Goal: Task Accomplishment & Management: Use online tool/utility

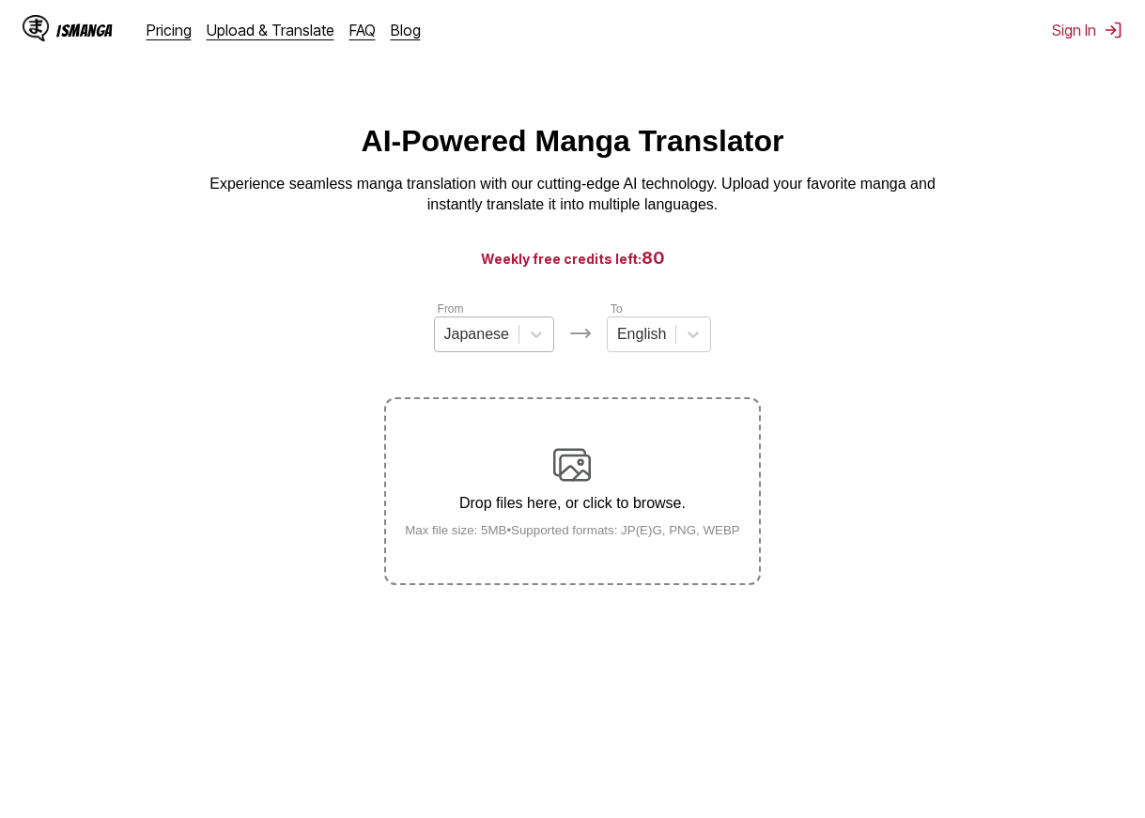
click at [504, 341] on div at bounding box center [476, 334] width 65 height 21
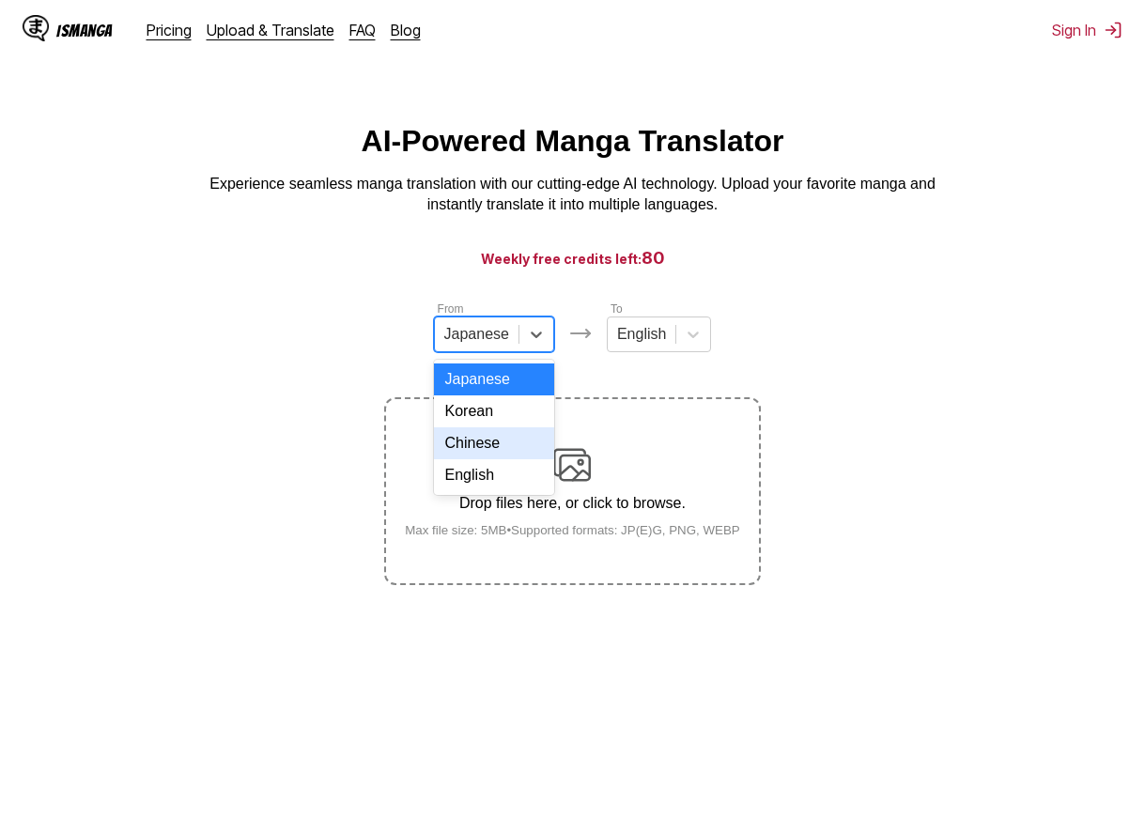
click at [489, 459] on div "Chinese" at bounding box center [494, 443] width 120 height 32
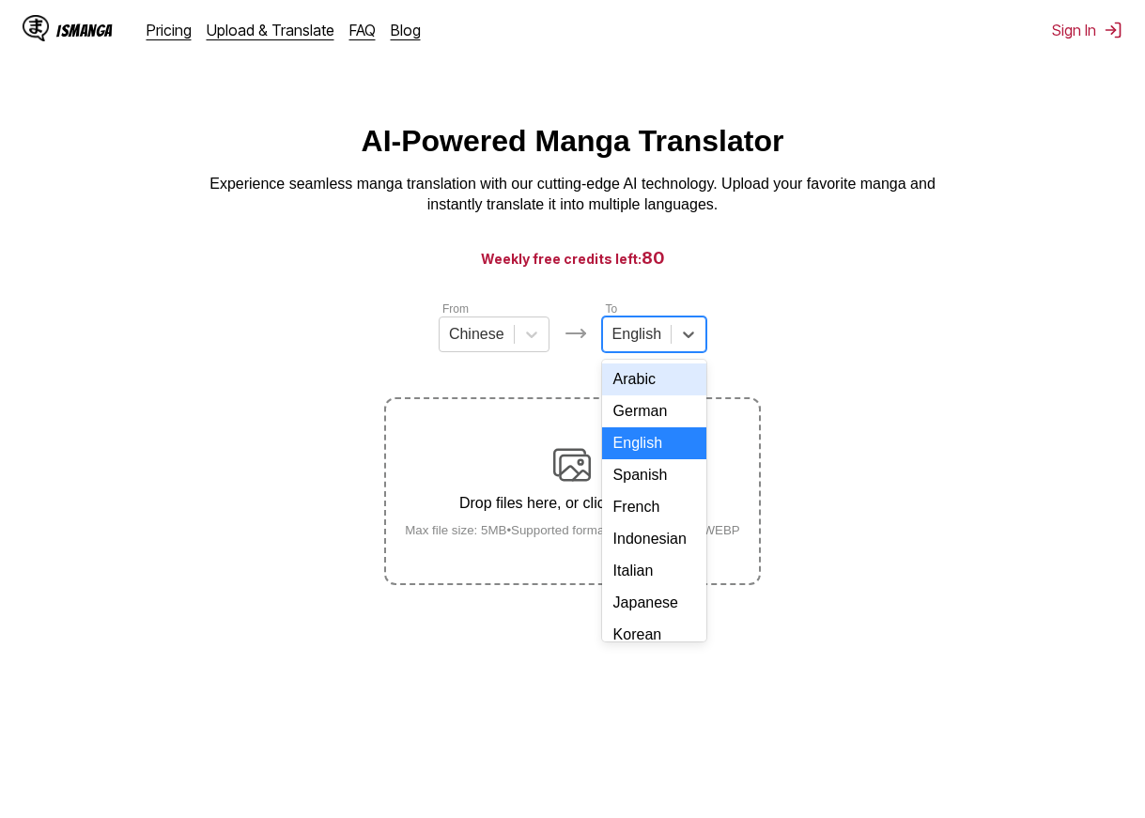
click at [633, 349] on div "English" at bounding box center [637, 334] width 68 height 28
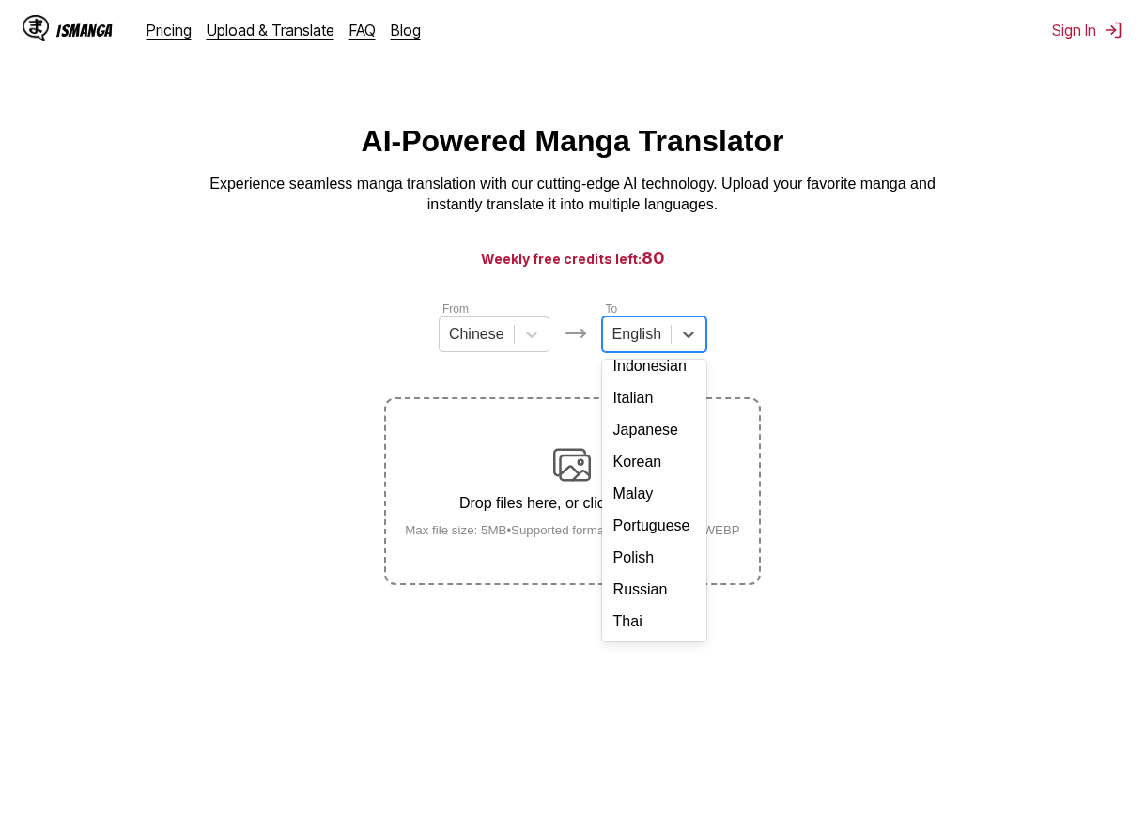
scroll to position [332, 0]
click at [653, 579] on div "Vietnamese" at bounding box center [654, 590] width 104 height 32
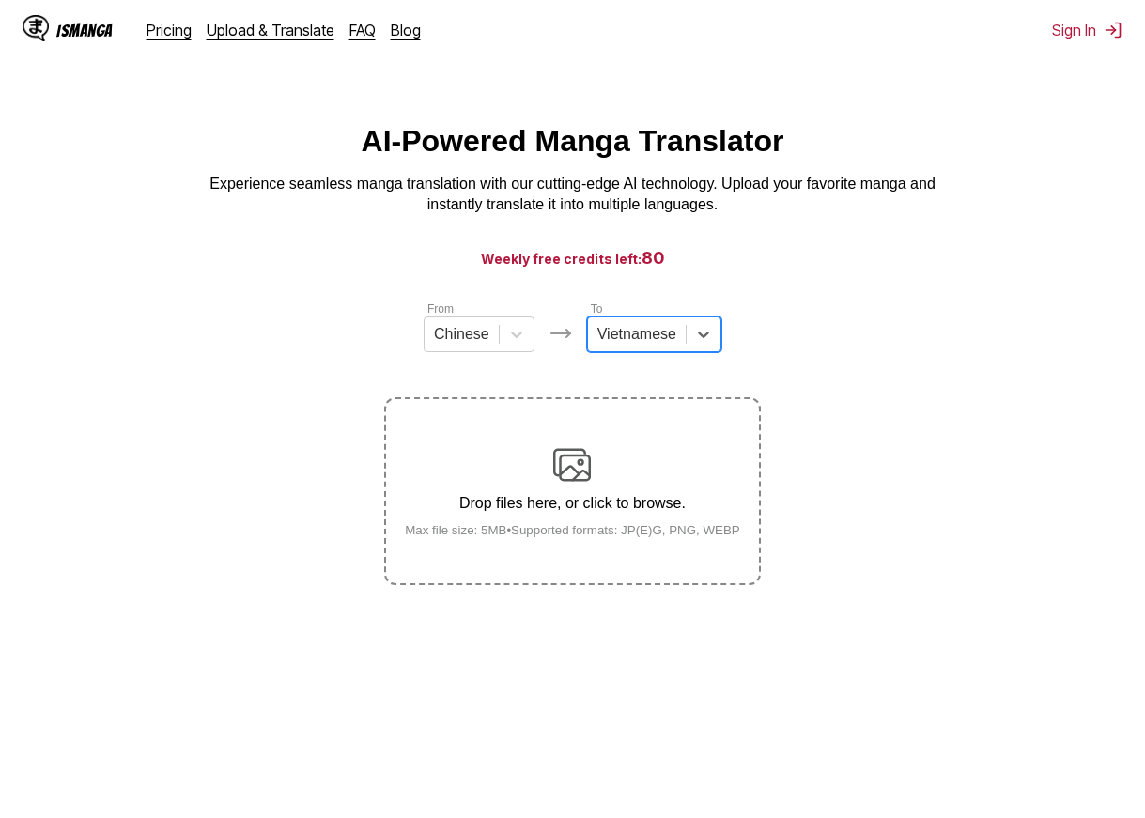
click at [896, 363] on section "From Chinese To option Vietnamese, selected. Select is focused ,type to refine …" at bounding box center [572, 443] width 1115 height 286
click at [576, 470] on img at bounding box center [572, 465] width 38 height 38
click at [0, 0] on input "Drop files here, or click to browse. Max file size: 5MB • Supported formats: JP…" at bounding box center [0, 0] width 0 height 0
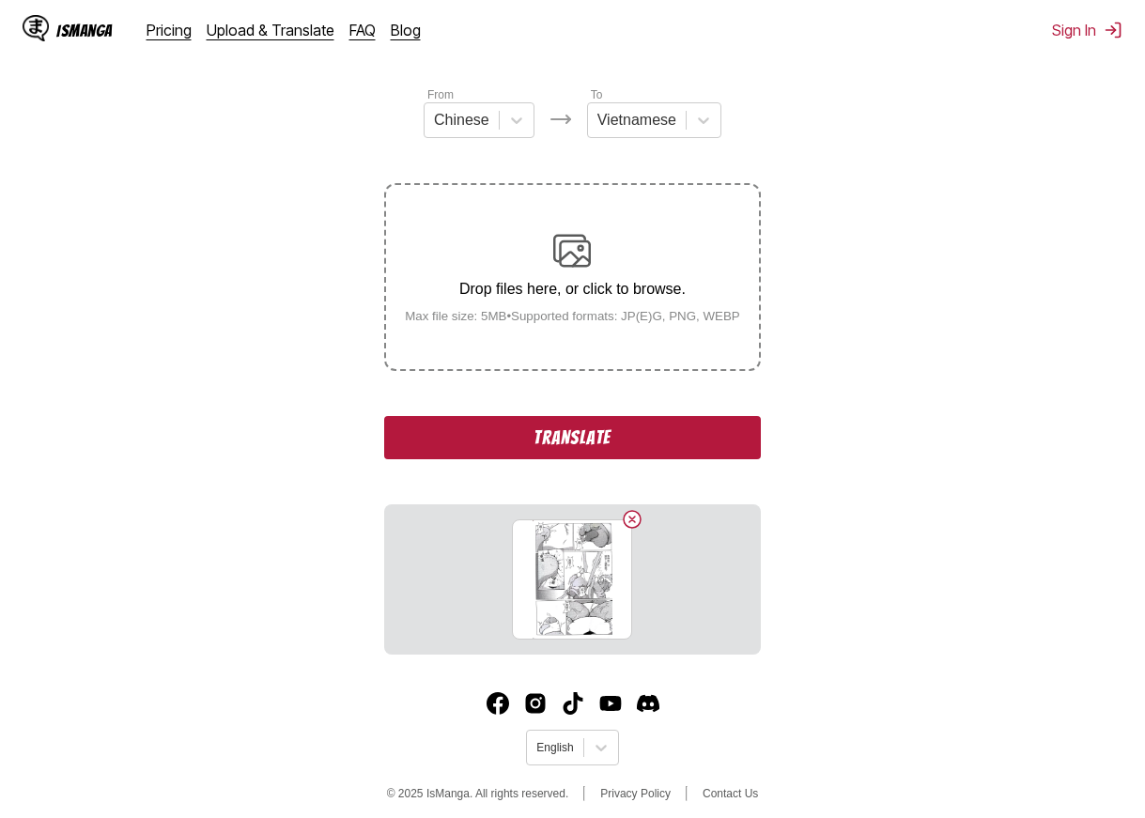
scroll to position [228, 0]
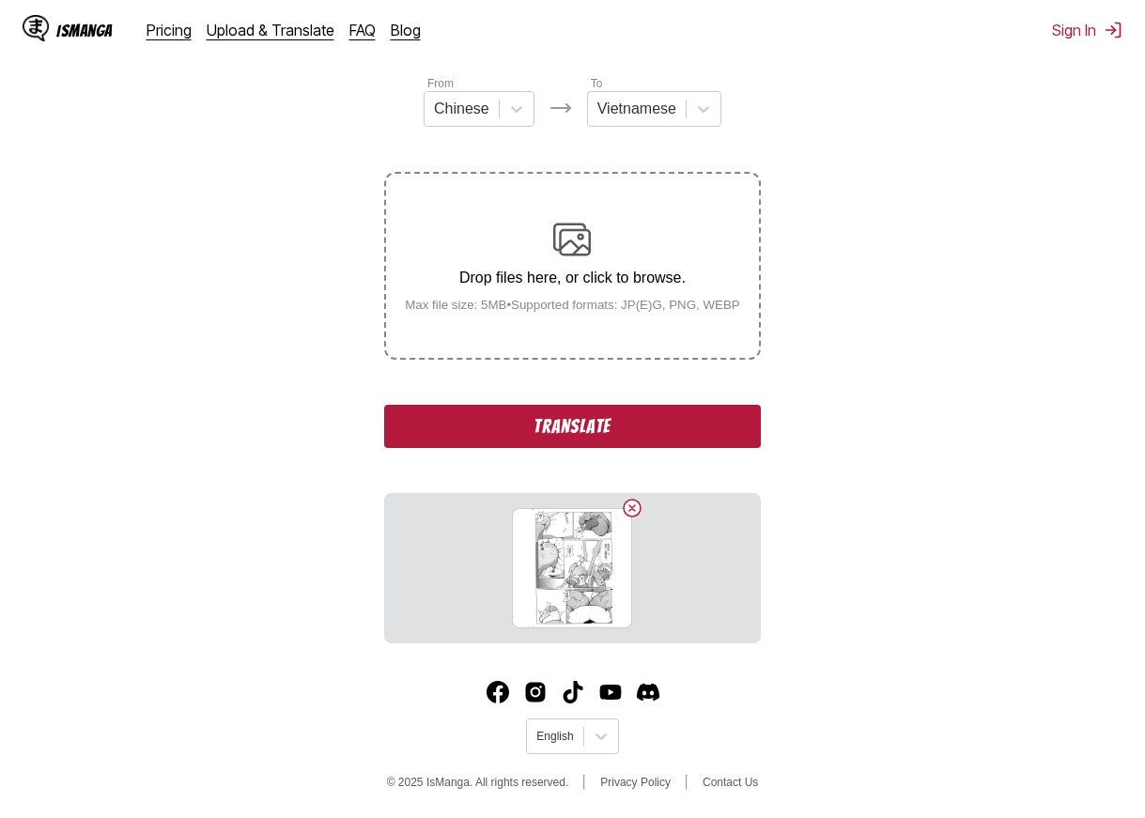
click at [709, 435] on button "Translate" at bounding box center [572, 426] width 376 height 43
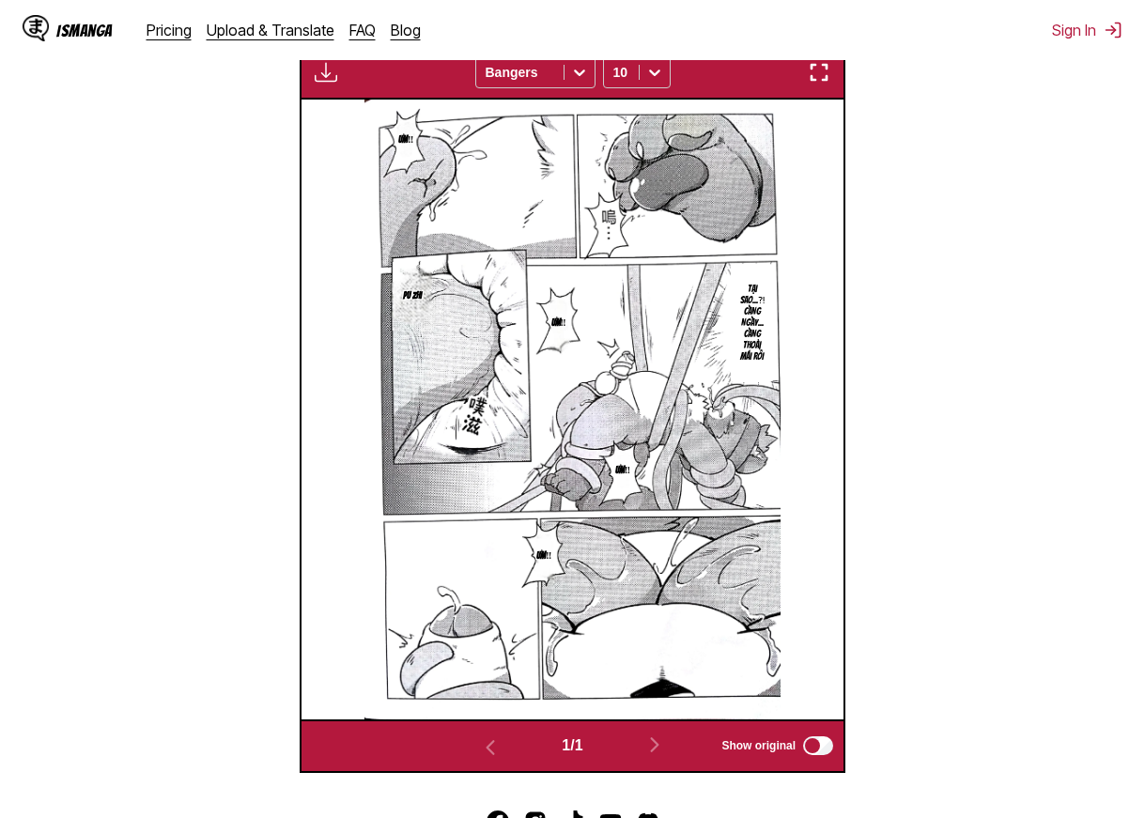
scroll to position [556, 0]
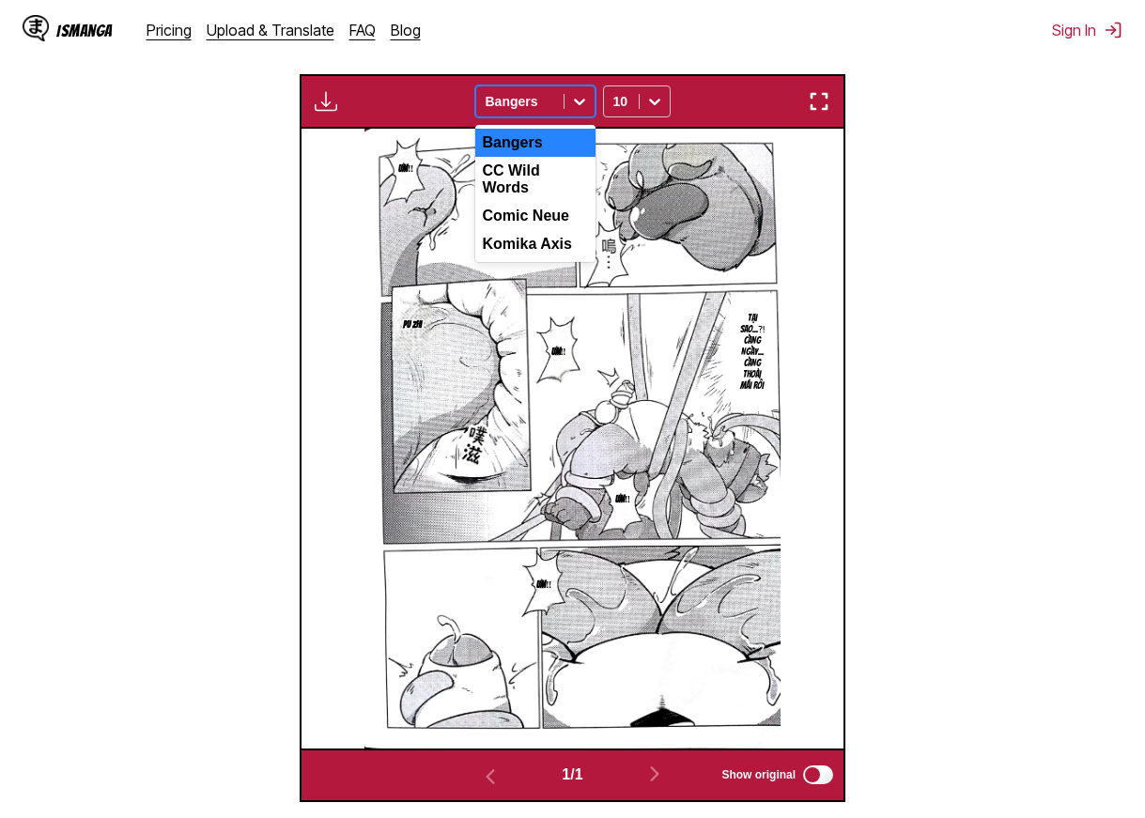
click at [549, 103] on div at bounding box center [520, 101] width 69 height 19
click at [552, 180] on div "CC Wild Words" at bounding box center [535, 179] width 120 height 45
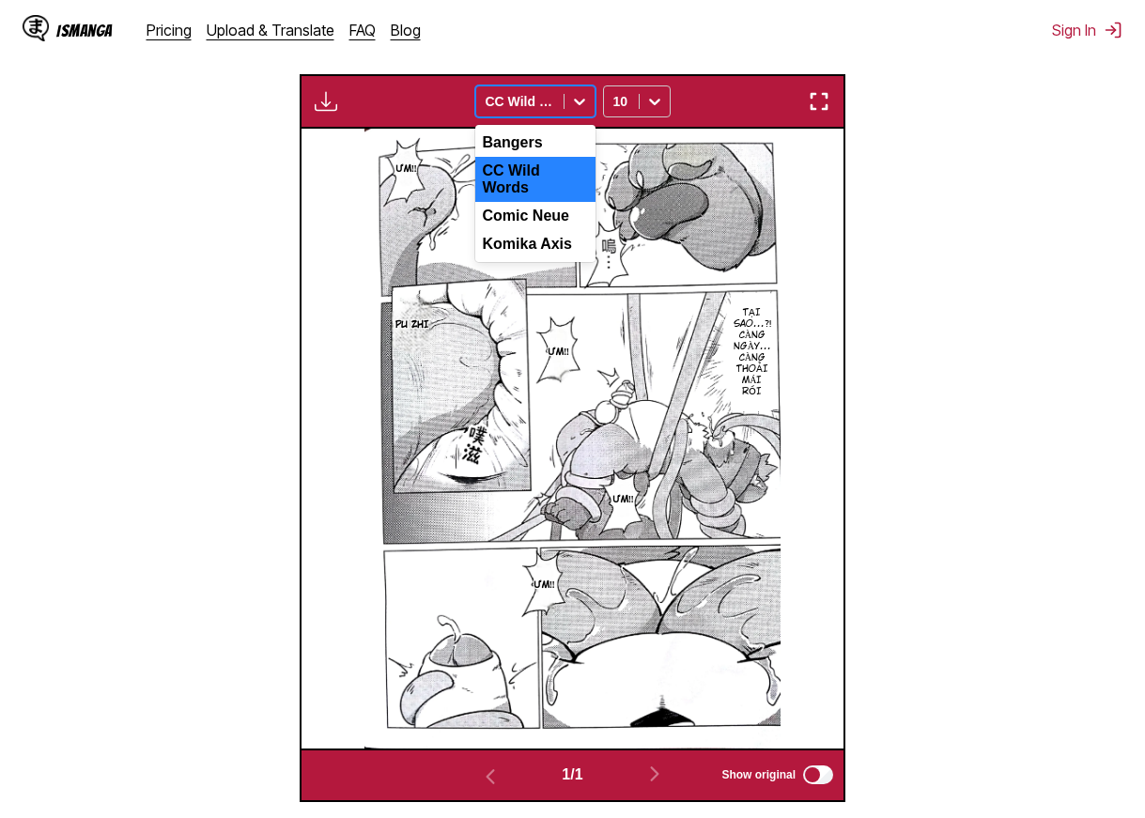
click at [543, 109] on div at bounding box center [520, 101] width 69 height 19
click at [543, 202] on div "Comic Neue" at bounding box center [535, 216] width 120 height 28
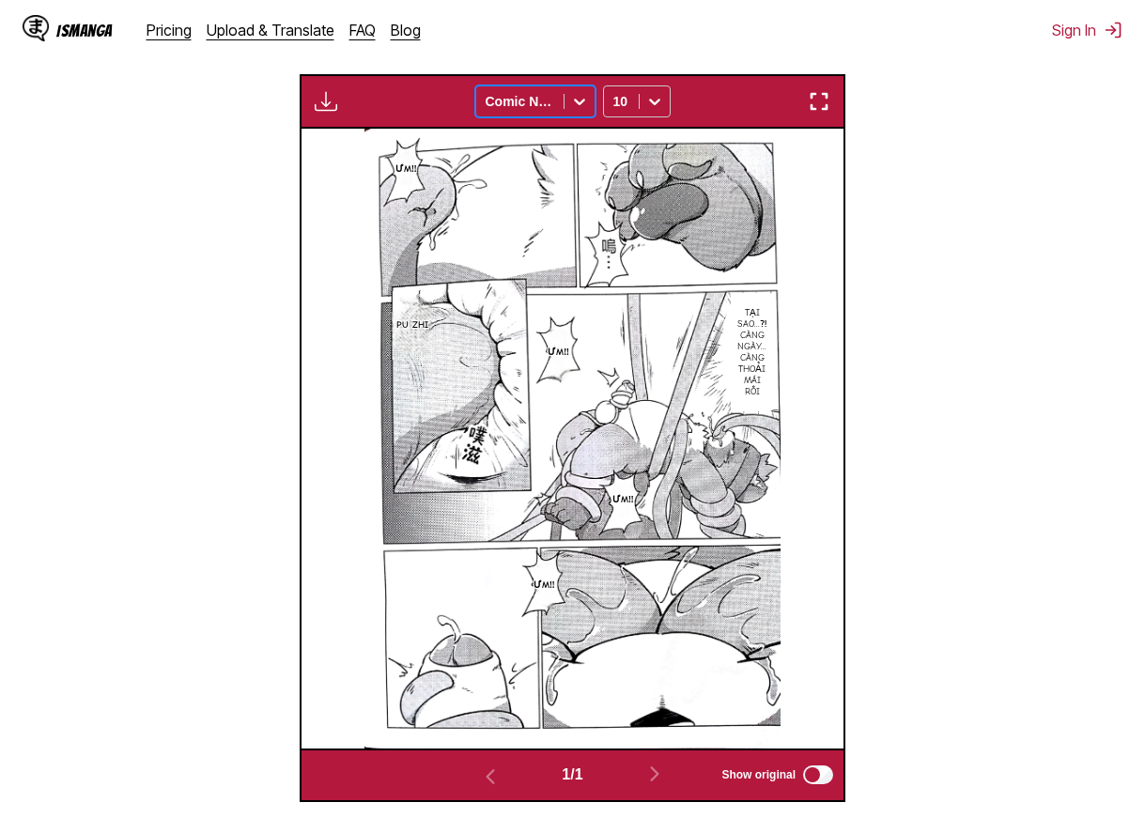
click at [529, 100] on div at bounding box center [520, 101] width 69 height 19
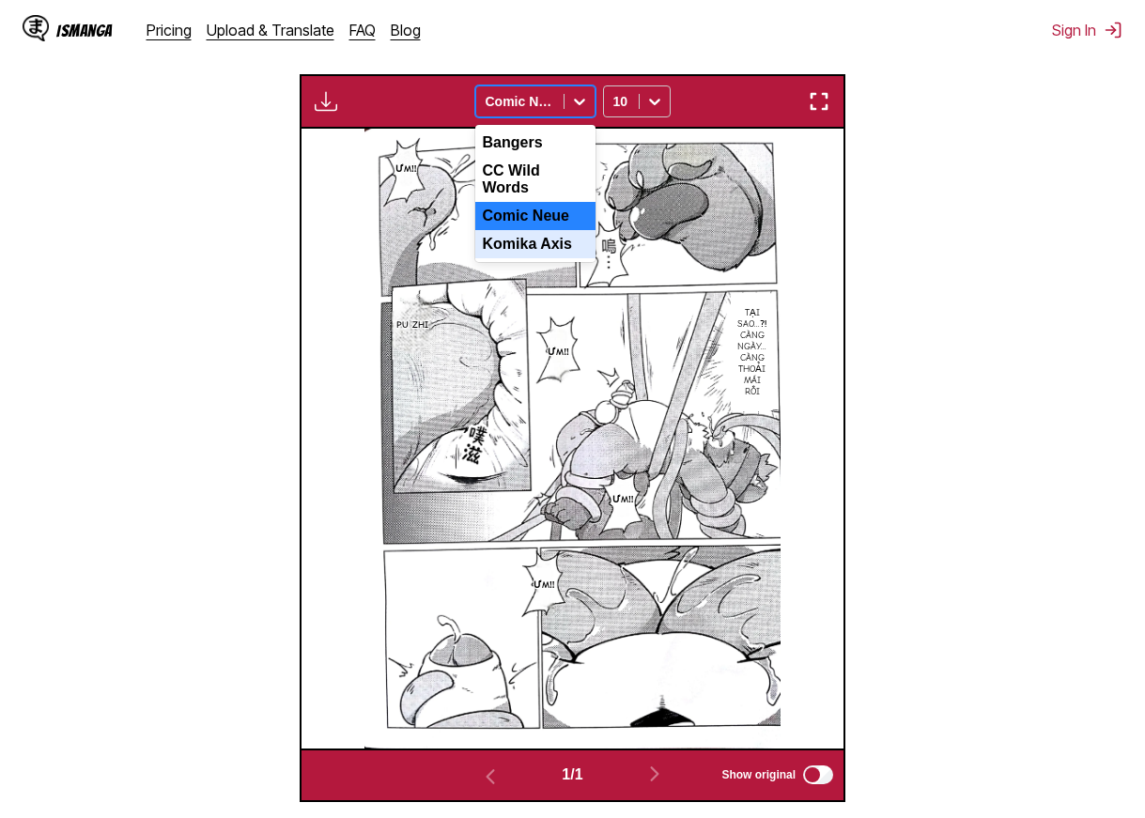
click at [532, 236] on div "Komika Axis" at bounding box center [535, 244] width 120 height 28
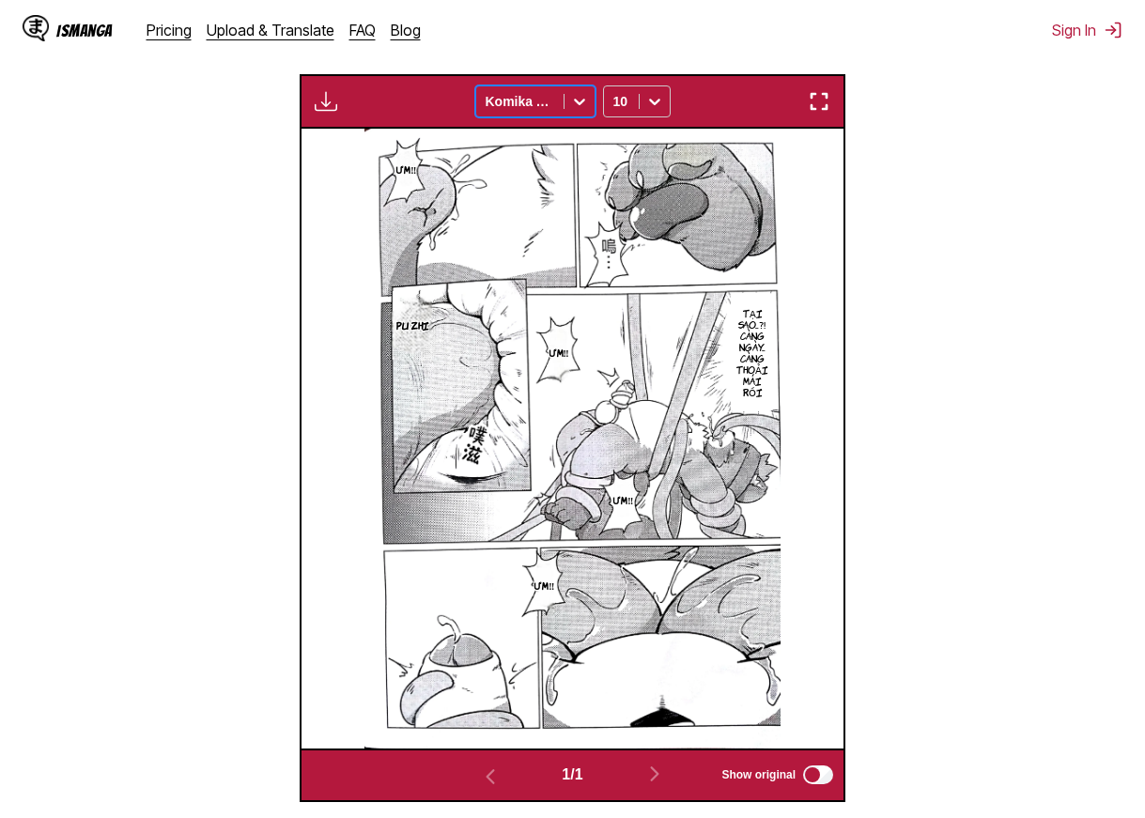
click at [525, 107] on div at bounding box center [520, 101] width 69 height 19
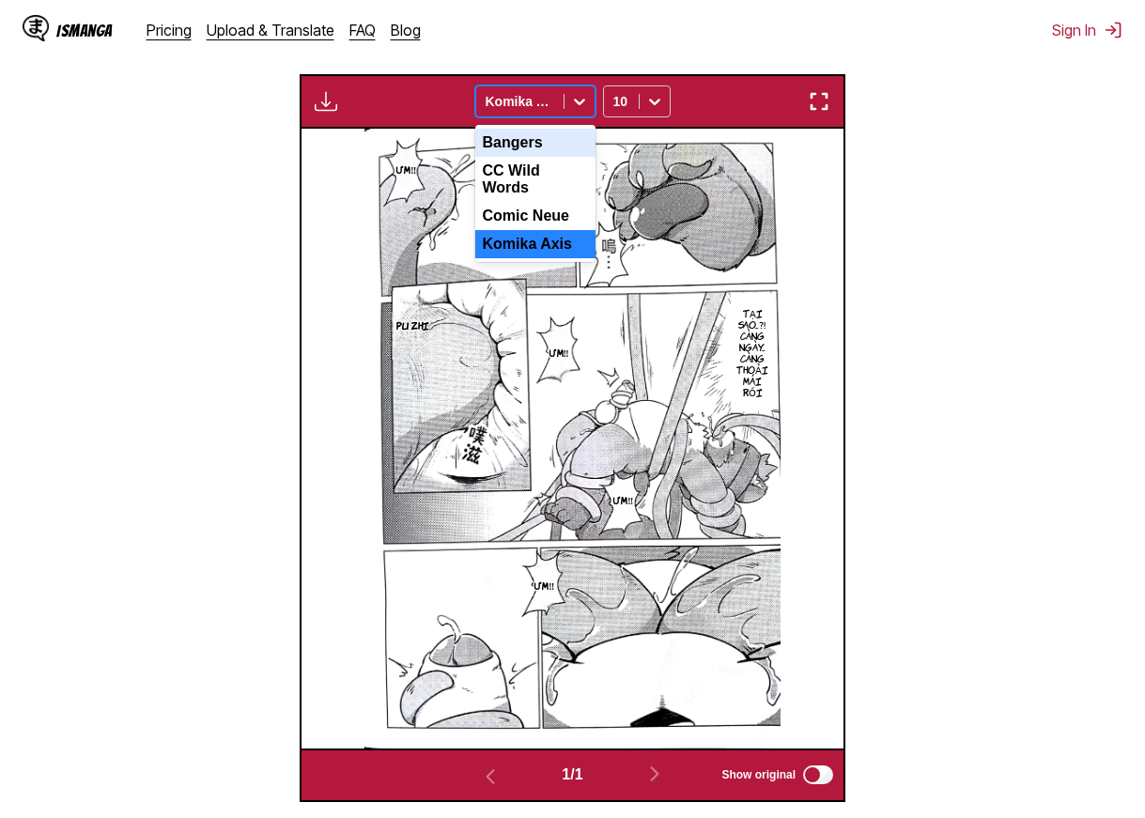
click at [527, 152] on div "Bangers" at bounding box center [535, 143] width 120 height 28
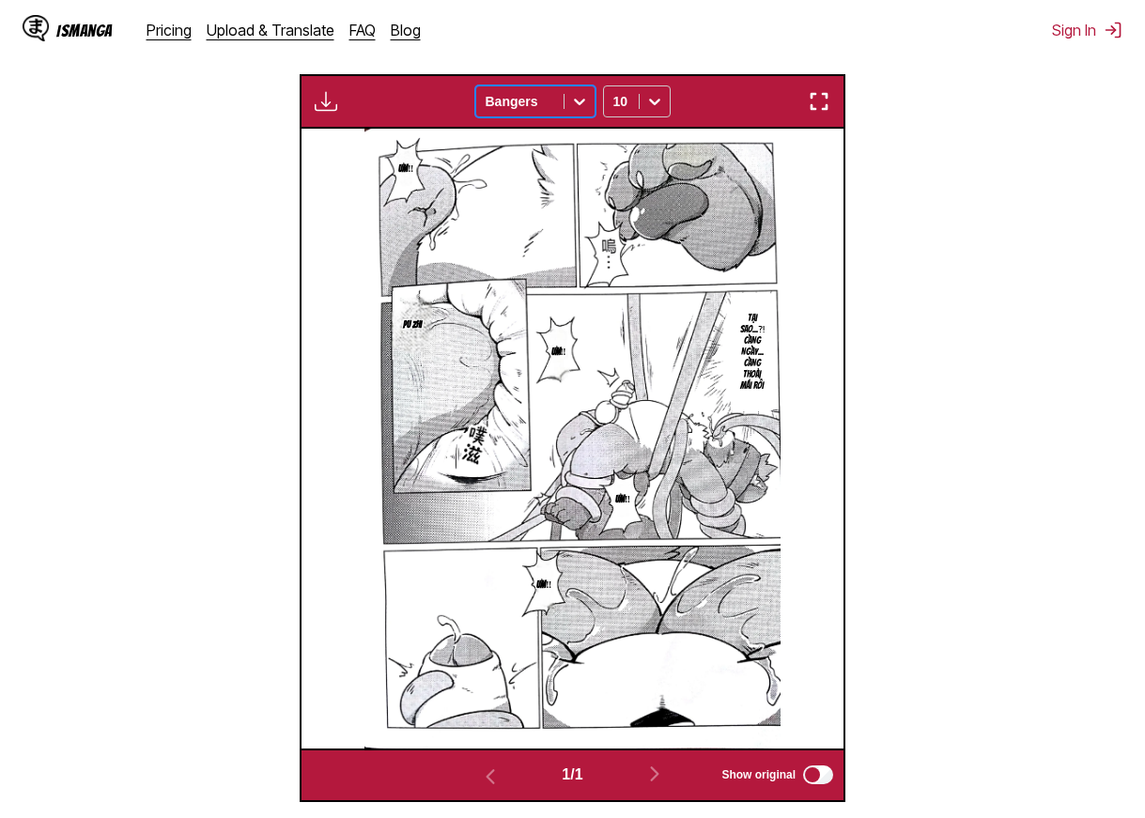
click at [559, 107] on div "Bangers" at bounding box center [519, 101] width 87 height 26
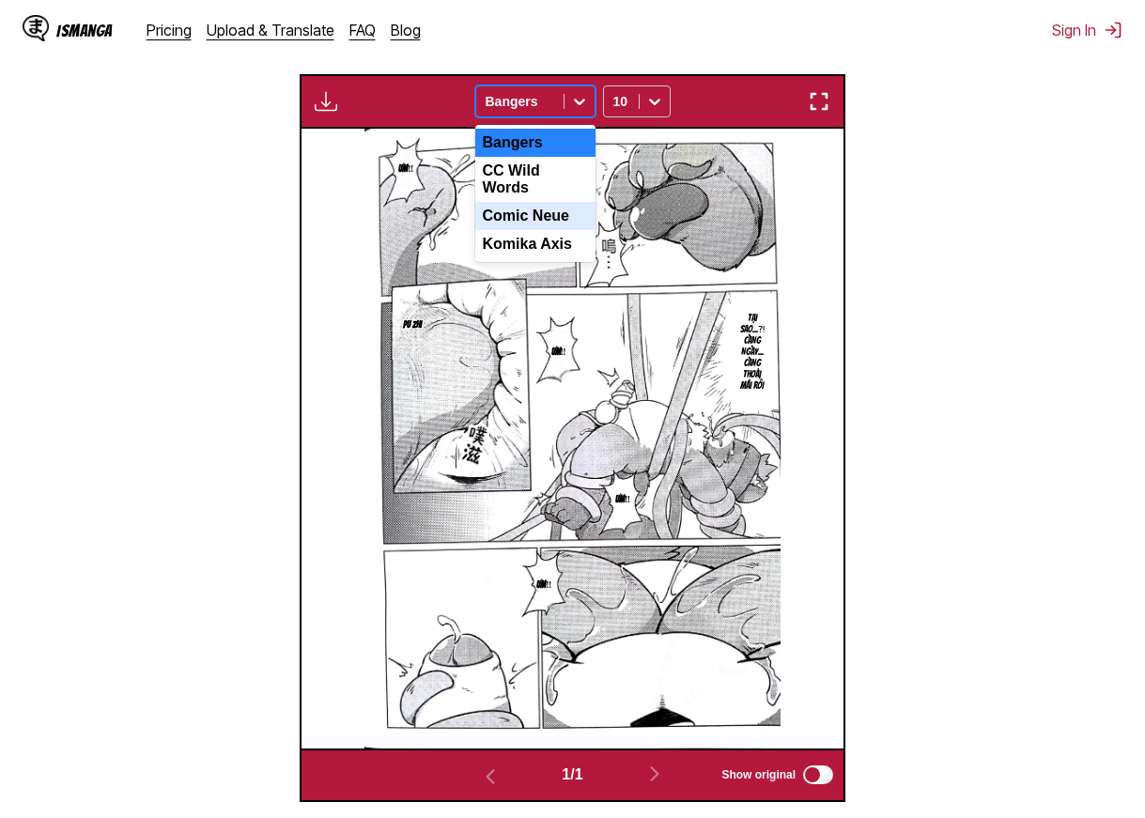
click at [549, 208] on div "Comic Neue" at bounding box center [535, 216] width 120 height 28
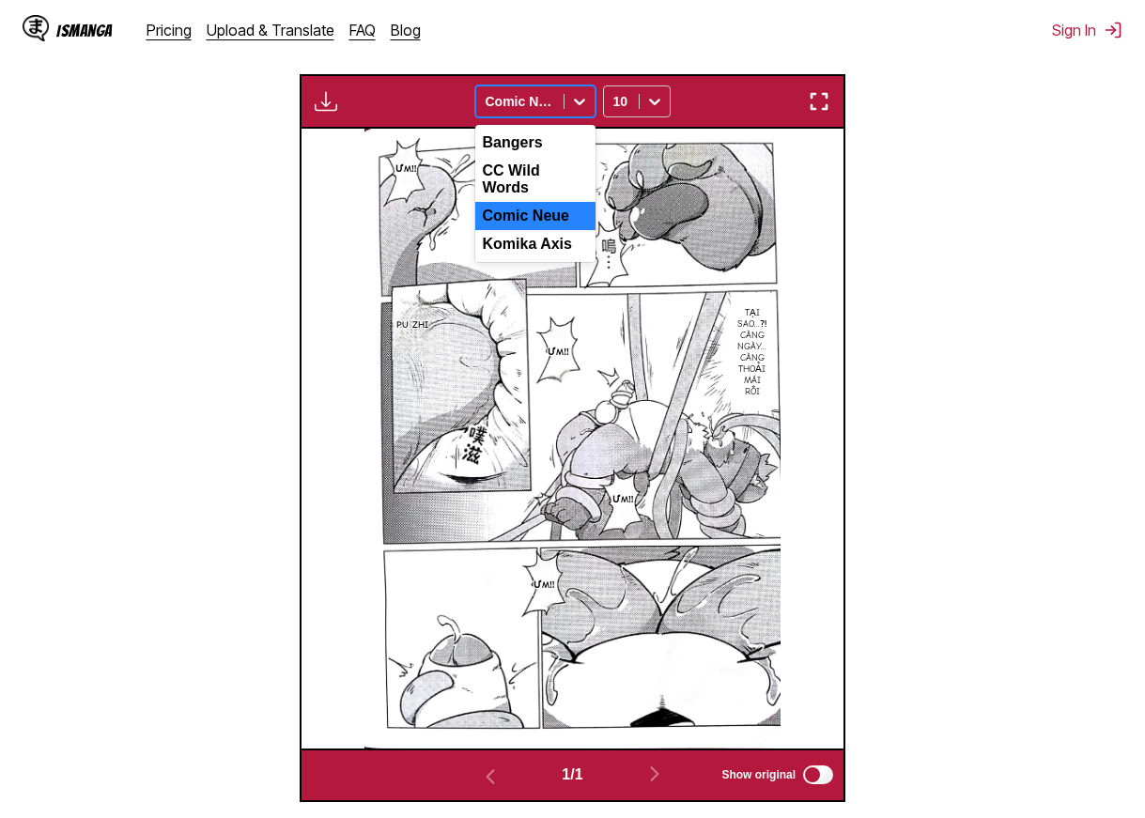
click at [552, 102] on div at bounding box center [520, 101] width 69 height 19
click at [528, 230] on div "Komika Axis" at bounding box center [535, 244] width 120 height 28
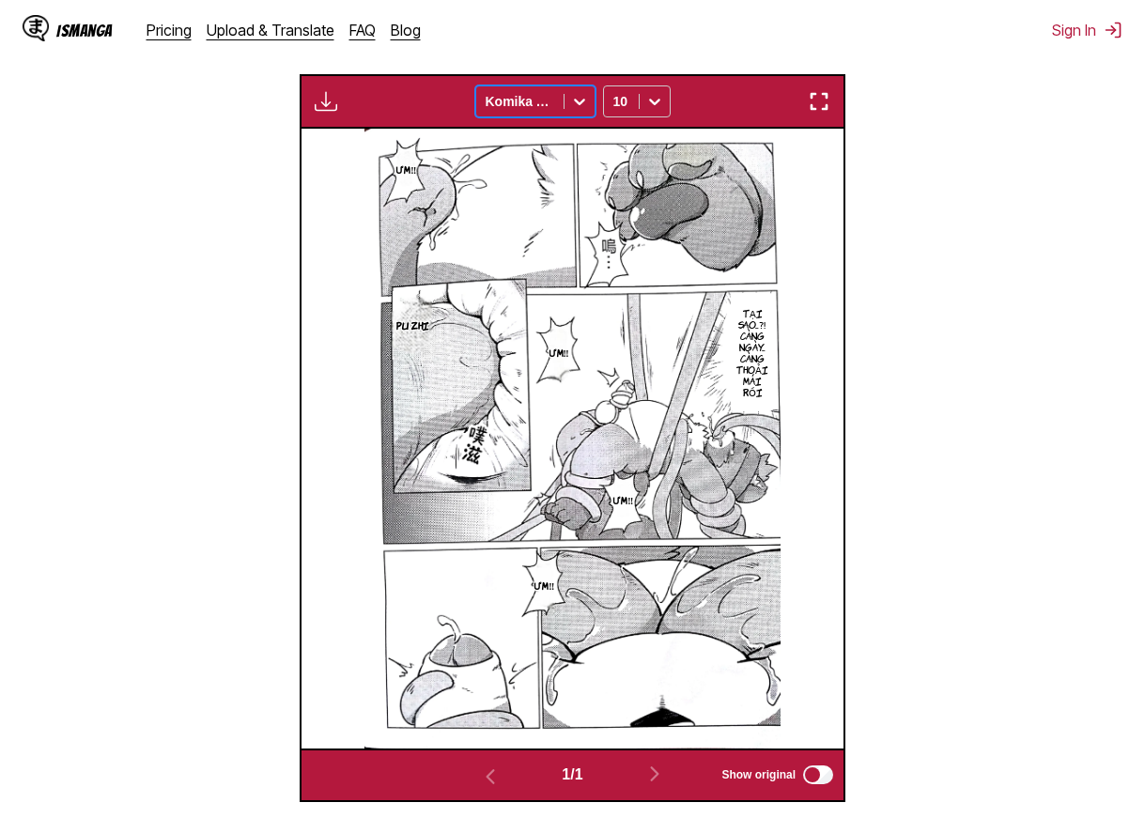
click at [558, 110] on div "Komika Axis" at bounding box center [519, 101] width 87 height 26
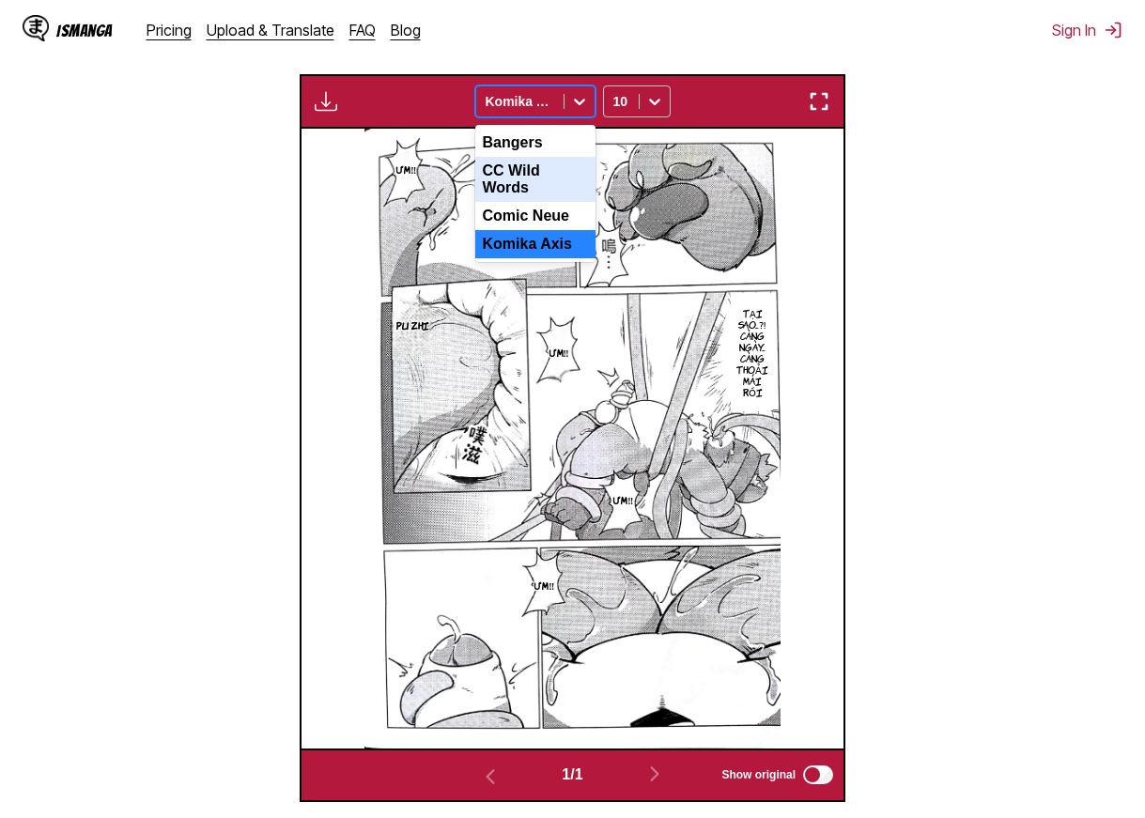
click at [546, 179] on div "CC Wild Words" at bounding box center [535, 179] width 120 height 45
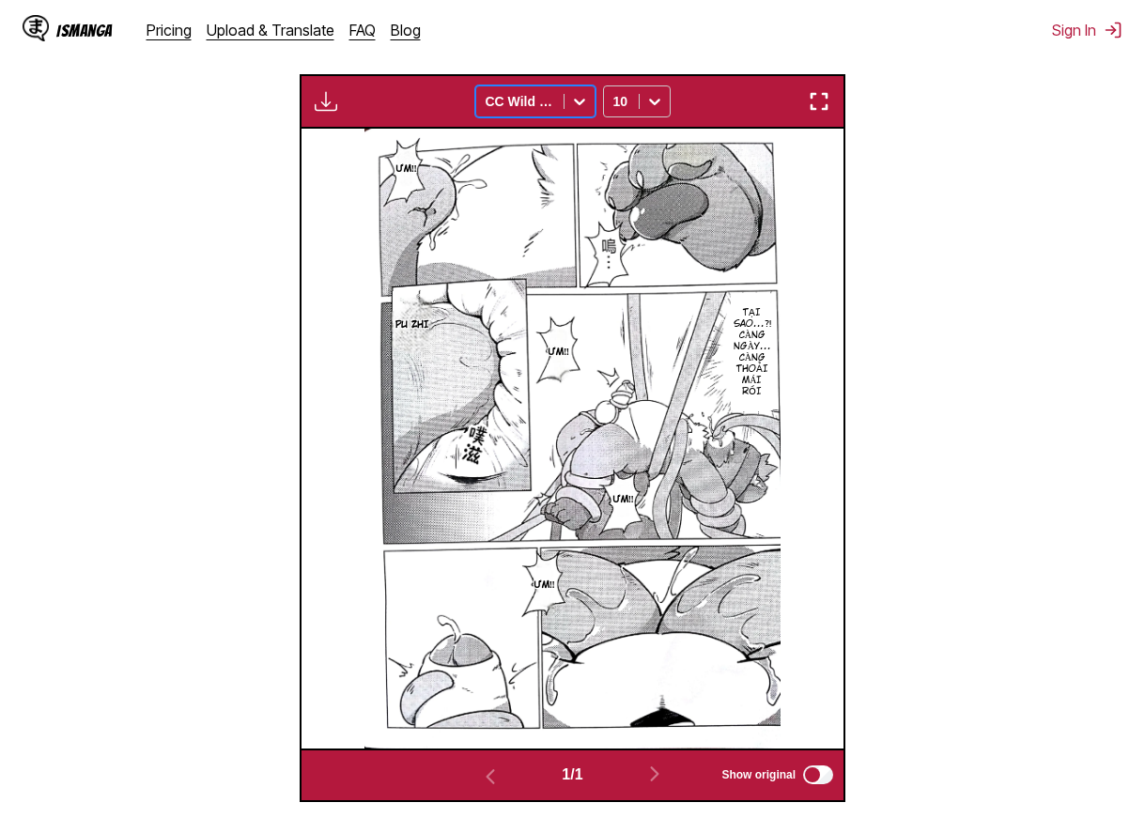
click at [557, 102] on div "CC Wild Words" at bounding box center [519, 101] width 87 height 26
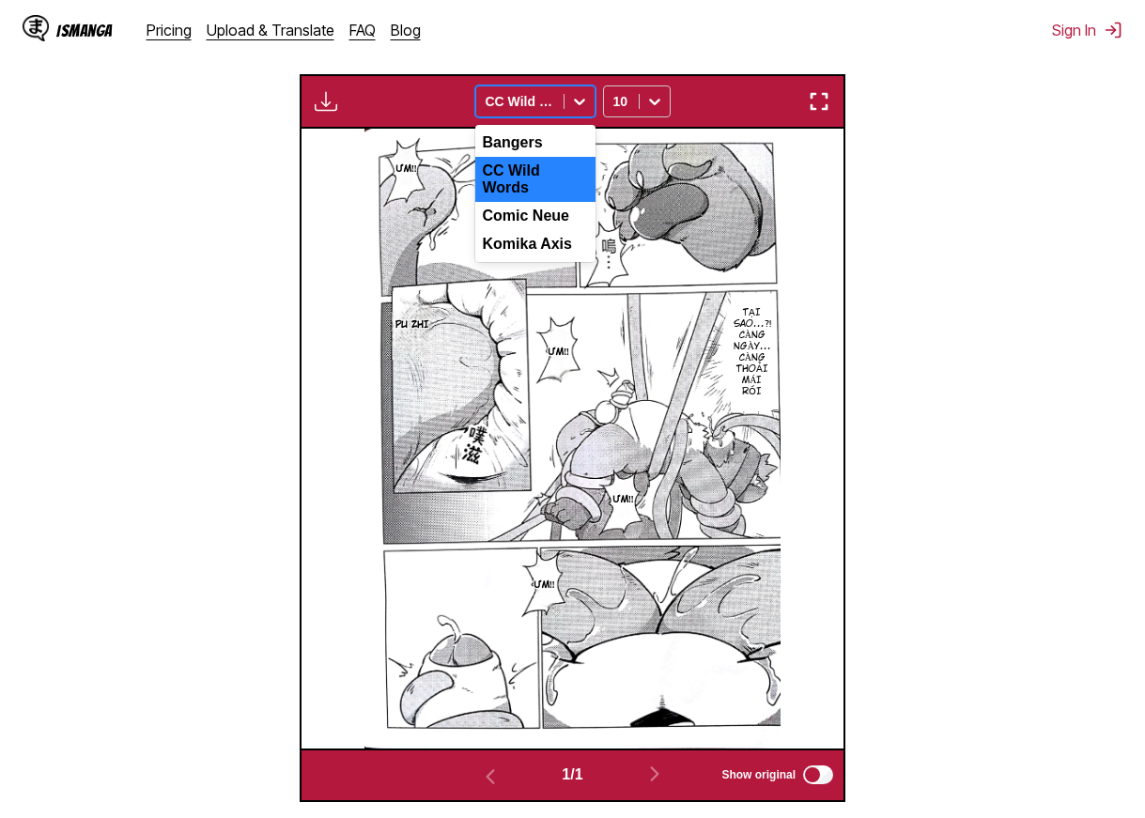
click at [545, 171] on div "CC Wild Words" at bounding box center [535, 179] width 120 height 45
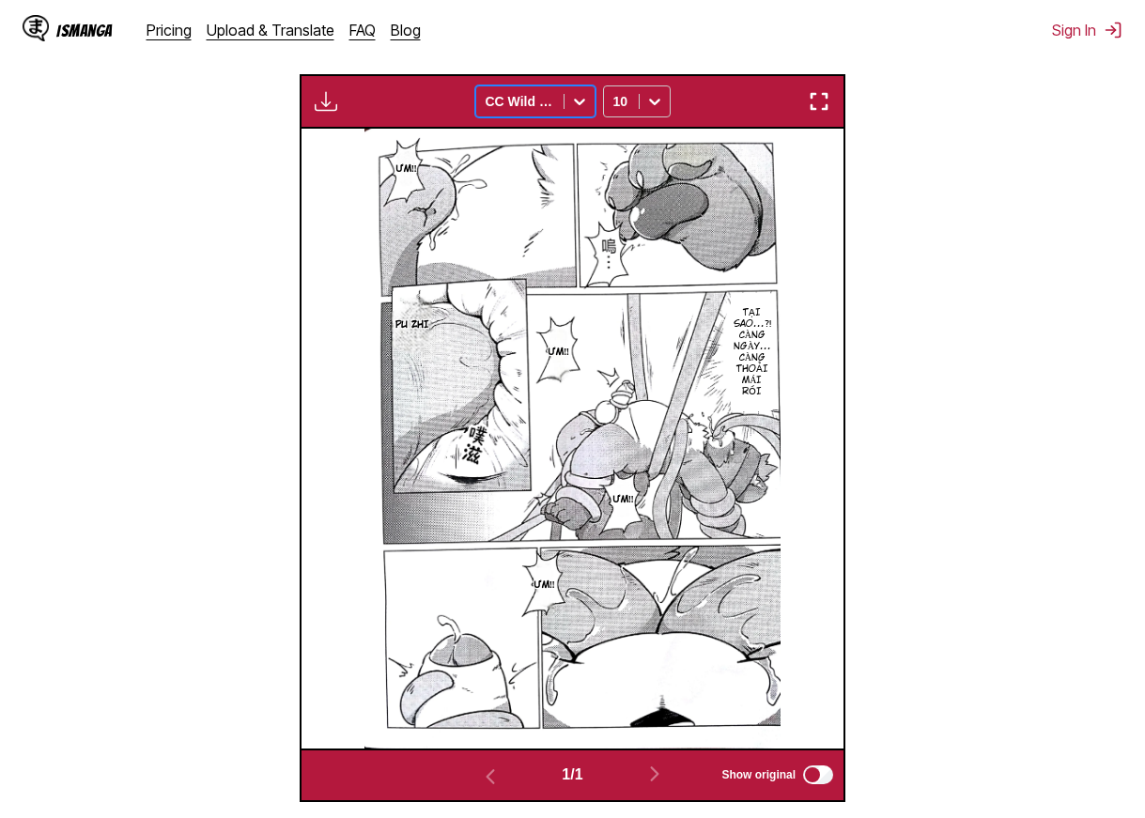
click at [566, 101] on div at bounding box center [580, 101] width 30 height 30
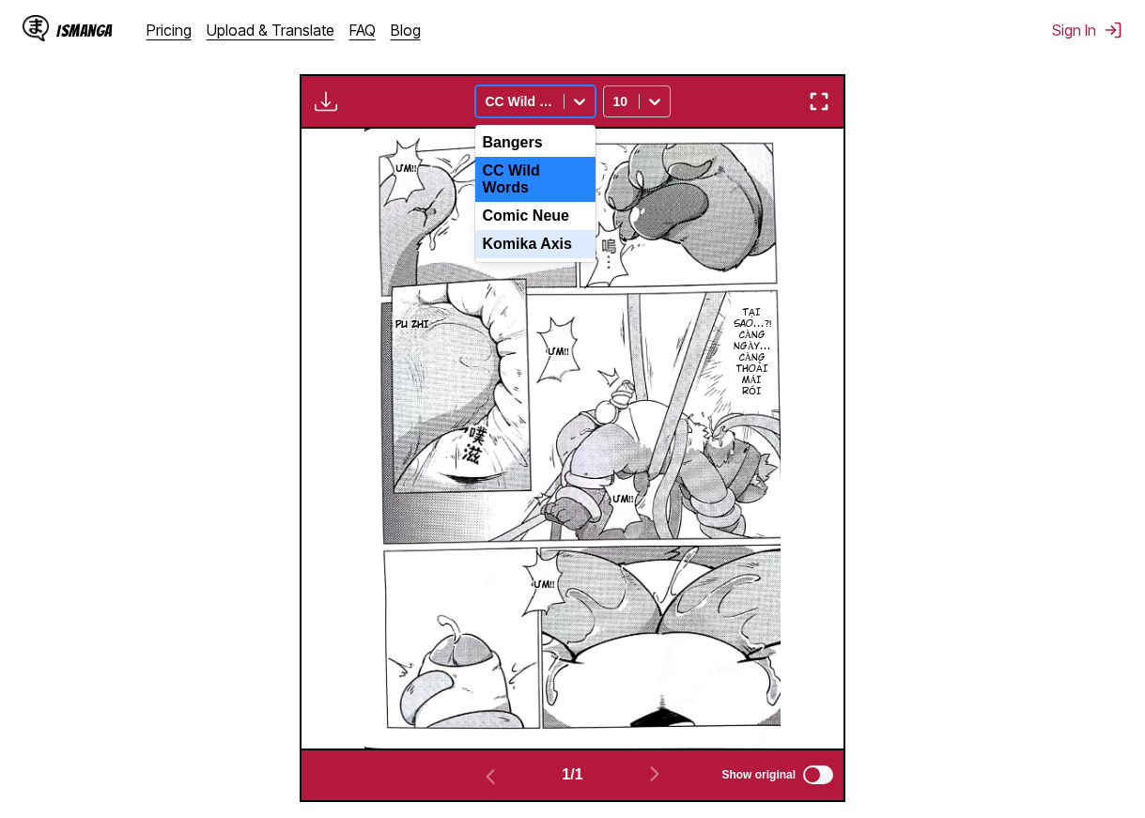
click at [523, 244] on div "Komika Axis" at bounding box center [535, 244] width 120 height 28
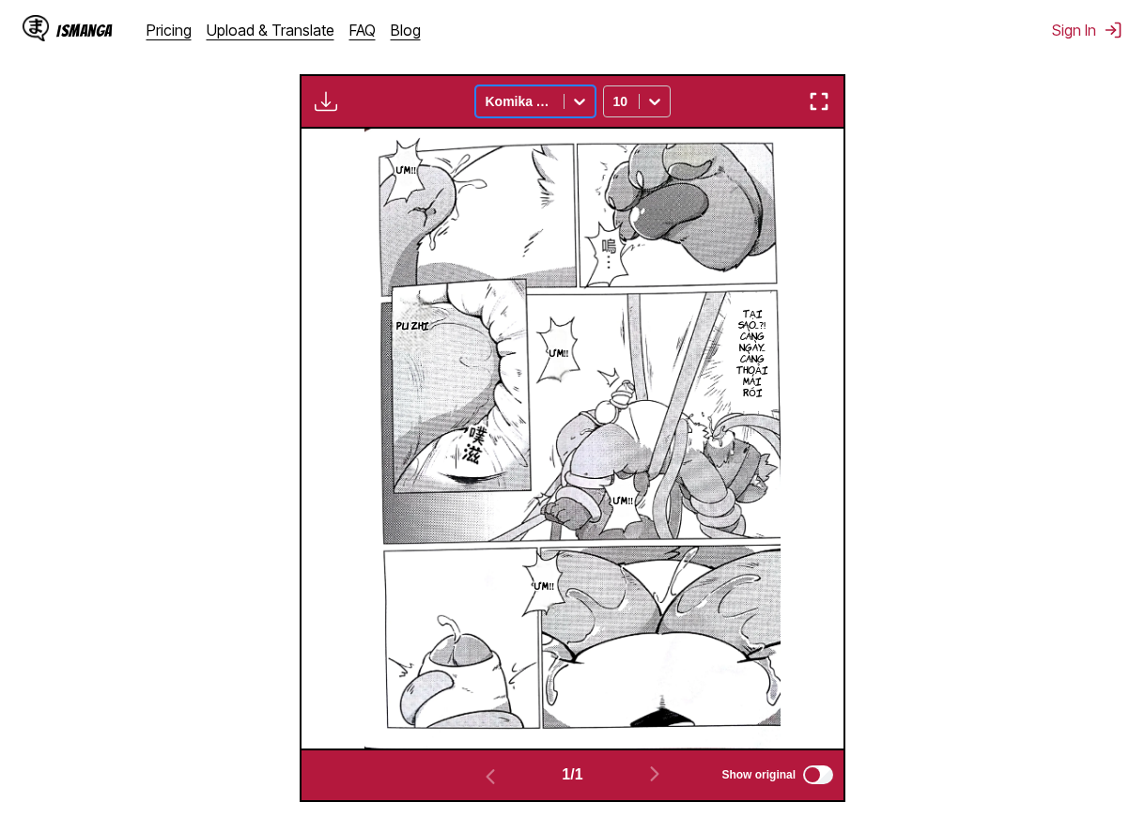
click at [545, 98] on div at bounding box center [520, 101] width 69 height 19
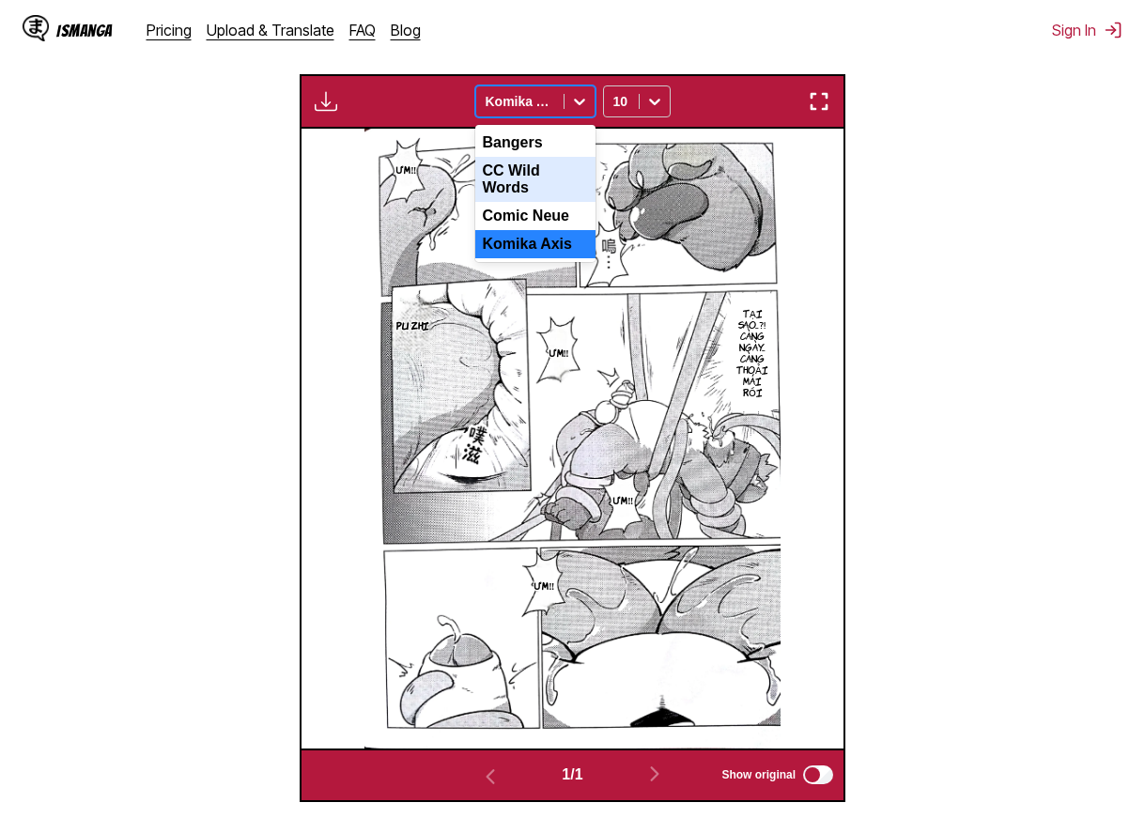
click at [538, 172] on div "CC Wild Words" at bounding box center [535, 179] width 120 height 45
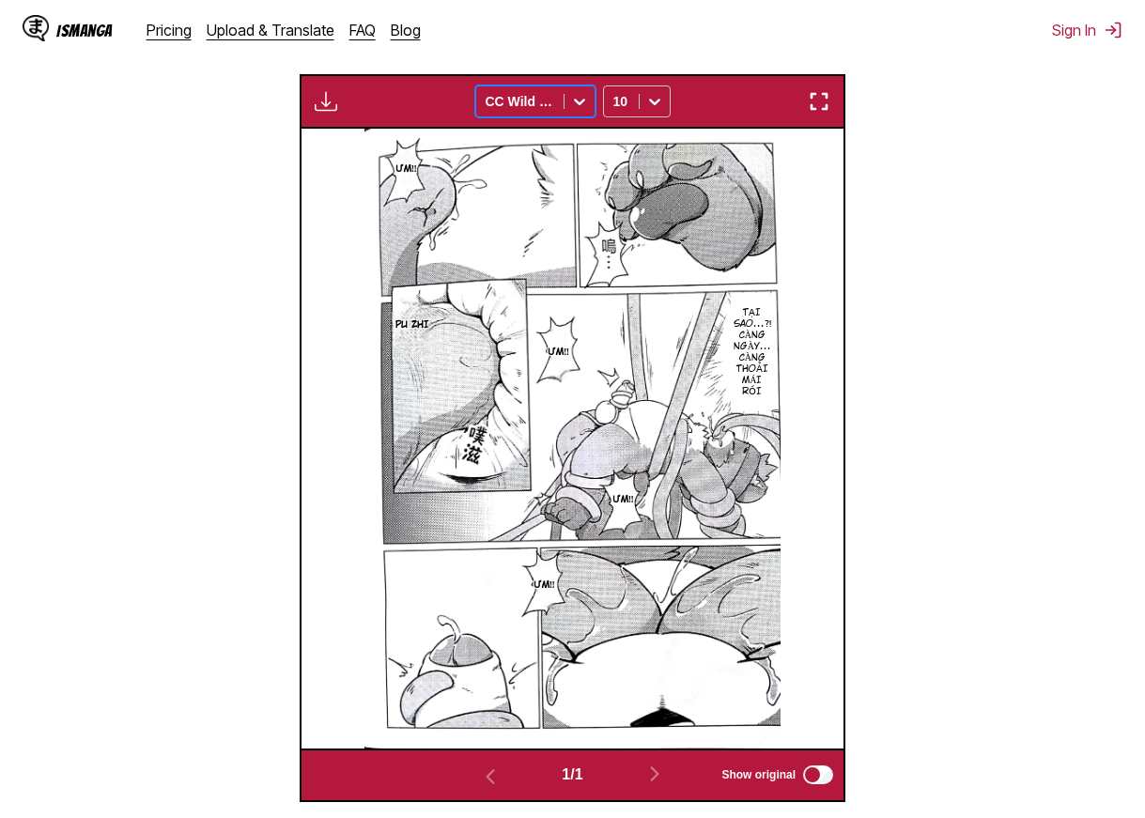
click at [819, 103] on img "button" at bounding box center [819, 101] width 23 height 23
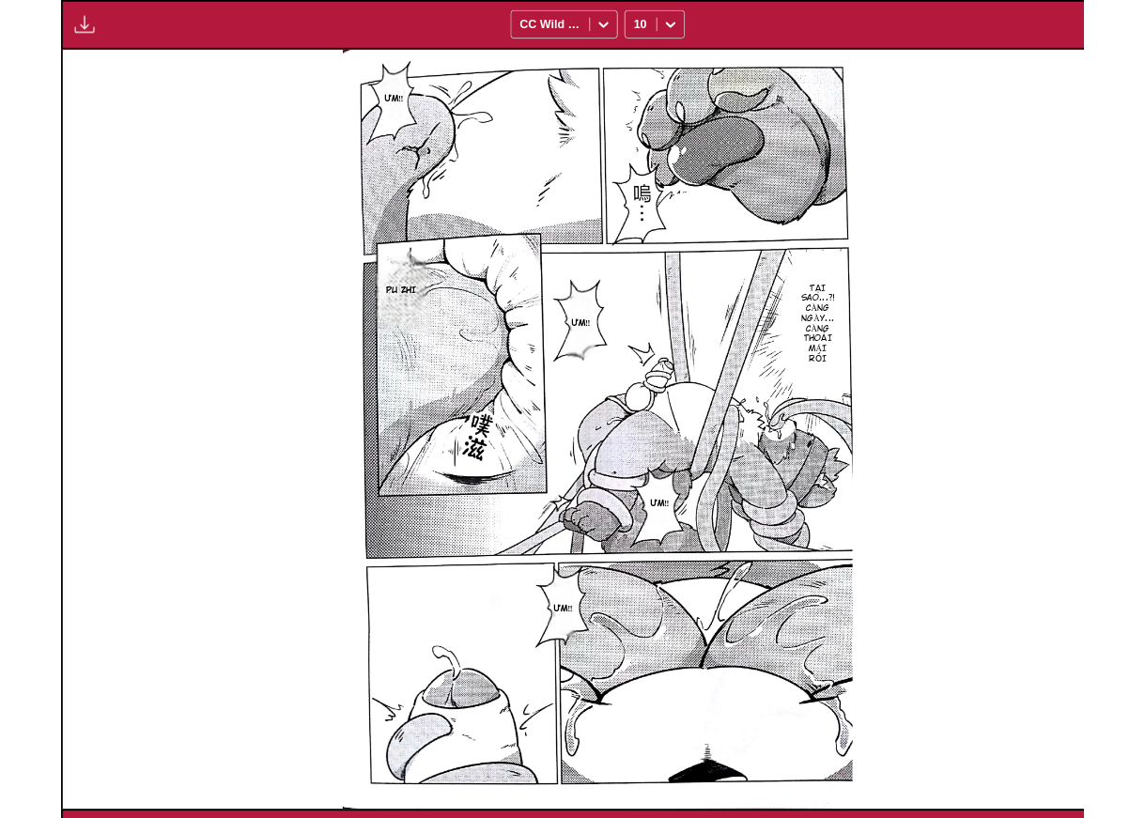
scroll to position [489, 0]
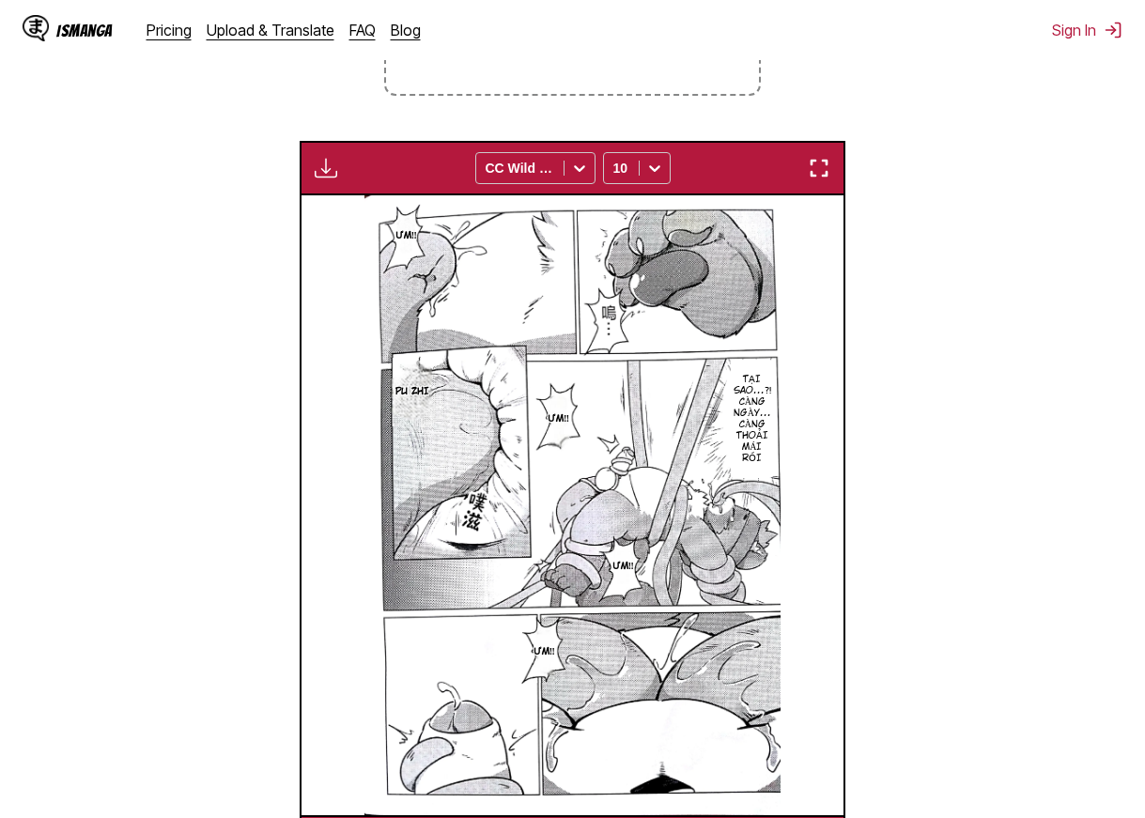
click at [822, 168] on img "button" at bounding box center [819, 168] width 23 height 23
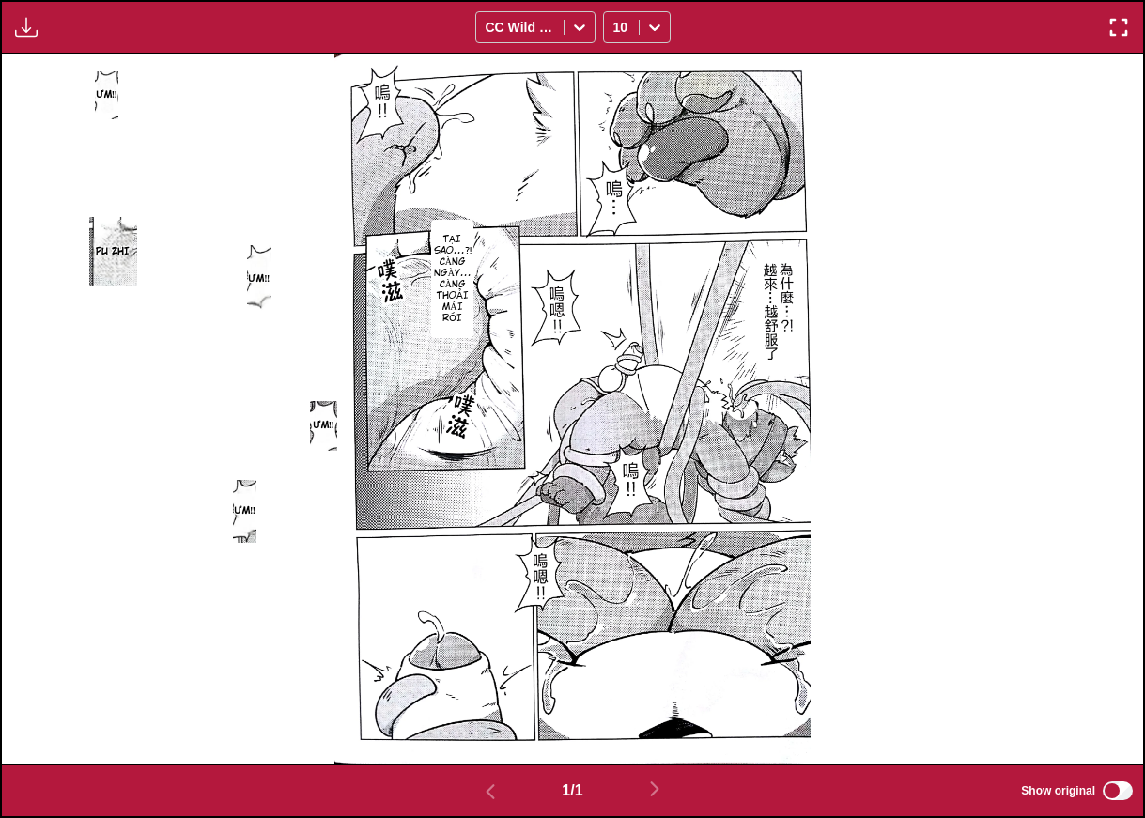
scroll to position [208, 0]
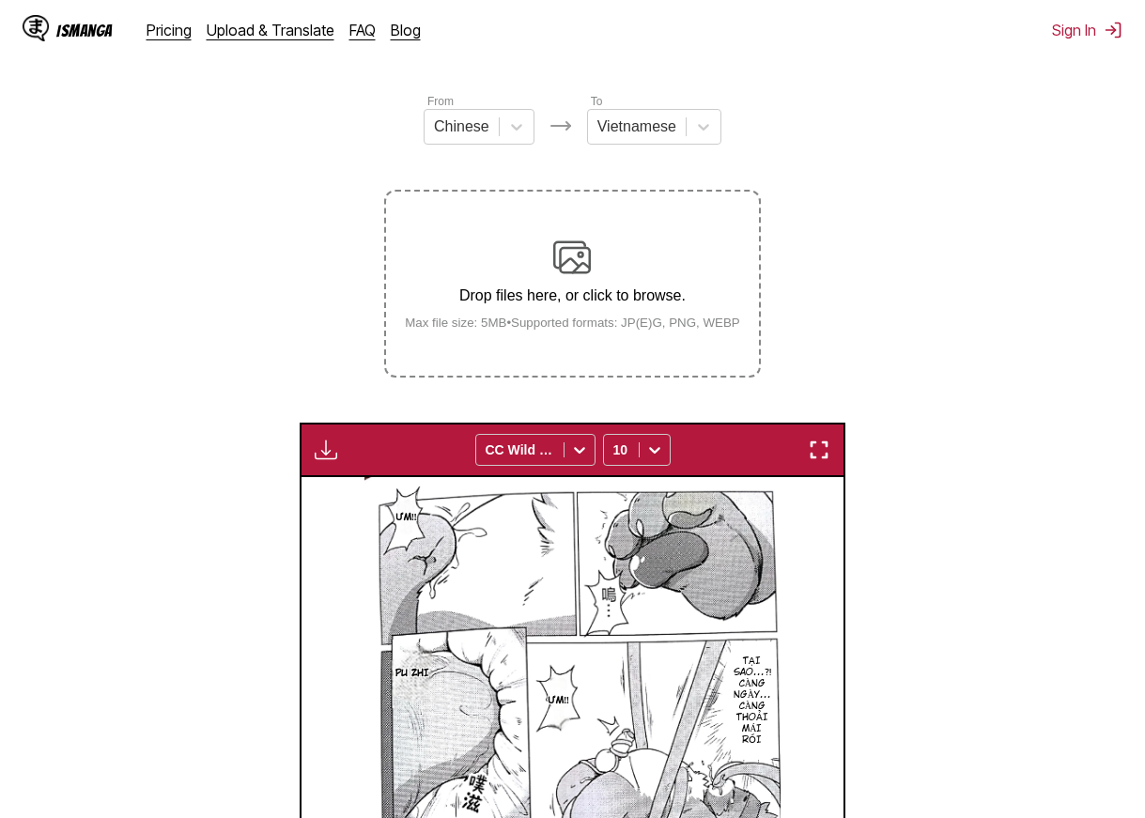
click at [570, 250] on img at bounding box center [572, 258] width 38 height 38
click at [0, 0] on input "Drop files here, or click to browse. Max file size: 5MB • Supported formats: JP…" at bounding box center [0, 0] width 0 height 0
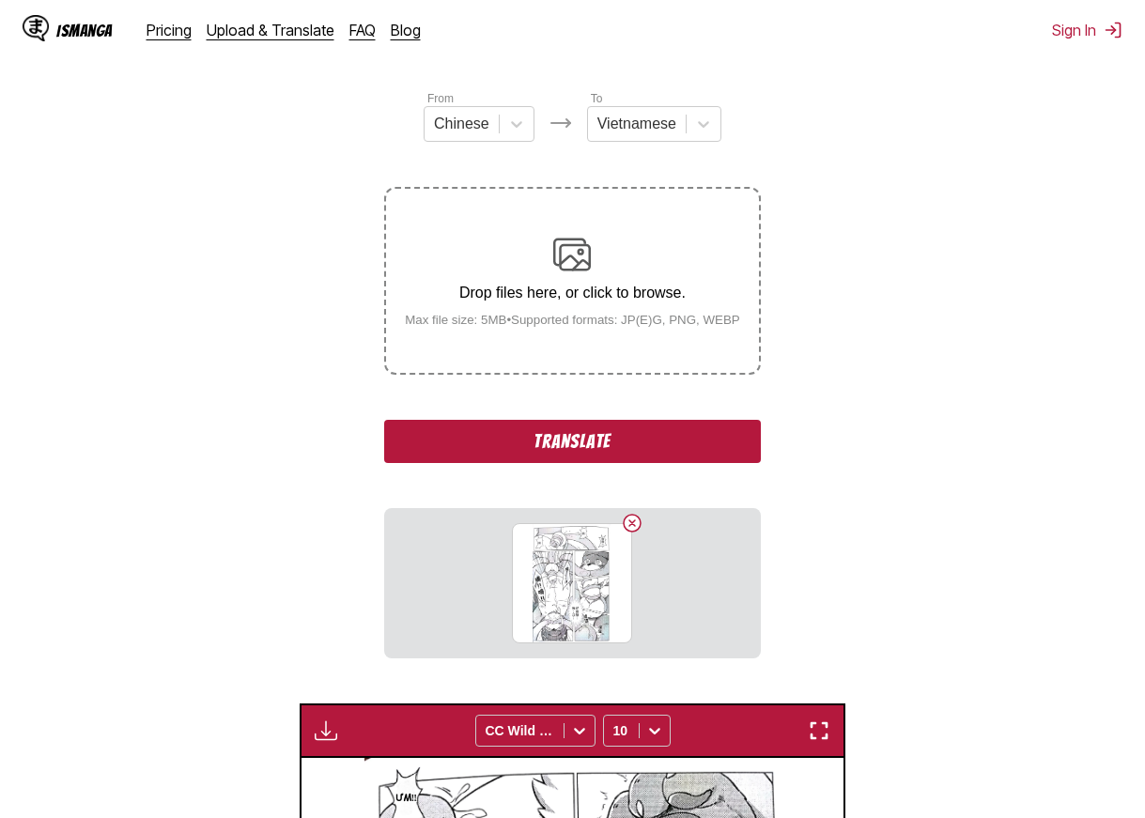
scroll to position [210, 0]
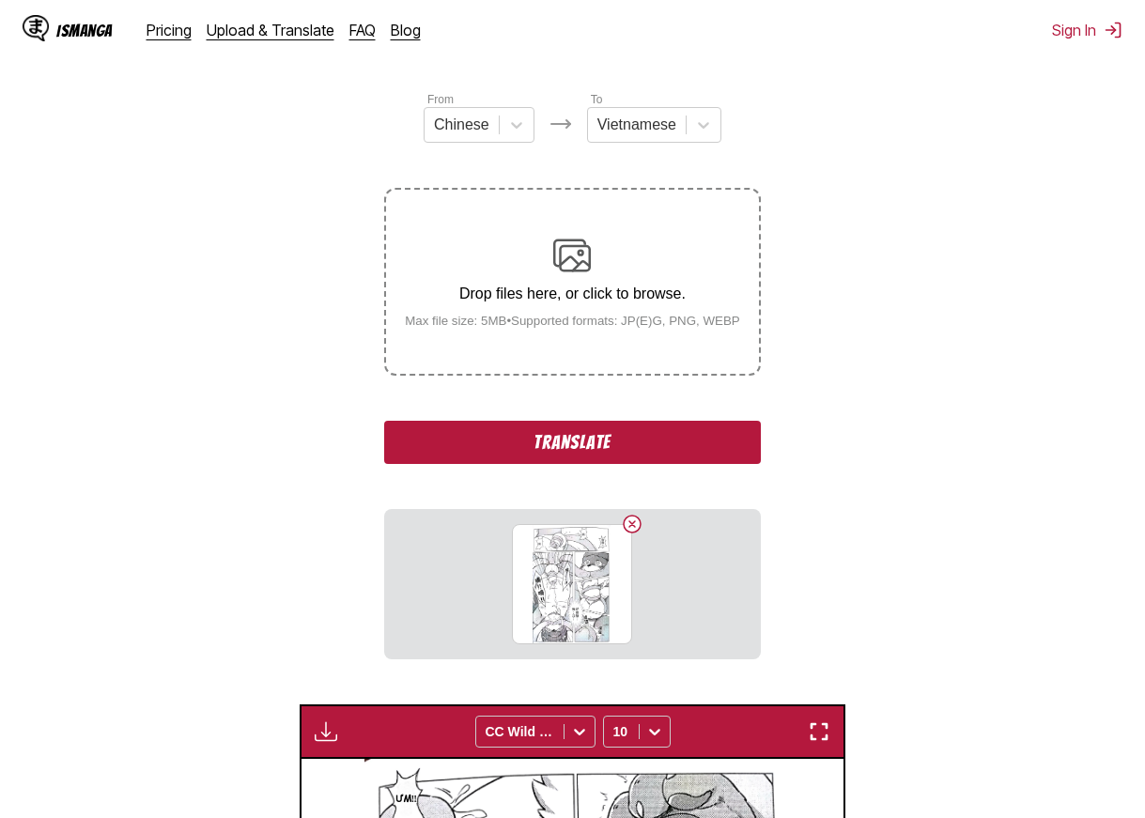
click at [611, 436] on button "Translate" at bounding box center [572, 442] width 376 height 43
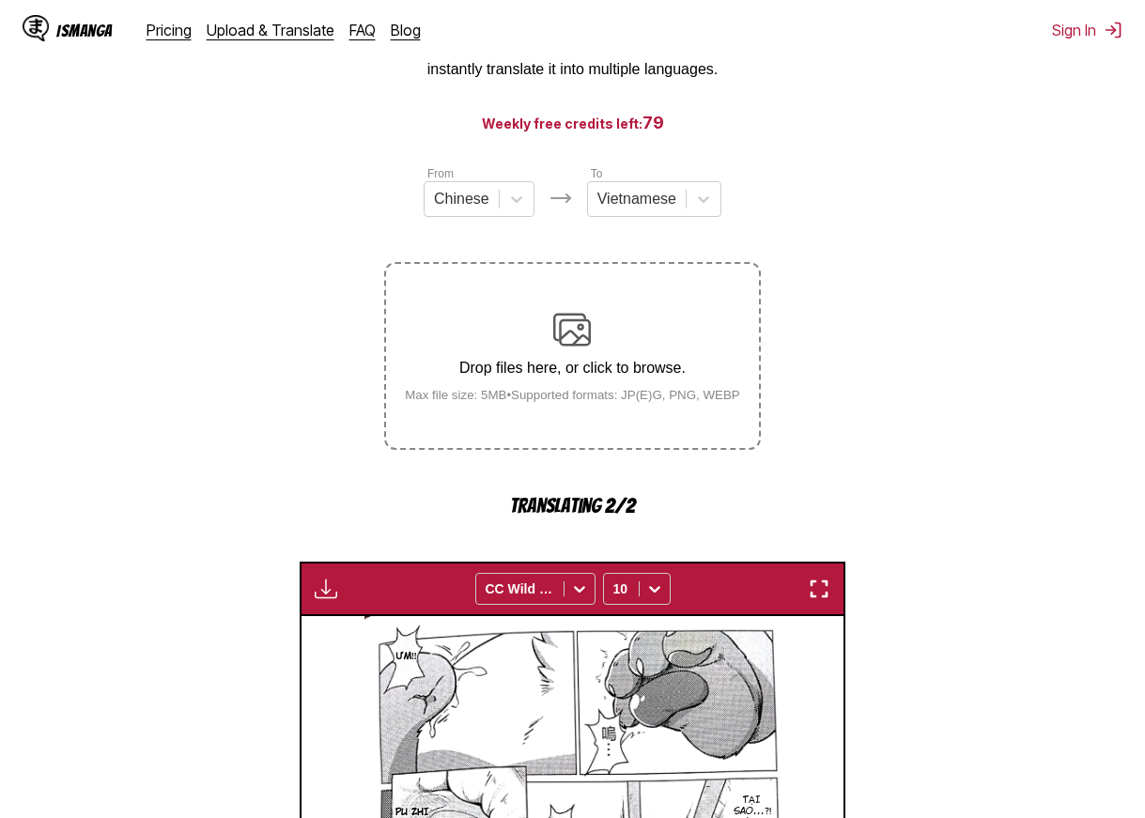
scroll to position [127, 0]
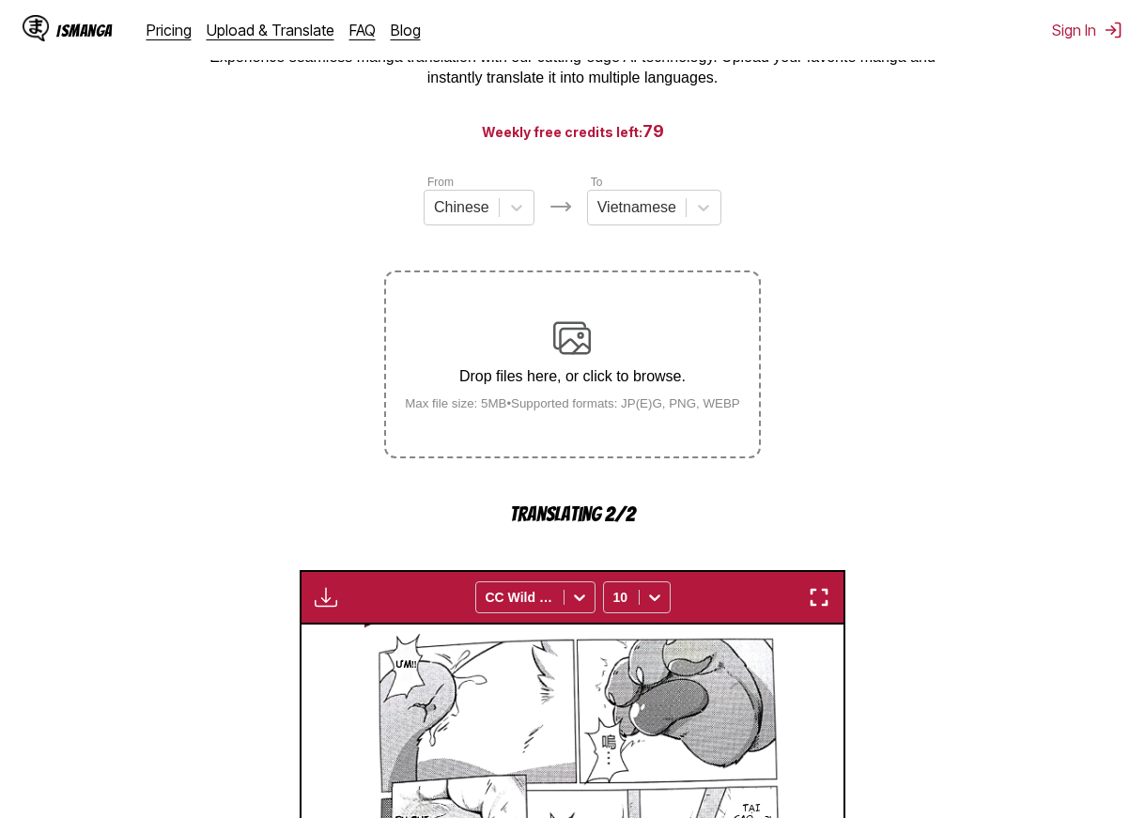
click at [635, 346] on div "Drop files here, or click to browse. Max file size: 5MB • Supported formats: JP…" at bounding box center [572, 364] width 365 height 91
click at [668, 370] on div "Drop files here, or click to browse. Max file size: 5MB • Supported formats: JP…" at bounding box center [572, 364] width 365 height 91
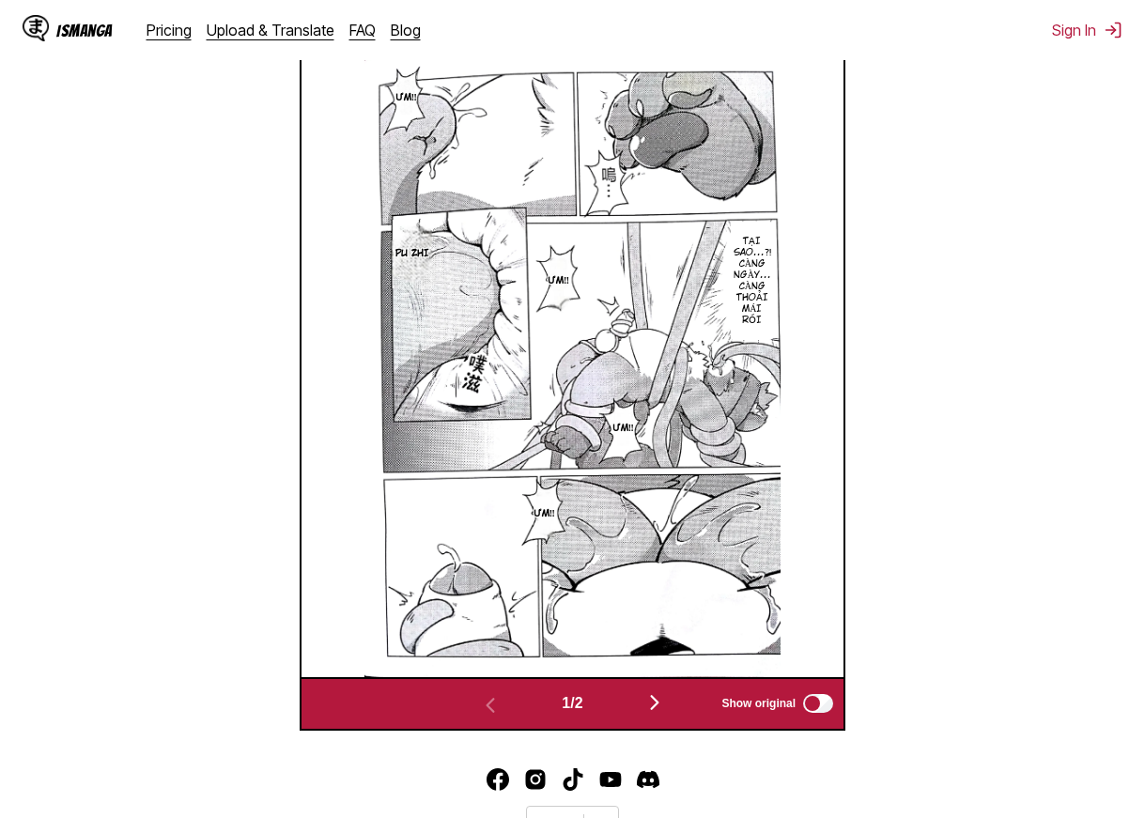
scroll to position [784, 0]
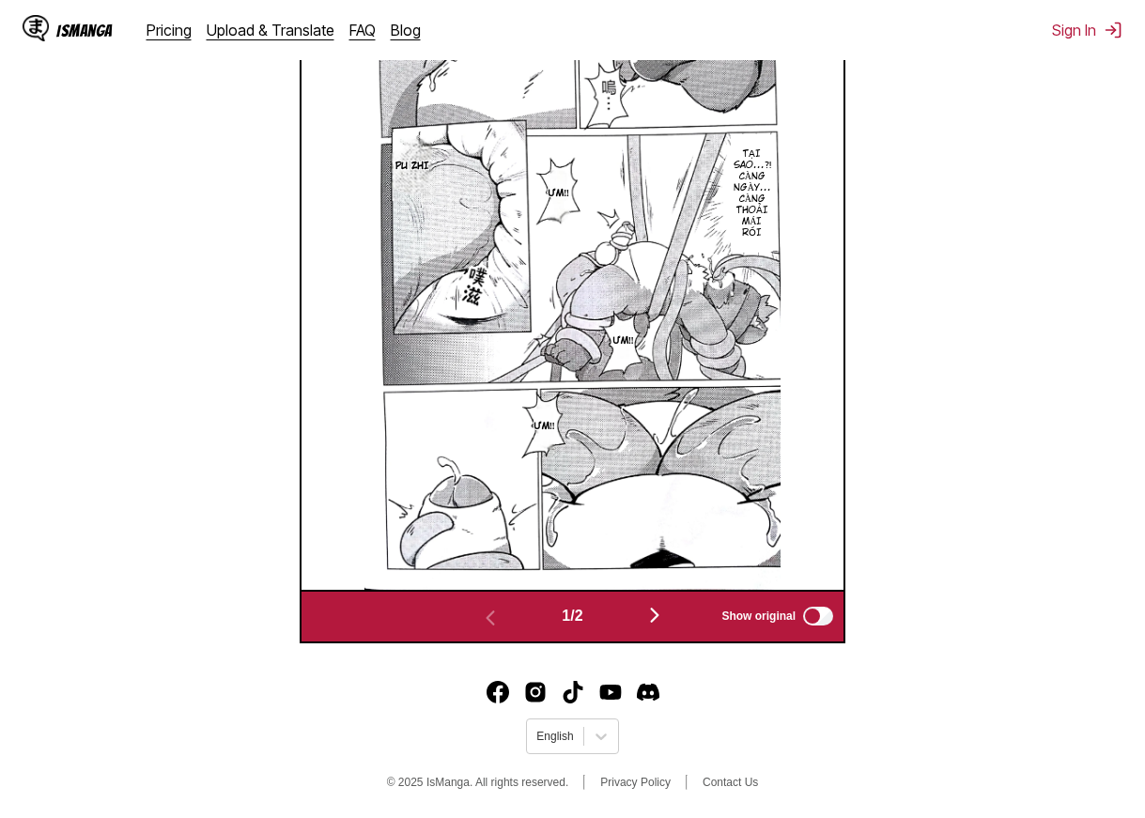
click at [666, 617] on img "button" at bounding box center [655, 615] width 23 height 23
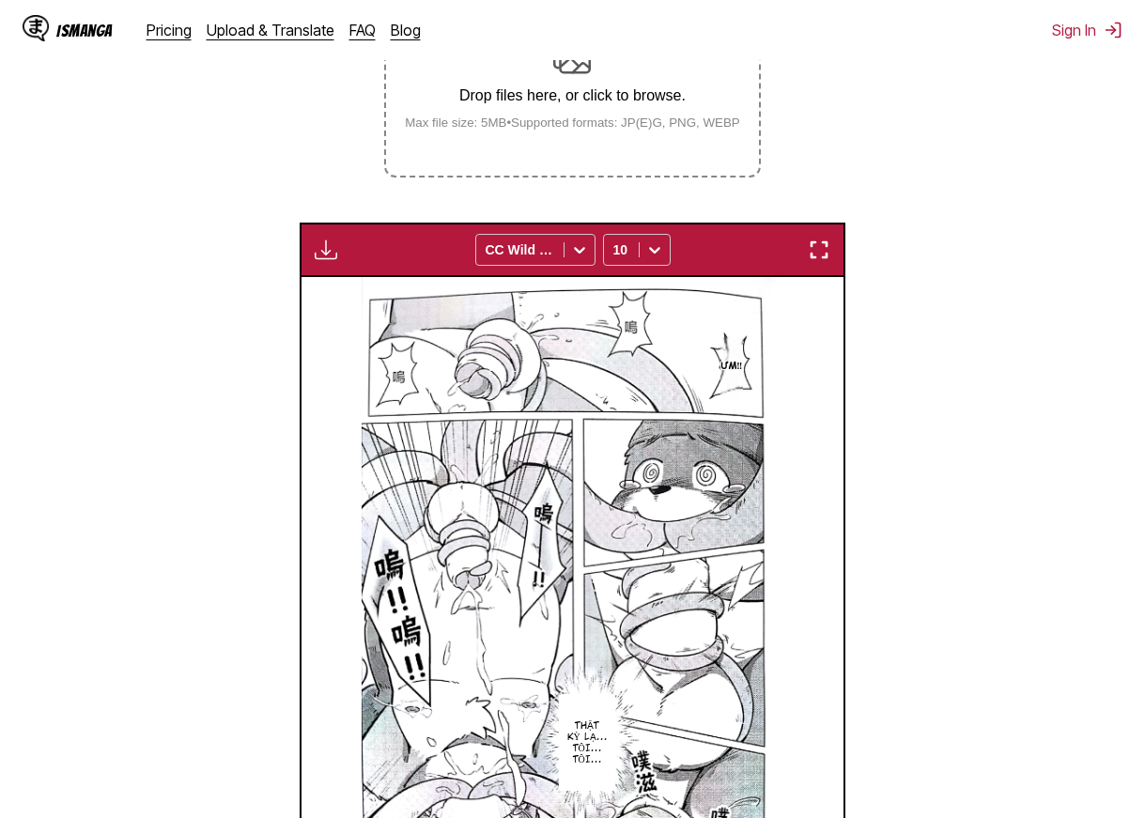
scroll to position [406, 0]
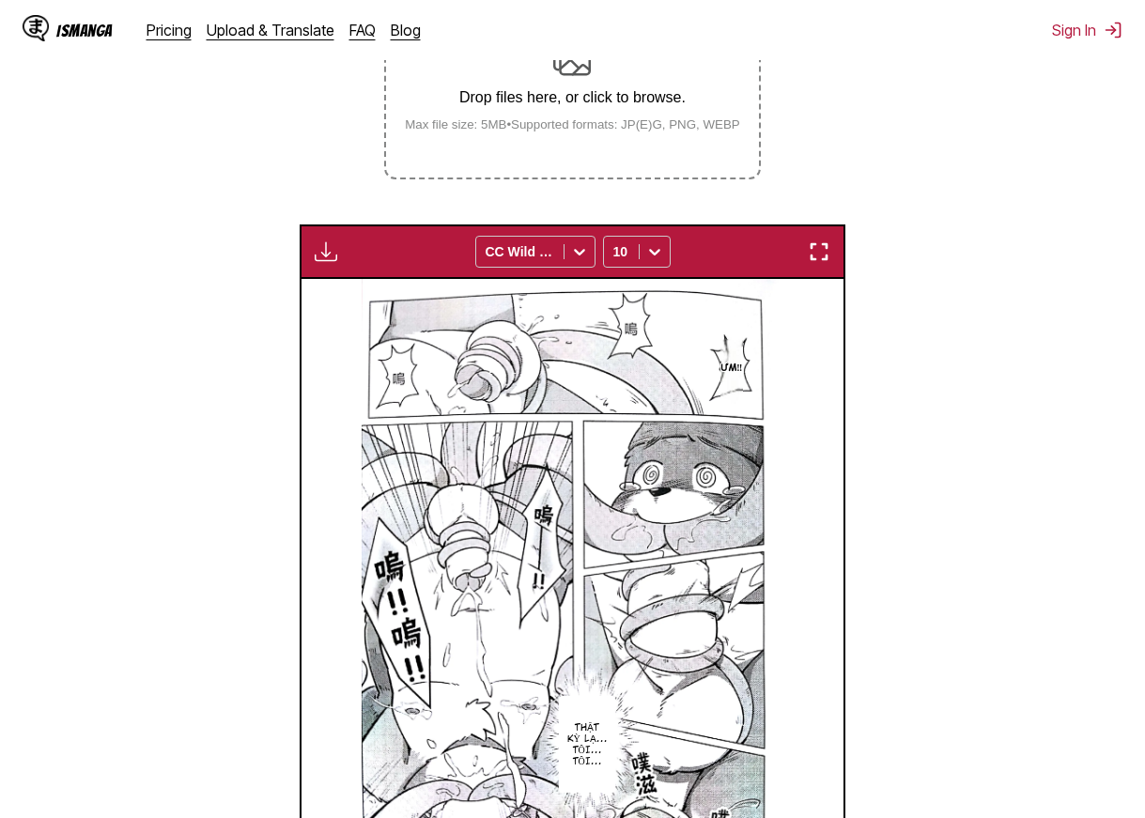
click at [624, 100] on p "Drop files here, or click to browse." at bounding box center [572, 97] width 365 height 17
click at [0, 0] on input "Drop files here, or click to browse. Max file size: 5MB • Supported formats: JP…" at bounding box center [0, 0] width 0 height 0
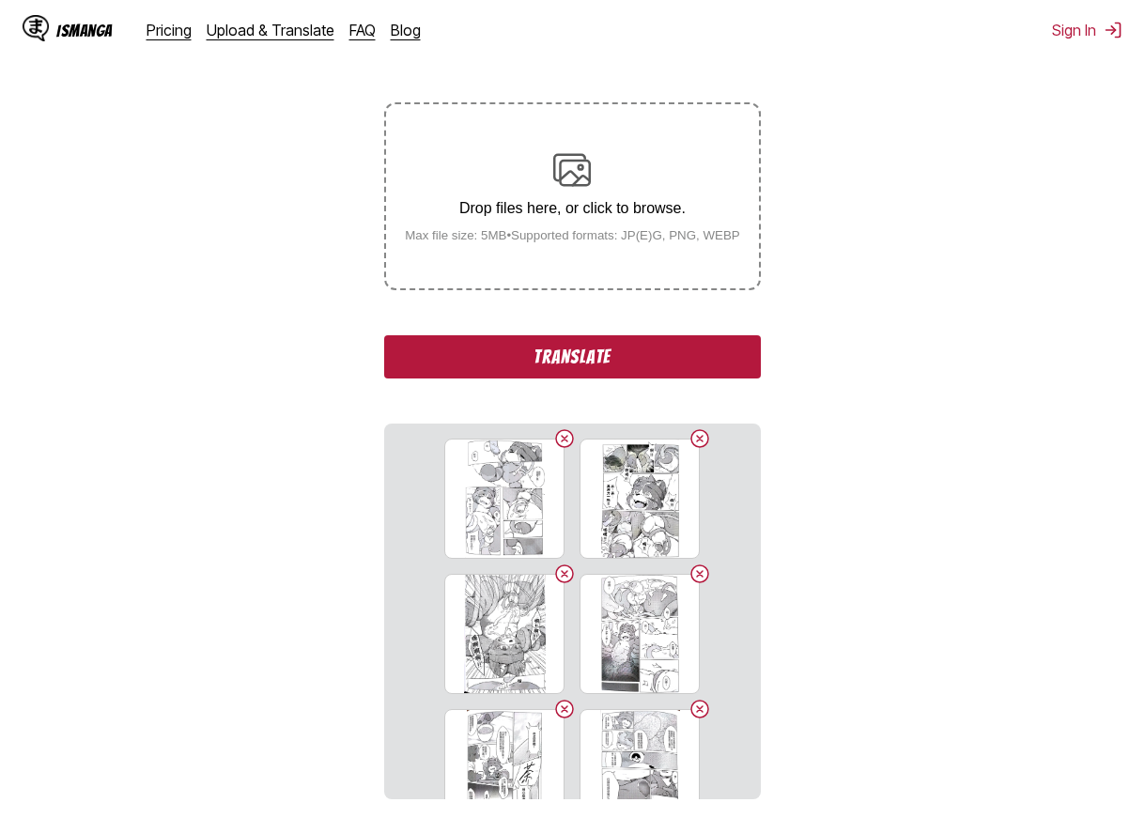
scroll to position [287, 0]
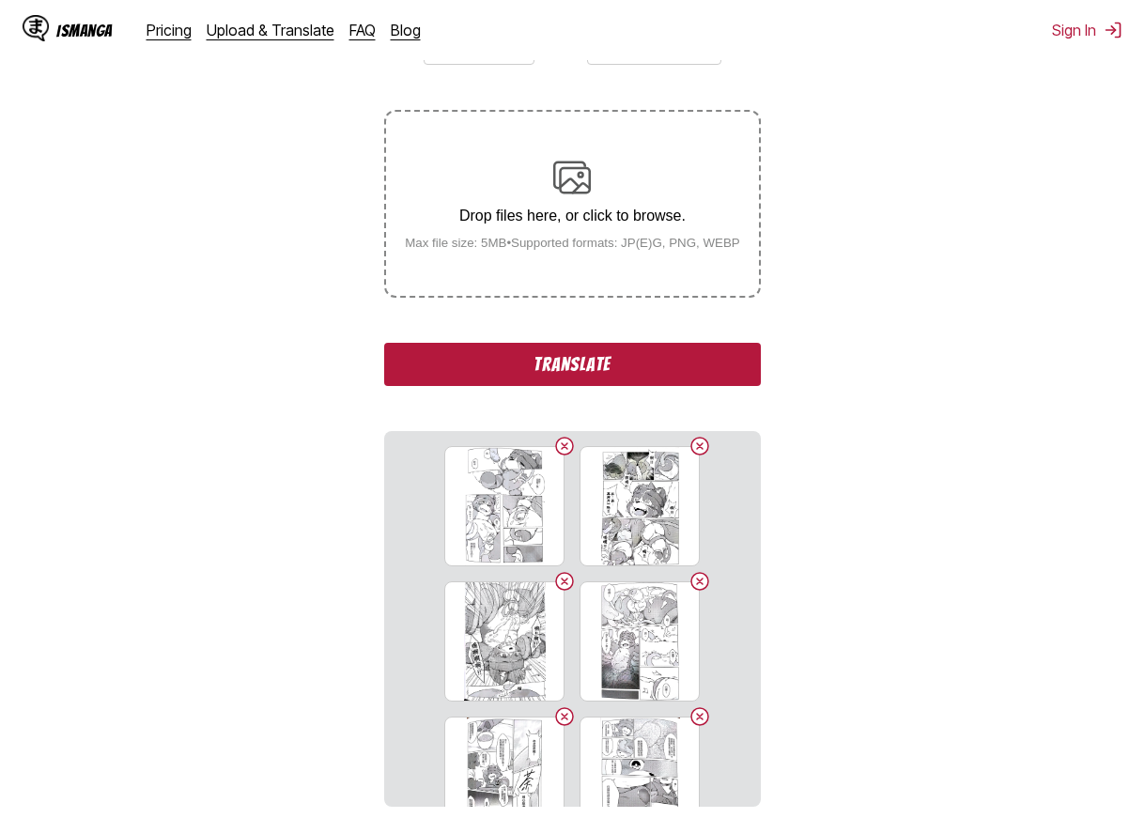
click at [651, 358] on button "Translate" at bounding box center [572, 364] width 376 height 43
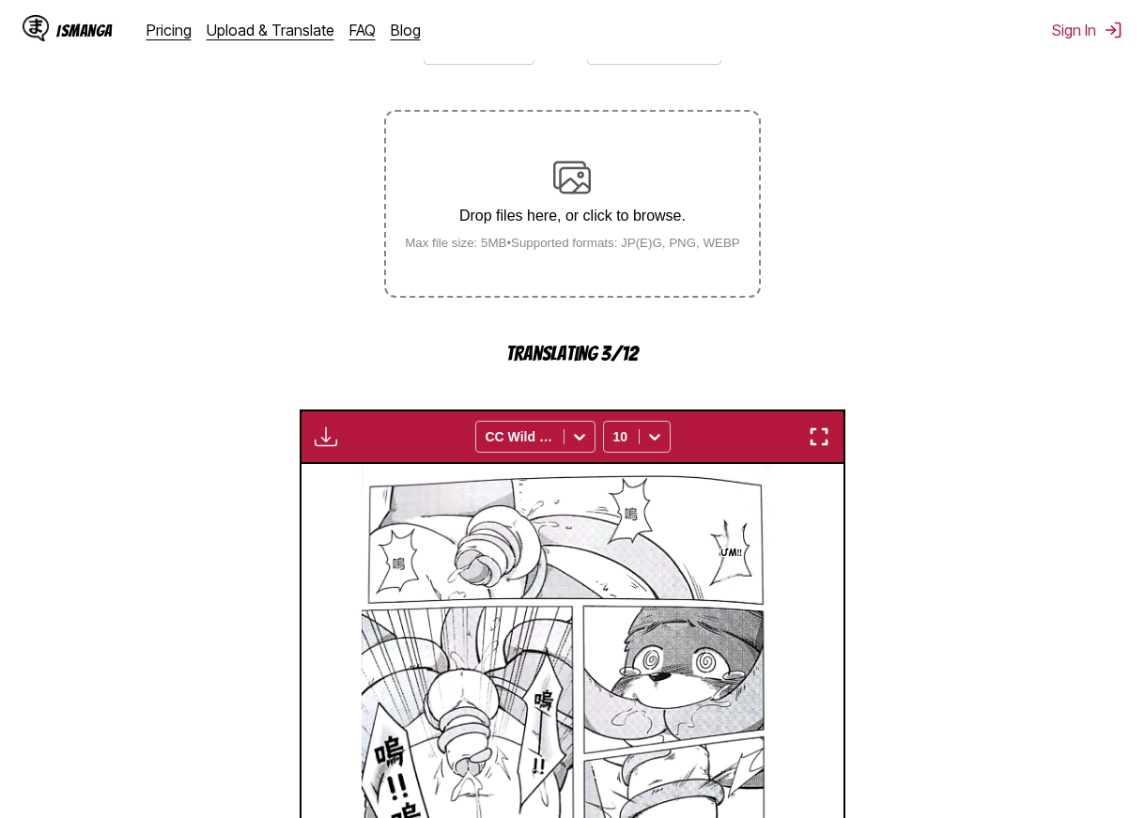
scroll to position [663, 0]
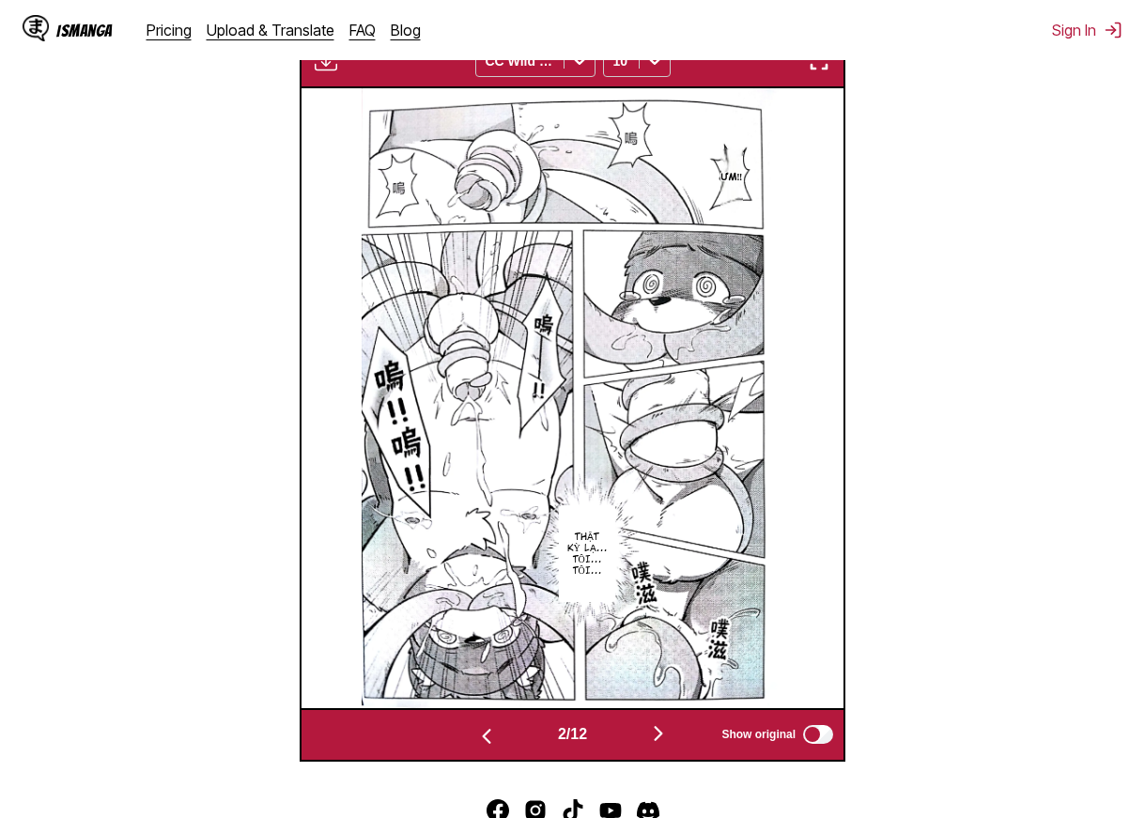
click at [658, 729] on img "button" at bounding box center [658, 733] width 23 height 23
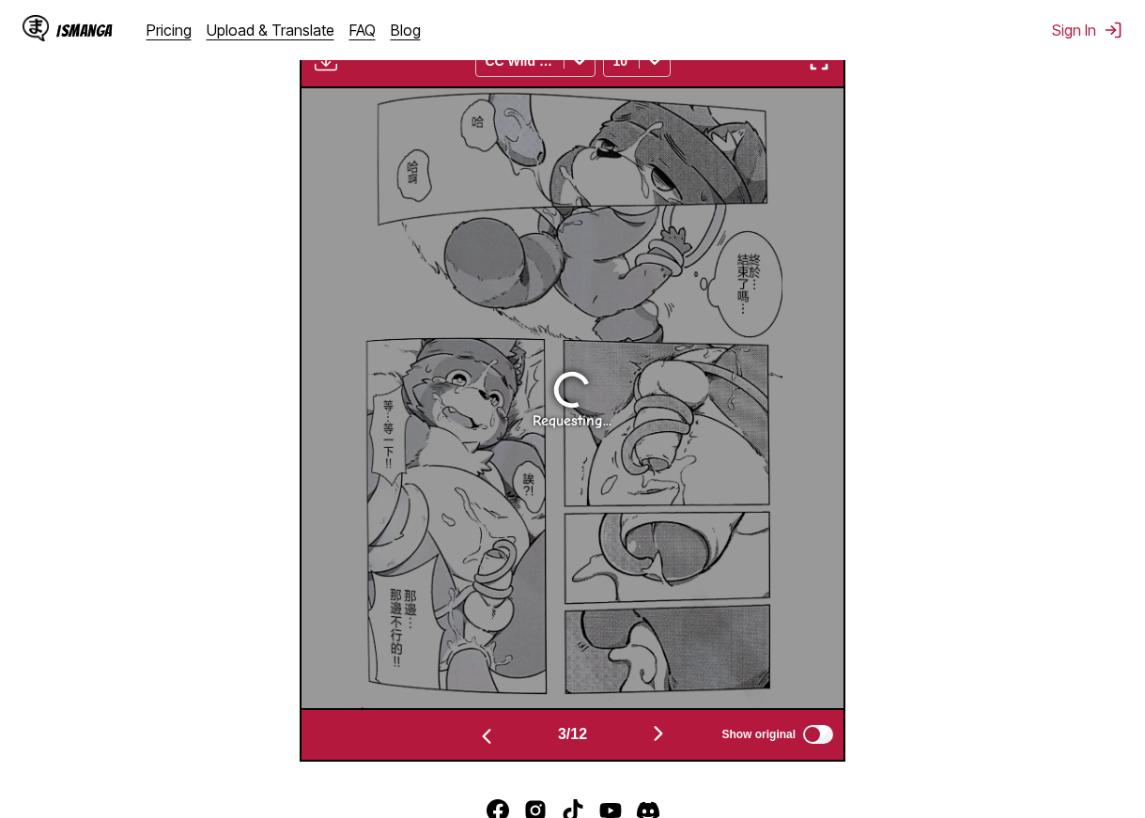
click at [483, 747] on img "button" at bounding box center [486, 736] width 23 height 23
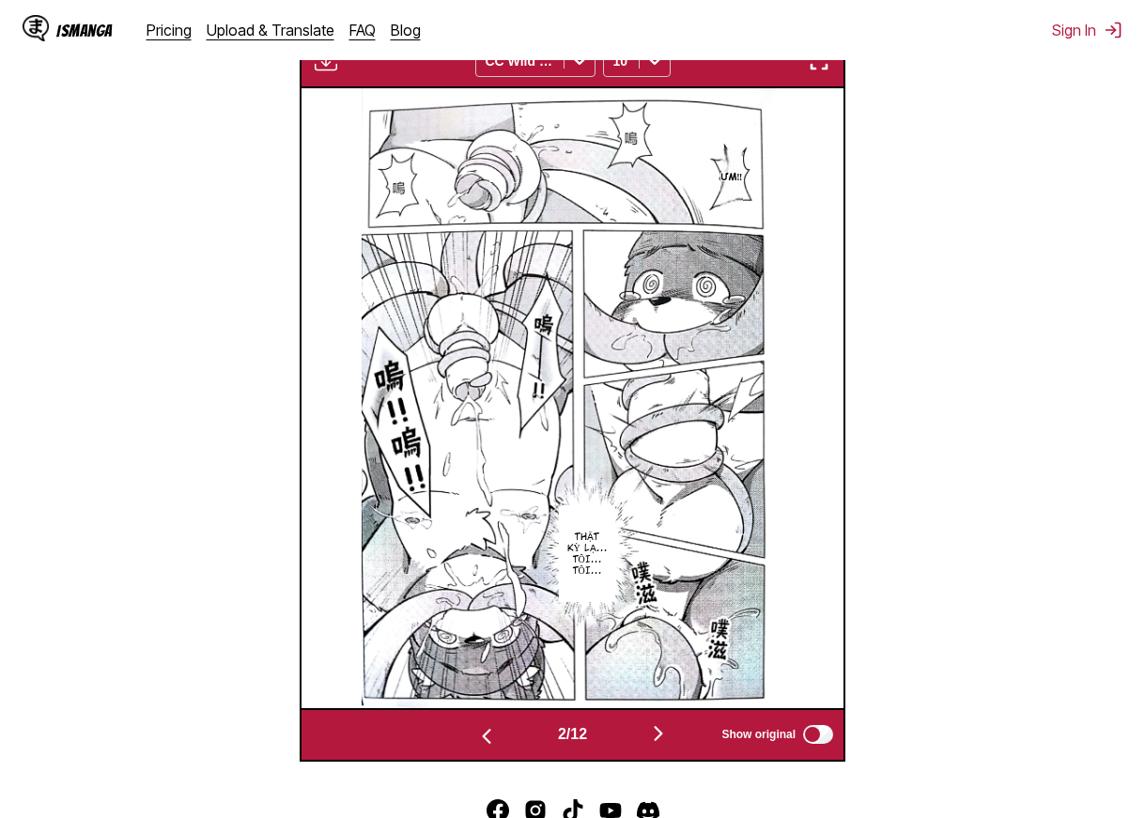
click at [670, 735] on img "button" at bounding box center [658, 733] width 23 height 23
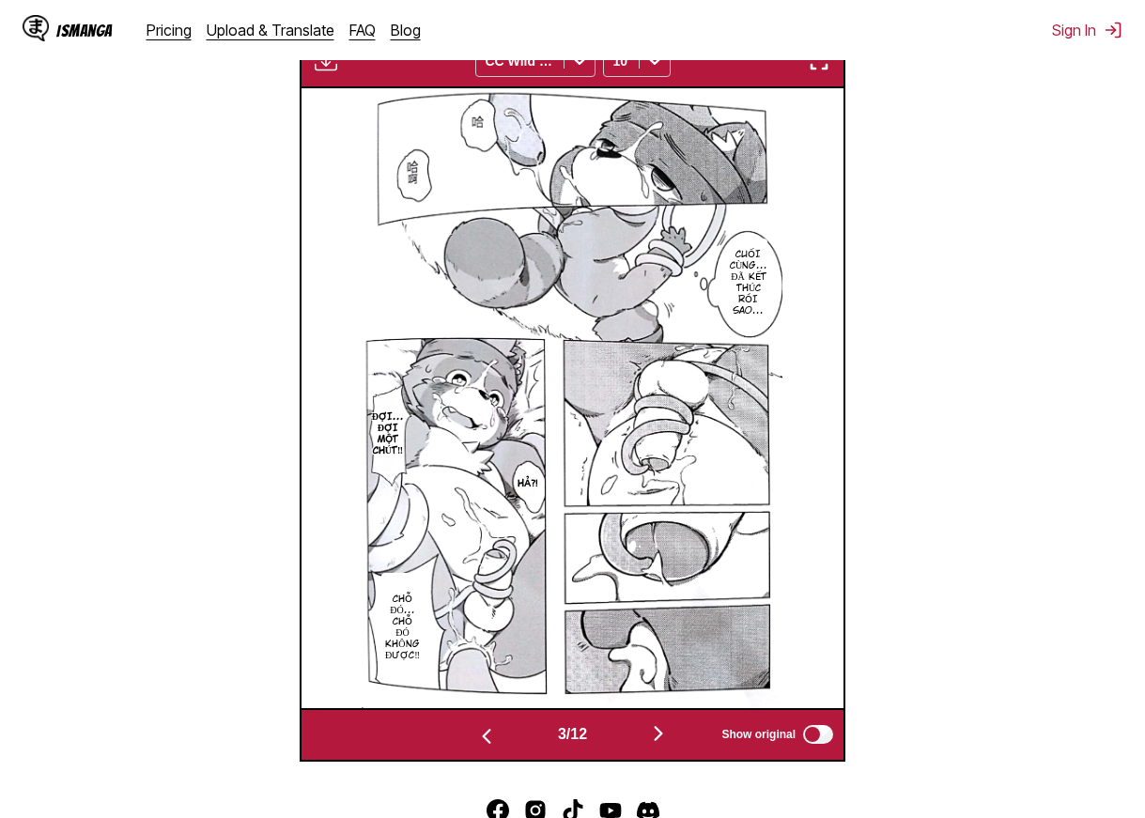
click at [664, 734] on img "button" at bounding box center [658, 733] width 23 height 23
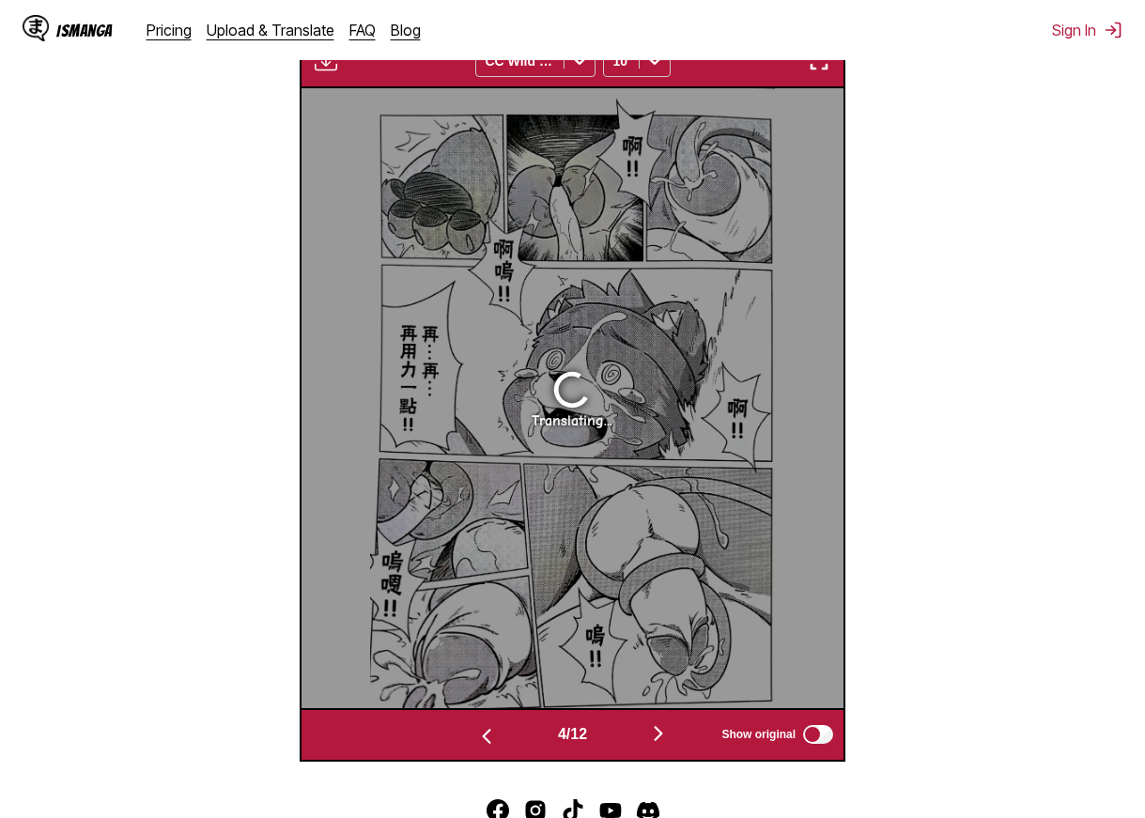
click at [664, 734] on img "button" at bounding box center [658, 733] width 23 height 23
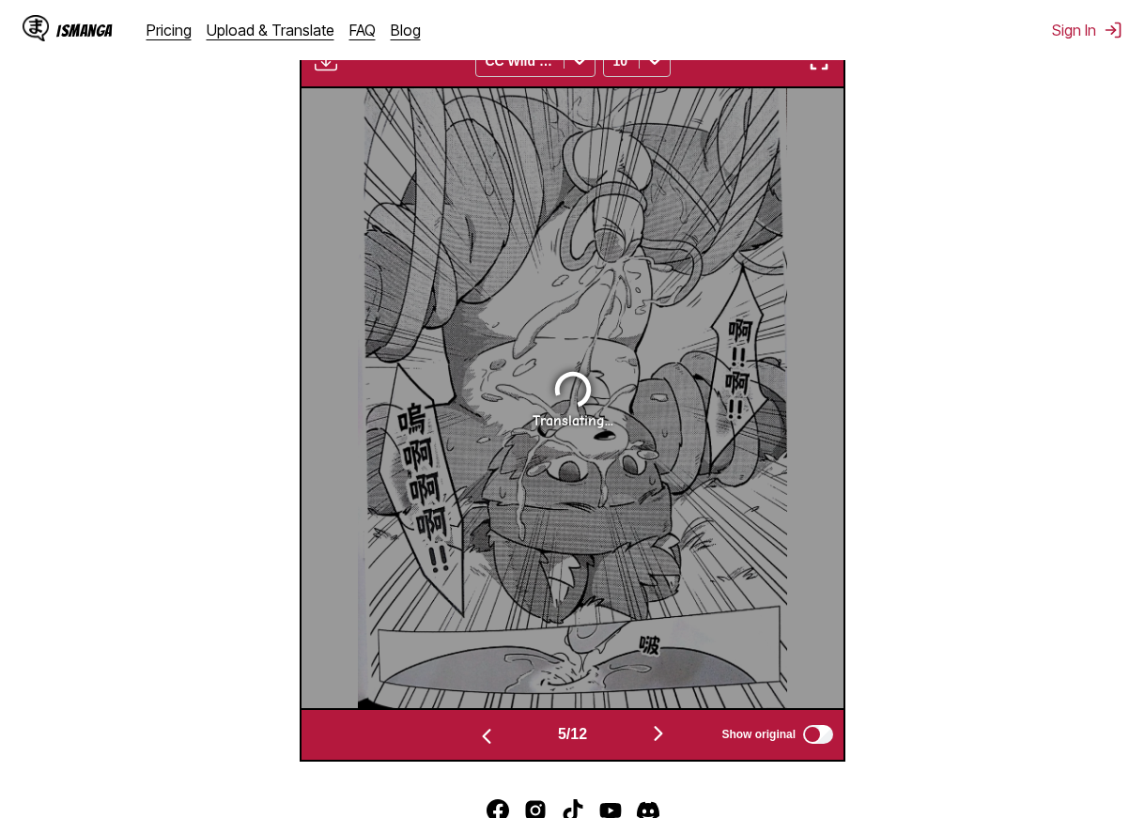
click at [664, 734] on img "button" at bounding box center [658, 733] width 23 height 23
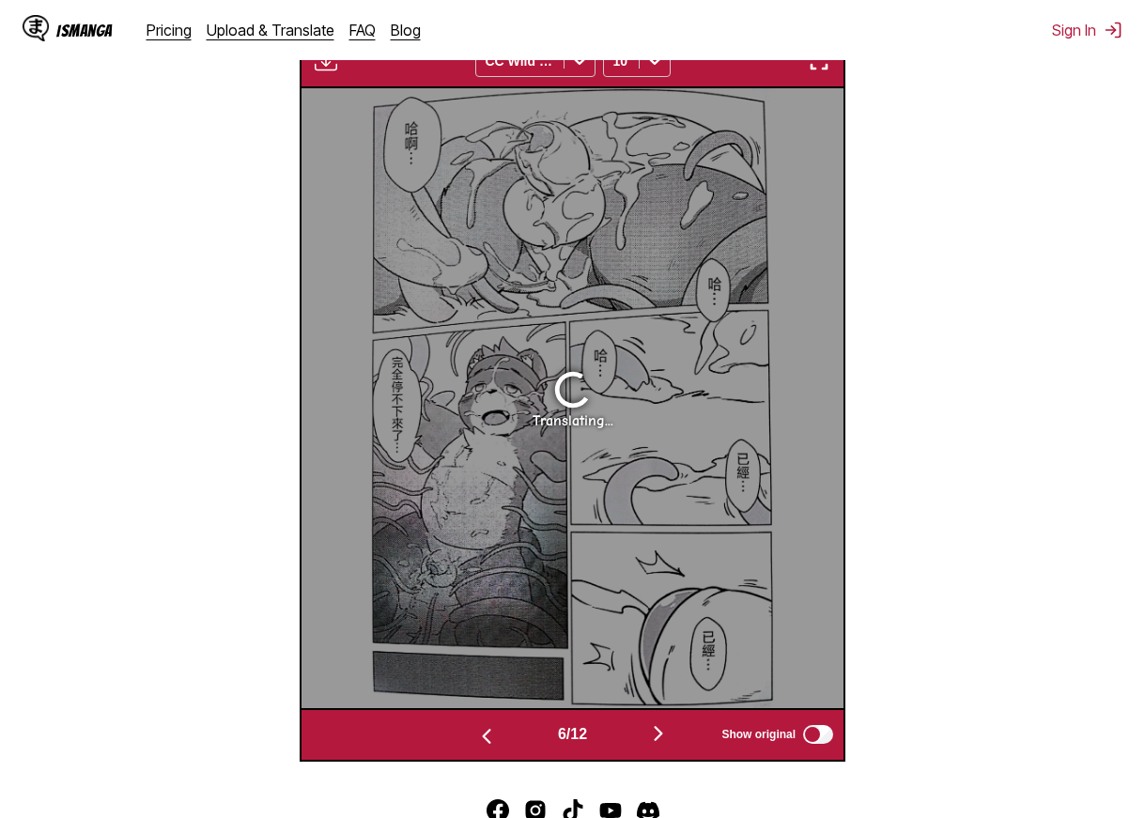
click at [664, 734] on img "button" at bounding box center [658, 733] width 23 height 23
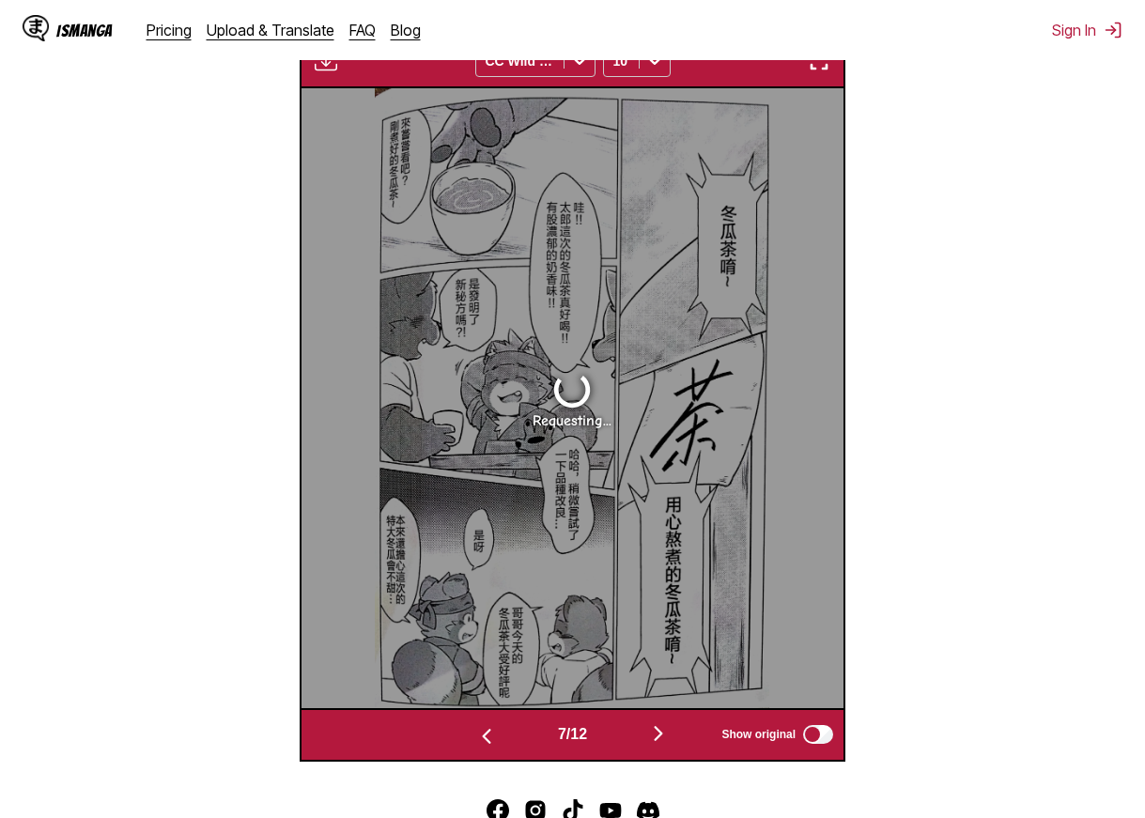
click at [664, 734] on img "button" at bounding box center [658, 733] width 23 height 23
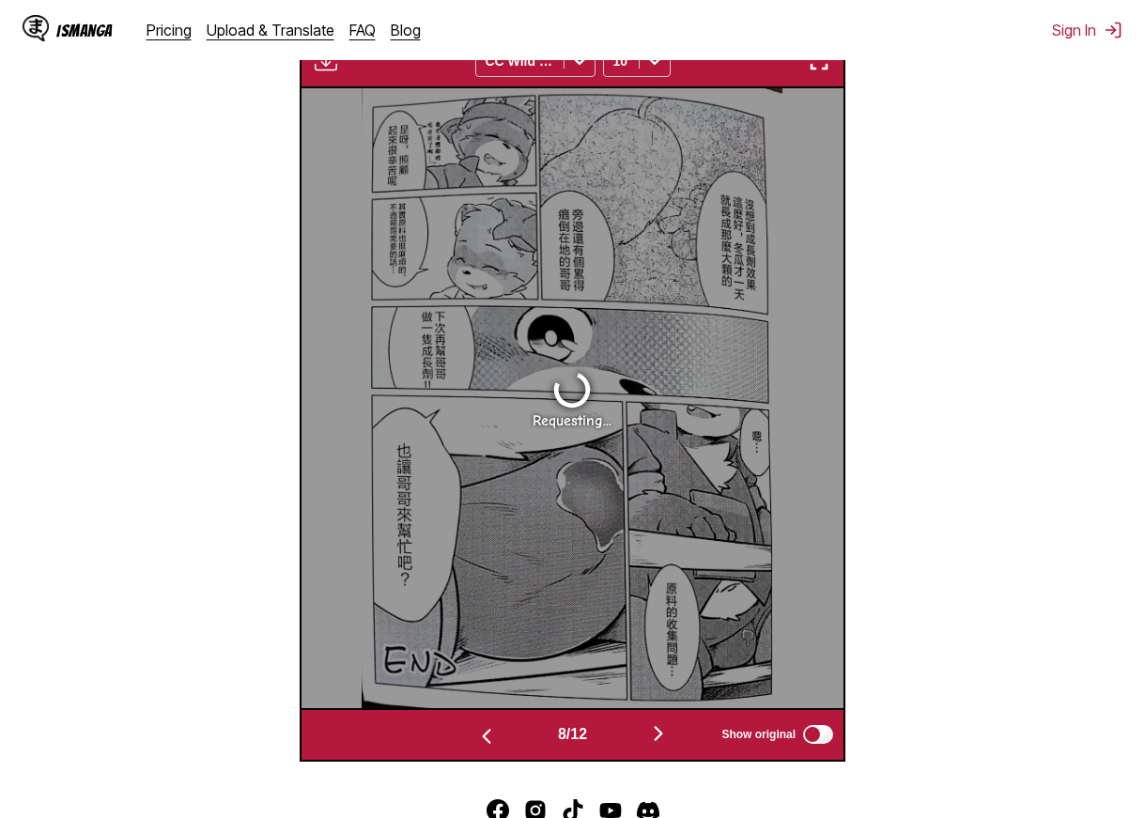
click at [664, 734] on img "button" at bounding box center [658, 733] width 23 height 23
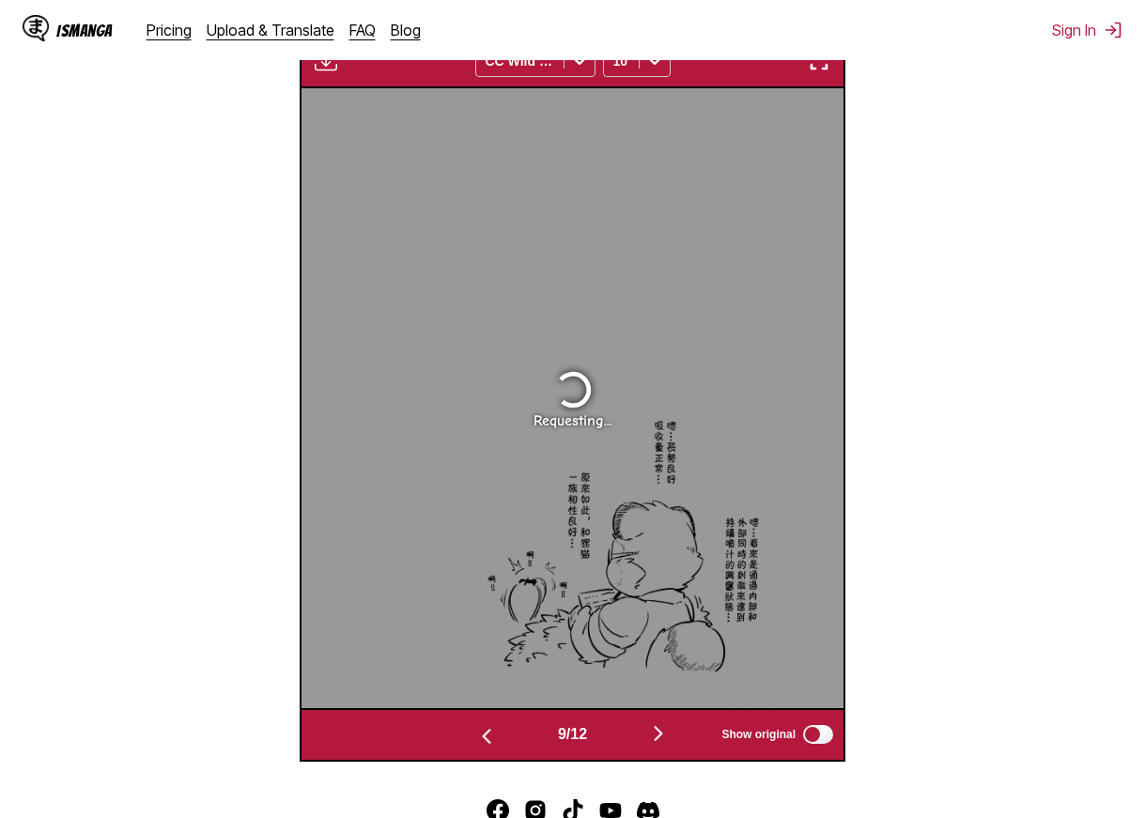
click at [664, 734] on img "button" at bounding box center [658, 733] width 23 height 23
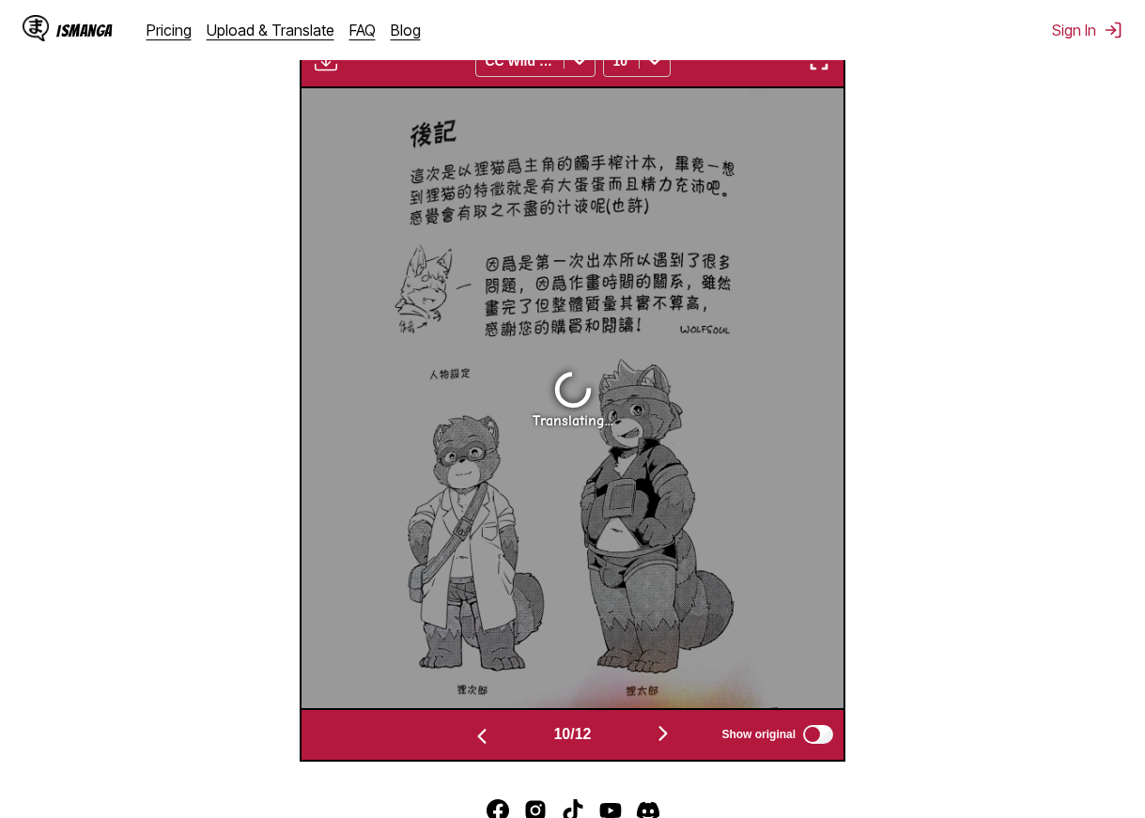
click at [663, 735] on img "button" at bounding box center [663, 733] width 23 height 23
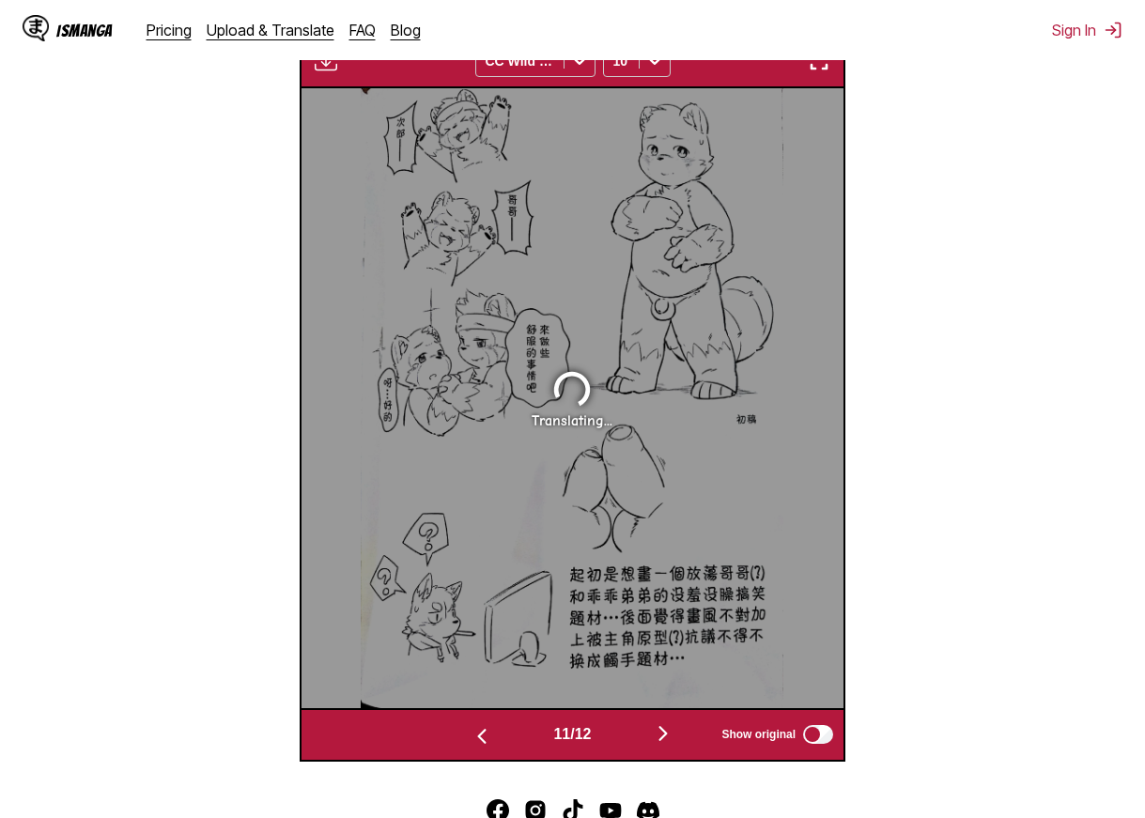
click at [663, 735] on img "button" at bounding box center [663, 733] width 23 height 23
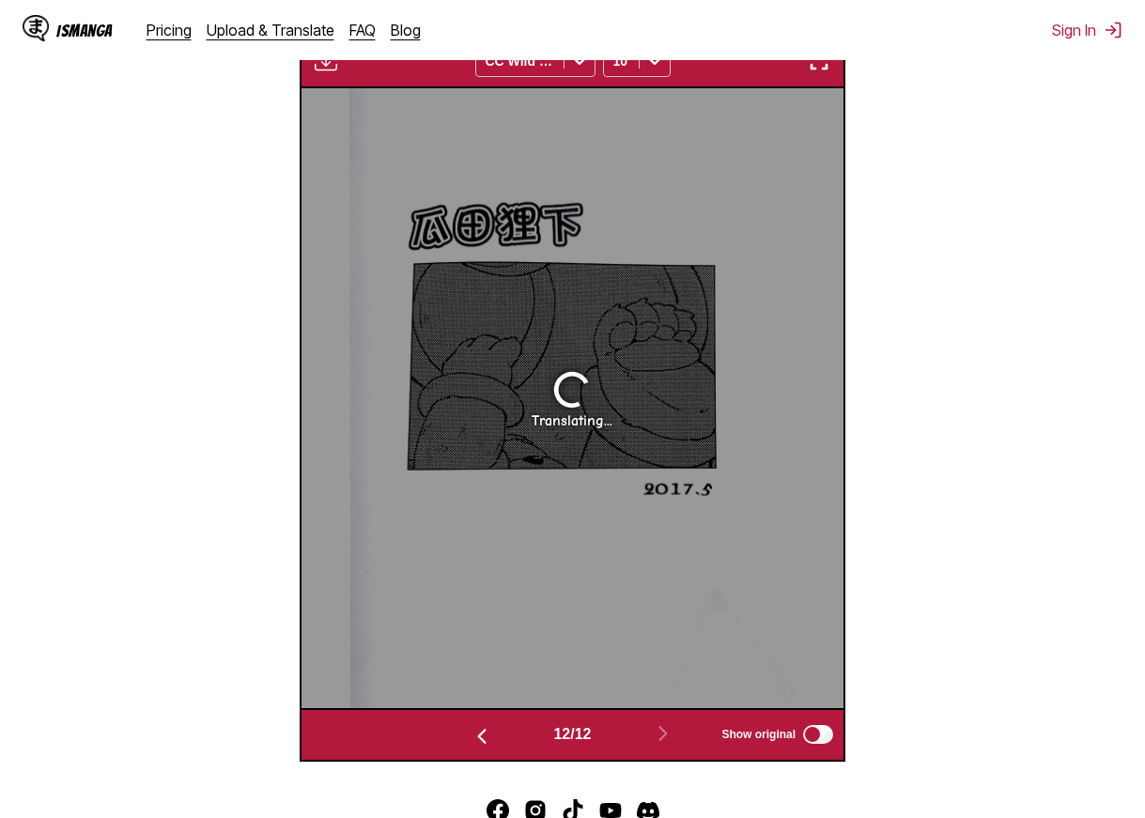
click at [486, 743] on img "button" at bounding box center [482, 736] width 23 height 23
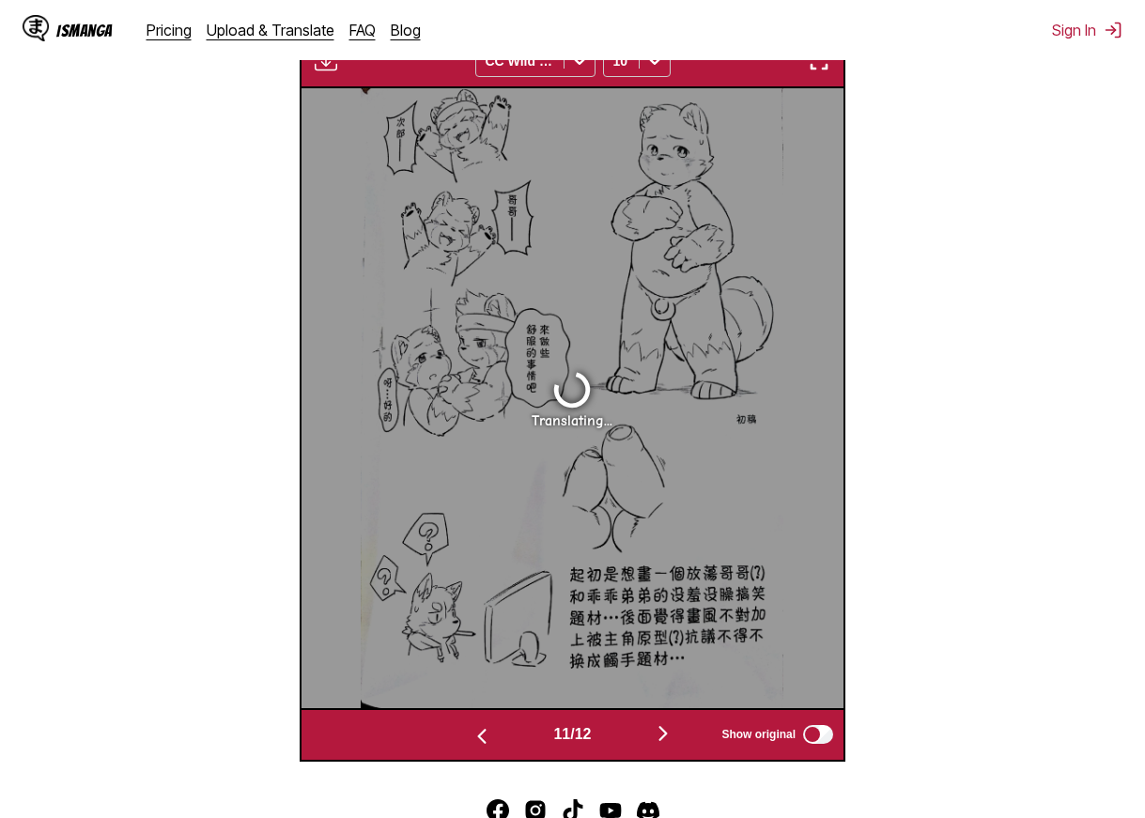
click at [486, 743] on img "button" at bounding box center [482, 736] width 23 height 23
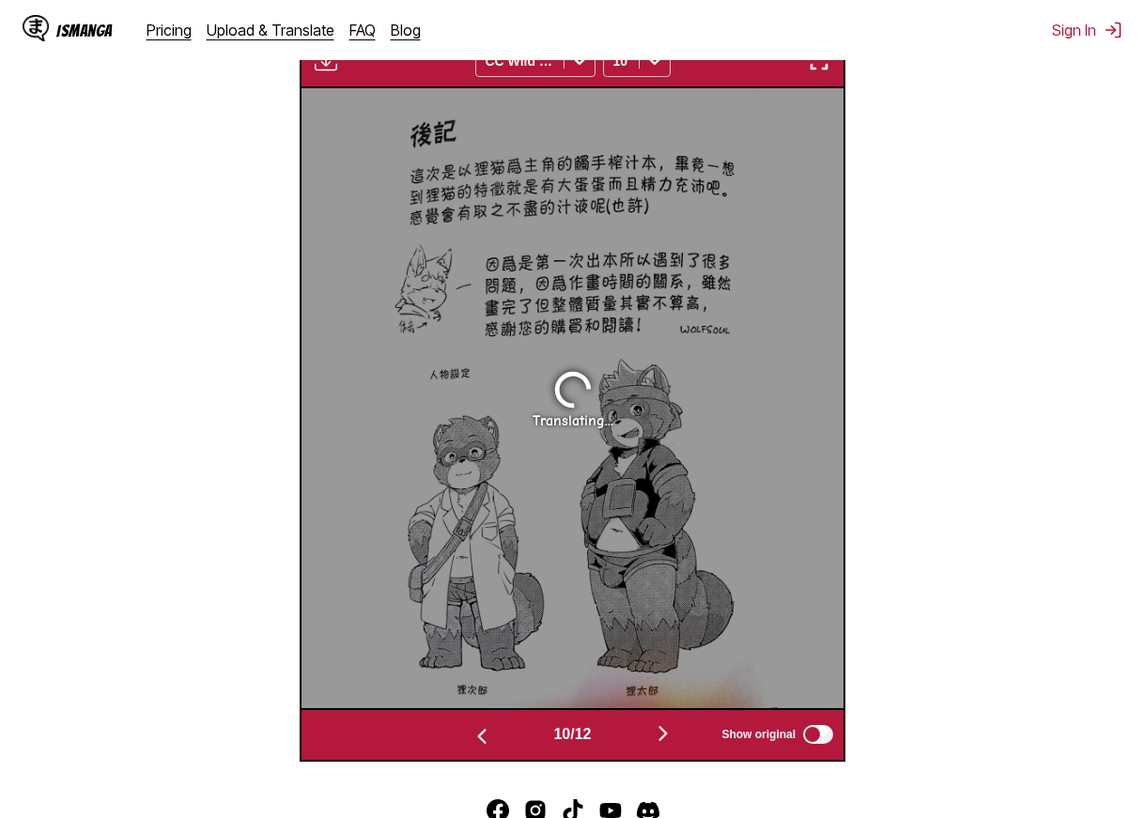
click at [486, 743] on img "button" at bounding box center [482, 736] width 23 height 23
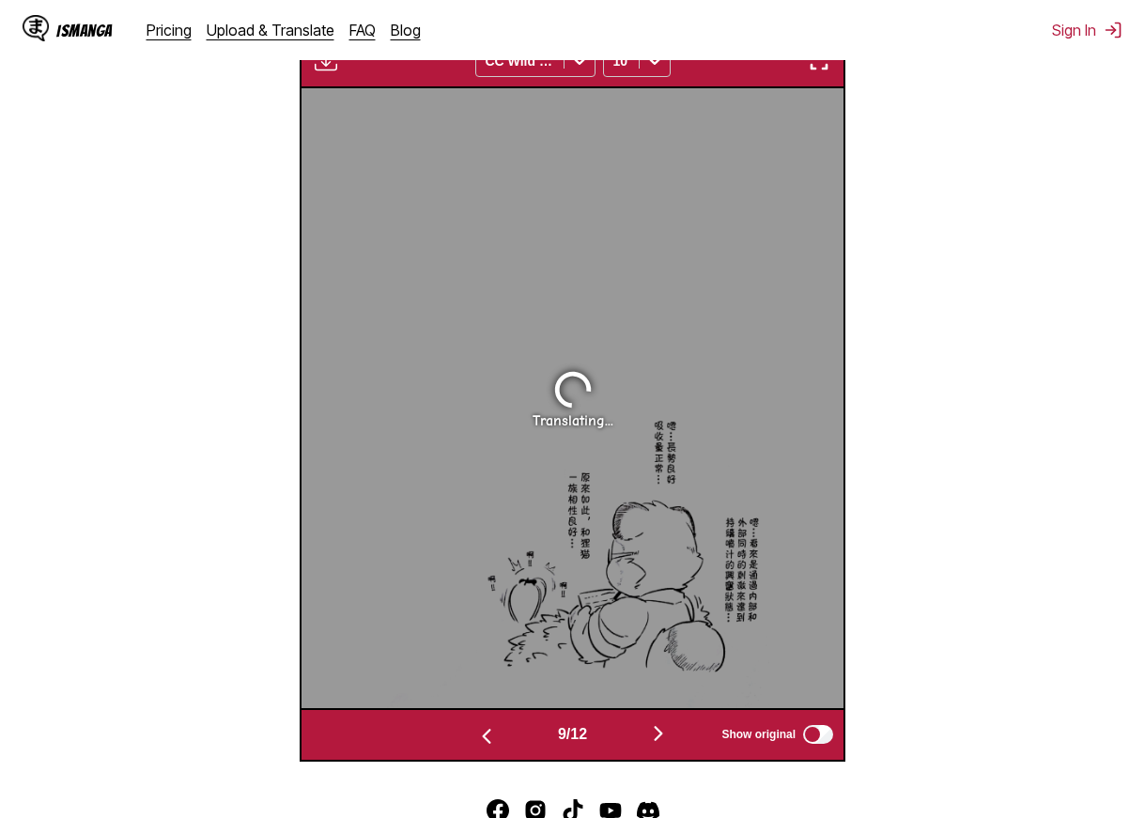
click at [486, 743] on img "button" at bounding box center [486, 736] width 23 height 23
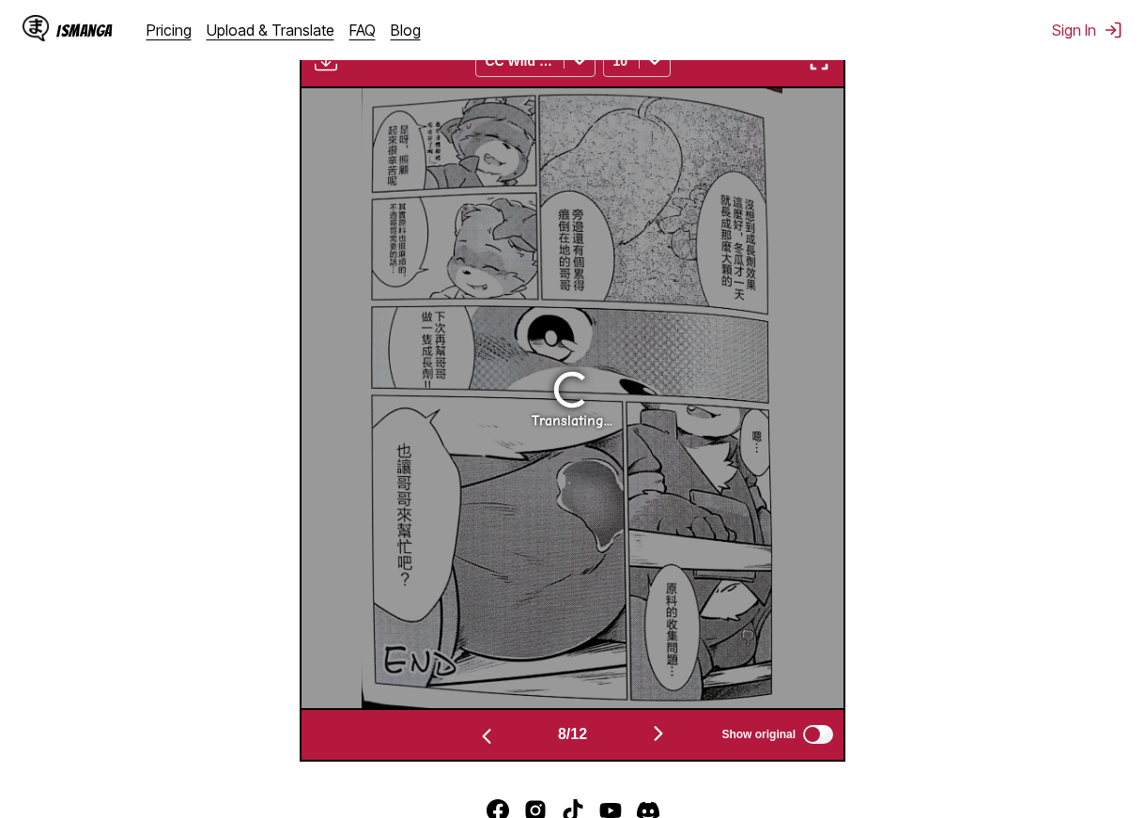
click at [486, 743] on img "button" at bounding box center [486, 736] width 23 height 23
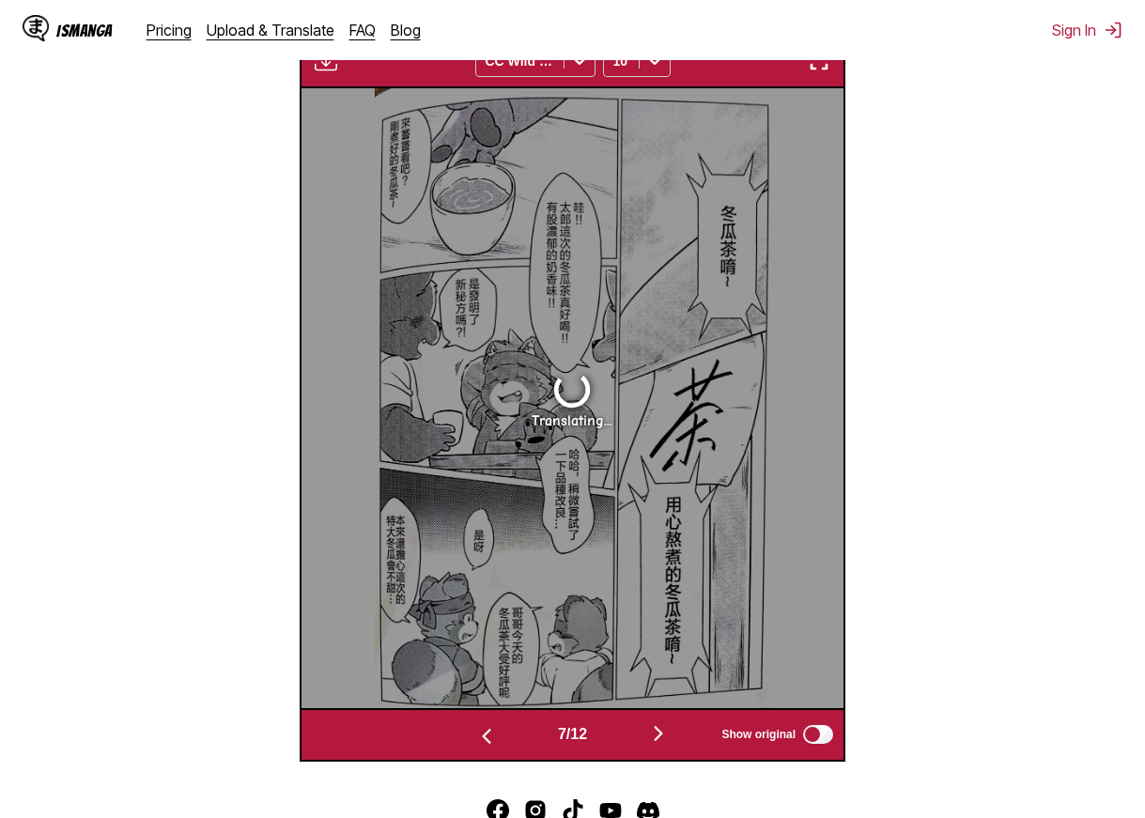
click at [486, 743] on img "button" at bounding box center [486, 736] width 23 height 23
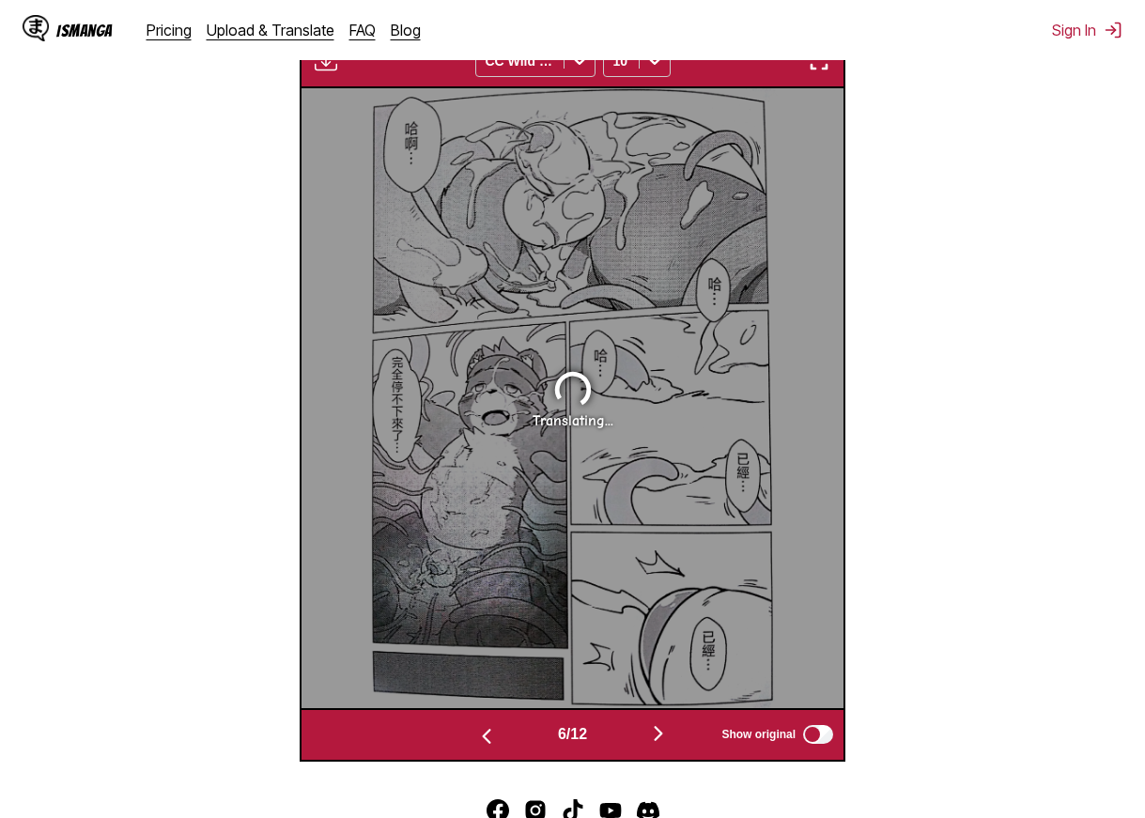
click at [486, 743] on img "button" at bounding box center [486, 736] width 23 height 23
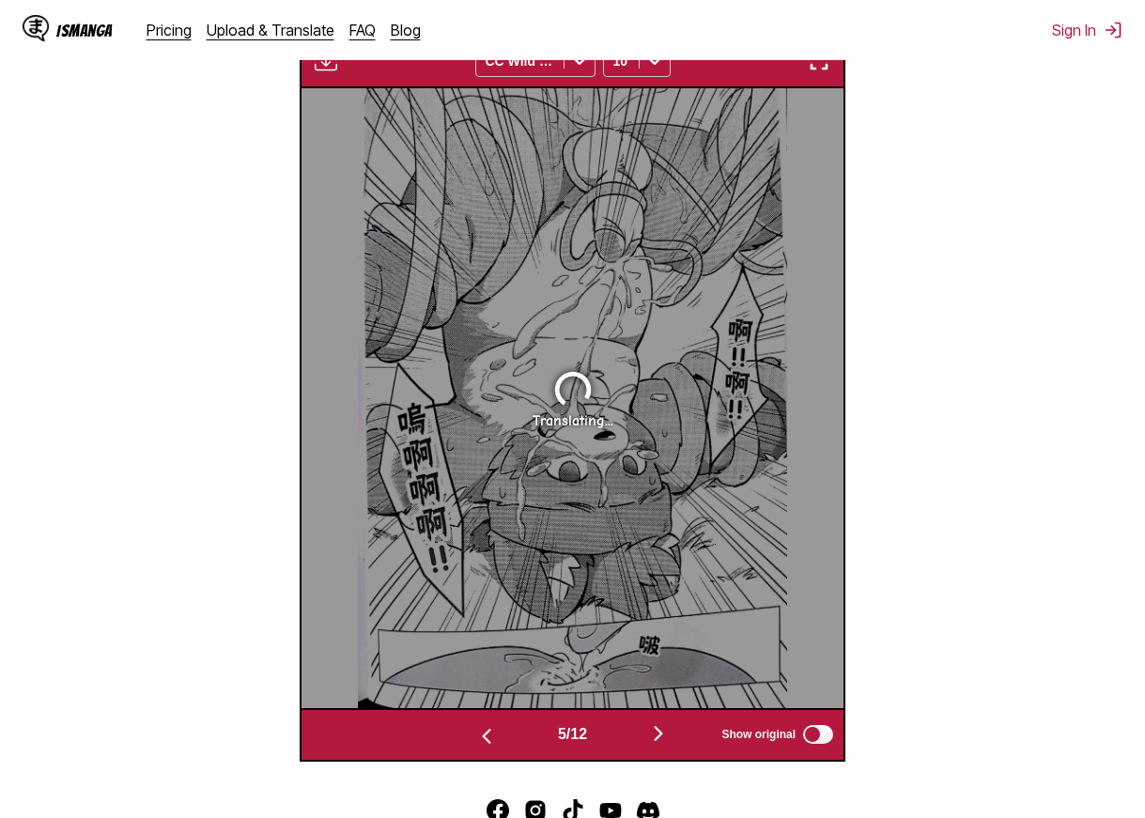
click at [486, 743] on img "button" at bounding box center [486, 736] width 23 height 23
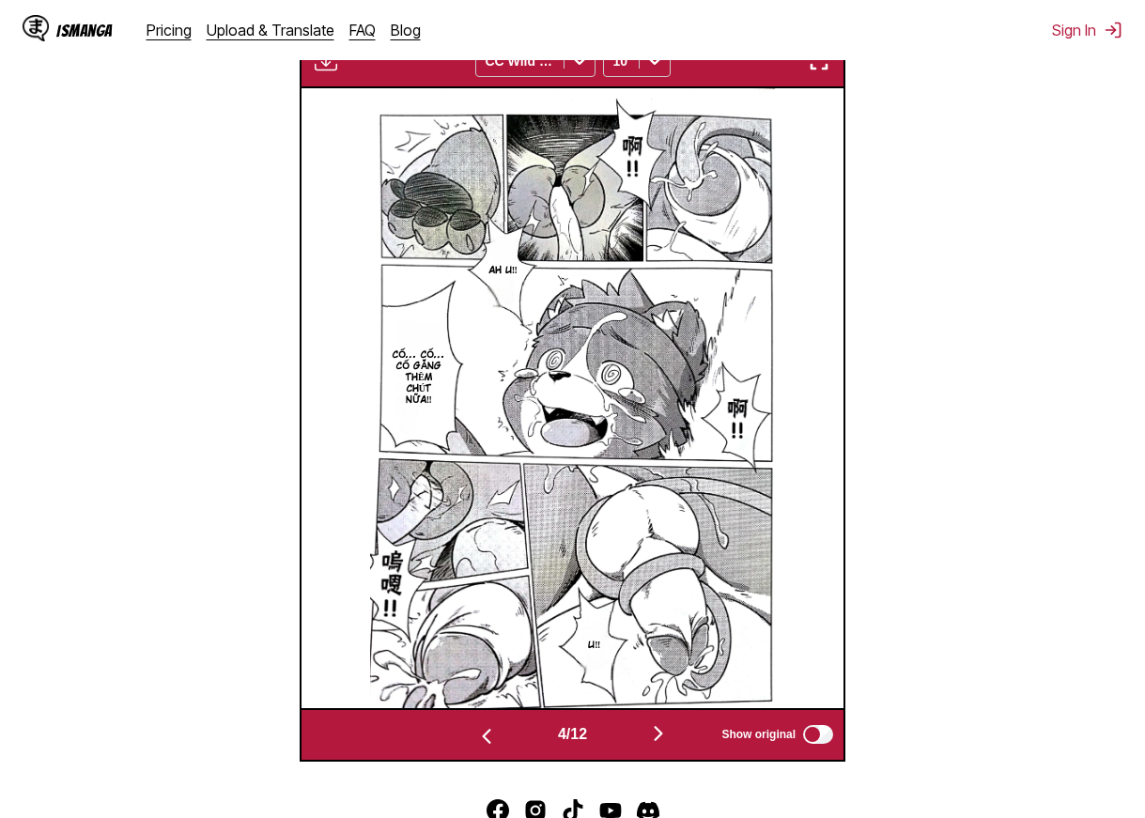
click at [486, 743] on img "button" at bounding box center [486, 736] width 23 height 23
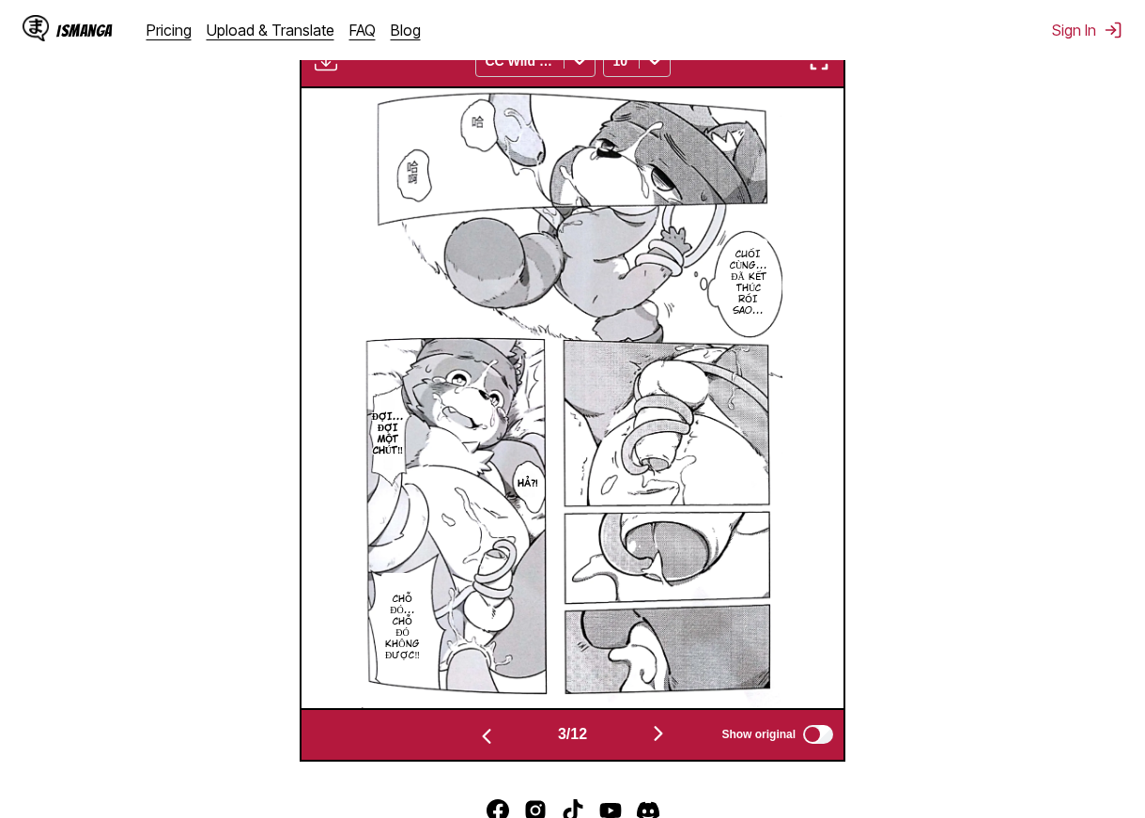
click at [486, 743] on img "button" at bounding box center [486, 736] width 23 height 23
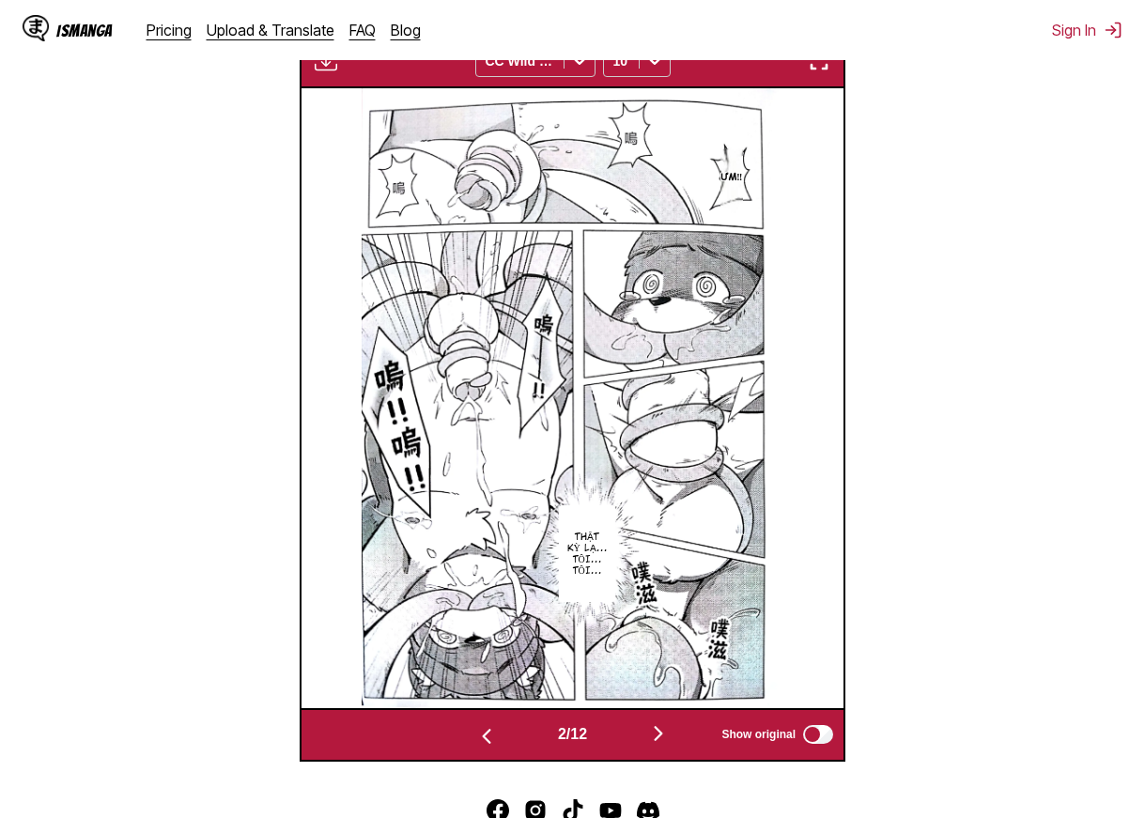
click at [486, 743] on img "button" at bounding box center [486, 736] width 23 height 23
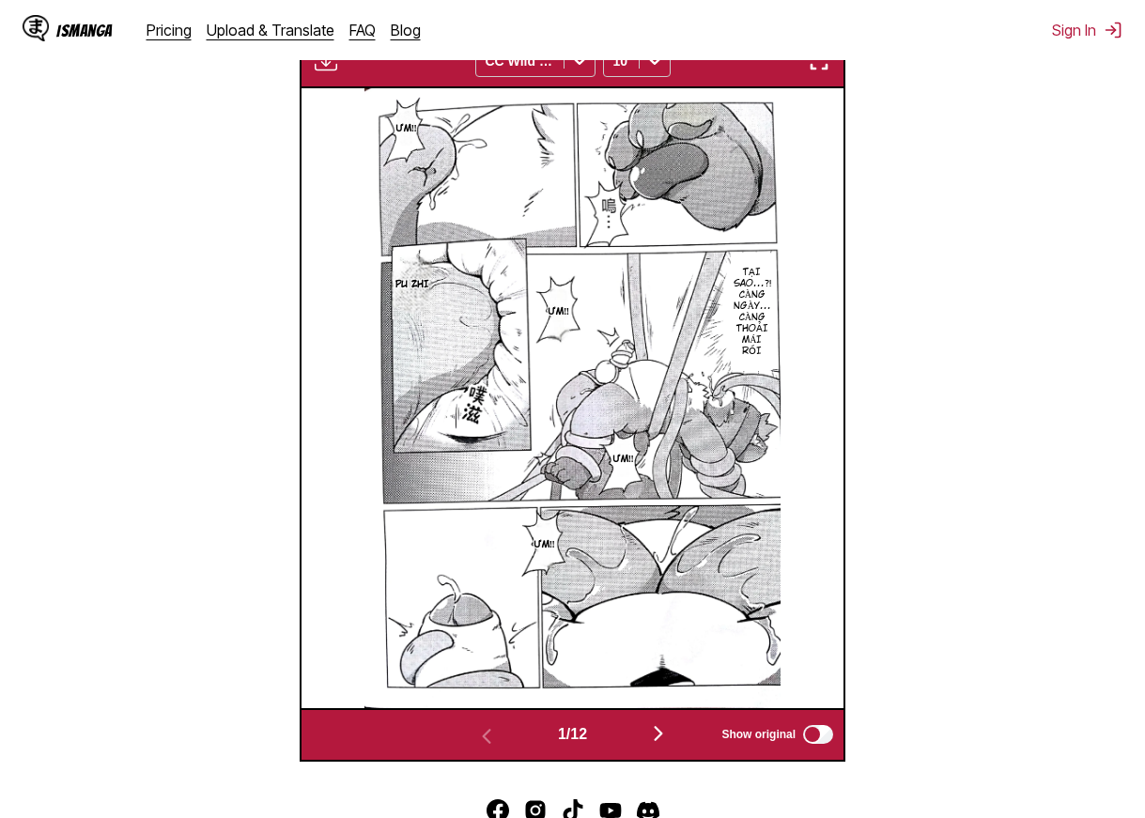
click at [658, 732] on img "button" at bounding box center [658, 733] width 23 height 23
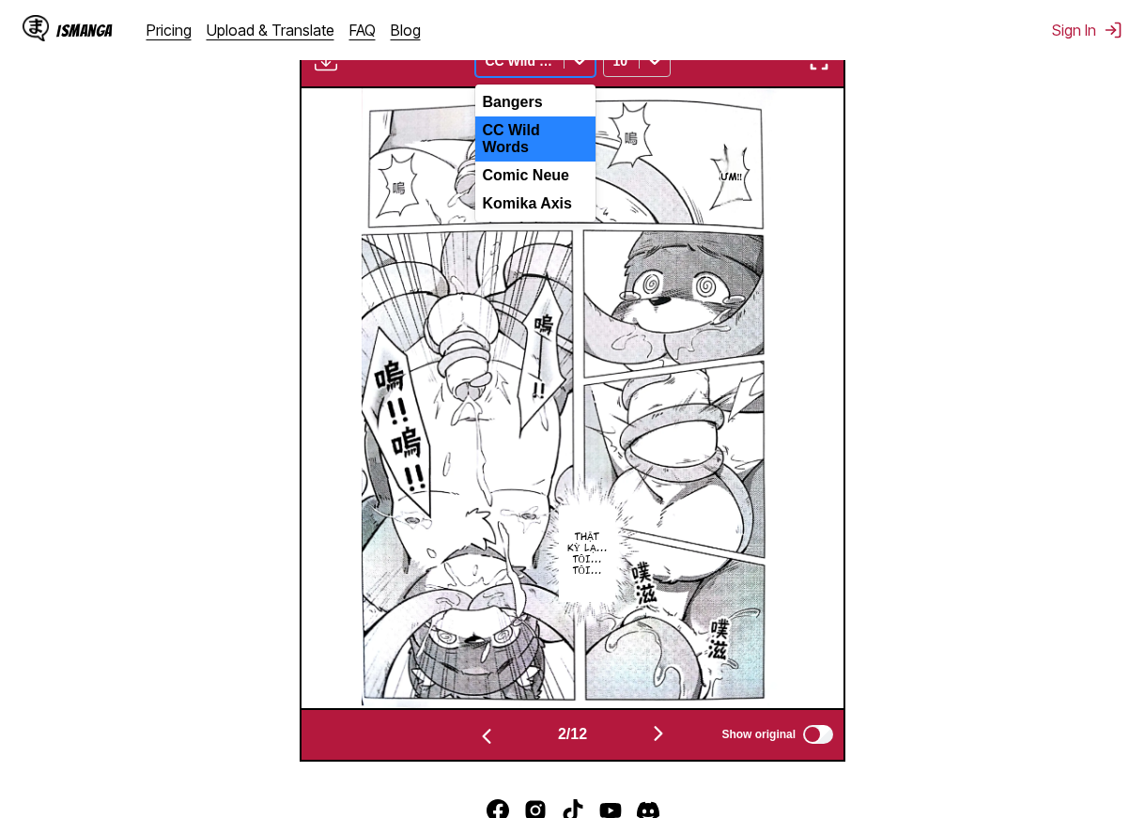
click at [573, 68] on icon at bounding box center [579, 61] width 19 height 19
click at [539, 174] on div "Comic Neue" at bounding box center [535, 176] width 120 height 28
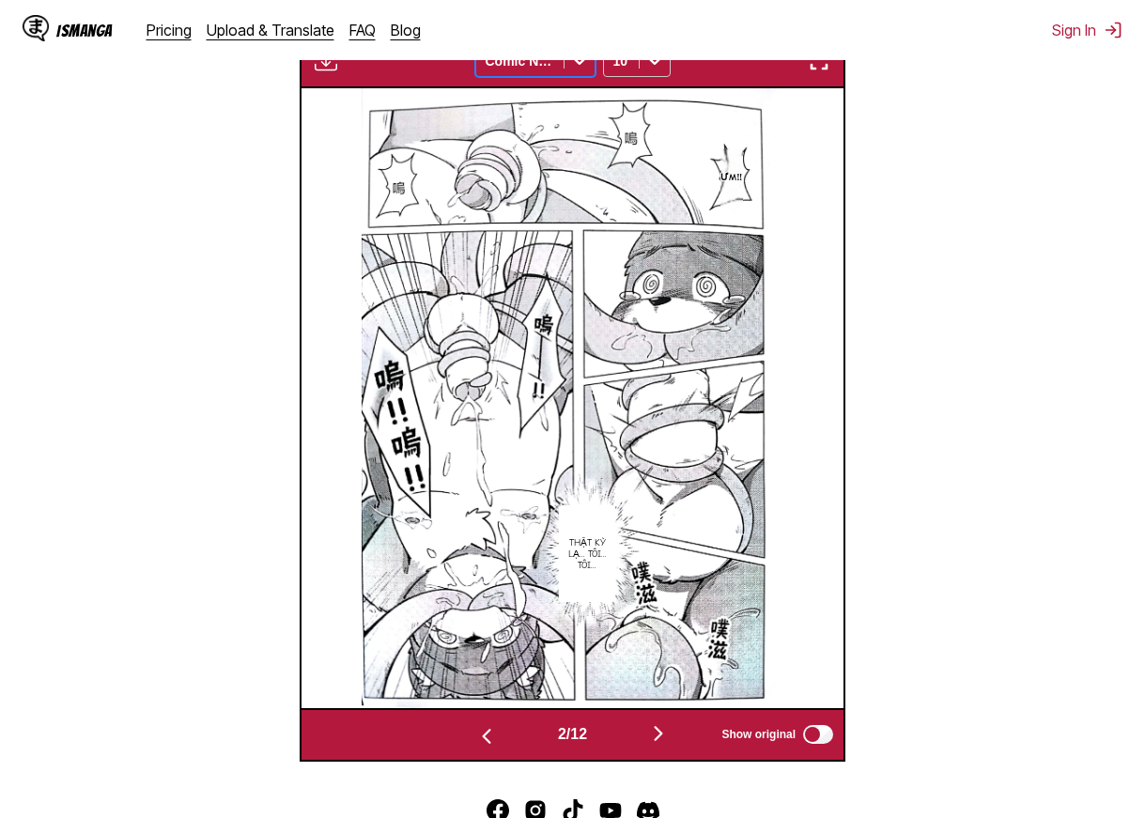
click at [572, 69] on icon at bounding box center [579, 61] width 19 height 19
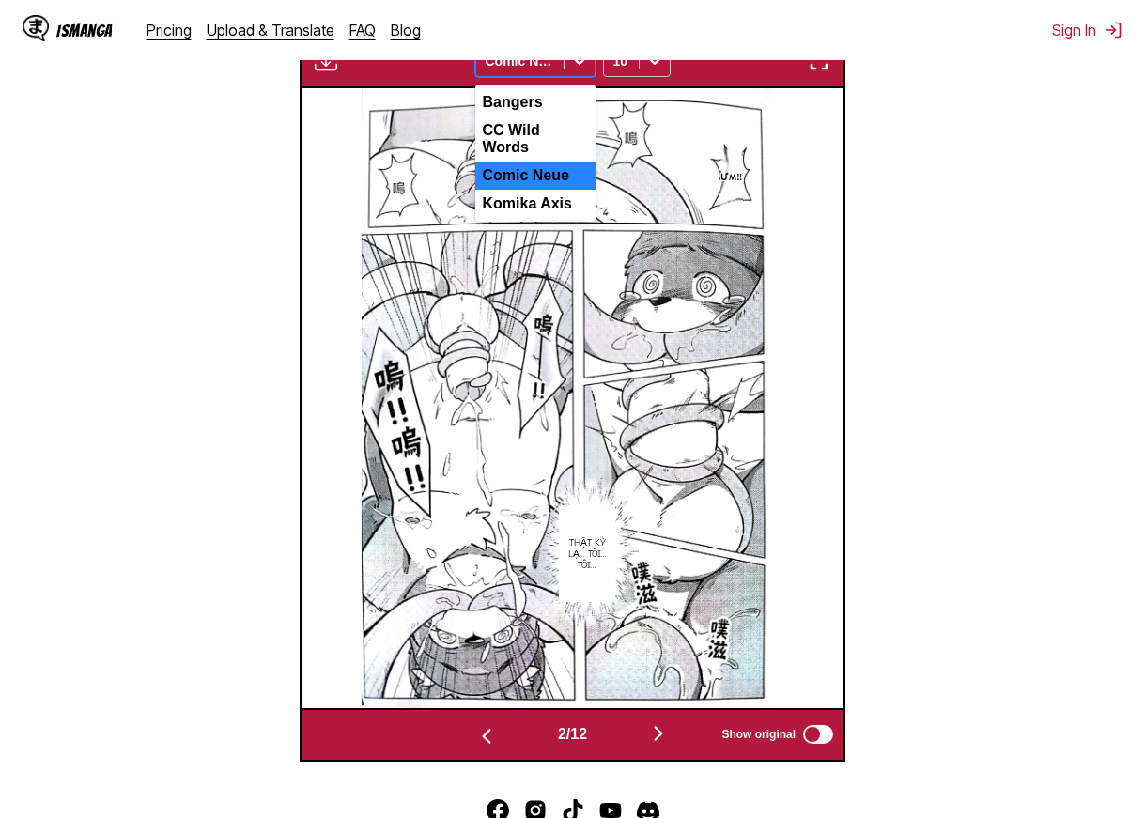
click at [540, 203] on div "Komika Axis" at bounding box center [535, 204] width 120 height 28
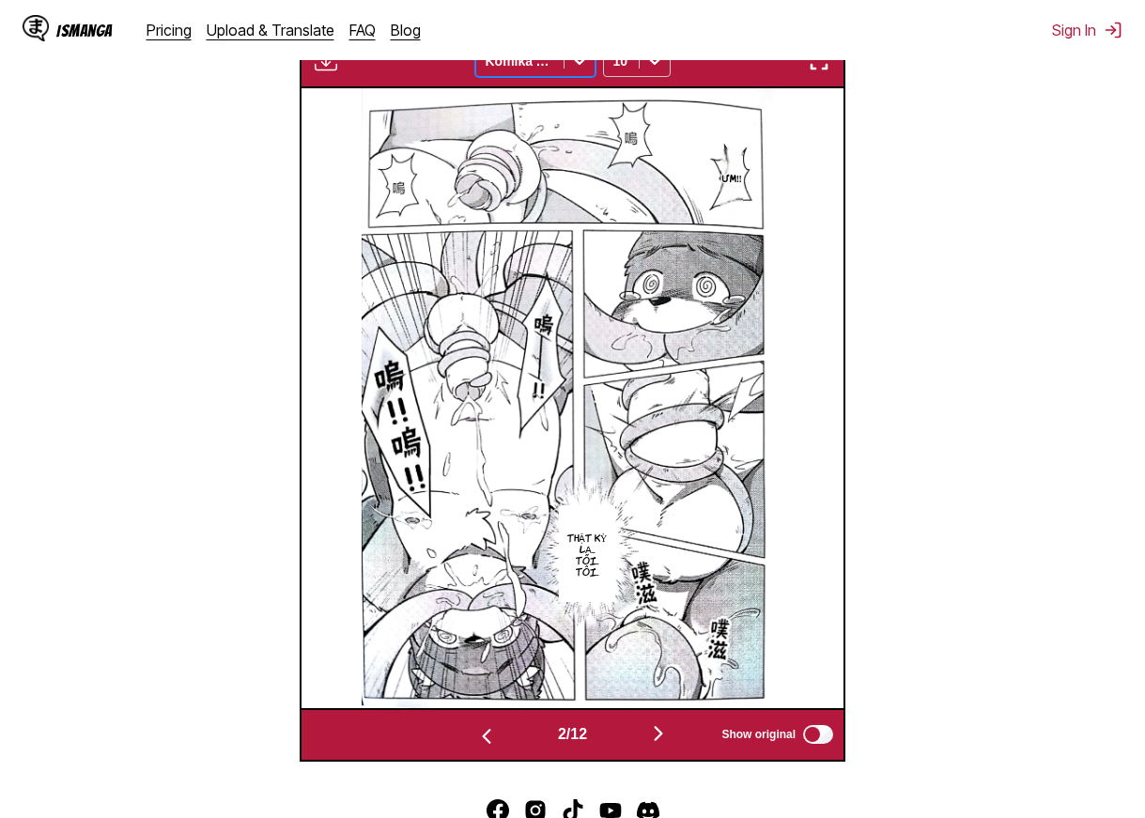
click at [568, 72] on div at bounding box center [580, 61] width 30 height 30
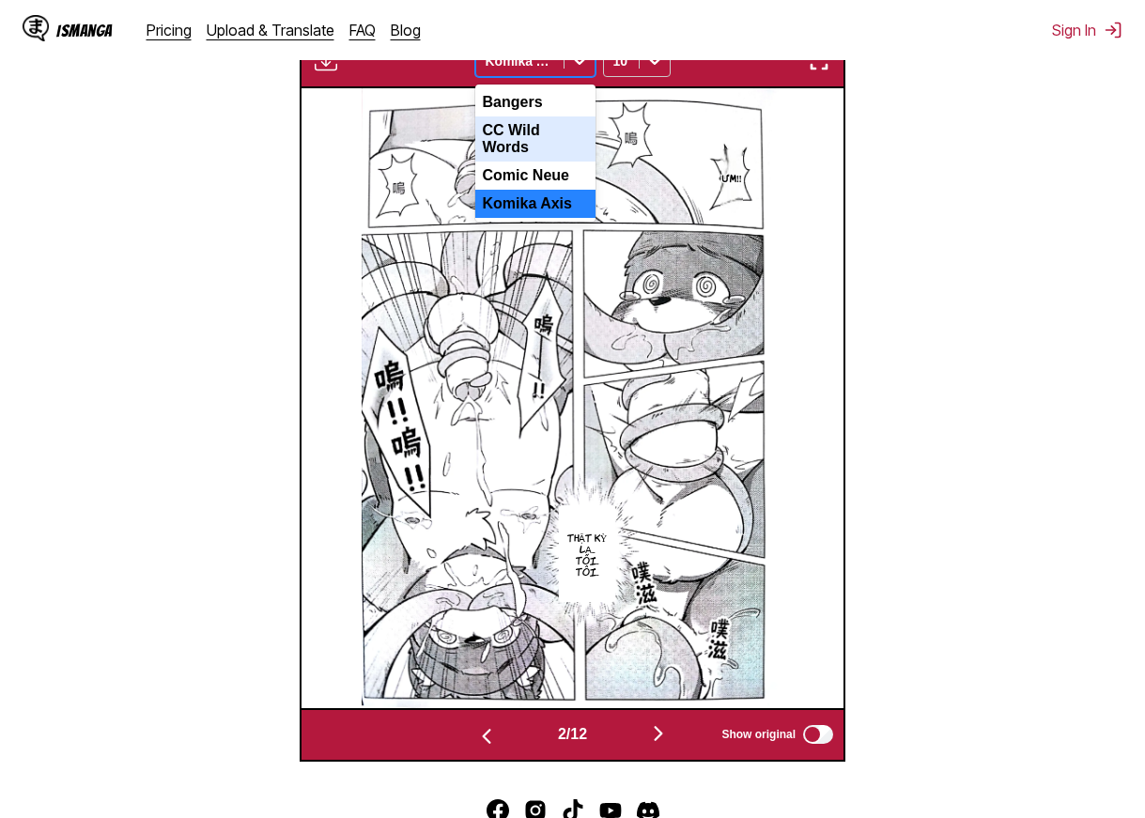
click at [545, 134] on div "CC Wild Words" at bounding box center [535, 139] width 120 height 45
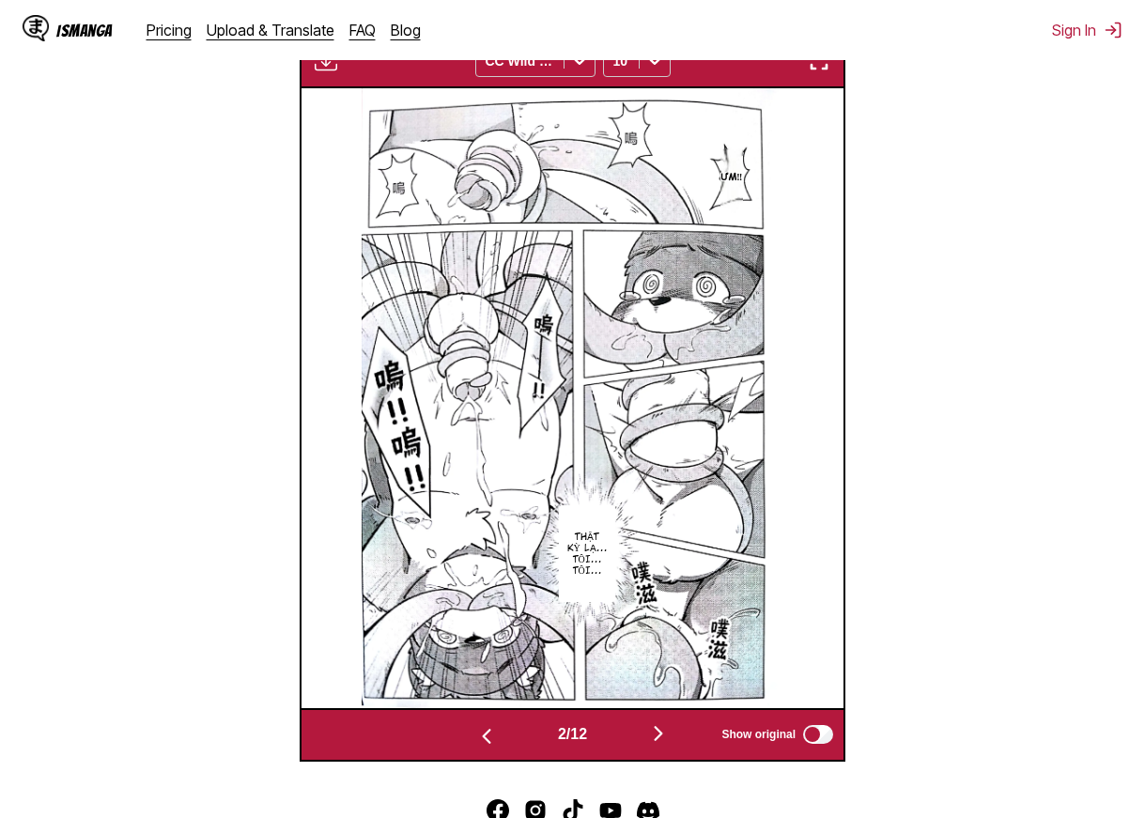
click at [656, 741] on img "button" at bounding box center [658, 733] width 23 height 23
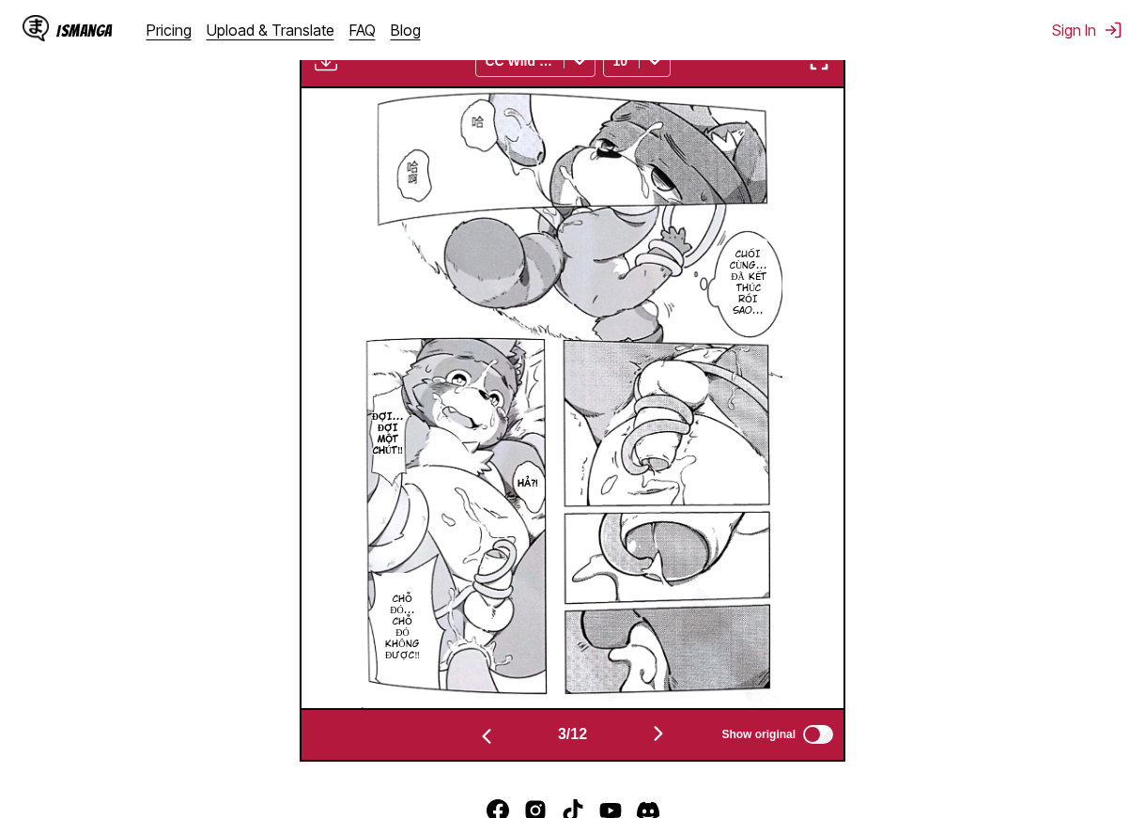
click at [479, 734] on img "button" at bounding box center [486, 736] width 23 height 23
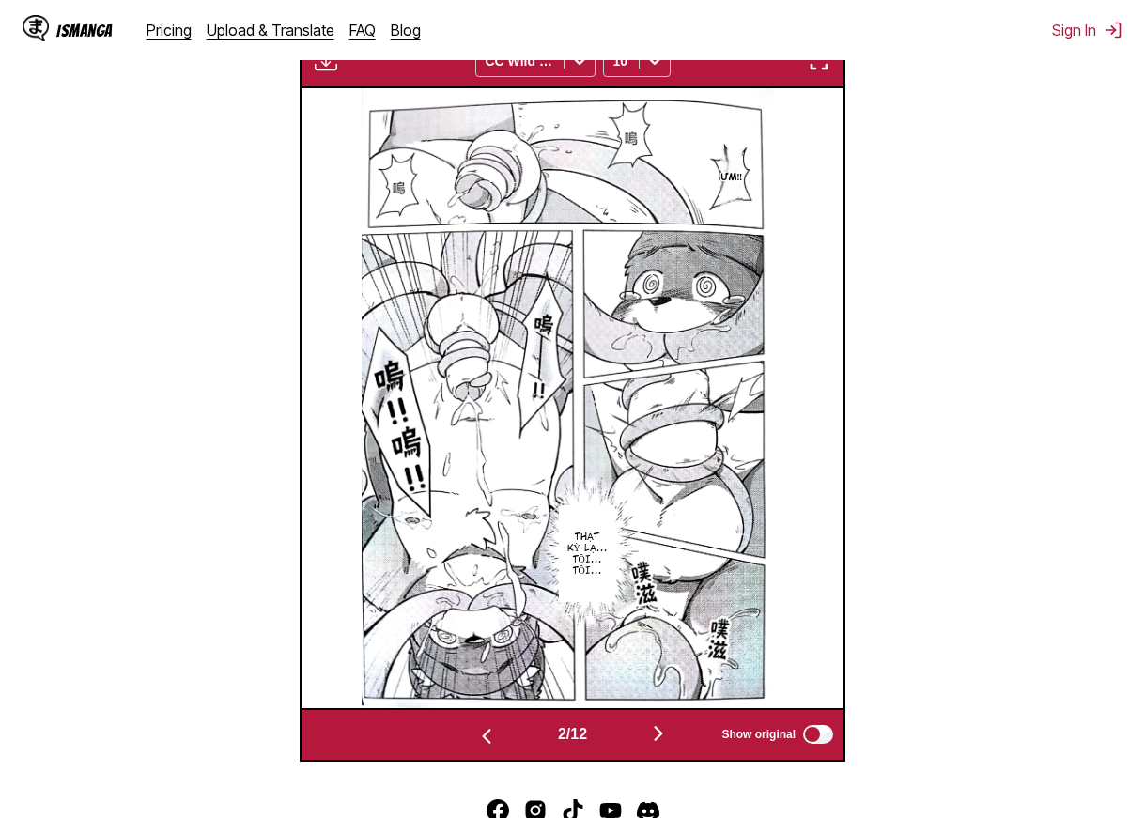
drag, startPoint x: 555, startPoint y: 379, endPoint x: 895, endPoint y: 259, distance: 360.4
click at [924, 338] on section "From Chinese To Vietnamese Drop files here, or click to browse. Max file size: …" at bounding box center [572, 199] width 1115 height 1126
click at [670, 738] on img "button" at bounding box center [658, 733] width 23 height 23
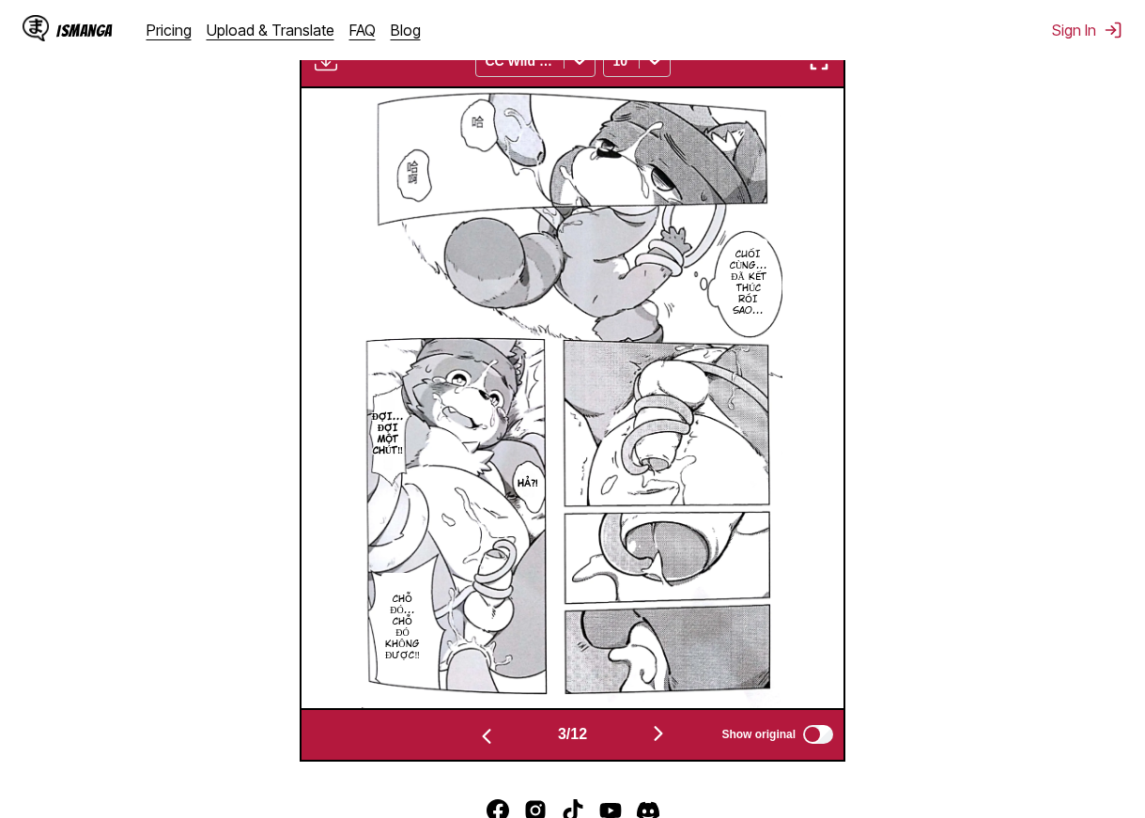
click at [670, 738] on img "button" at bounding box center [658, 733] width 23 height 23
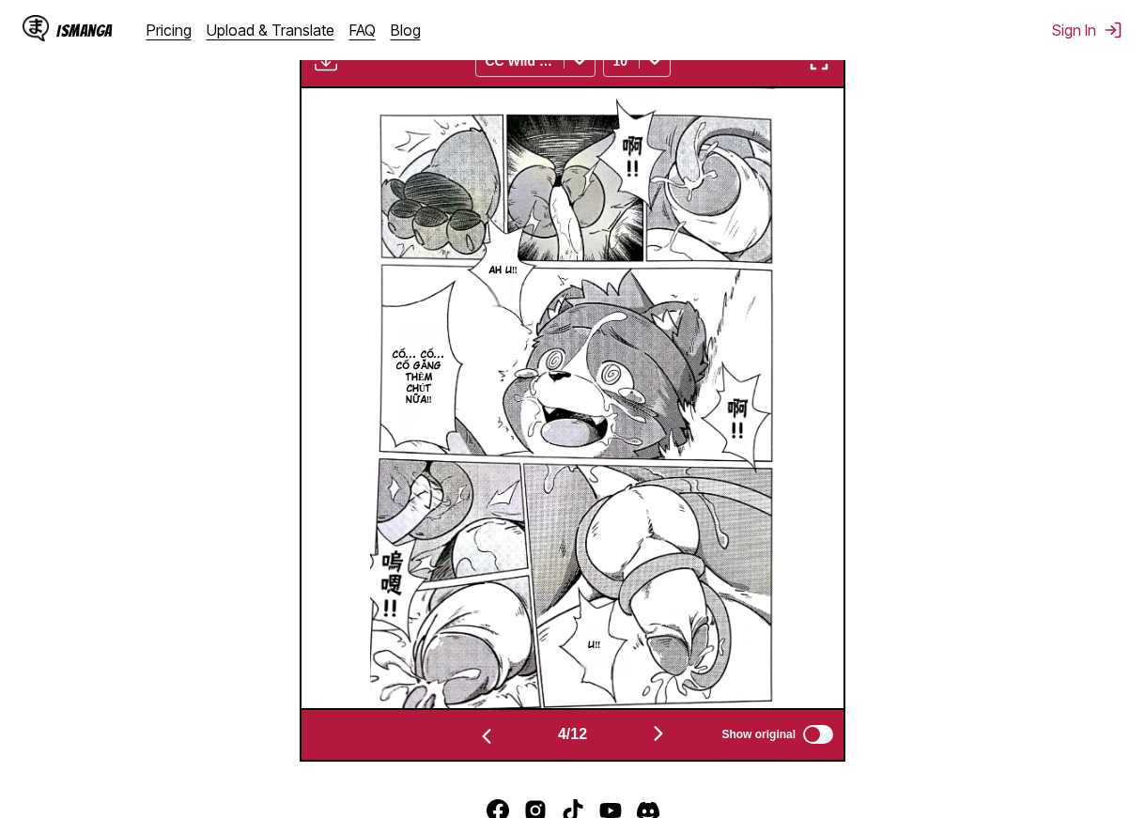
click at [670, 738] on img "button" at bounding box center [658, 733] width 23 height 23
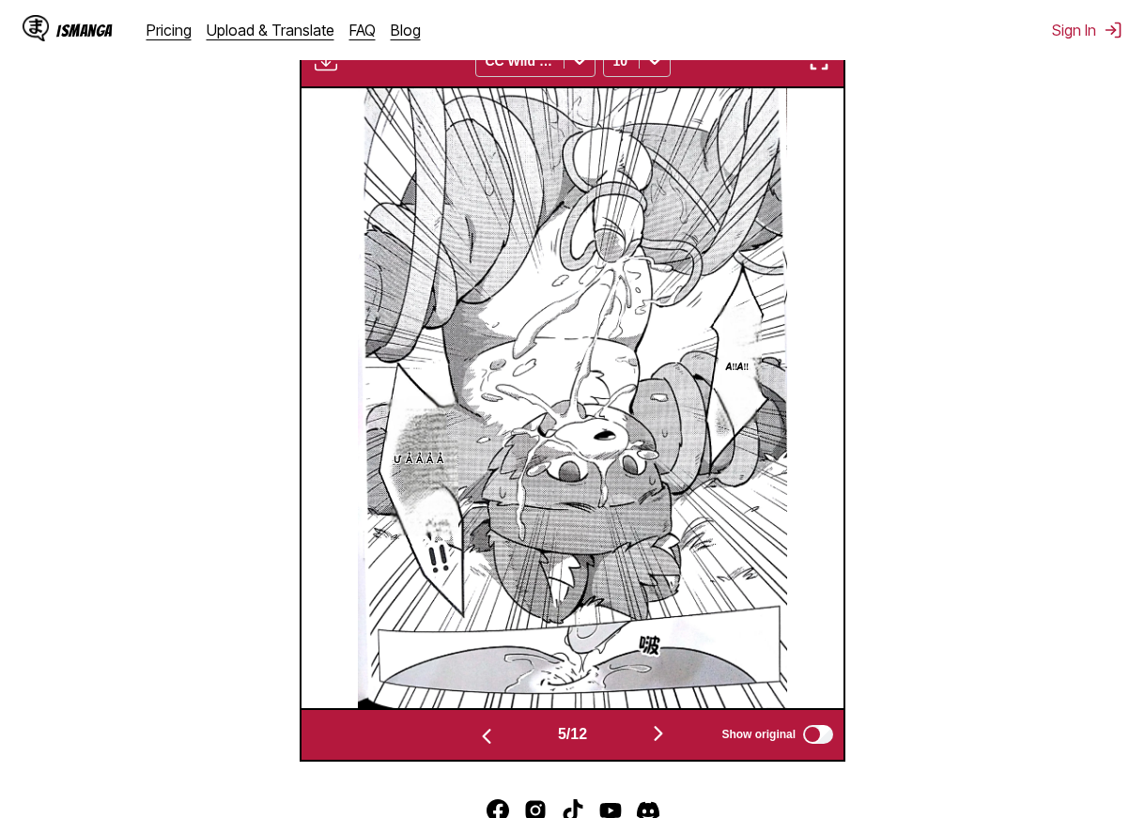
click at [670, 738] on img "button" at bounding box center [658, 733] width 23 height 23
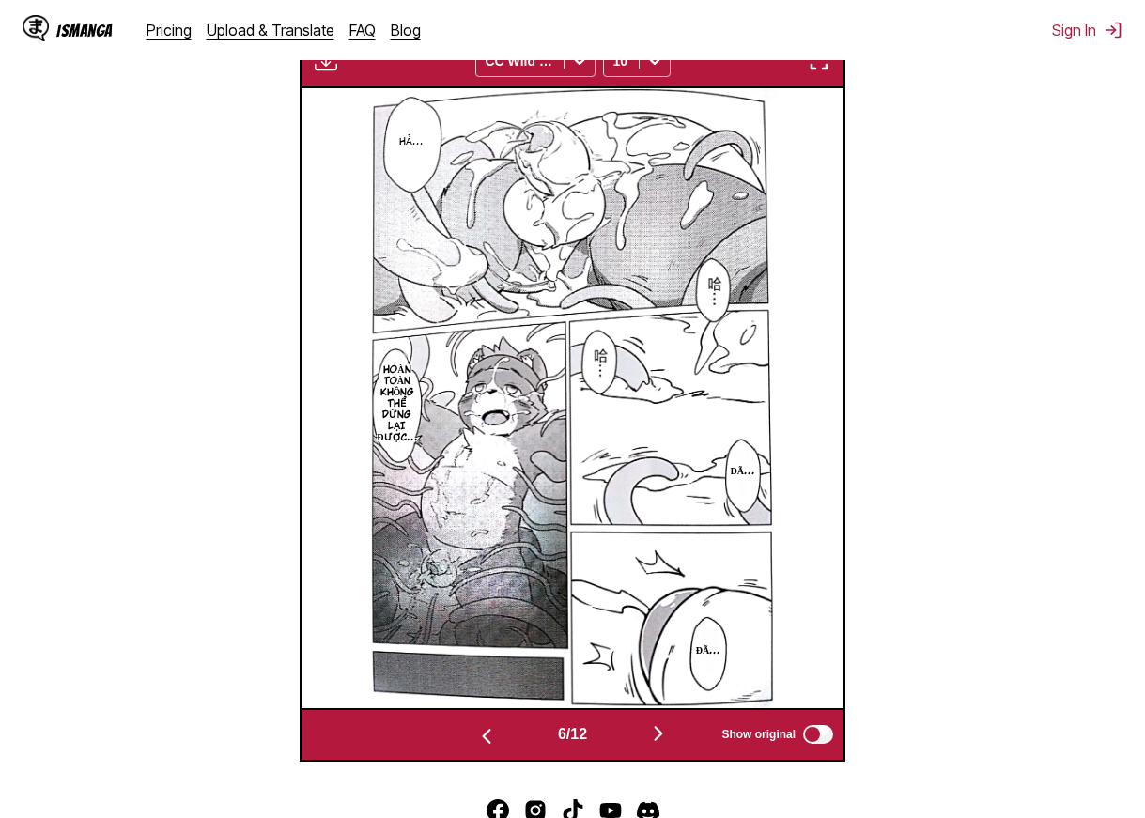
click at [670, 738] on img "button" at bounding box center [658, 733] width 23 height 23
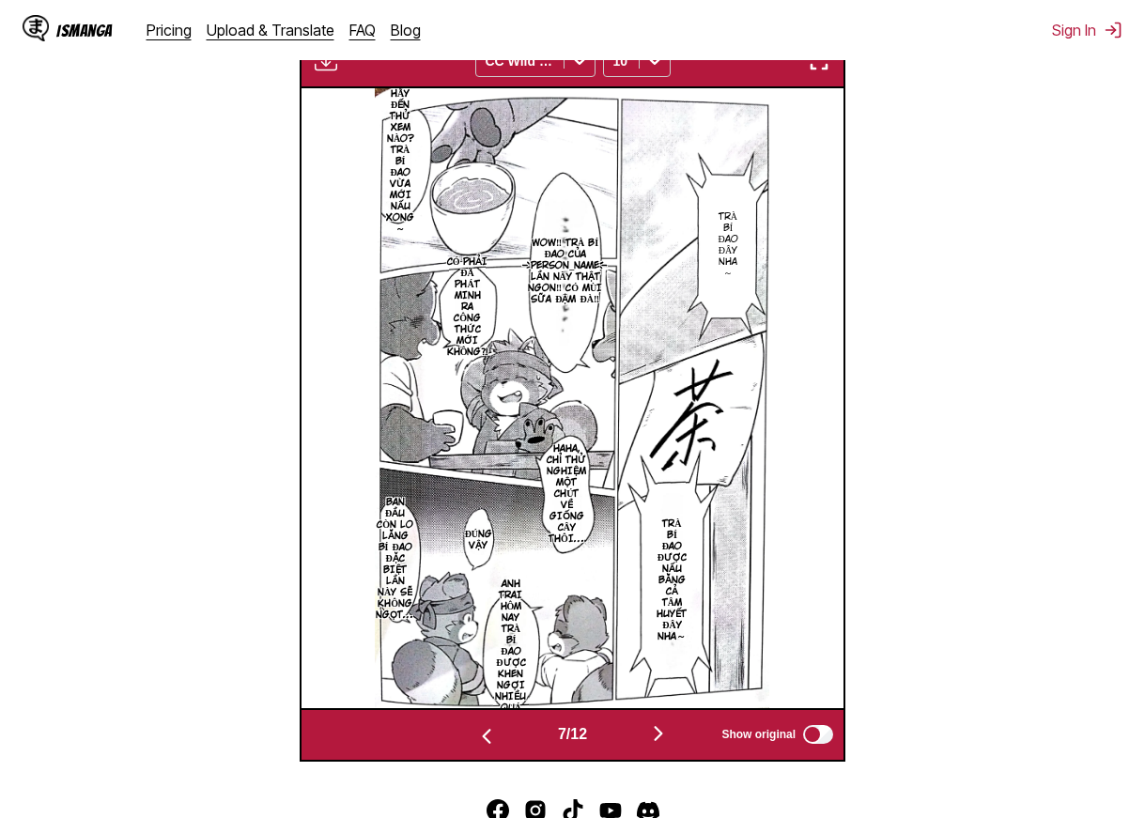
click at [670, 738] on img "button" at bounding box center [658, 733] width 23 height 23
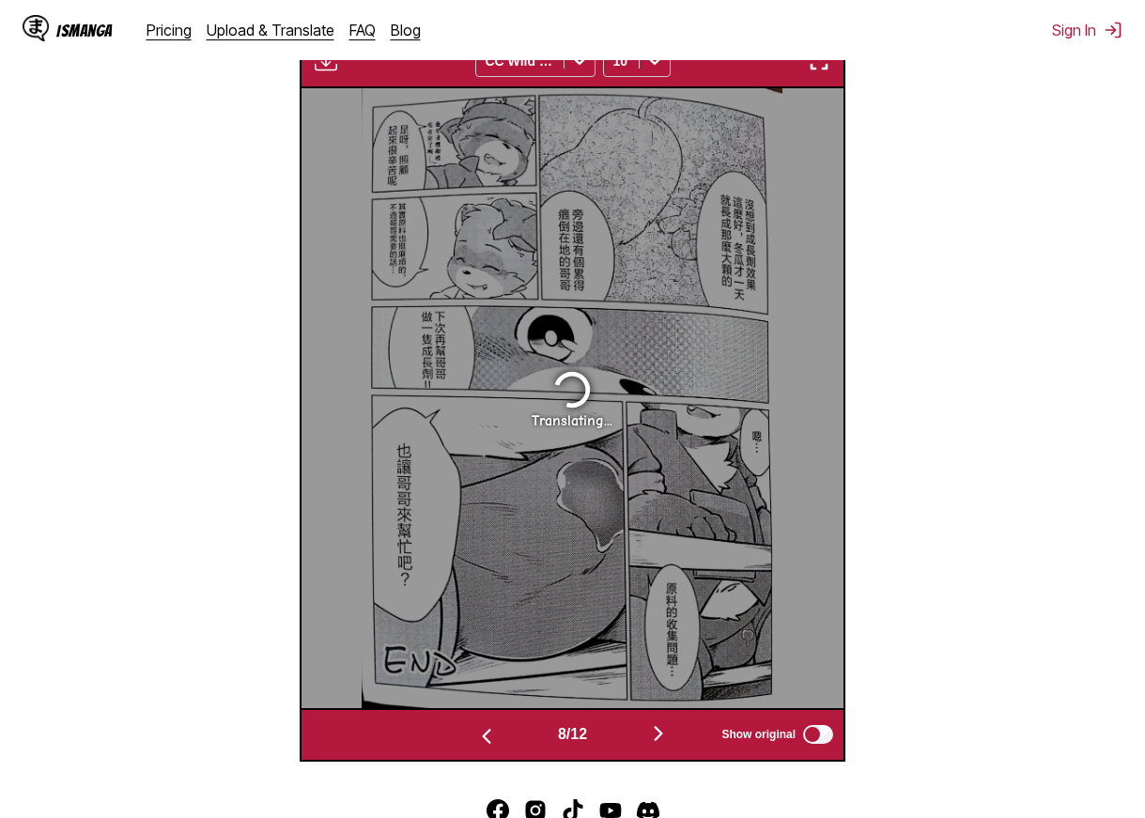
click at [670, 738] on img "button" at bounding box center [658, 733] width 23 height 23
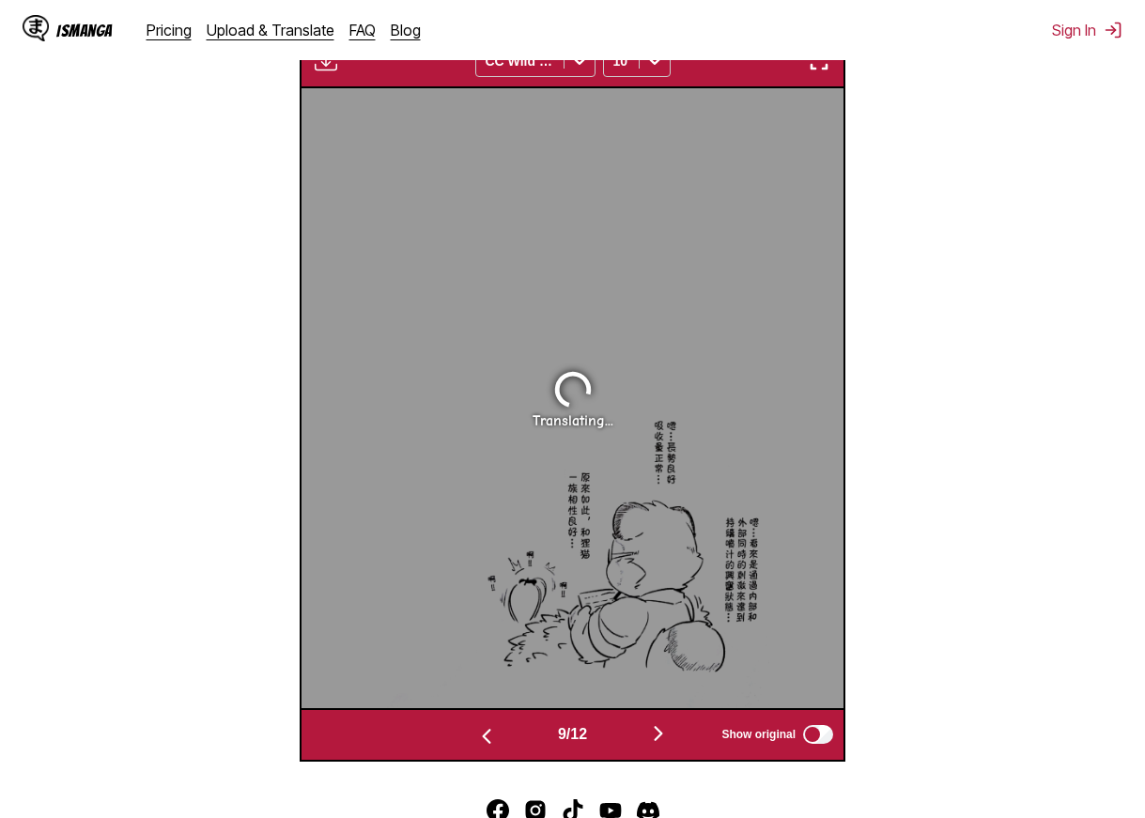
click at [670, 738] on img "button" at bounding box center [658, 733] width 23 height 23
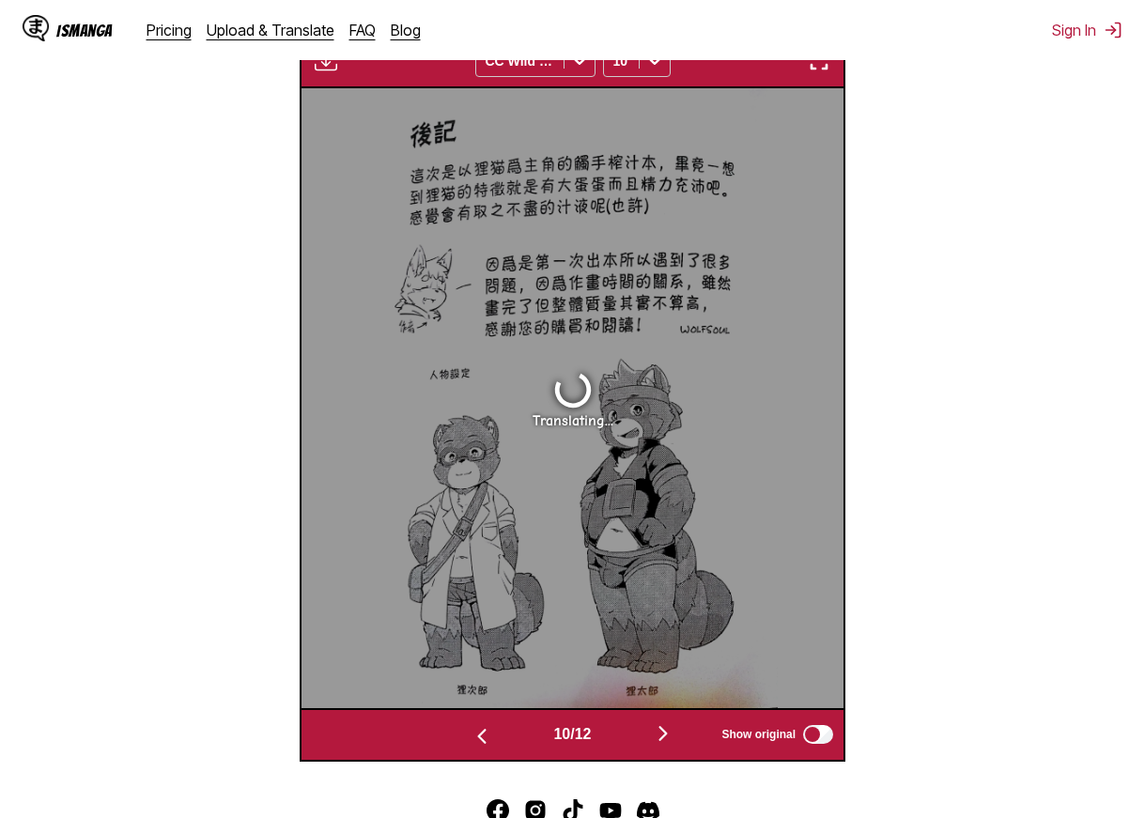
click at [670, 738] on img "button" at bounding box center [663, 733] width 23 height 23
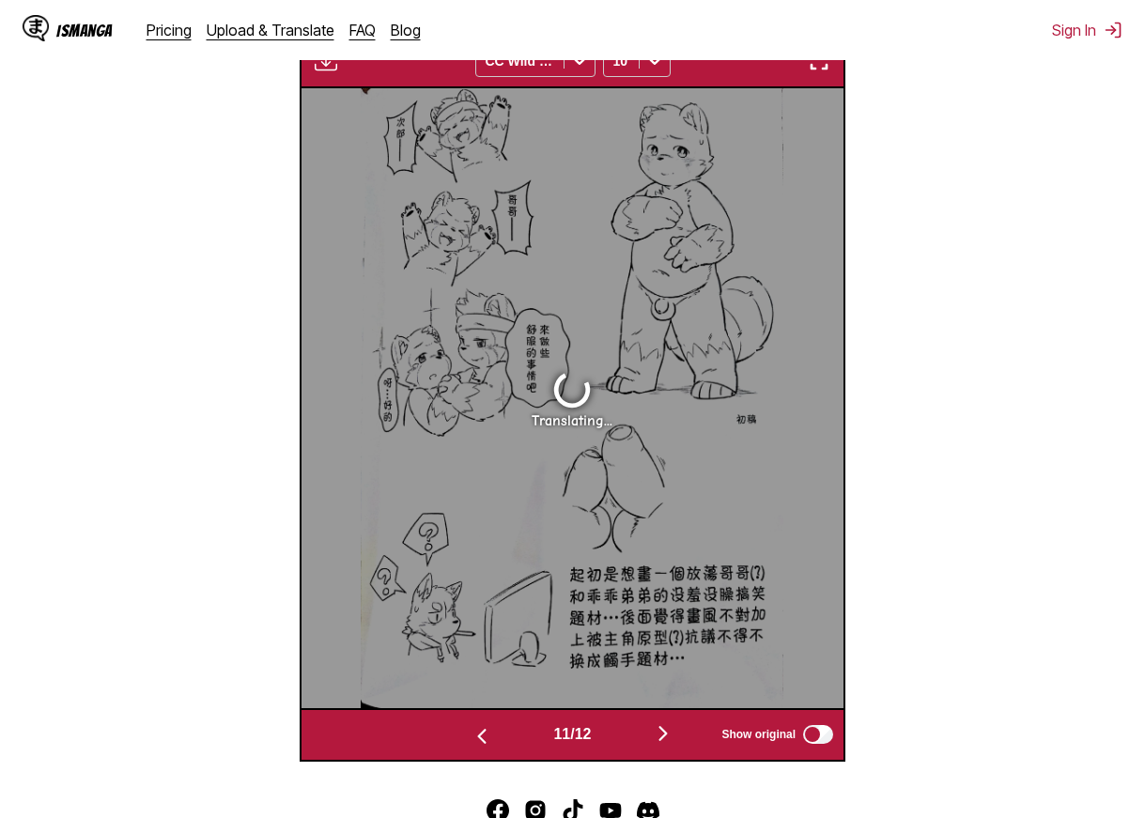
click at [670, 738] on img "button" at bounding box center [663, 733] width 23 height 23
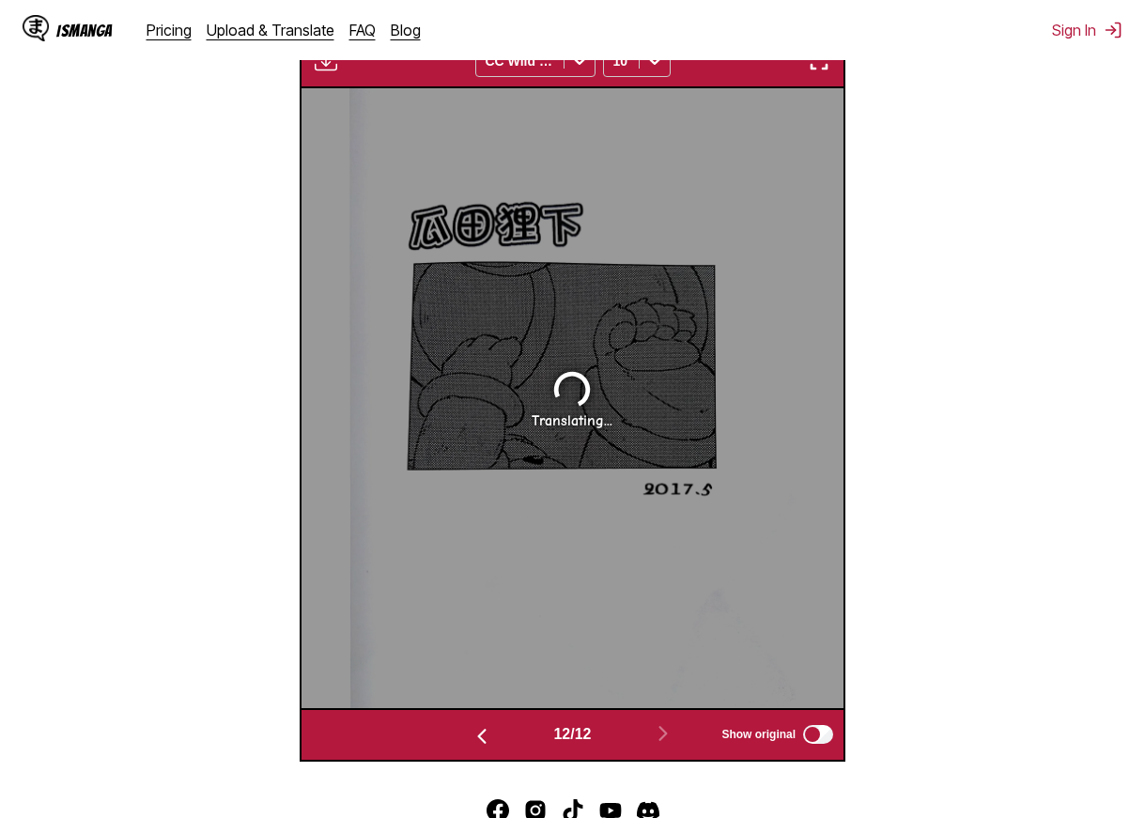
click at [472, 735] on img "button" at bounding box center [482, 736] width 23 height 23
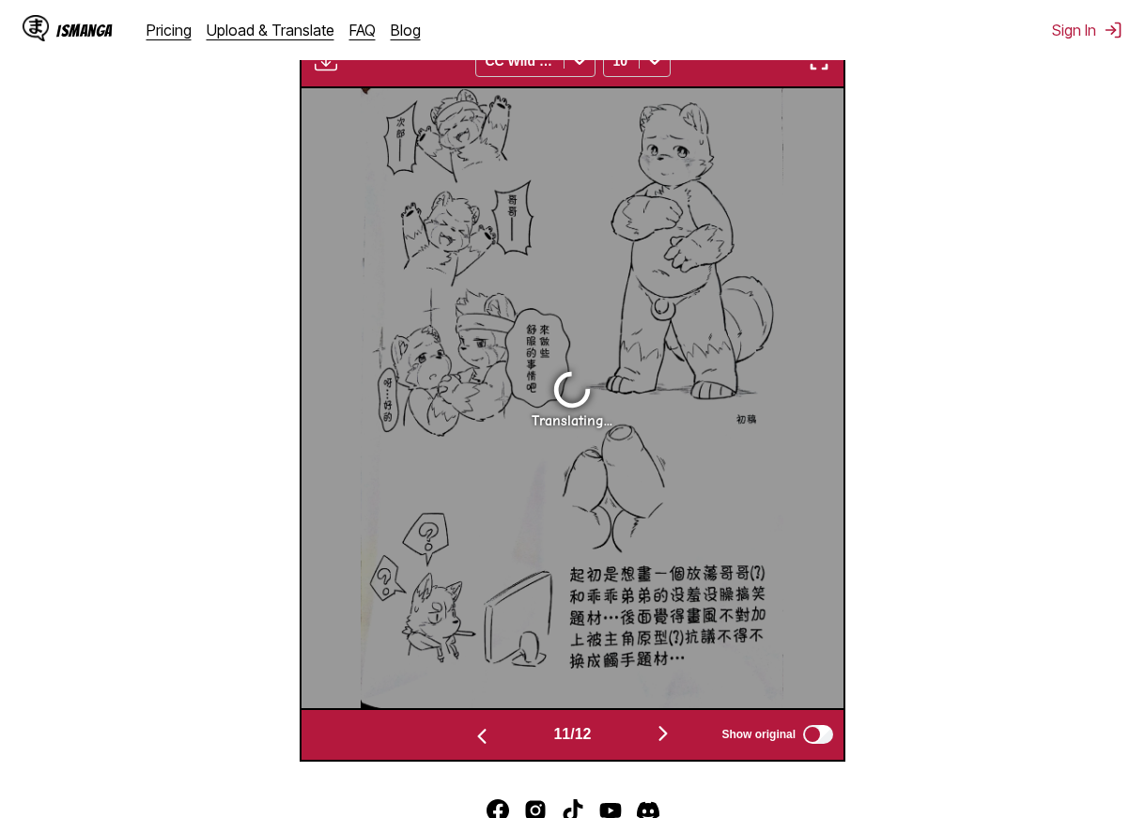
click at [472, 735] on img "button" at bounding box center [482, 736] width 23 height 23
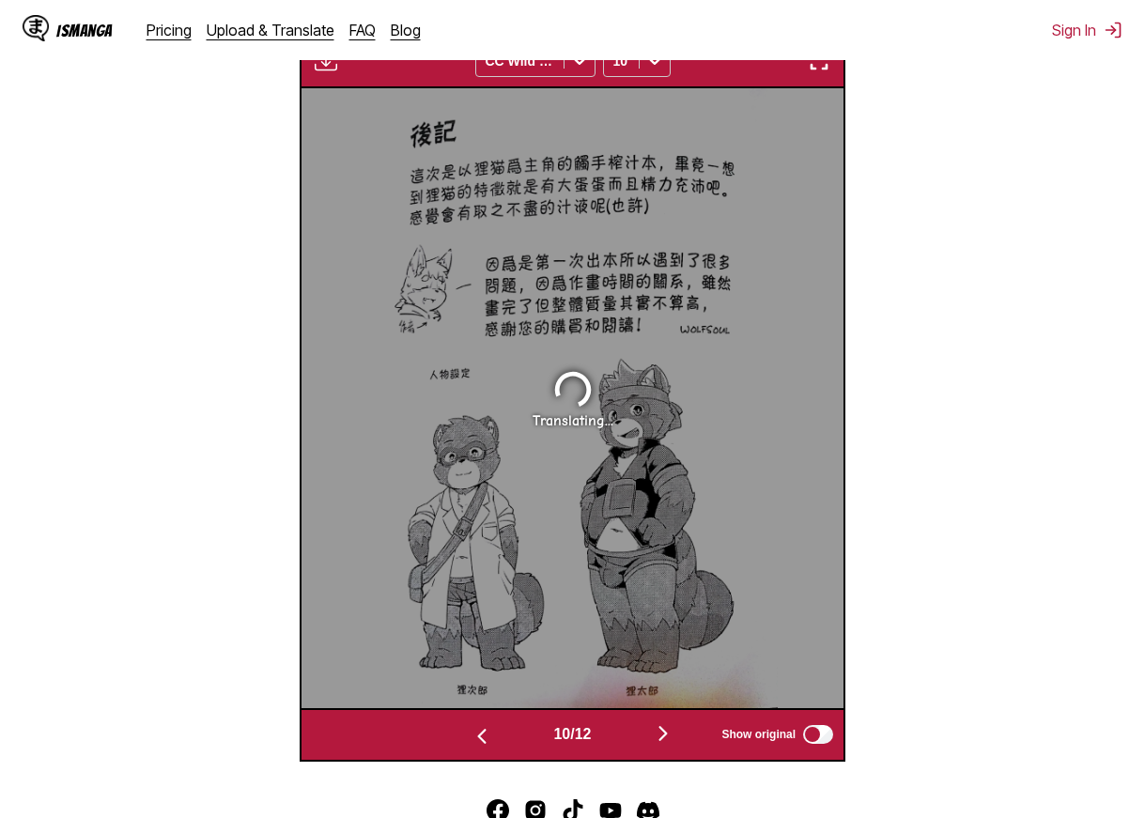
click at [472, 735] on img "button" at bounding box center [482, 736] width 23 height 23
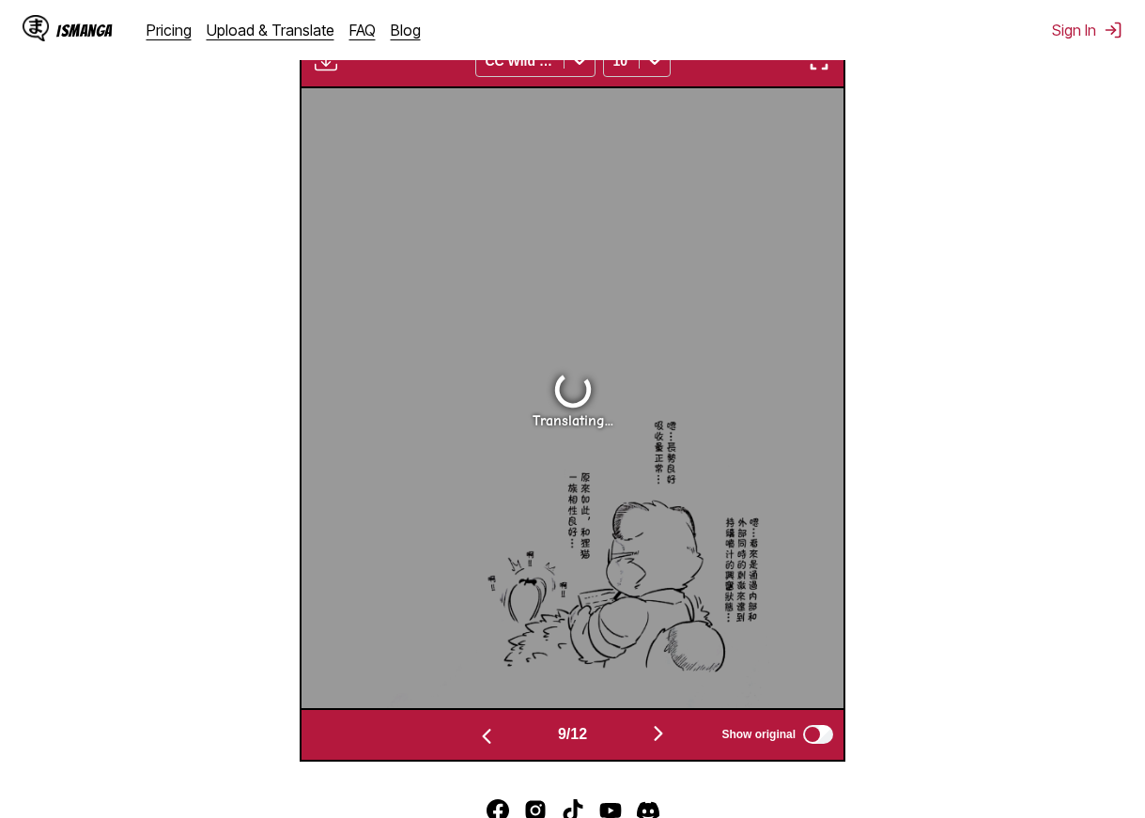
click at [475, 735] on img "button" at bounding box center [486, 736] width 23 height 23
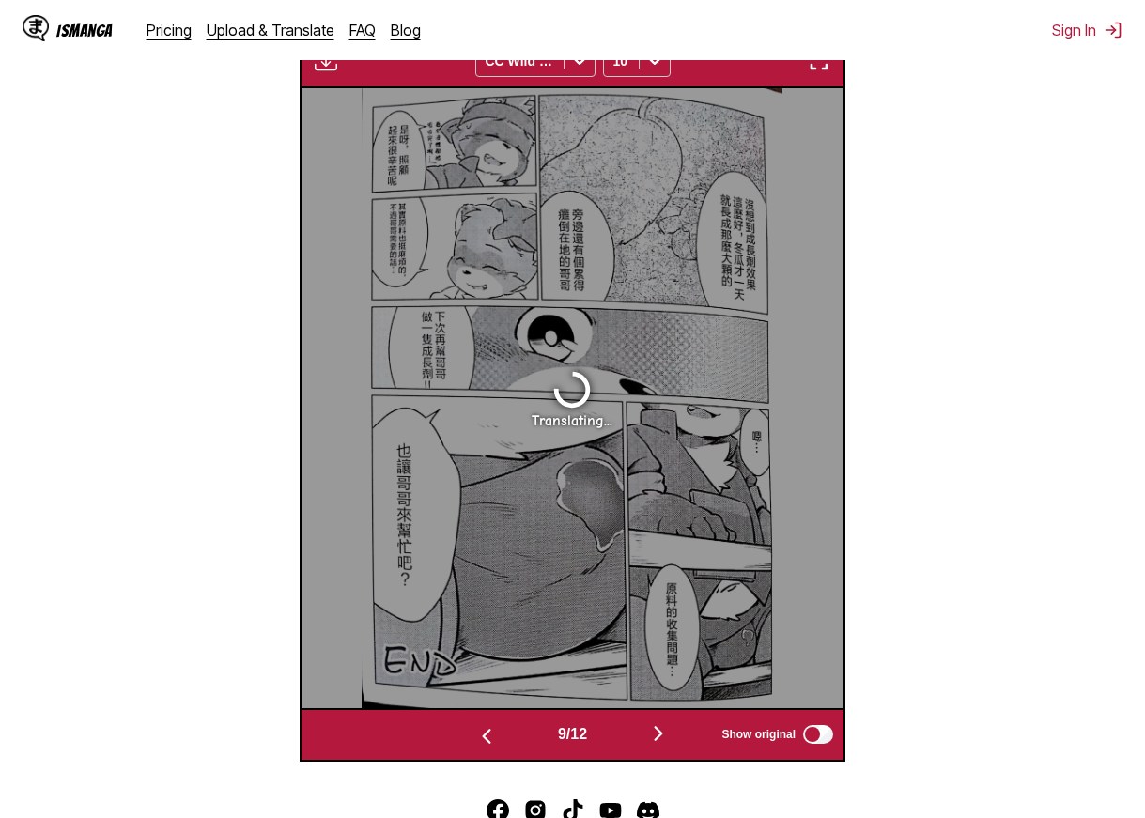
click at [475, 735] on img "button" at bounding box center [486, 736] width 23 height 23
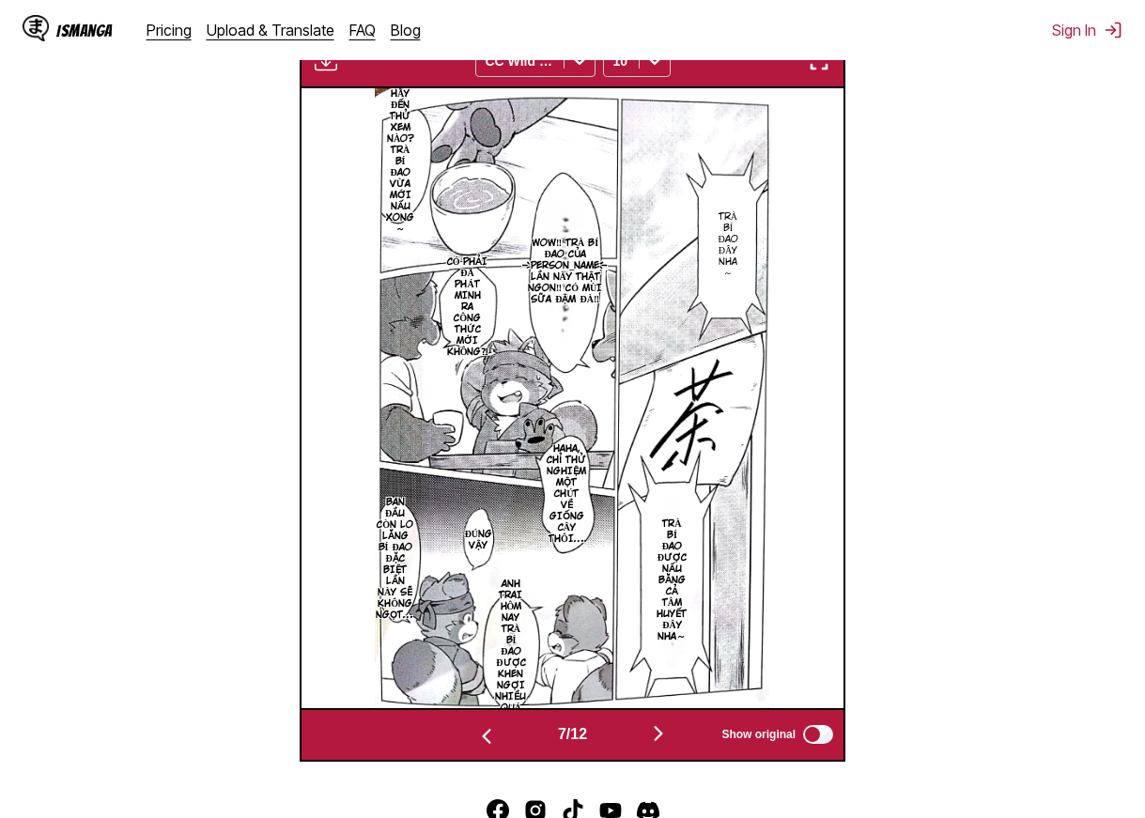
click at [475, 735] on img "button" at bounding box center [486, 736] width 23 height 23
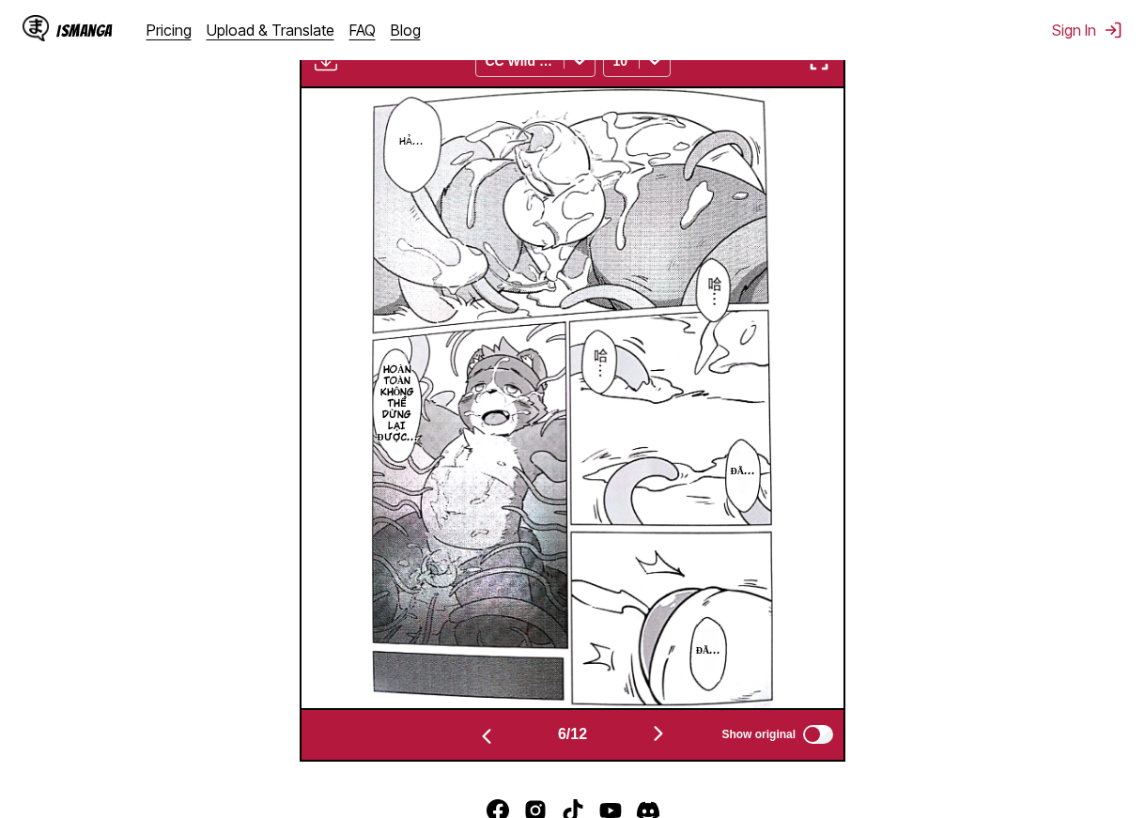
click at [475, 735] on img "button" at bounding box center [486, 736] width 23 height 23
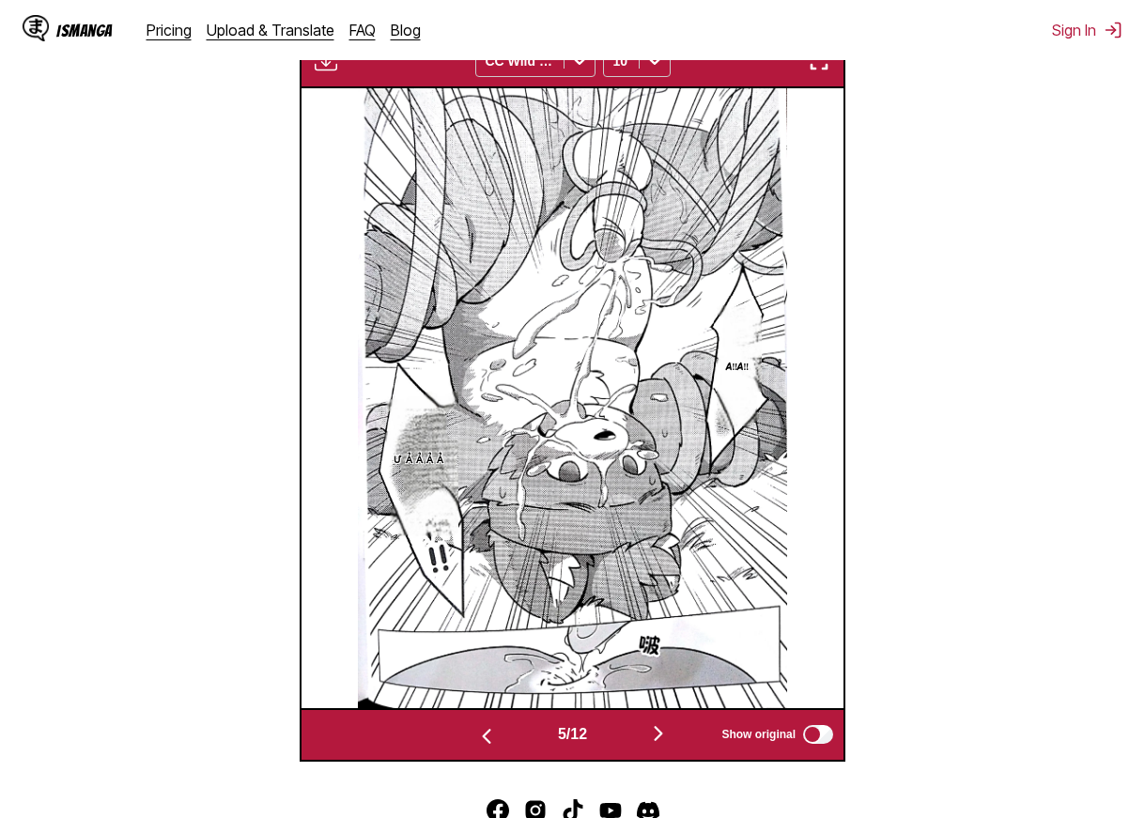
click at [475, 735] on img "button" at bounding box center [486, 736] width 23 height 23
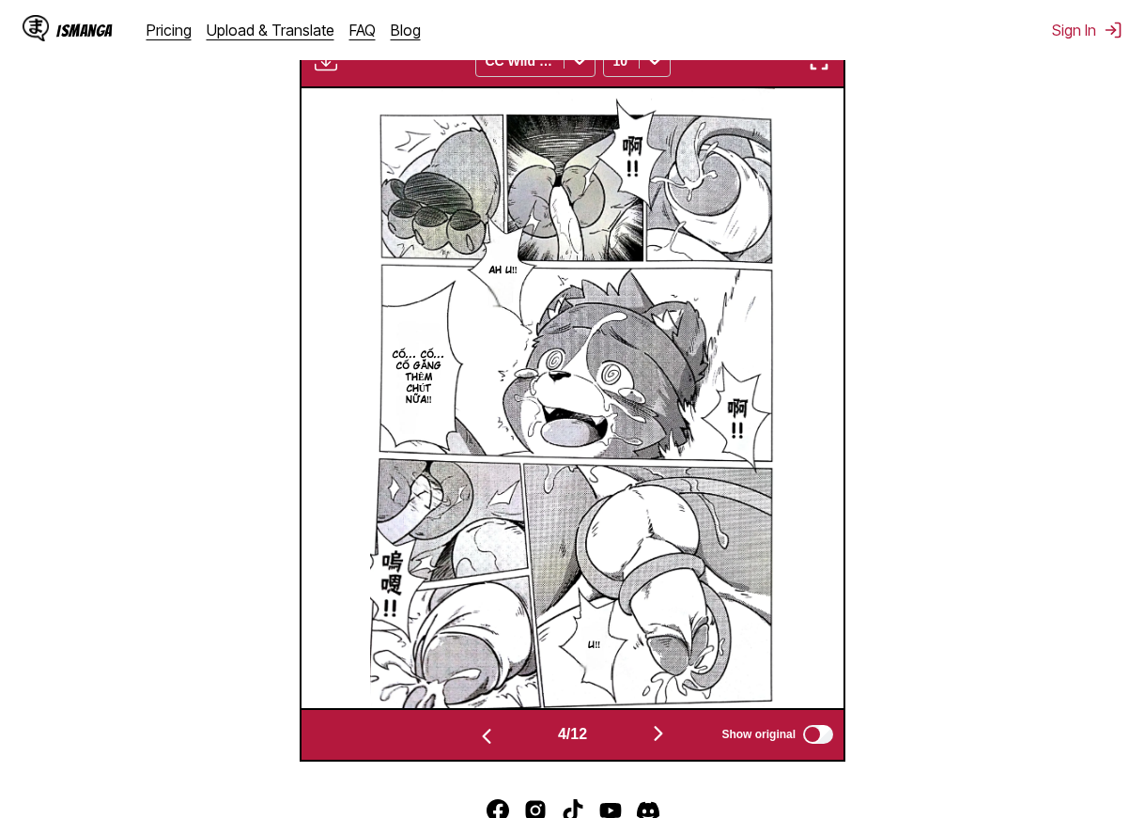
click at [475, 735] on img "button" at bounding box center [486, 736] width 23 height 23
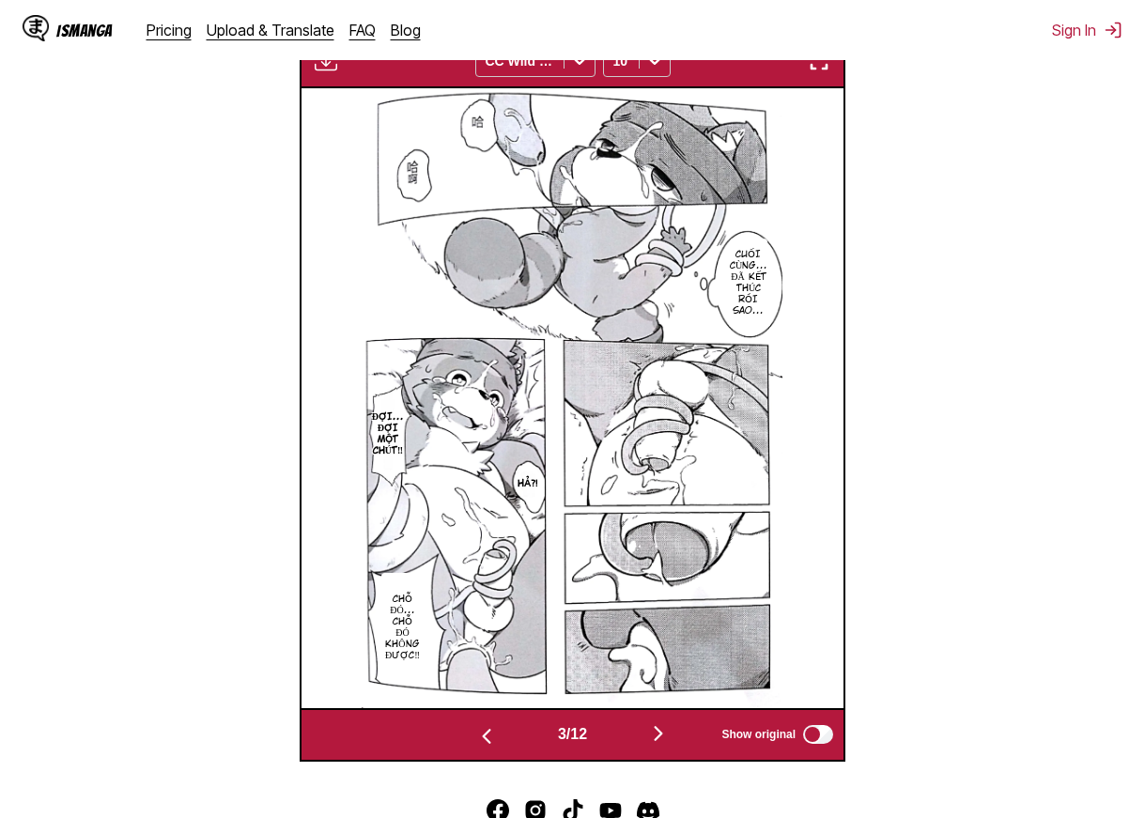
click at [475, 735] on img "button" at bounding box center [486, 736] width 23 height 23
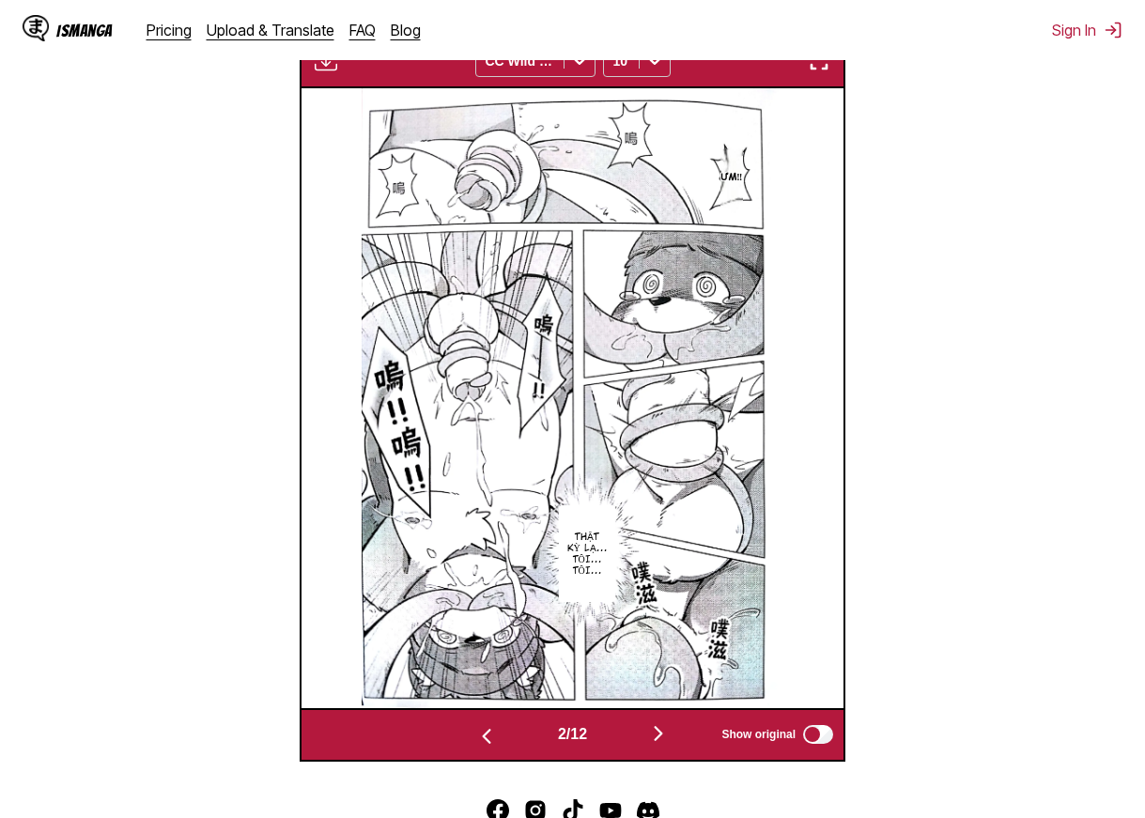
click at [826, 79] on div "Available for premium users only CC Wild Words 10" at bounding box center [573, 61] width 546 height 54
click at [826, 72] on img "button" at bounding box center [819, 61] width 23 height 23
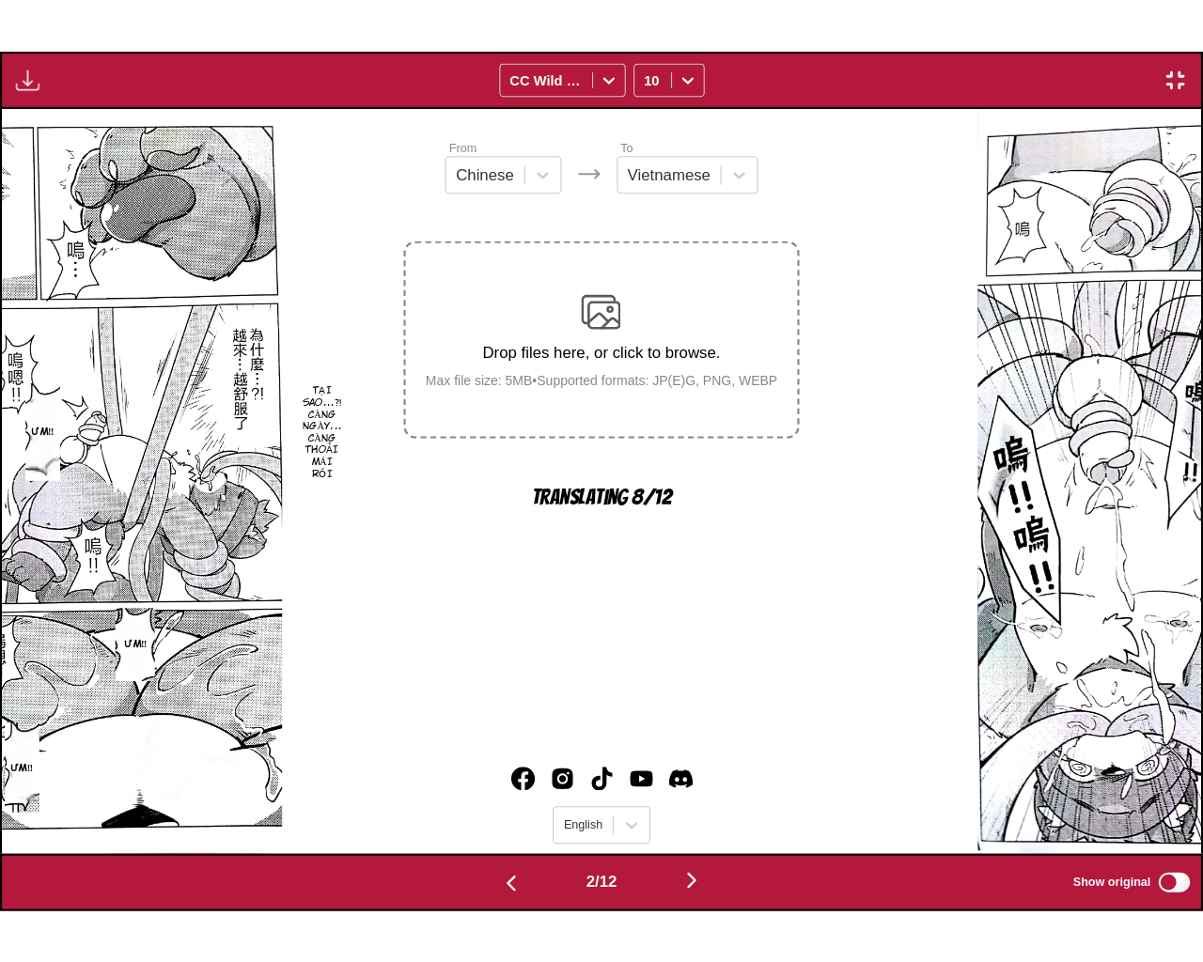
scroll to position [0, 1199]
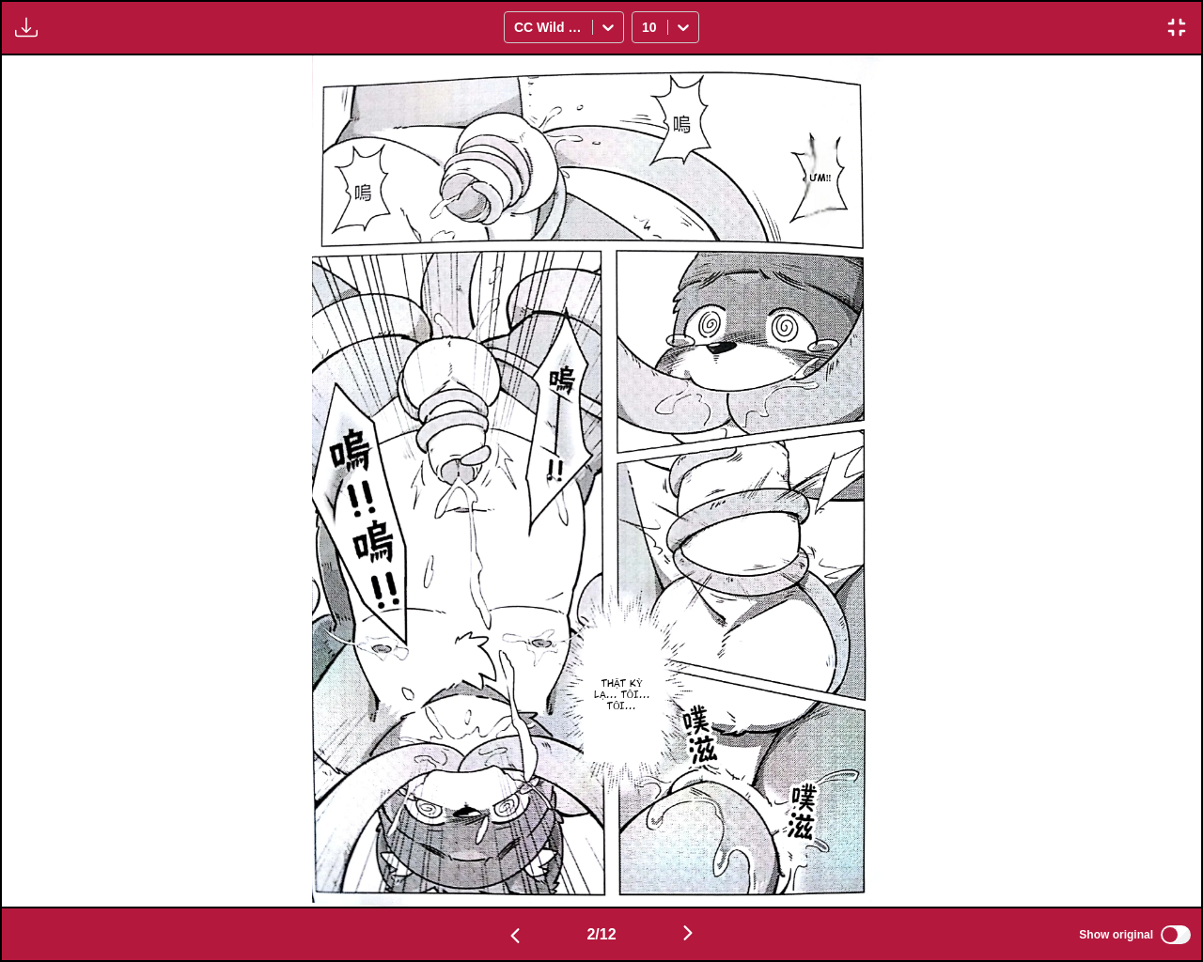
click at [697, 817] on img "button" at bounding box center [687, 933] width 23 height 23
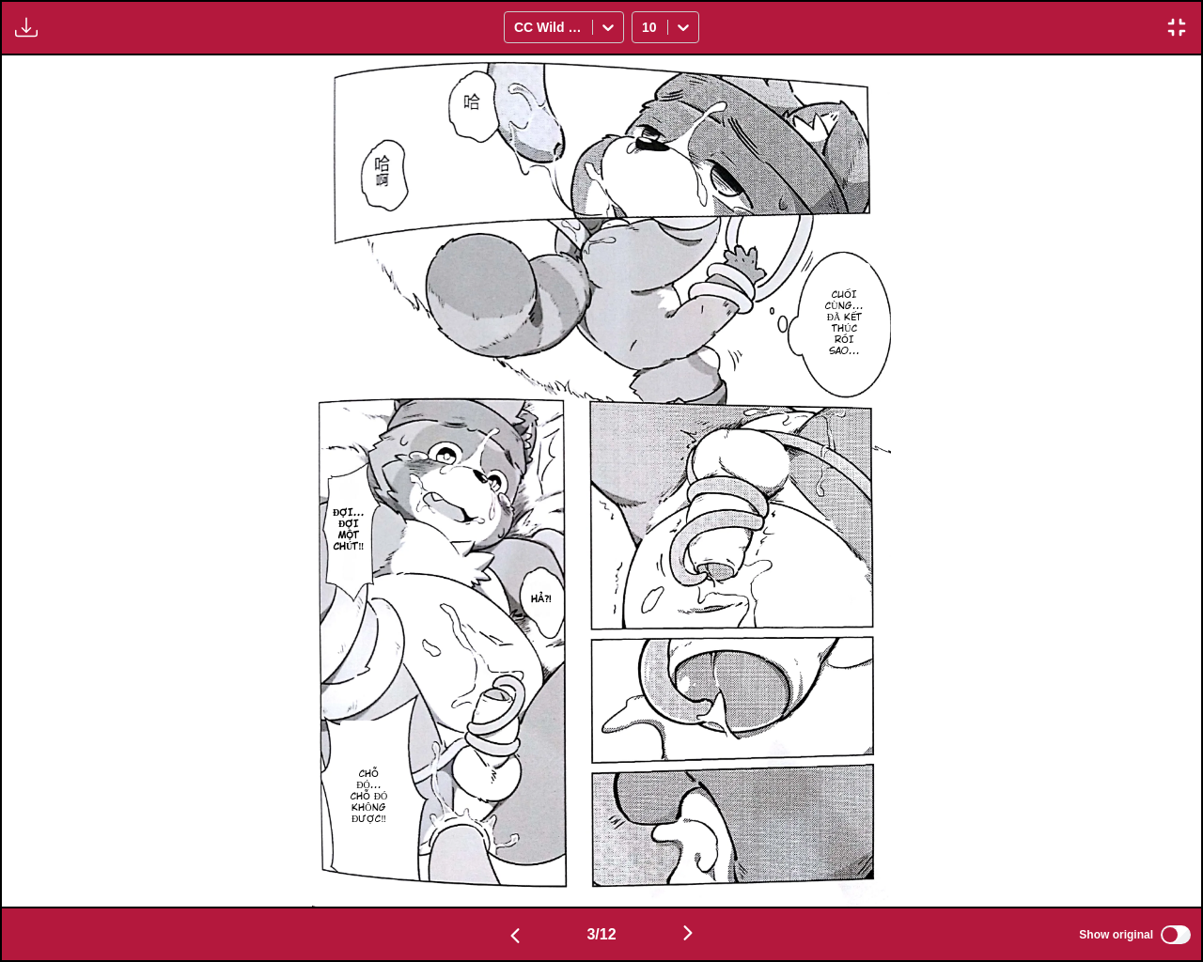
click at [698, 817] on img "button" at bounding box center [687, 933] width 23 height 23
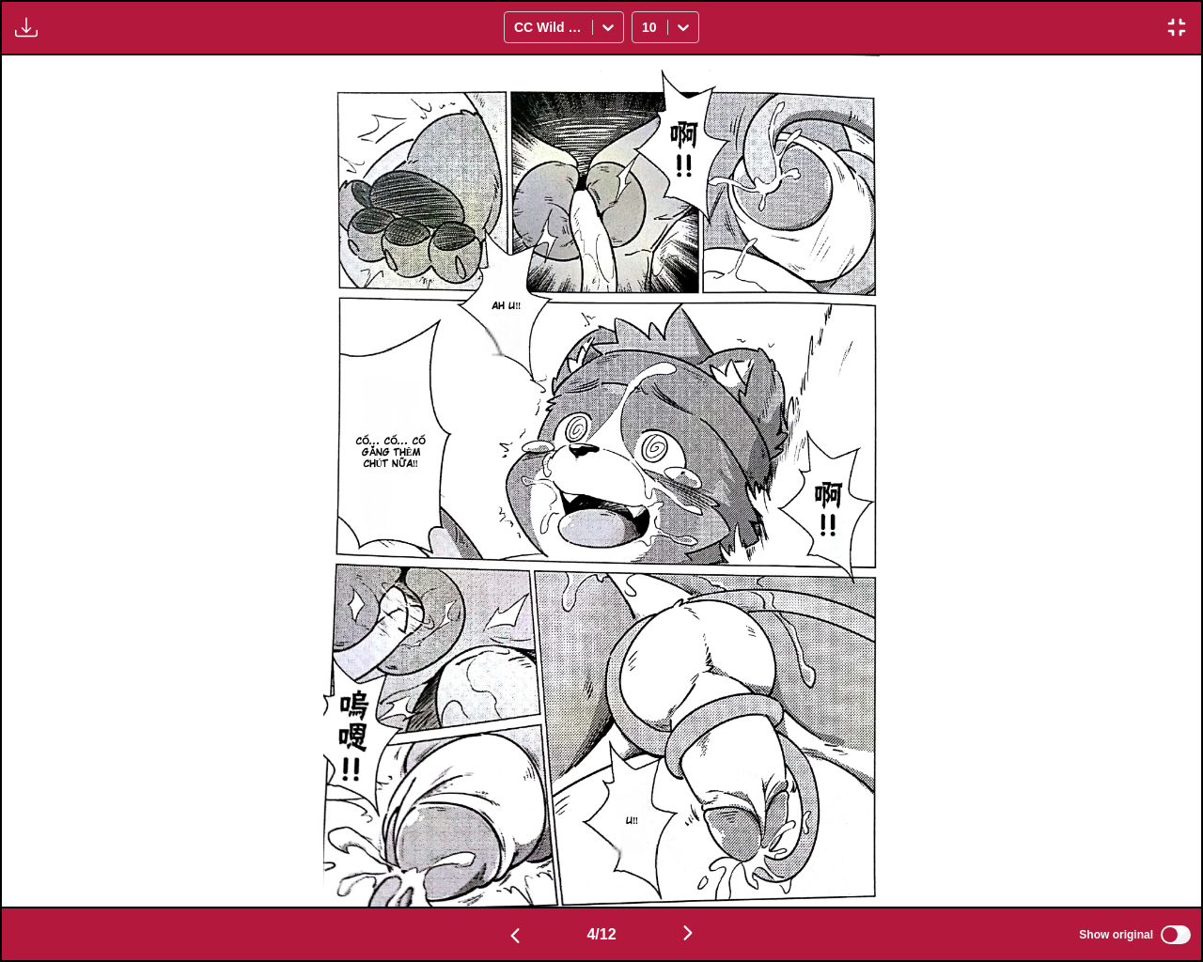
click at [694, 817] on img "button" at bounding box center [687, 933] width 23 height 23
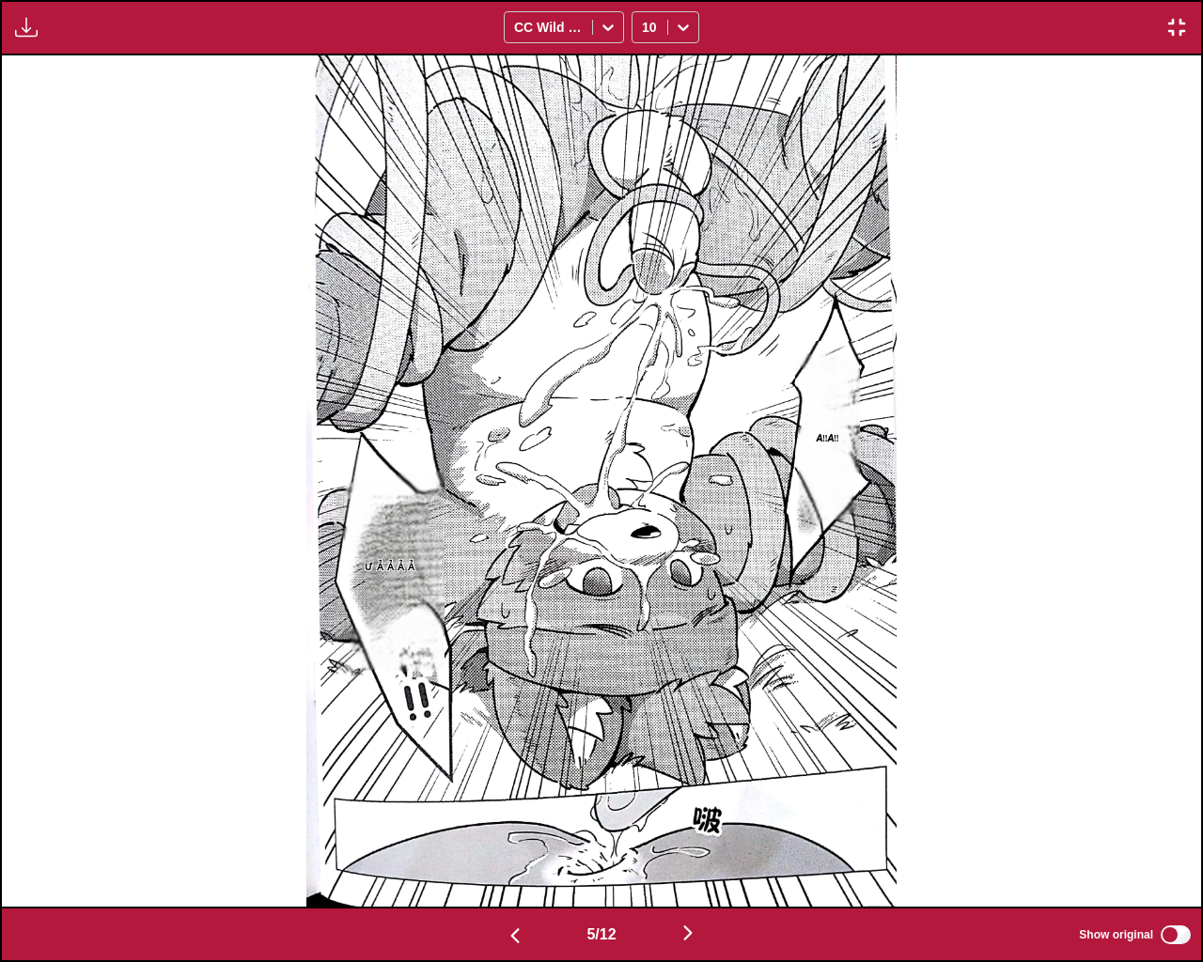
click at [699, 817] on img "button" at bounding box center [687, 933] width 23 height 23
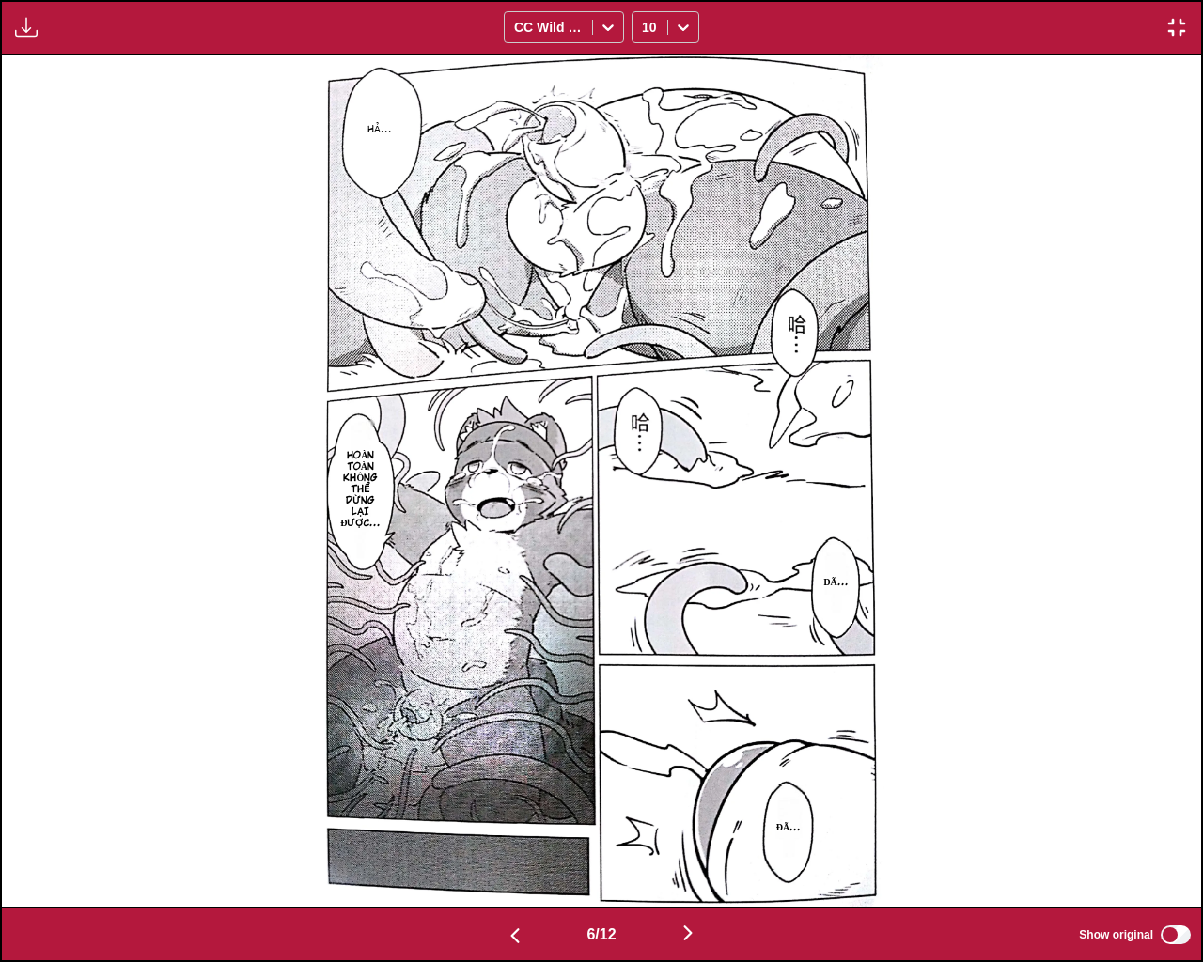
click at [697, 817] on img "button" at bounding box center [687, 933] width 23 height 23
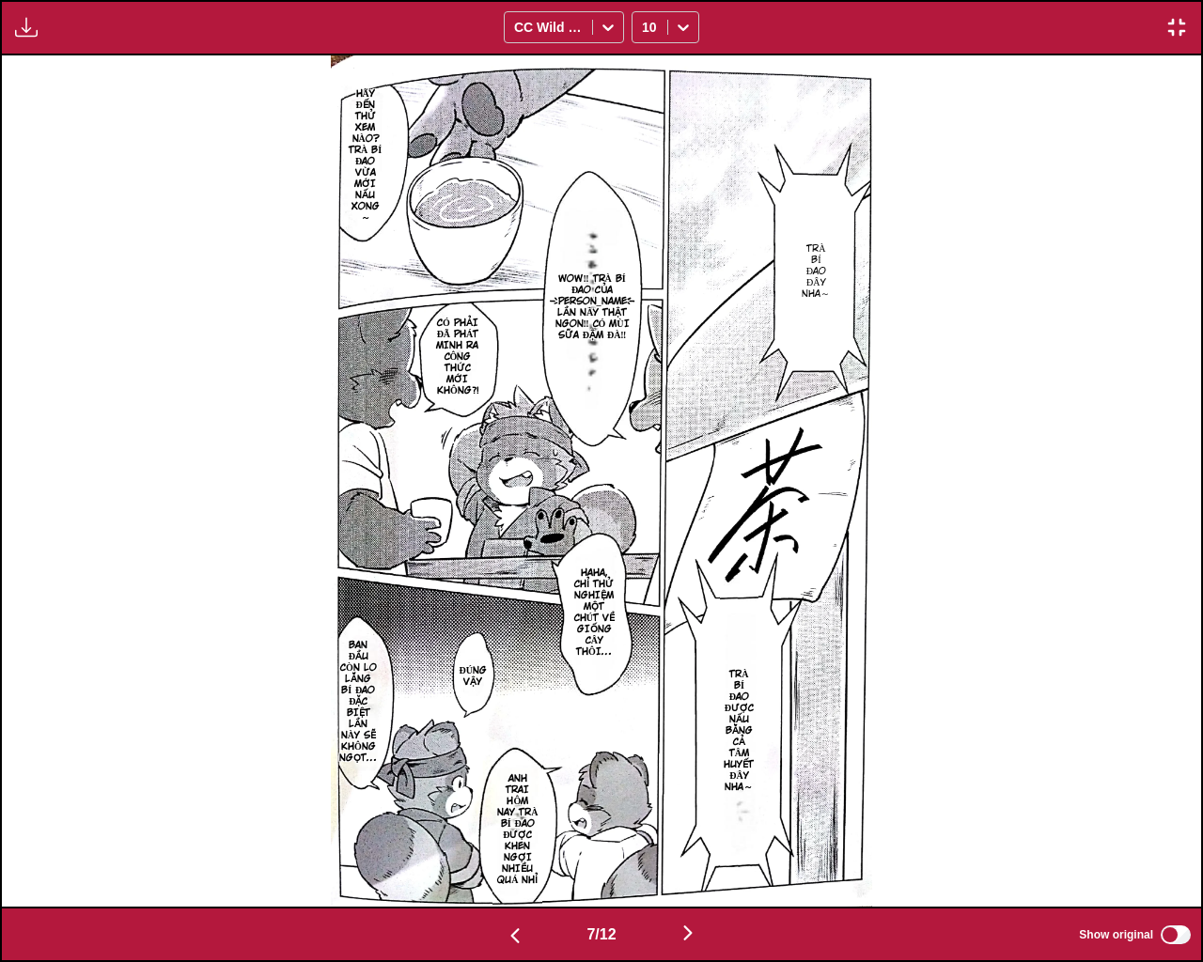
click at [698, 817] on img "button" at bounding box center [687, 933] width 23 height 23
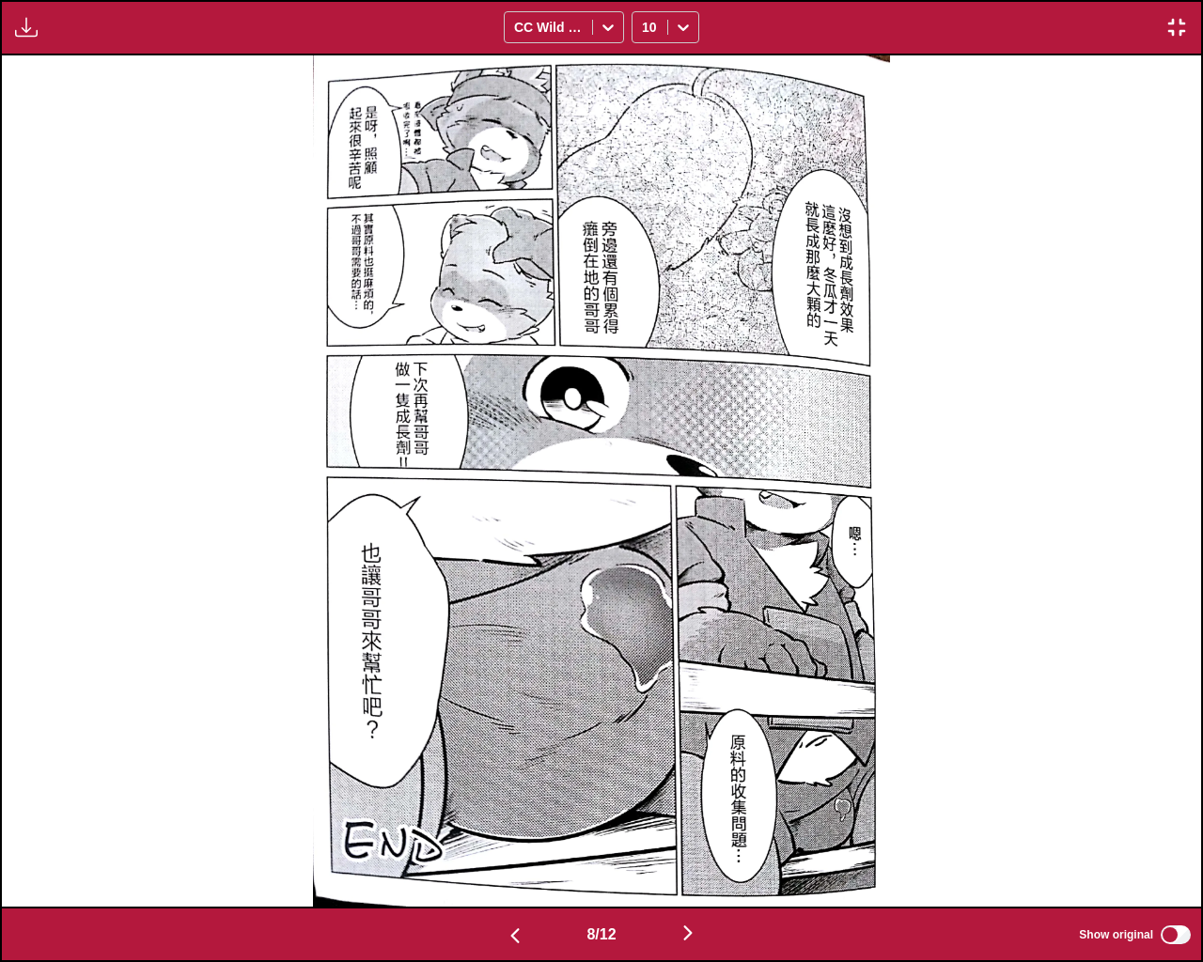
click at [520, 817] on button "button" at bounding box center [514, 934] width 113 height 27
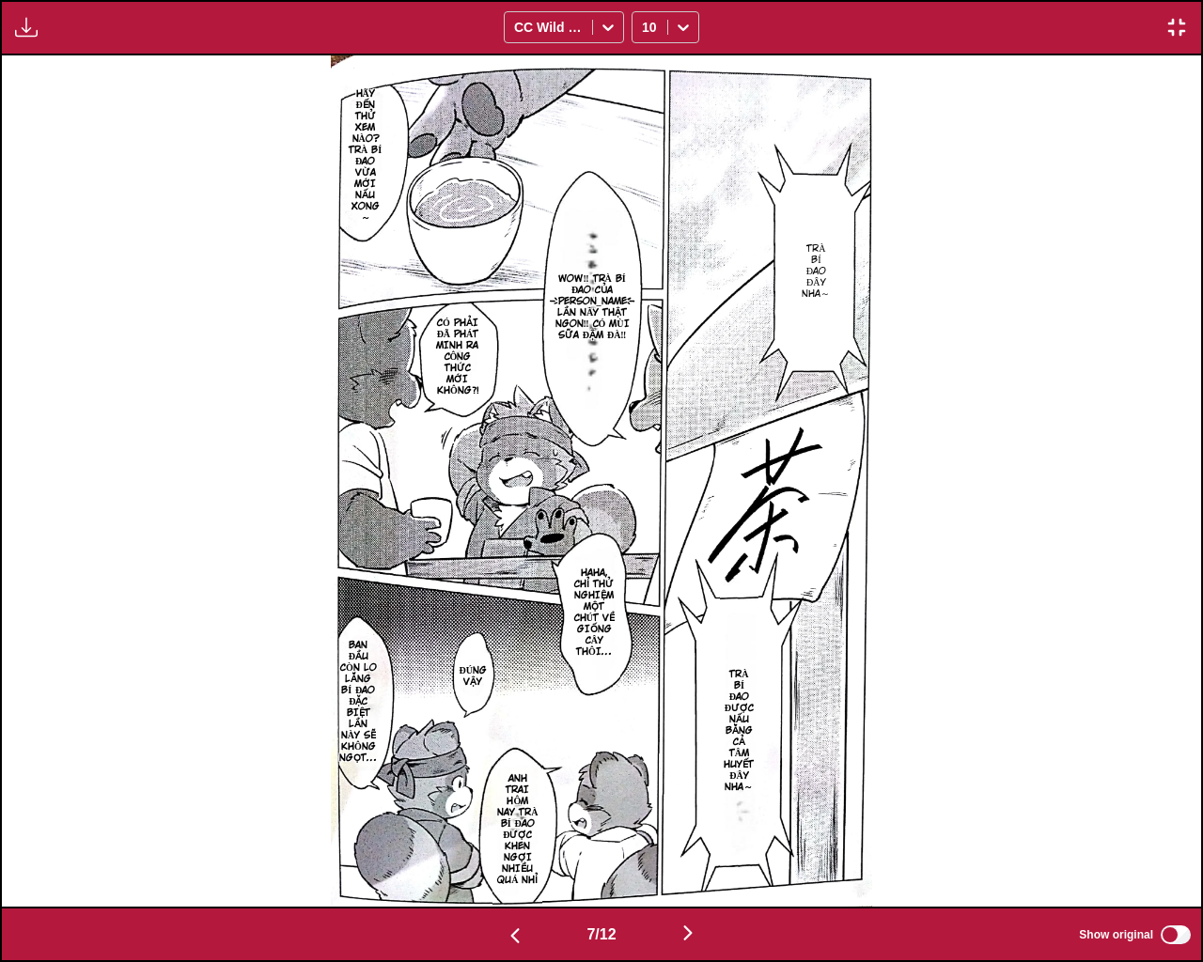
click at [699, 817] on img "button" at bounding box center [687, 933] width 23 height 23
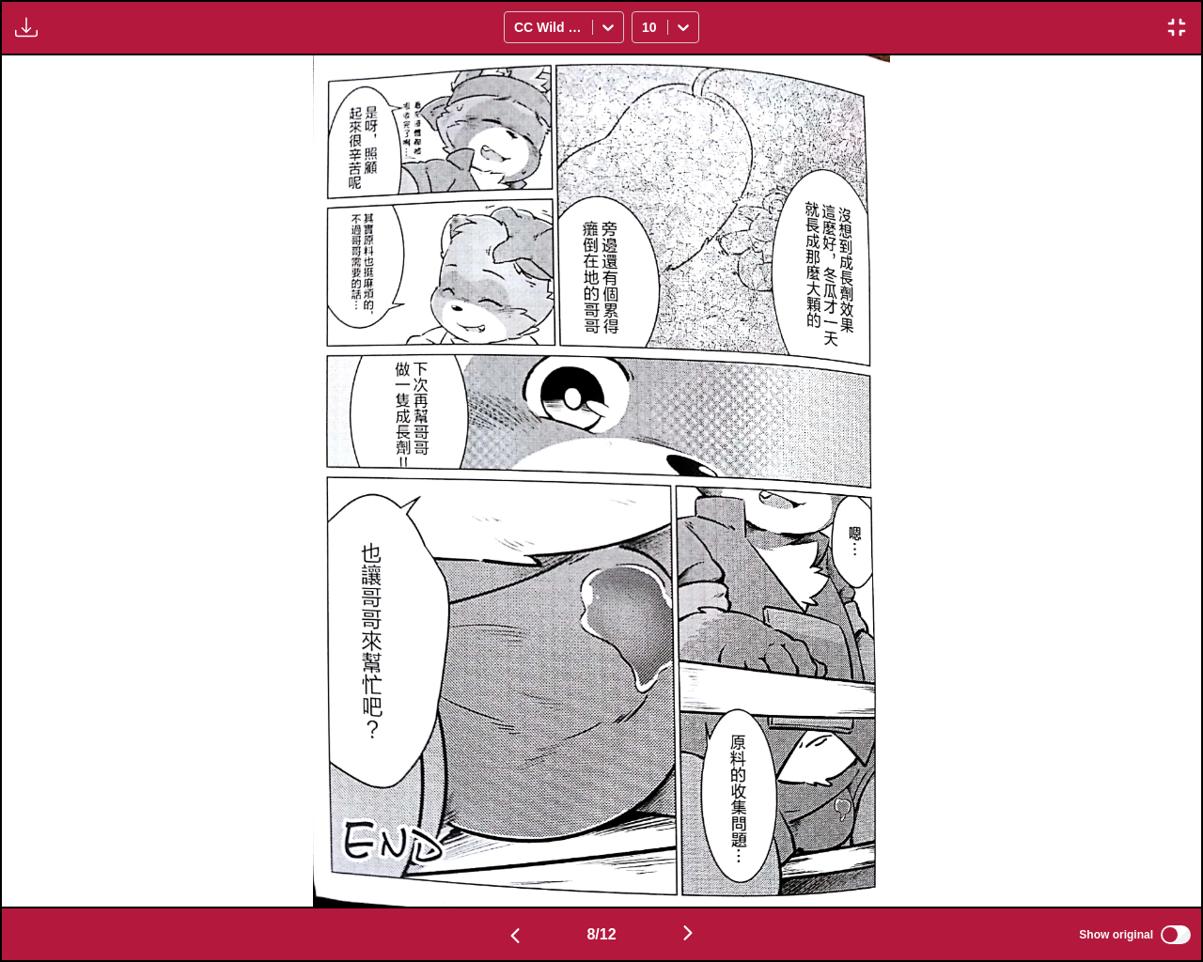
click at [699, 817] on img "button" at bounding box center [687, 933] width 23 height 23
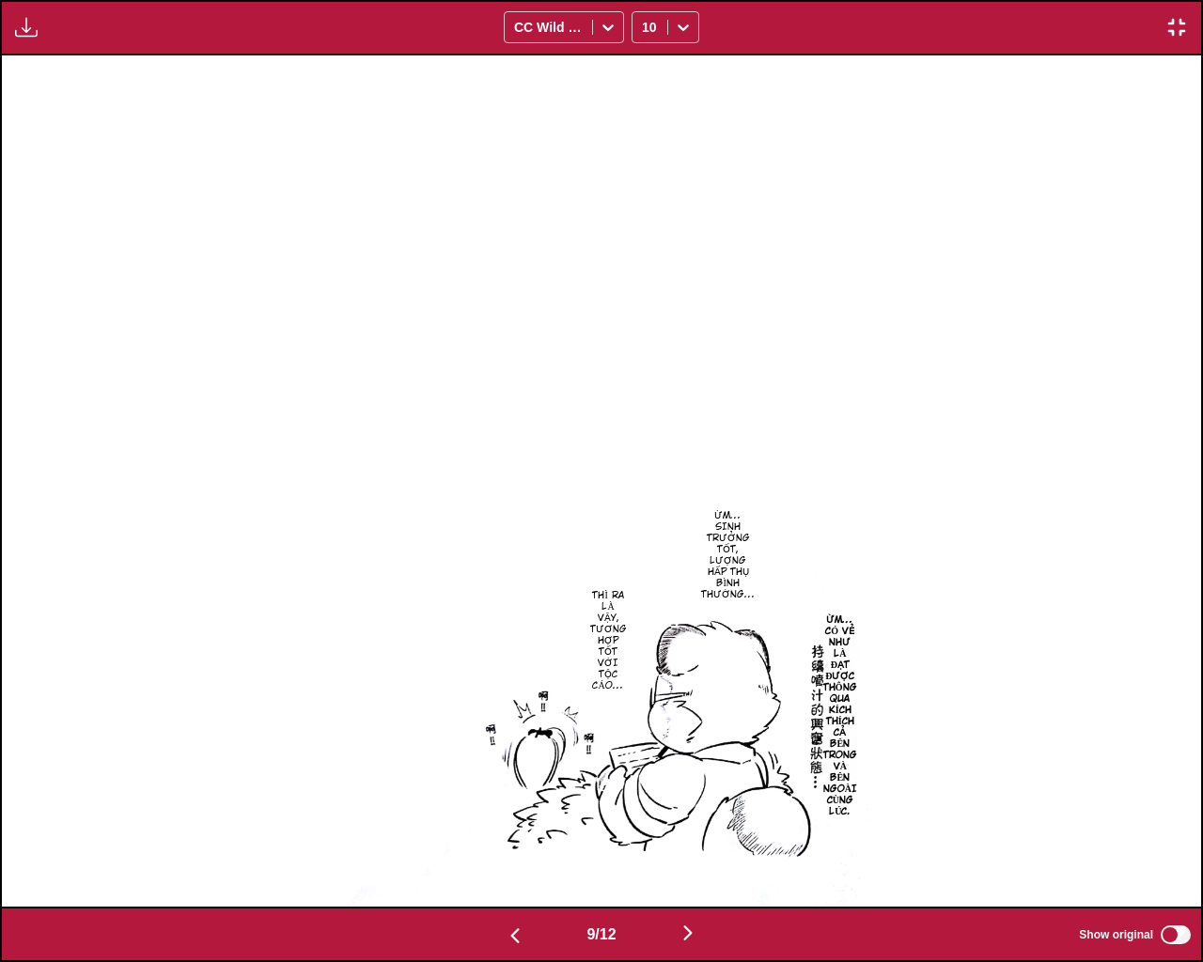
click at [514, 817] on button "button" at bounding box center [514, 934] width 113 height 27
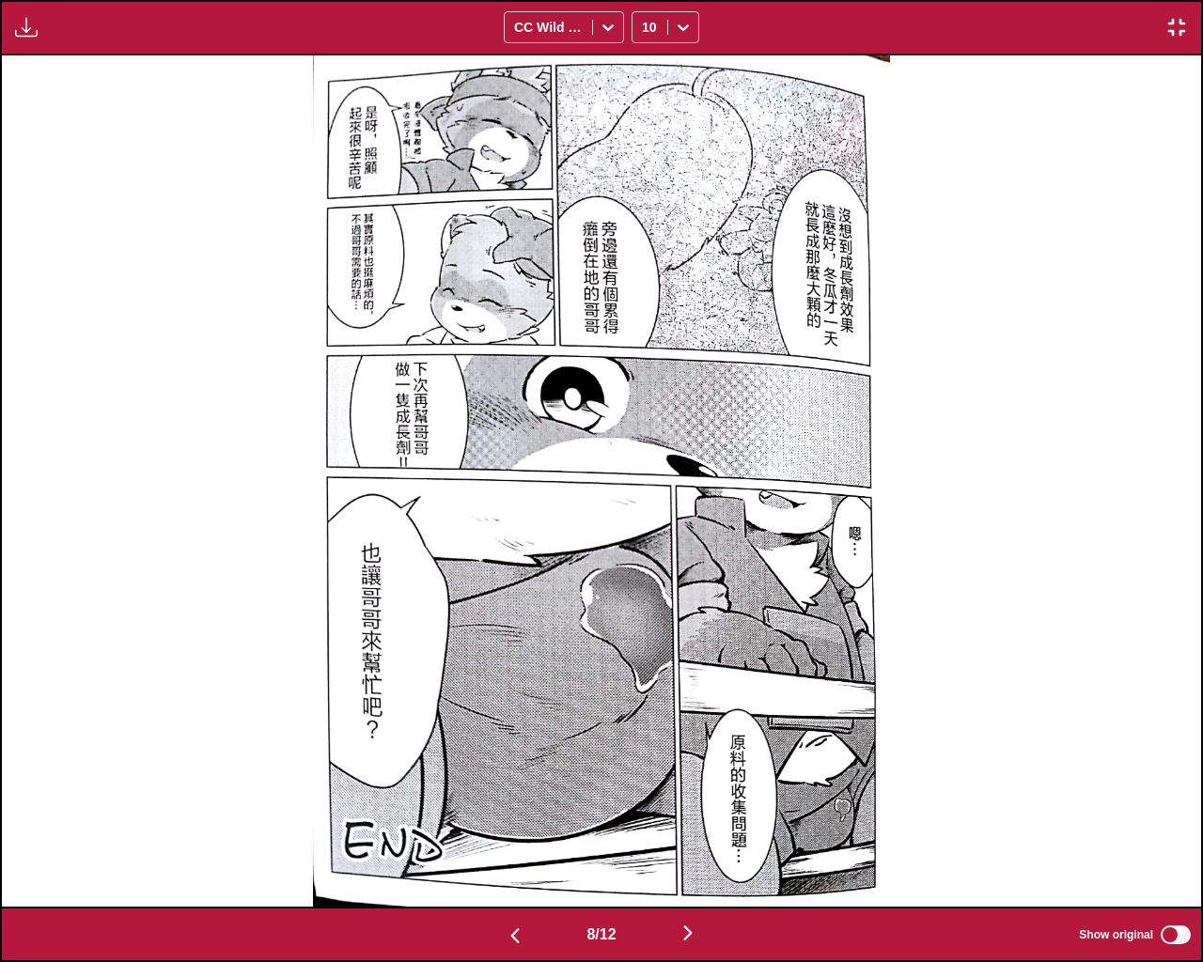
click at [691, 817] on img "button" at bounding box center [687, 933] width 23 height 23
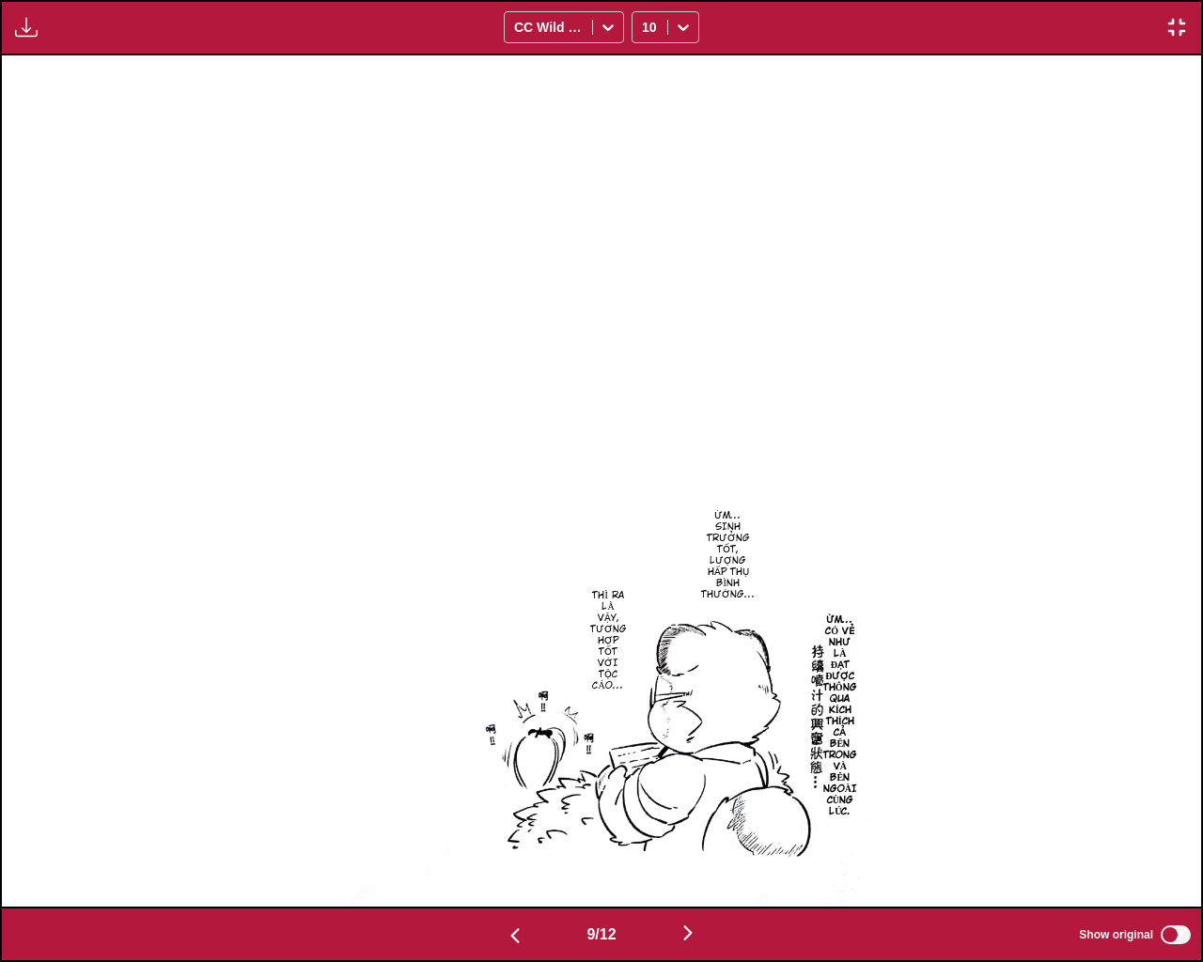
click at [689, 817] on img "button" at bounding box center [687, 933] width 23 height 23
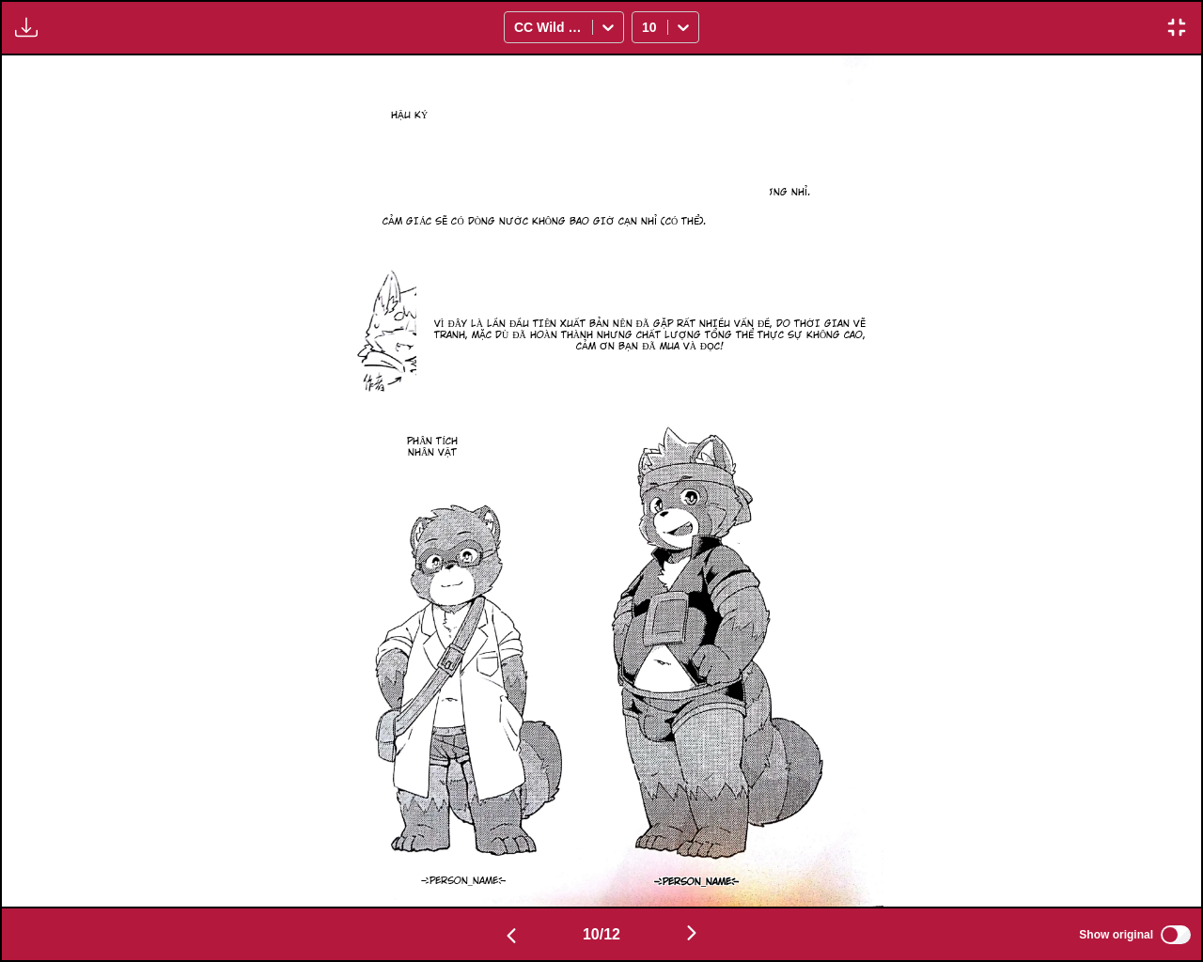
click at [701, 817] on img "button" at bounding box center [691, 933] width 23 height 23
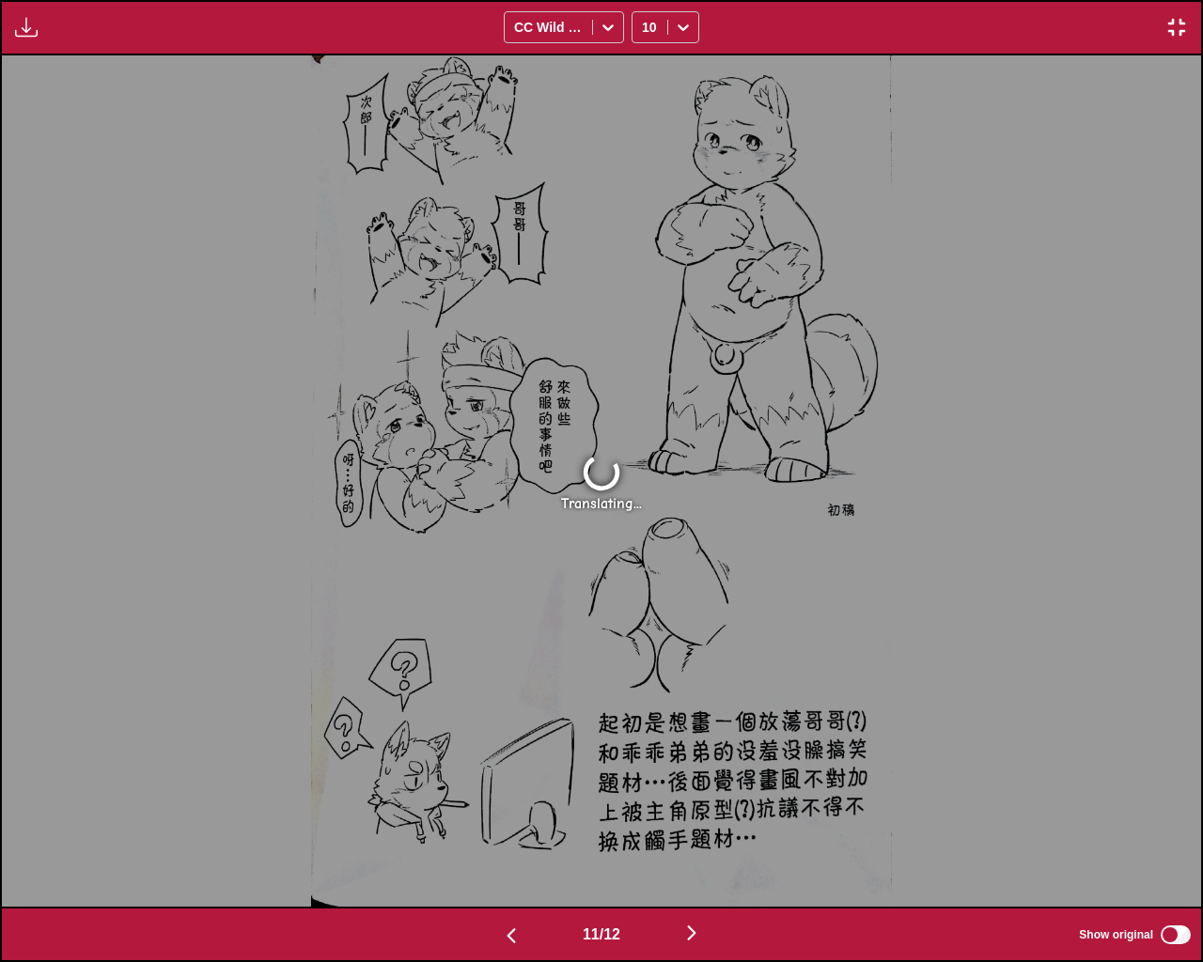
click at [703, 817] on img "button" at bounding box center [691, 933] width 23 height 23
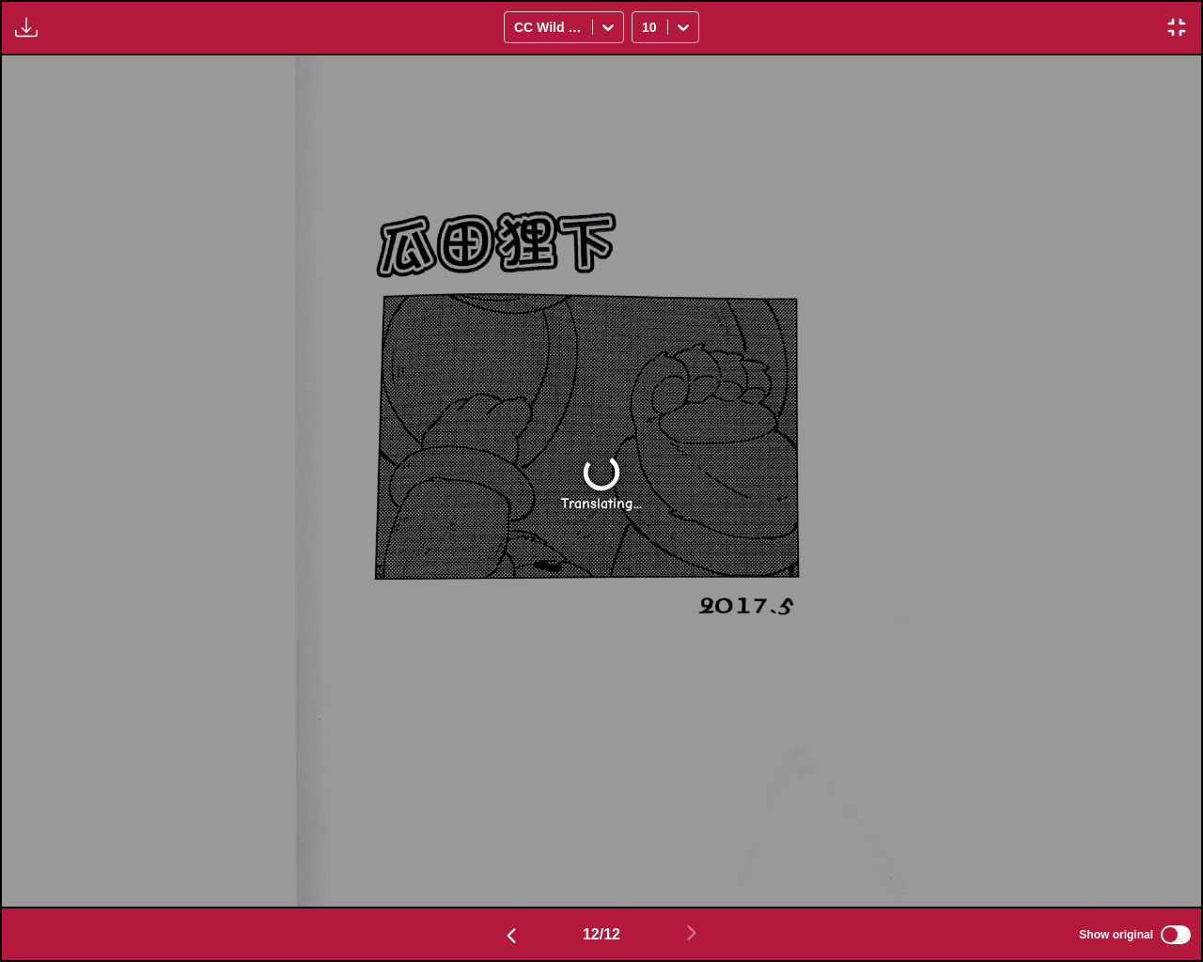
click at [511, 817] on img "button" at bounding box center [511, 935] width 23 height 23
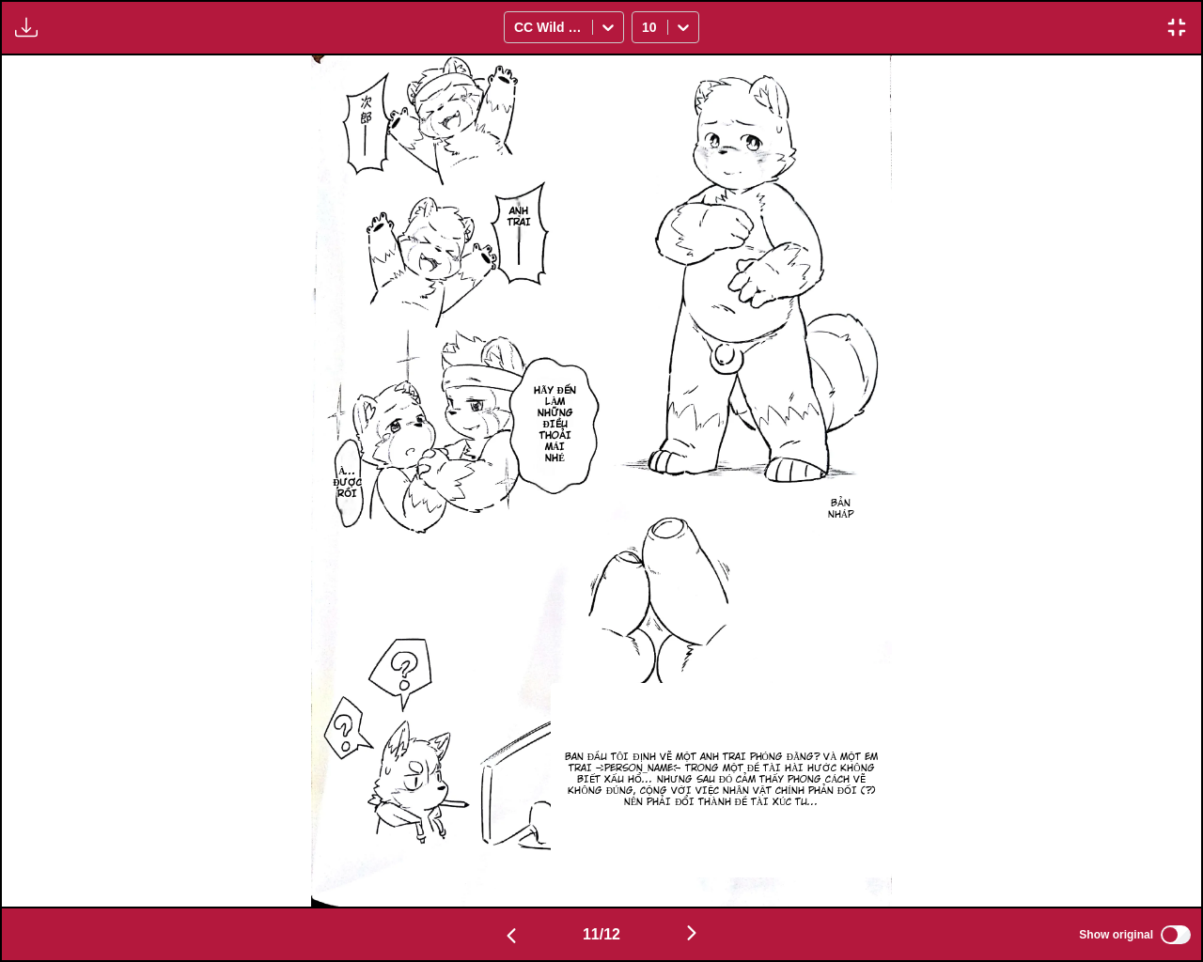
click at [511, 817] on img "button" at bounding box center [511, 935] width 23 height 23
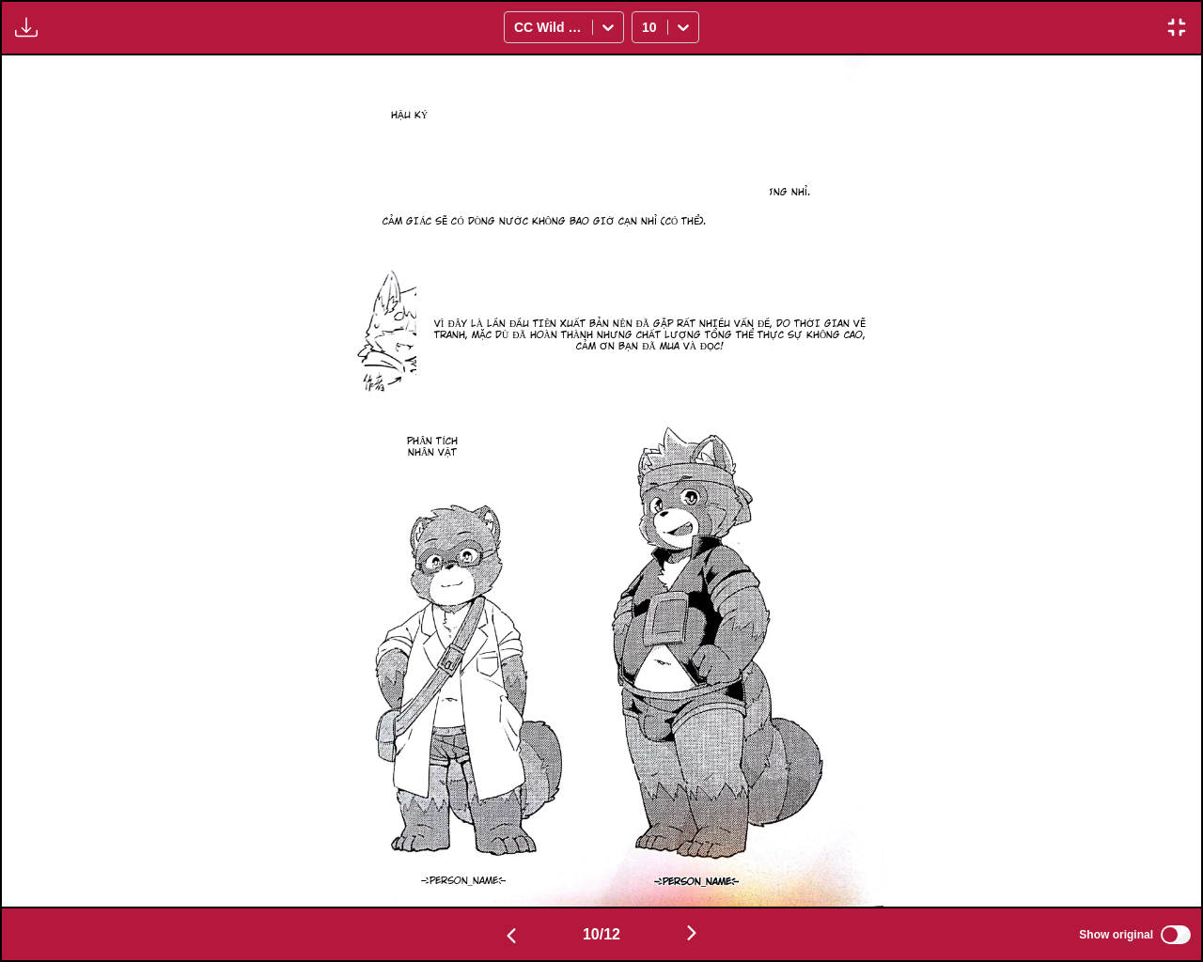
click at [703, 817] on img "button" at bounding box center [691, 933] width 23 height 23
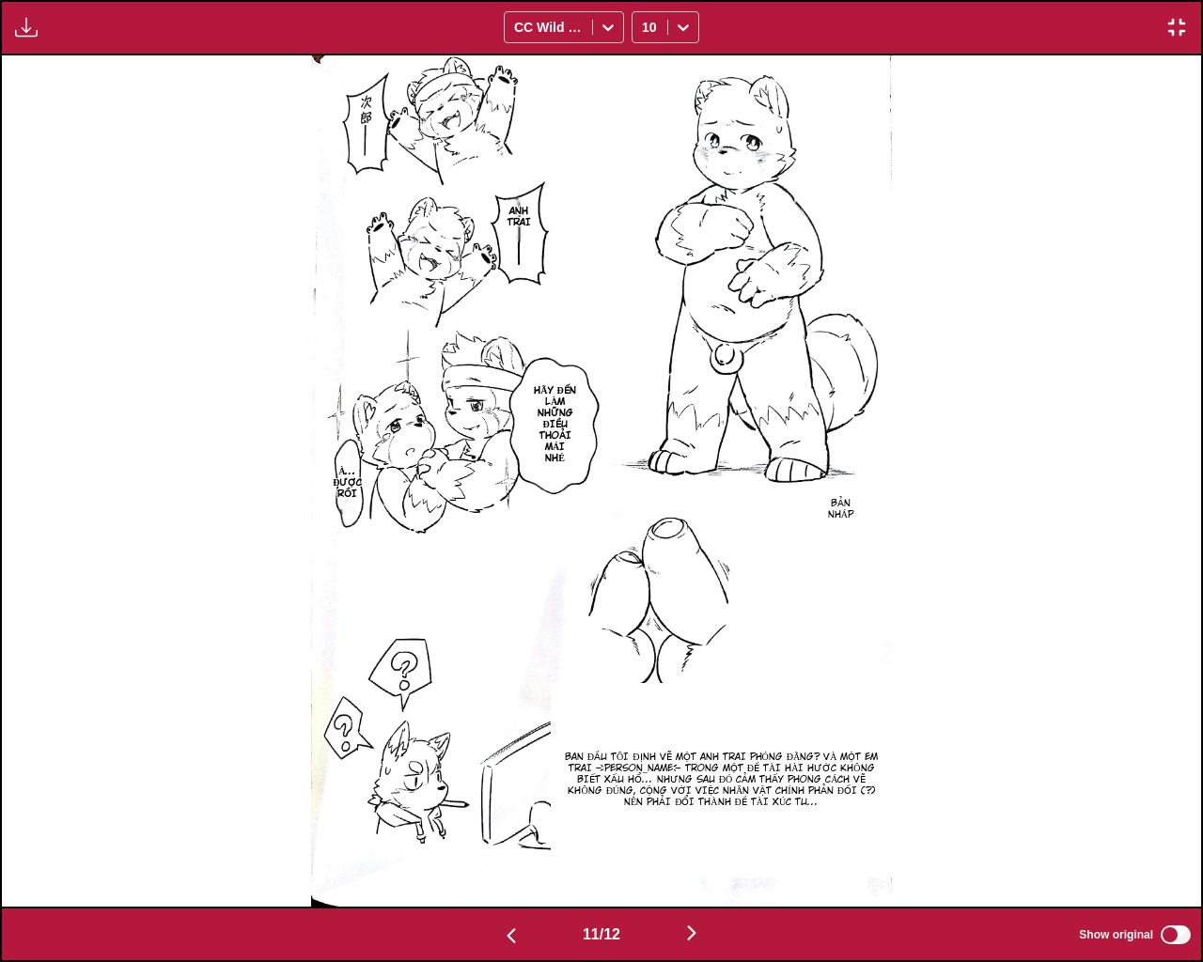
click at [694, 817] on img "button" at bounding box center [691, 933] width 23 height 23
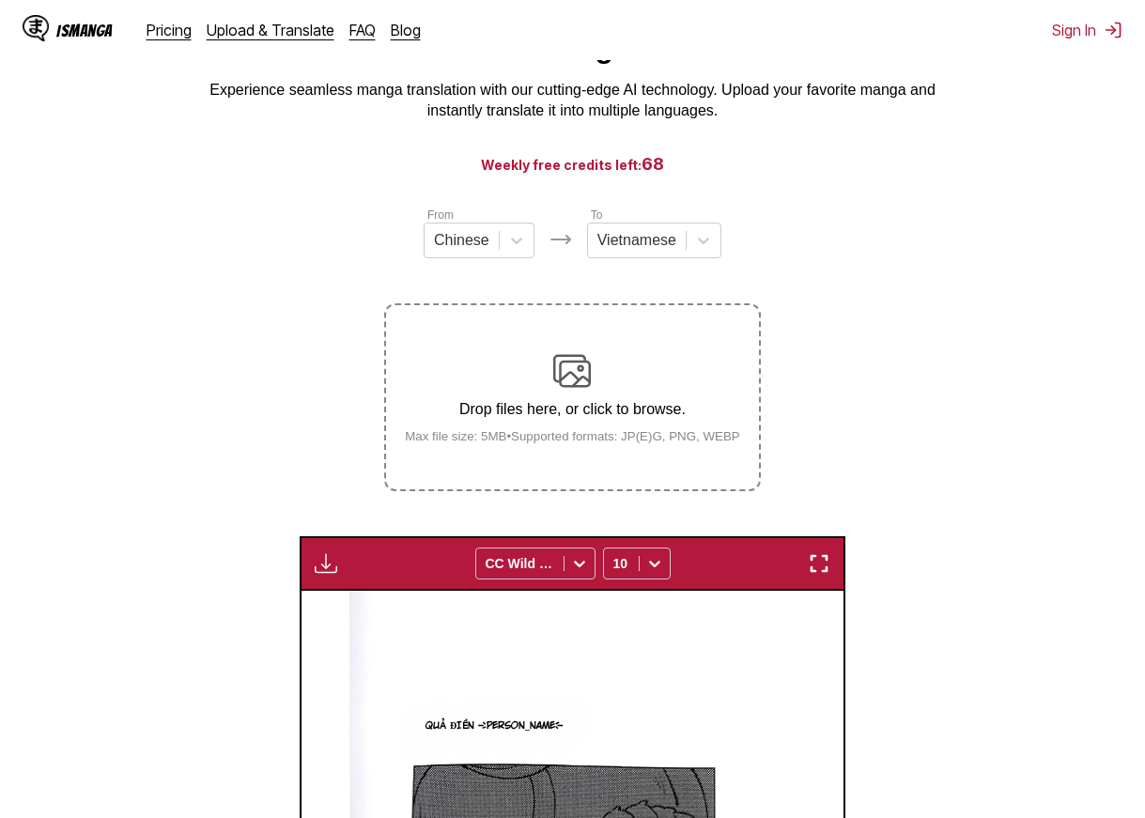
scroll to position [60, 0]
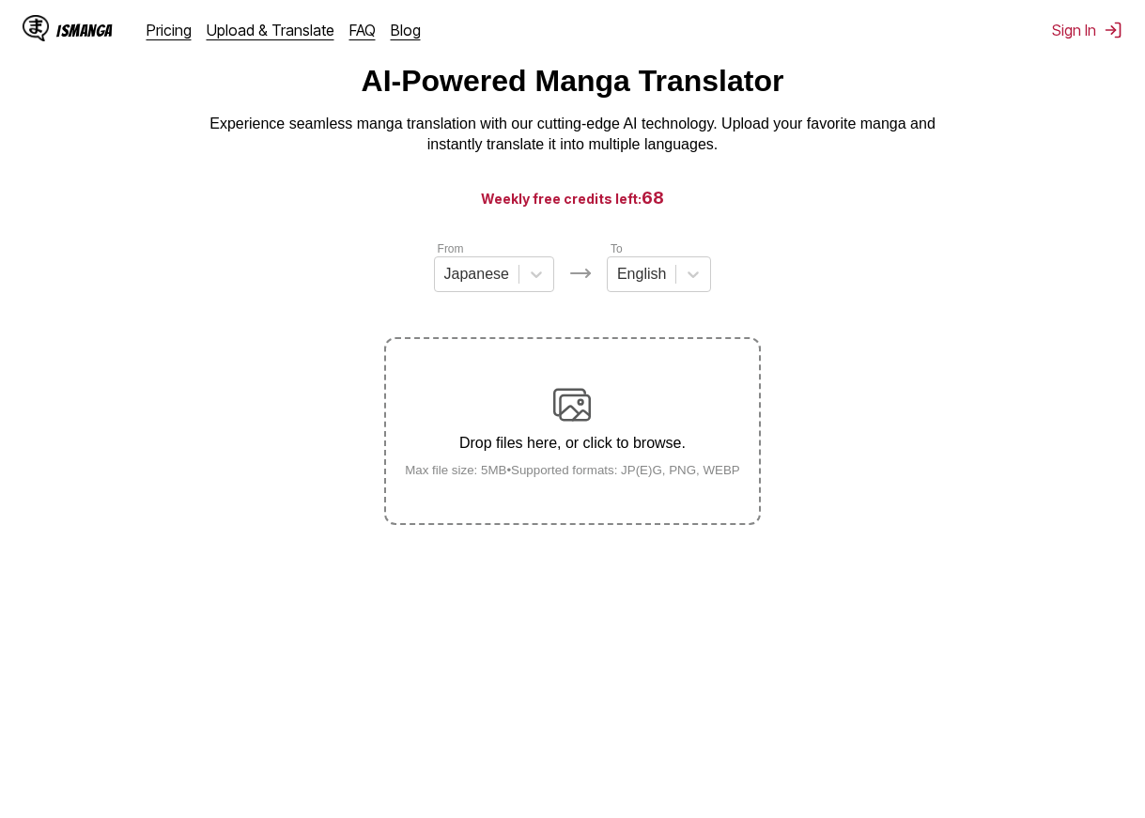
click at [644, 449] on p "Drop files here, or click to browse." at bounding box center [572, 443] width 365 height 17
click at [0, 0] on input "Drop files here, or click to browse. Max file size: 5MB • Supported formats: JP…" at bounding box center [0, 0] width 0 height 0
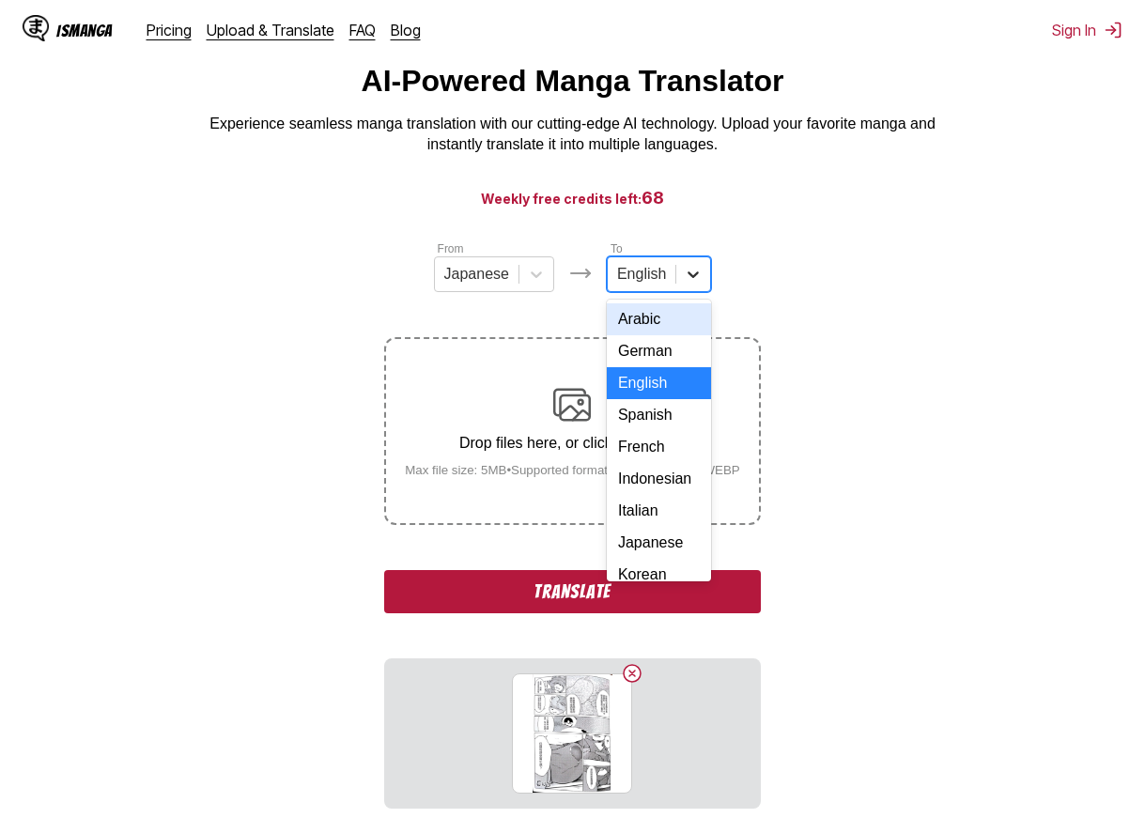
click at [685, 283] on icon at bounding box center [693, 274] width 19 height 19
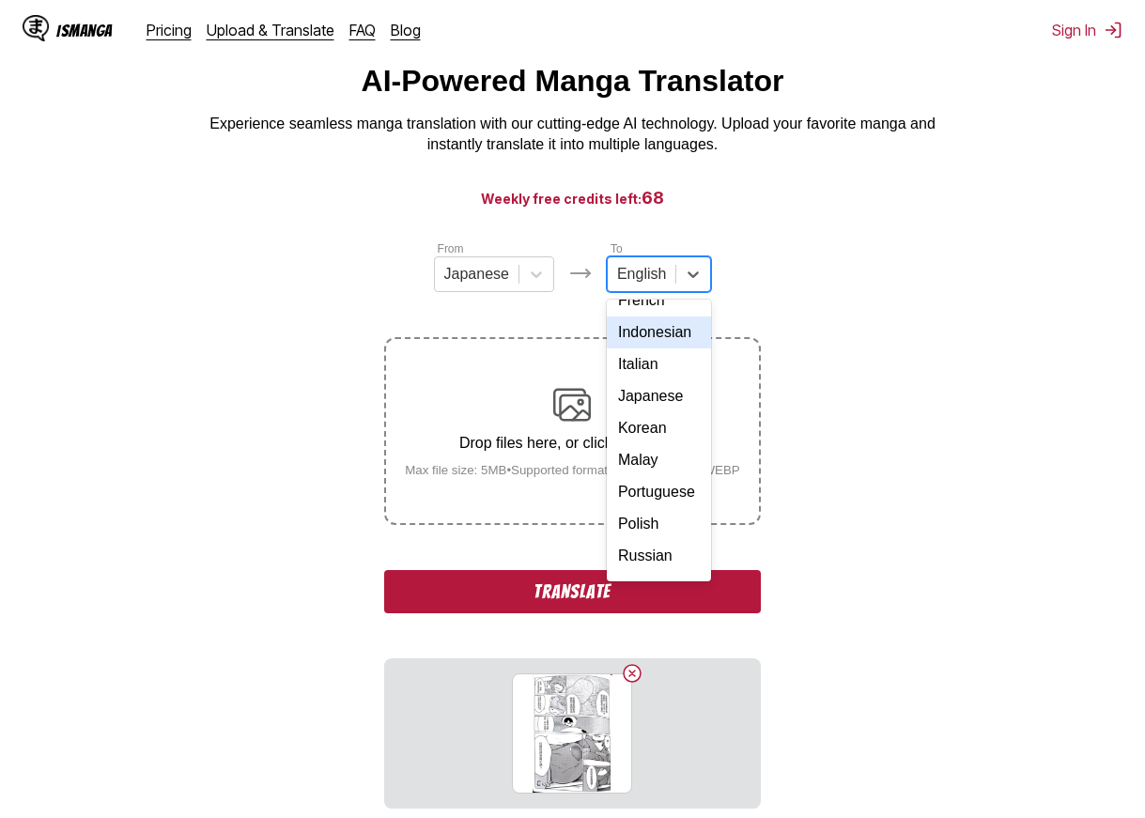
scroll to position [332, 0]
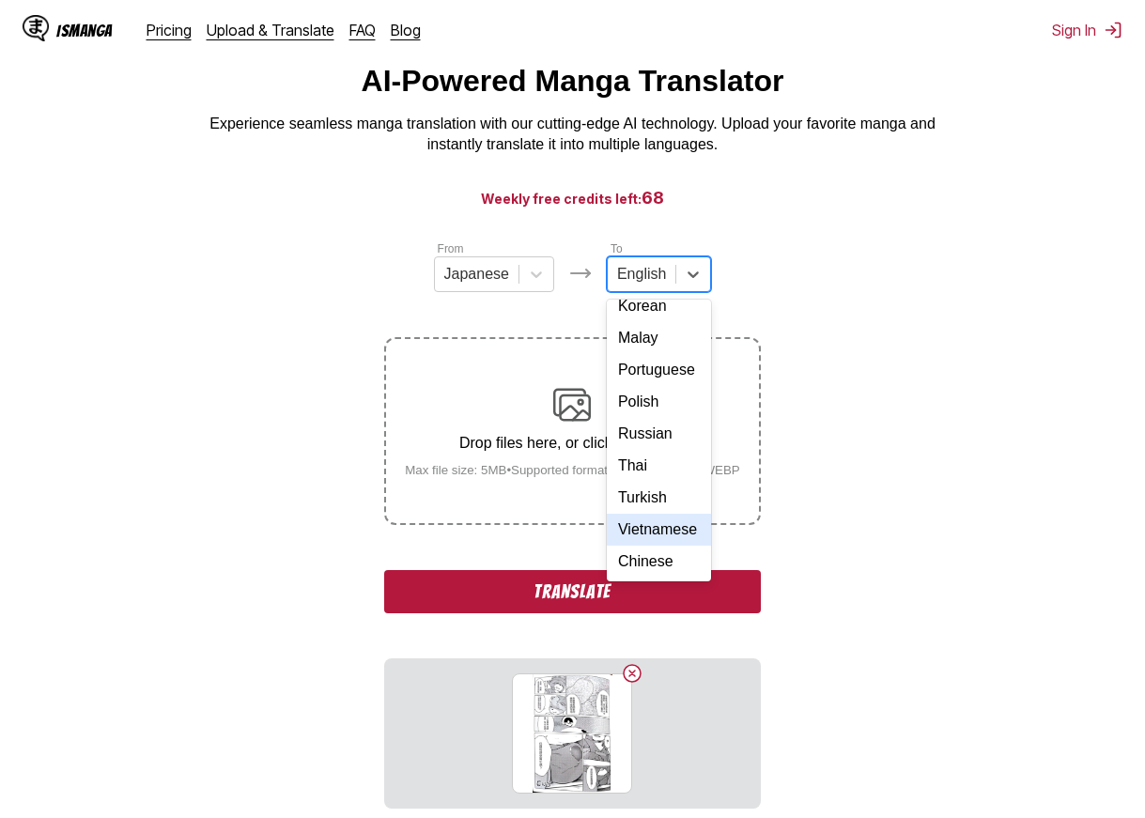
click at [661, 514] on div "Vietnamese" at bounding box center [659, 530] width 104 height 32
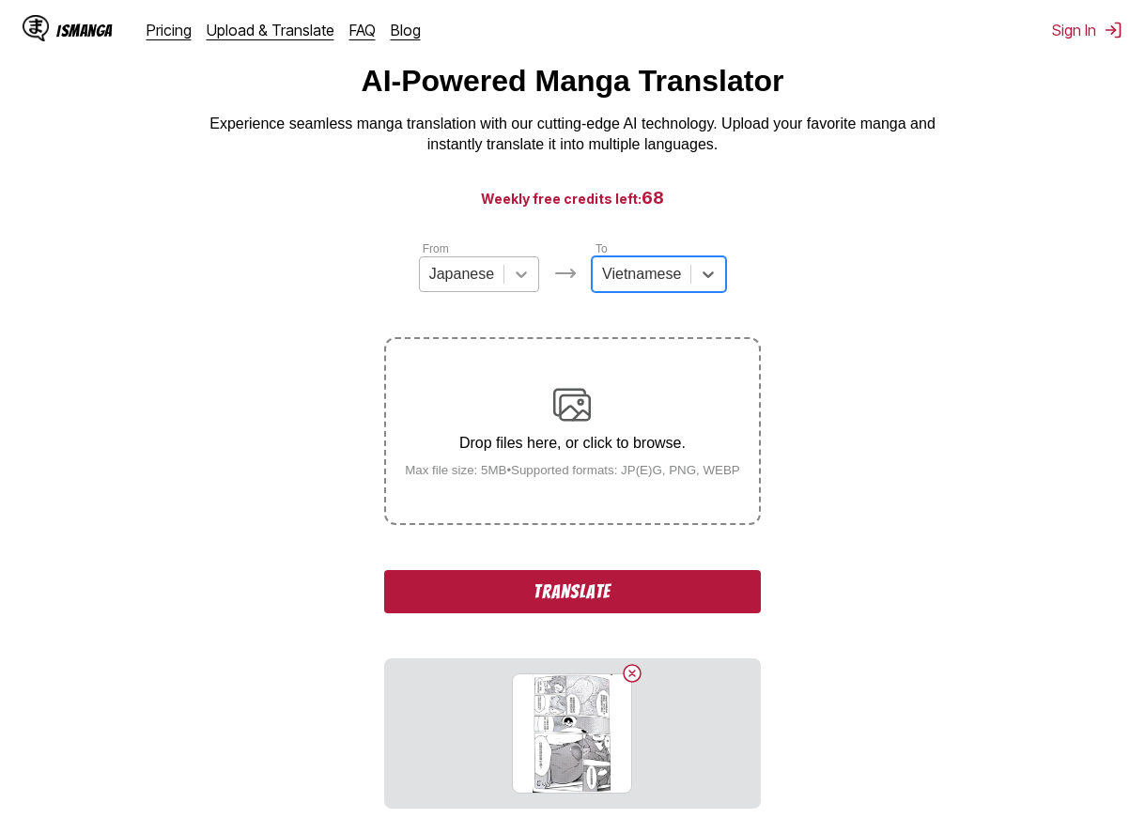
click at [509, 271] on div at bounding box center [522, 274] width 34 height 34
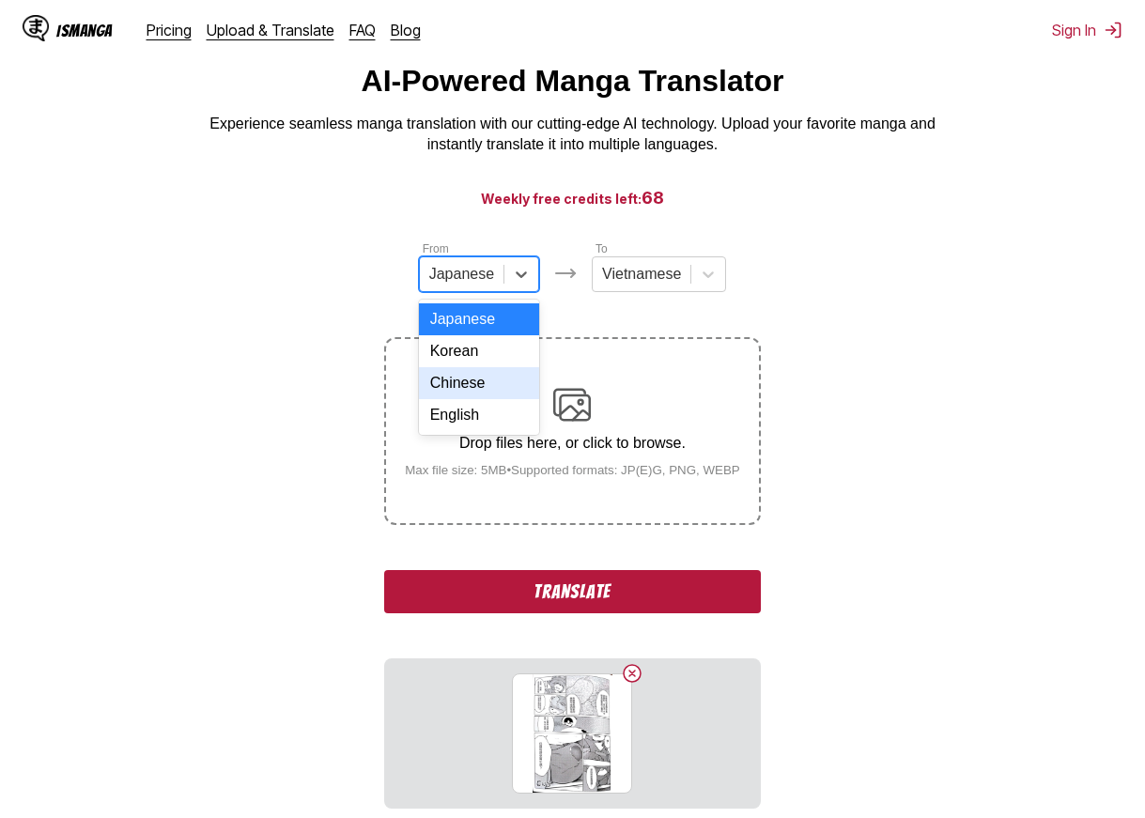
click at [505, 389] on div "Chinese" at bounding box center [479, 383] width 120 height 32
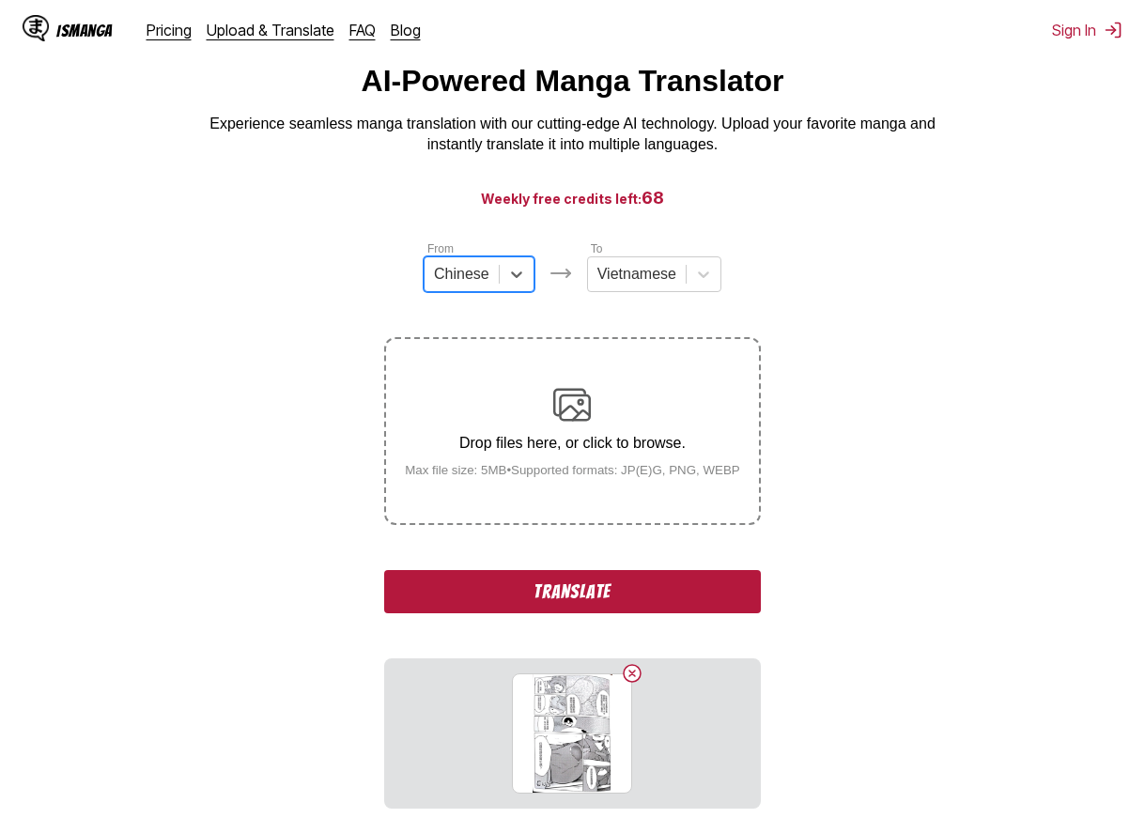
click at [629, 586] on button "Translate" at bounding box center [572, 591] width 376 height 43
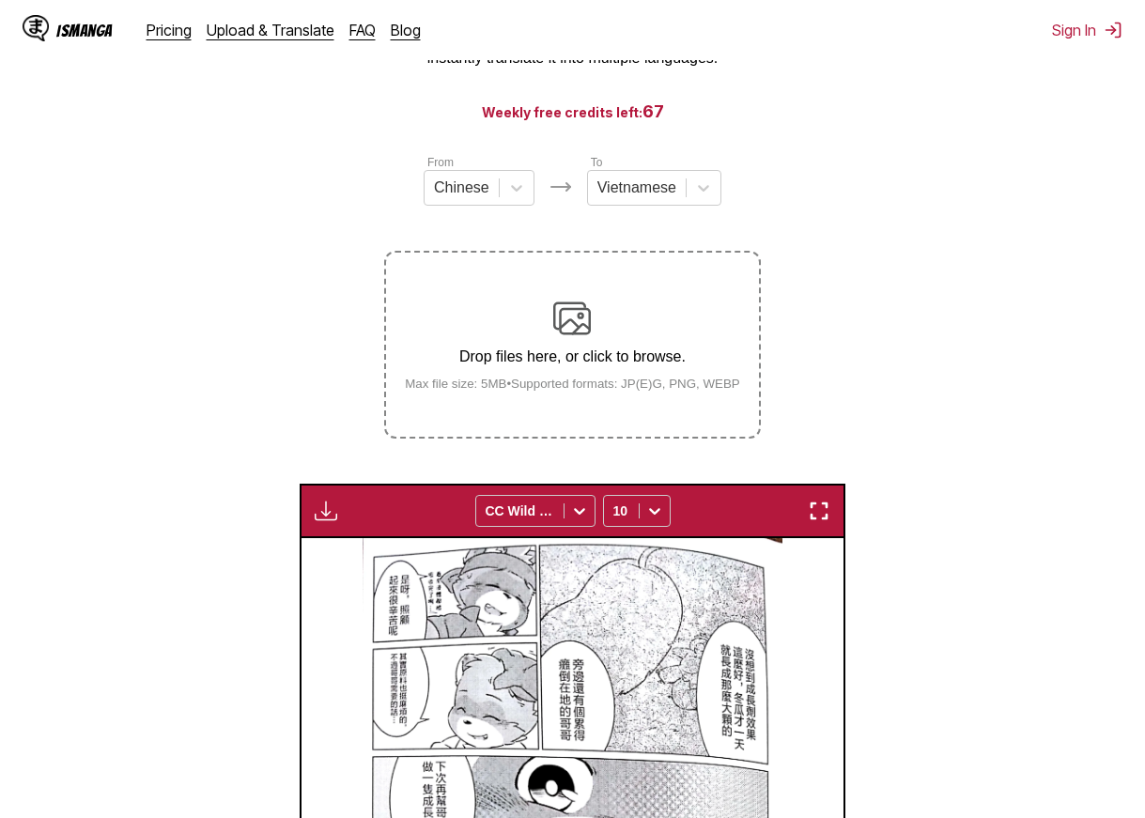
scroll to position [376, 0]
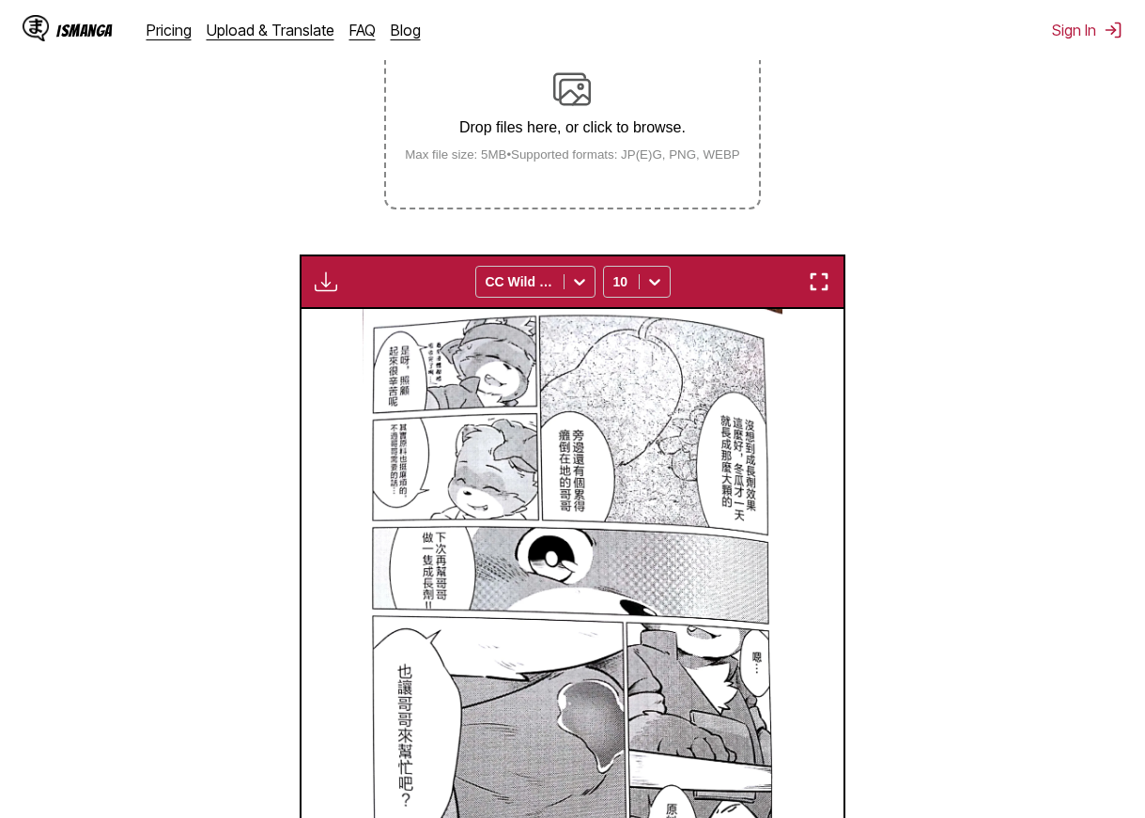
click at [604, 136] on p "Drop files here, or click to browse." at bounding box center [572, 127] width 365 height 17
click at [0, 0] on input "Drop files here, or click to browse. Max file size: 5MB • Supported formats: JP…" at bounding box center [0, 0] width 0 height 0
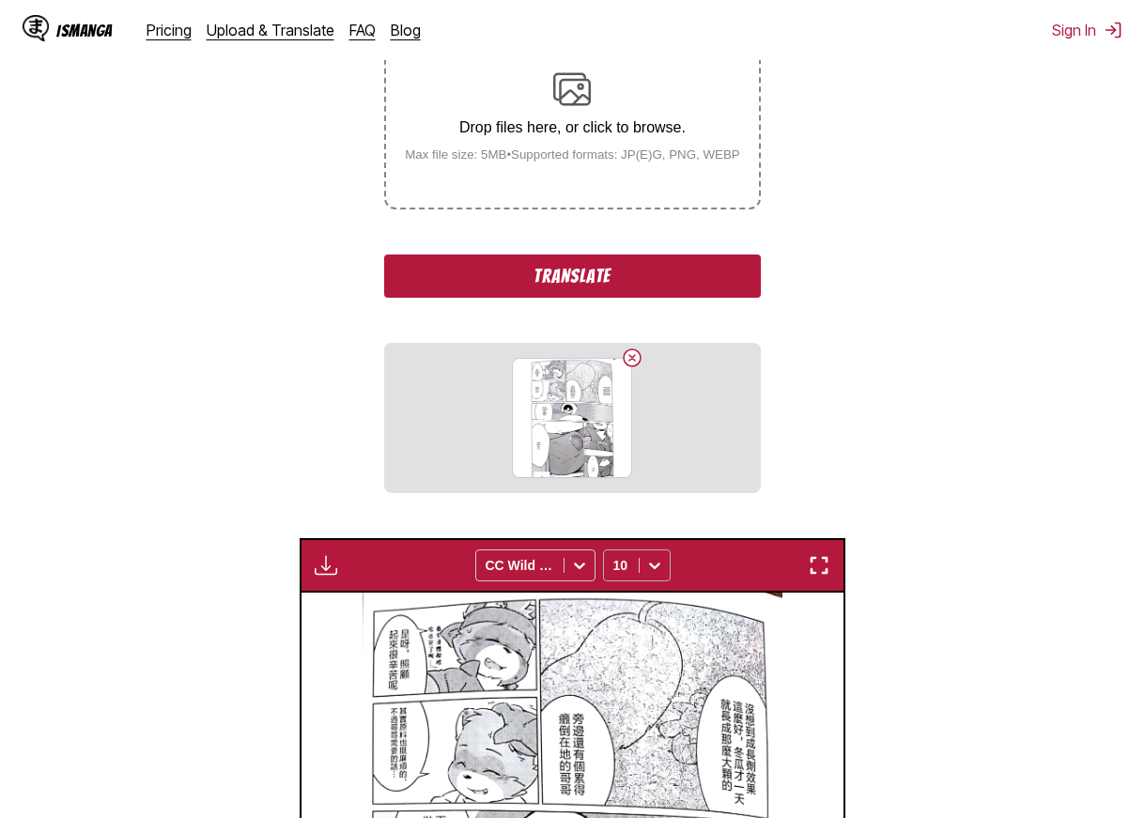
scroll to position [0, 0]
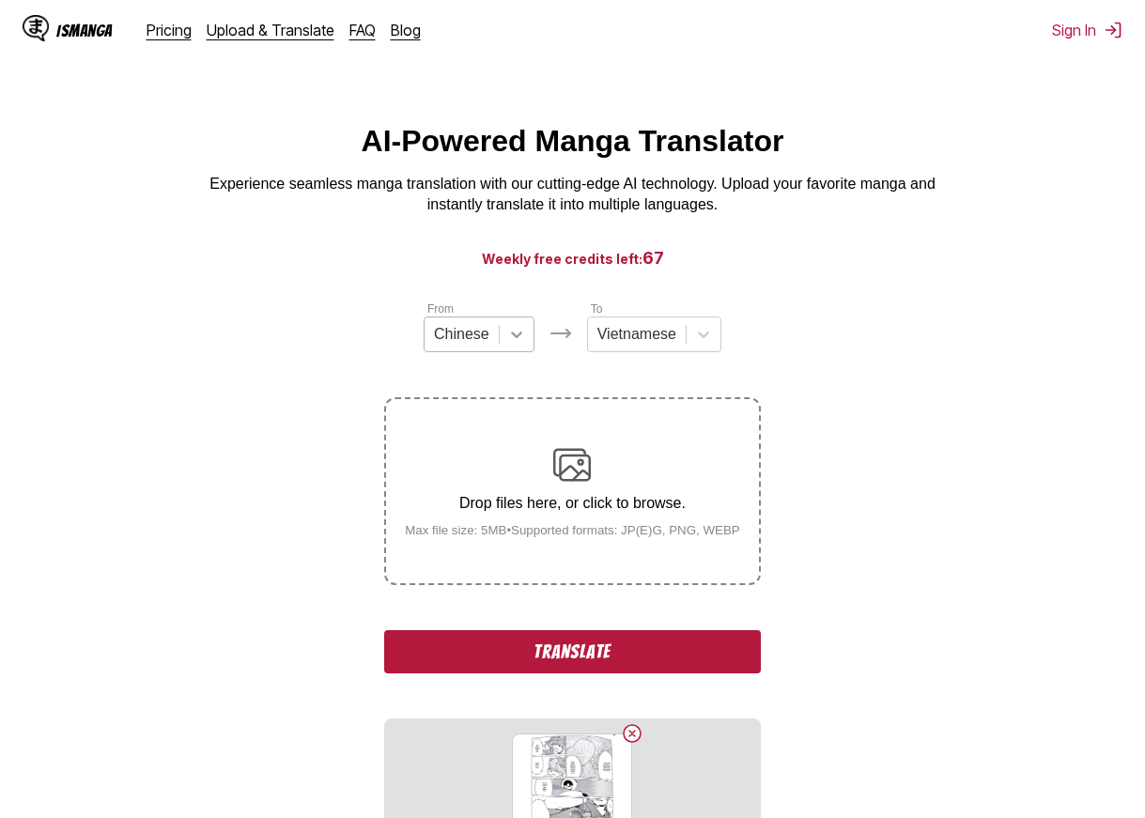
click at [510, 344] on icon at bounding box center [516, 334] width 19 height 19
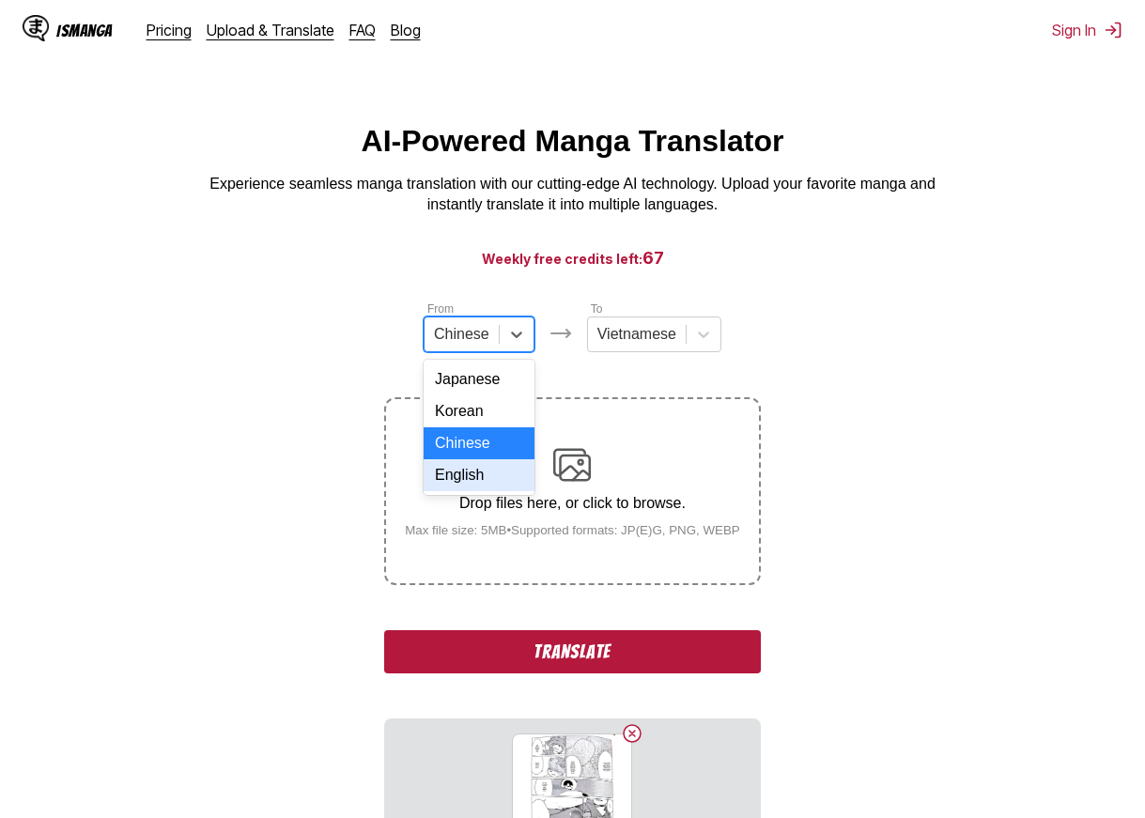
click at [473, 490] on div "English" at bounding box center [479, 475] width 111 height 32
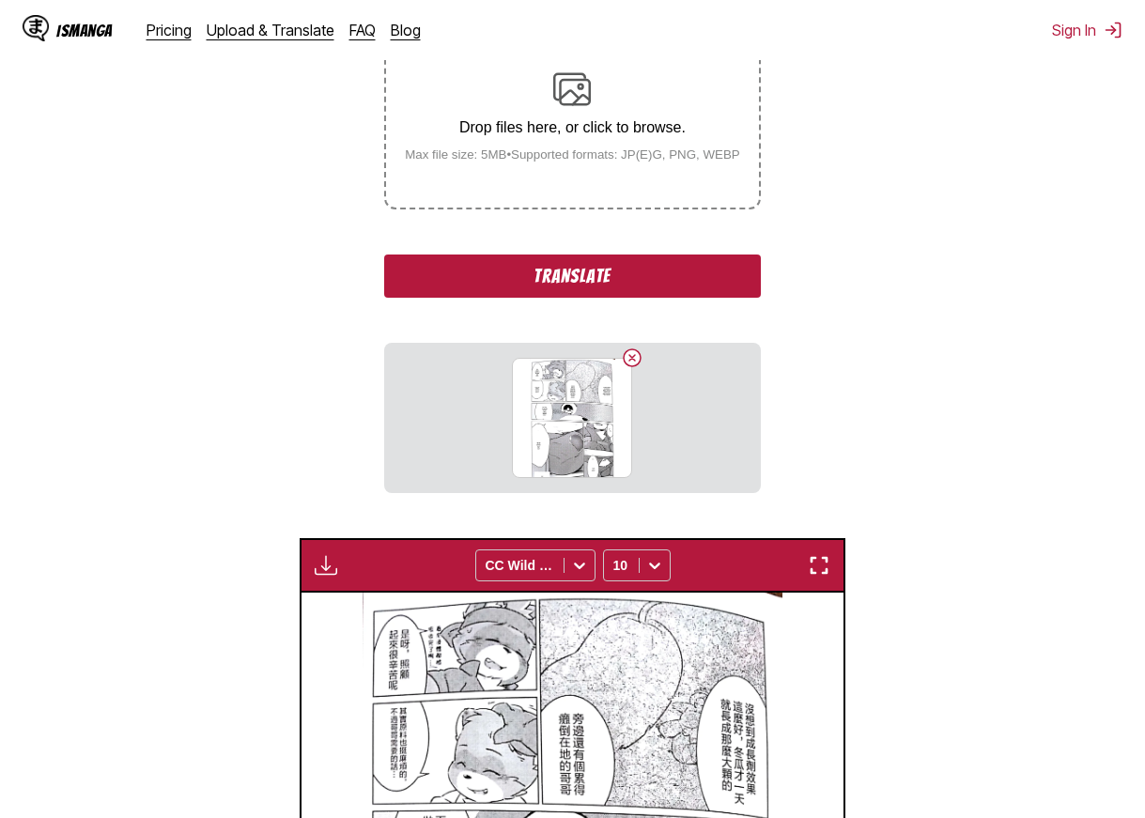
click at [692, 278] on button "Translate" at bounding box center [572, 276] width 376 height 43
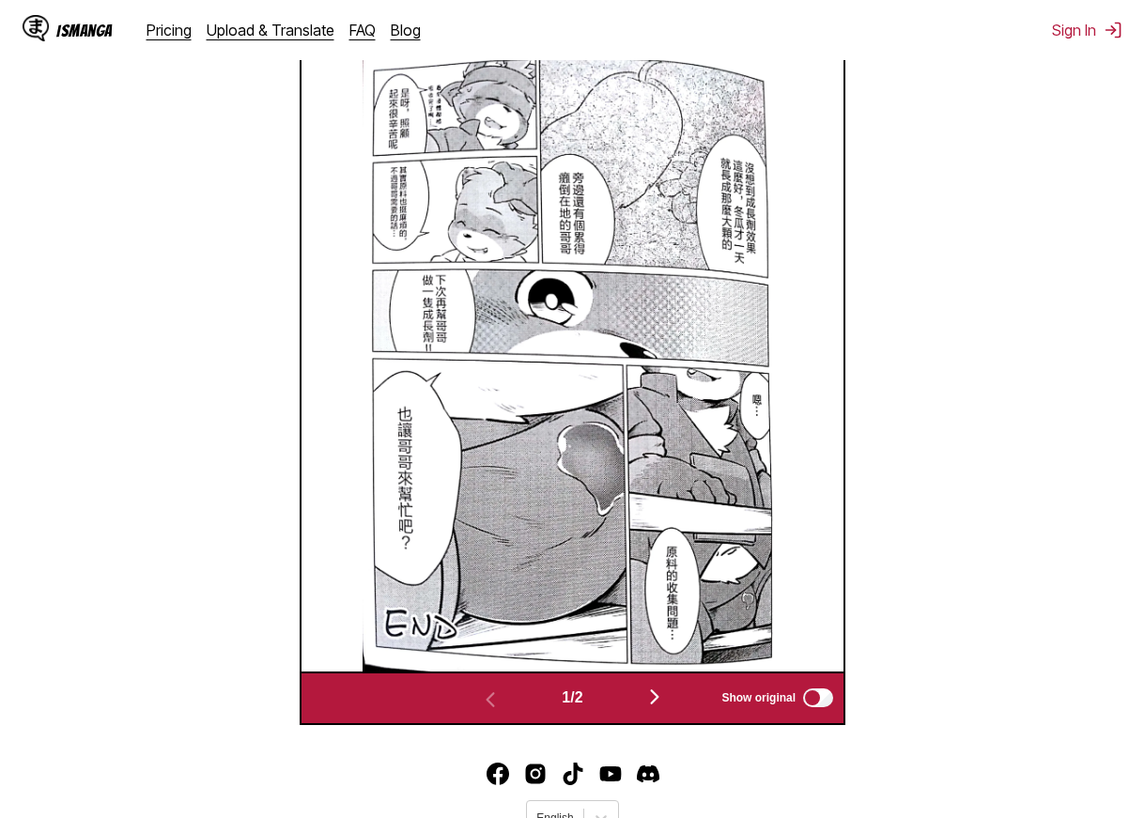
scroll to position [784, 0]
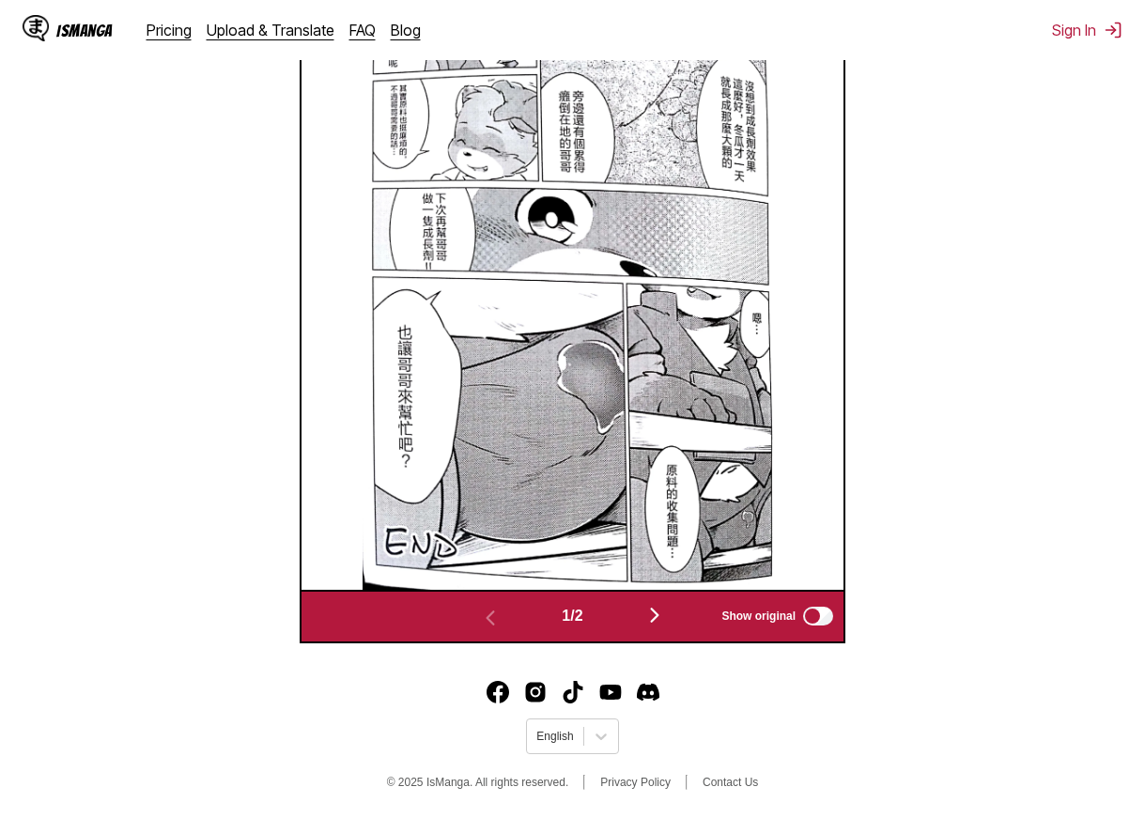
click at [657, 614] on img "button" at bounding box center [655, 615] width 23 height 23
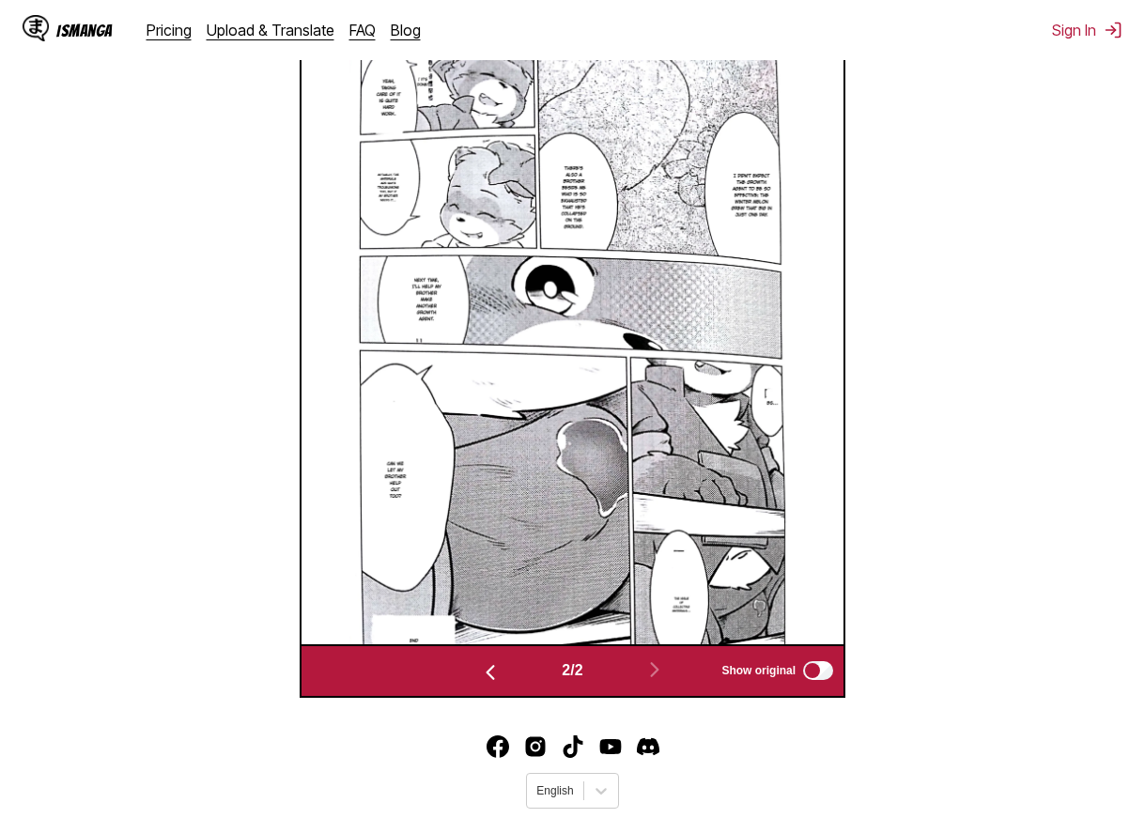
scroll to position [594, 0]
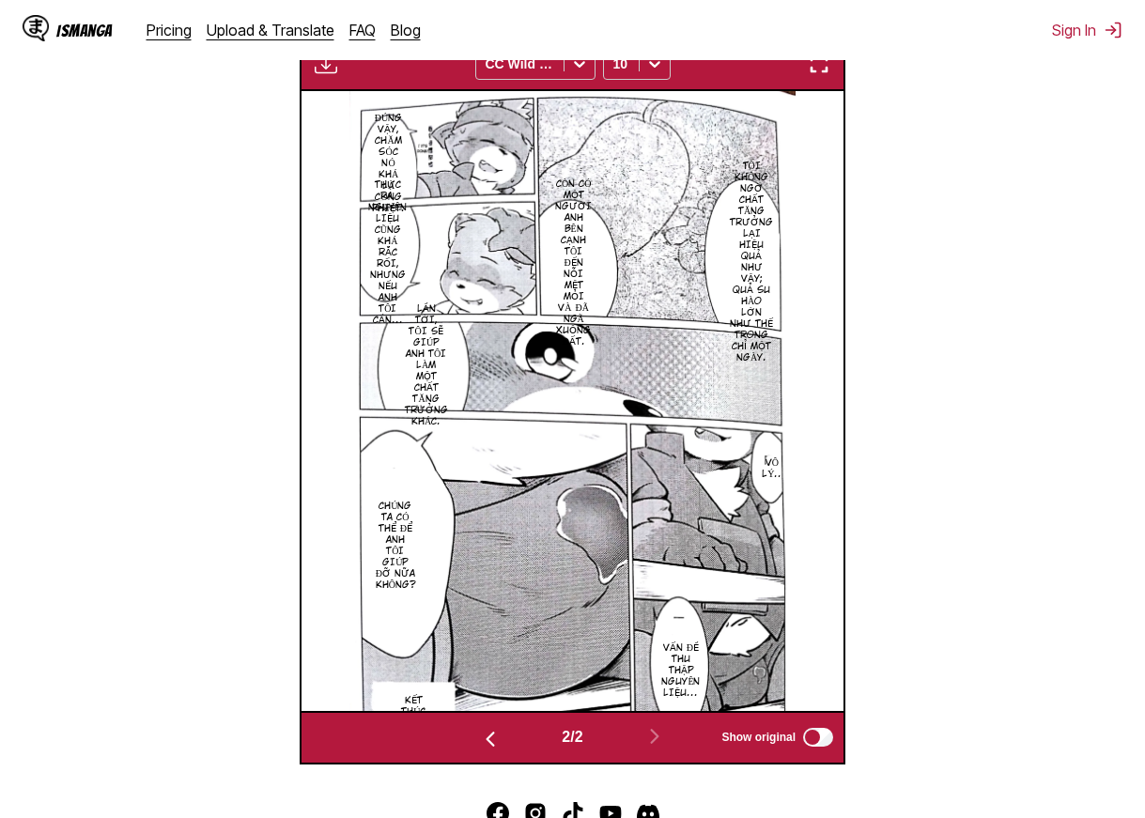
click at [817, 71] on img "button" at bounding box center [819, 64] width 23 height 23
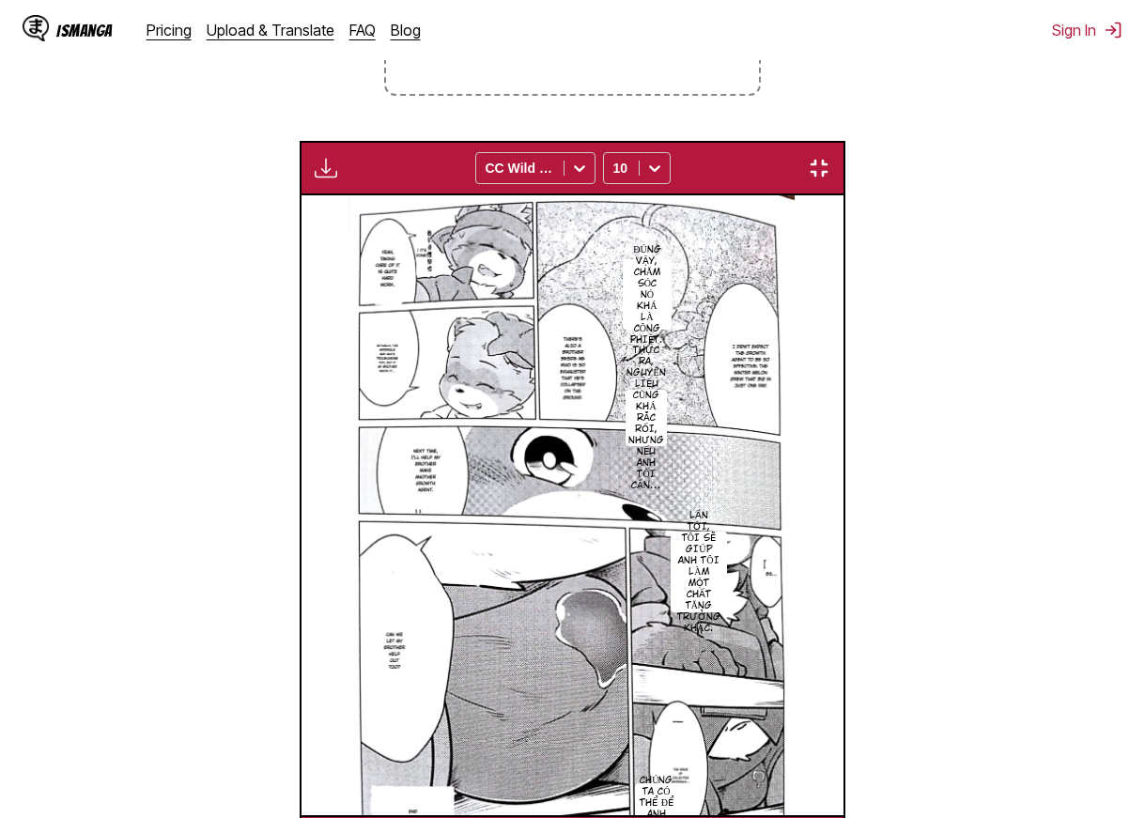
scroll to position [0, 542]
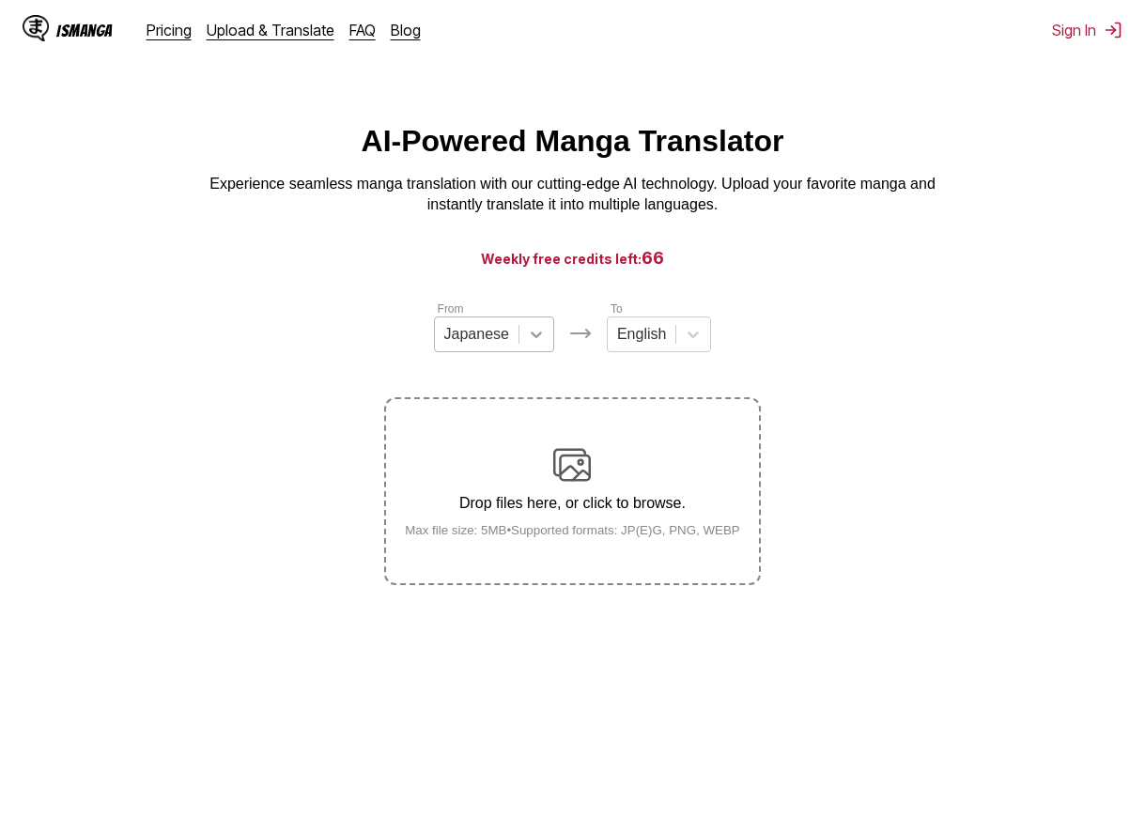
click at [525, 332] on div at bounding box center [537, 335] width 34 height 34
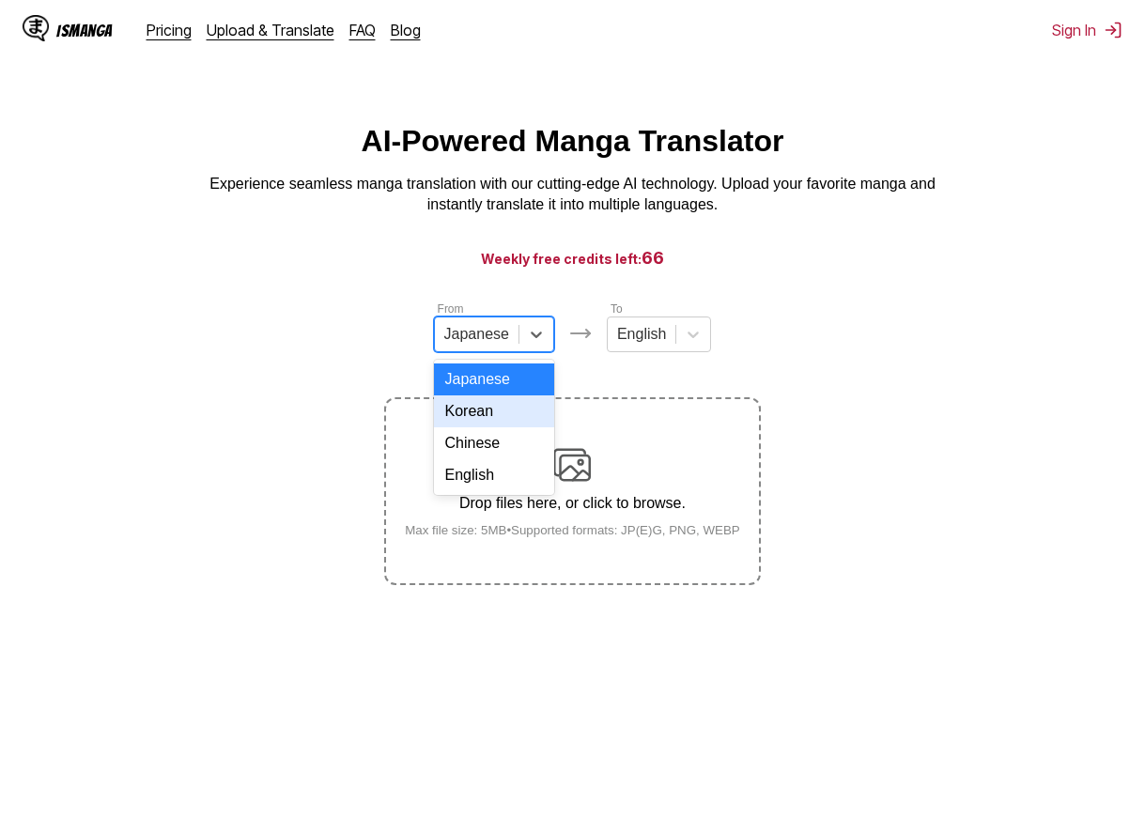
click at [492, 427] on div "Korean" at bounding box center [494, 412] width 120 height 32
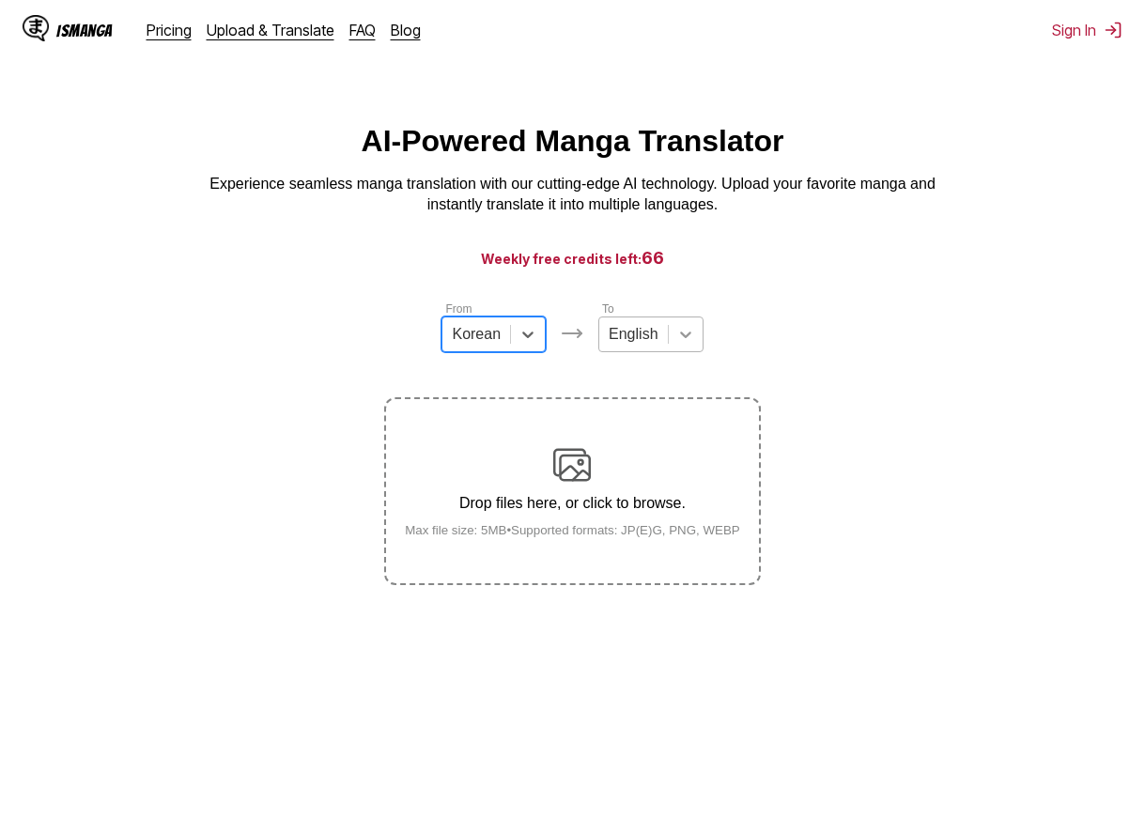
click at [691, 339] on icon at bounding box center [685, 334] width 19 height 19
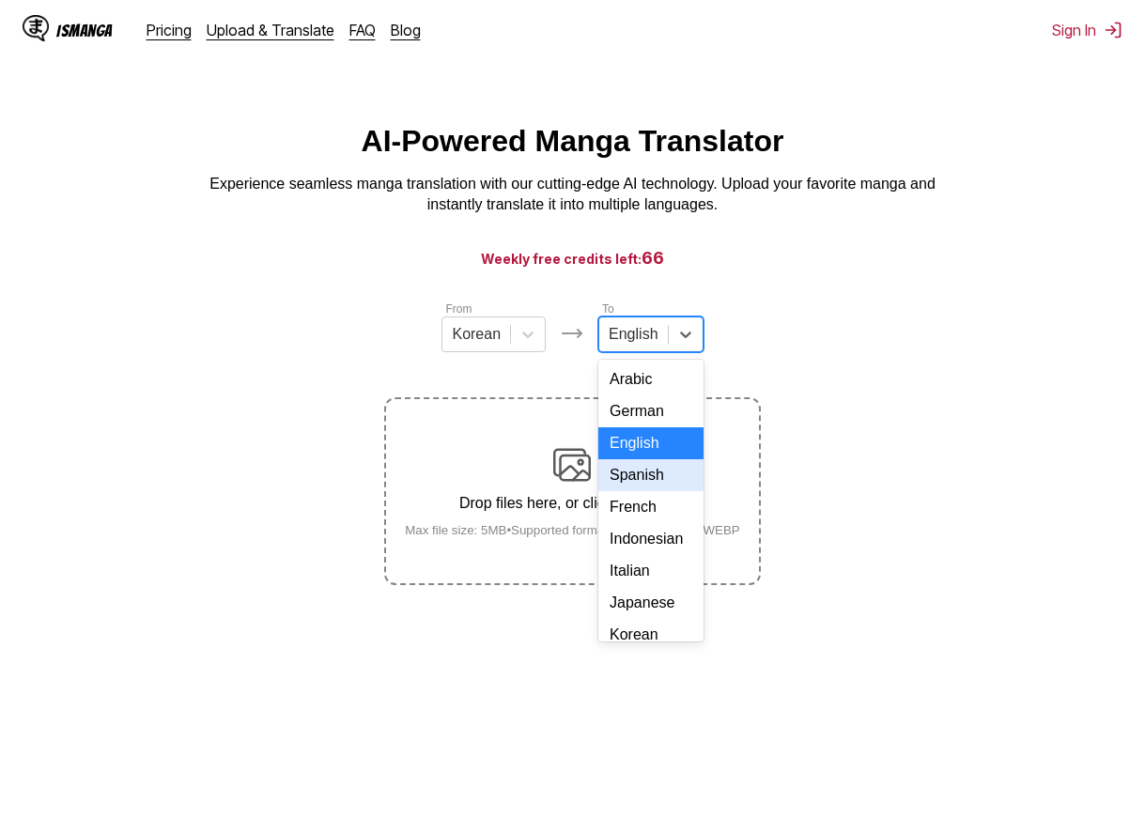
scroll to position [332, 0]
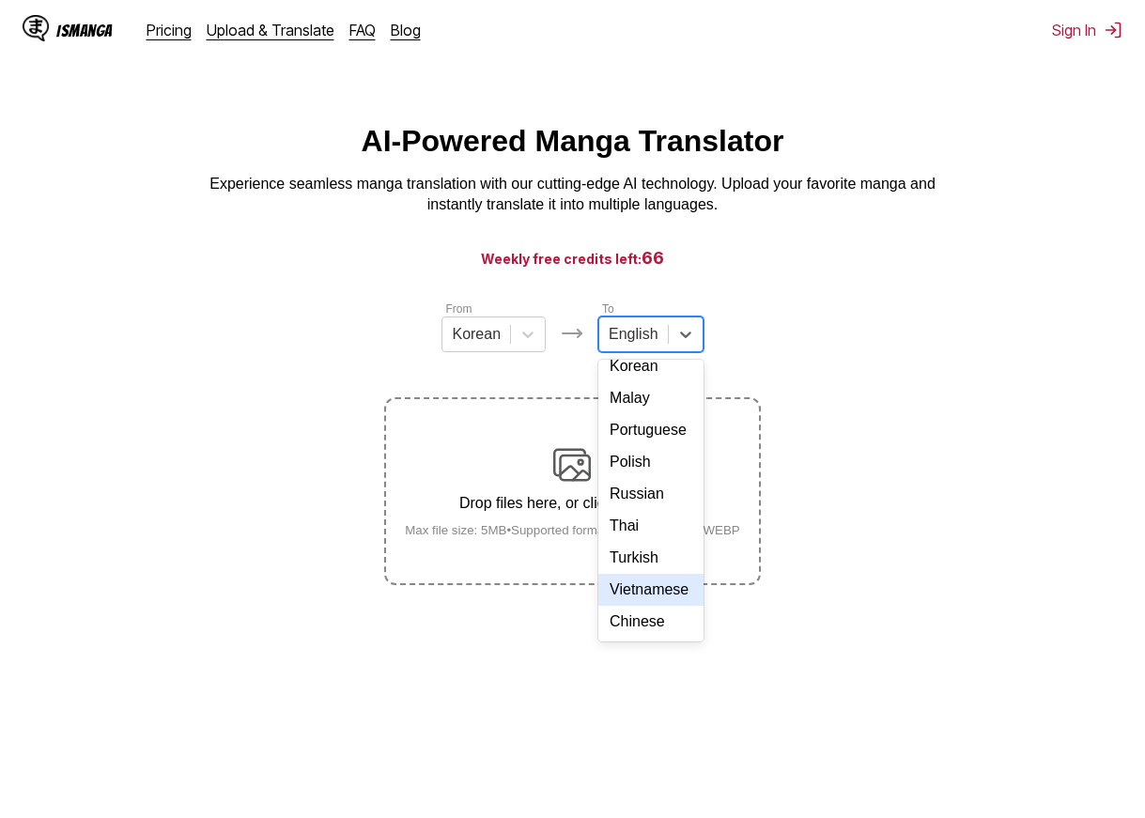
click at [658, 590] on div "Vietnamese" at bounding box center [650, 590] width 104 height 32
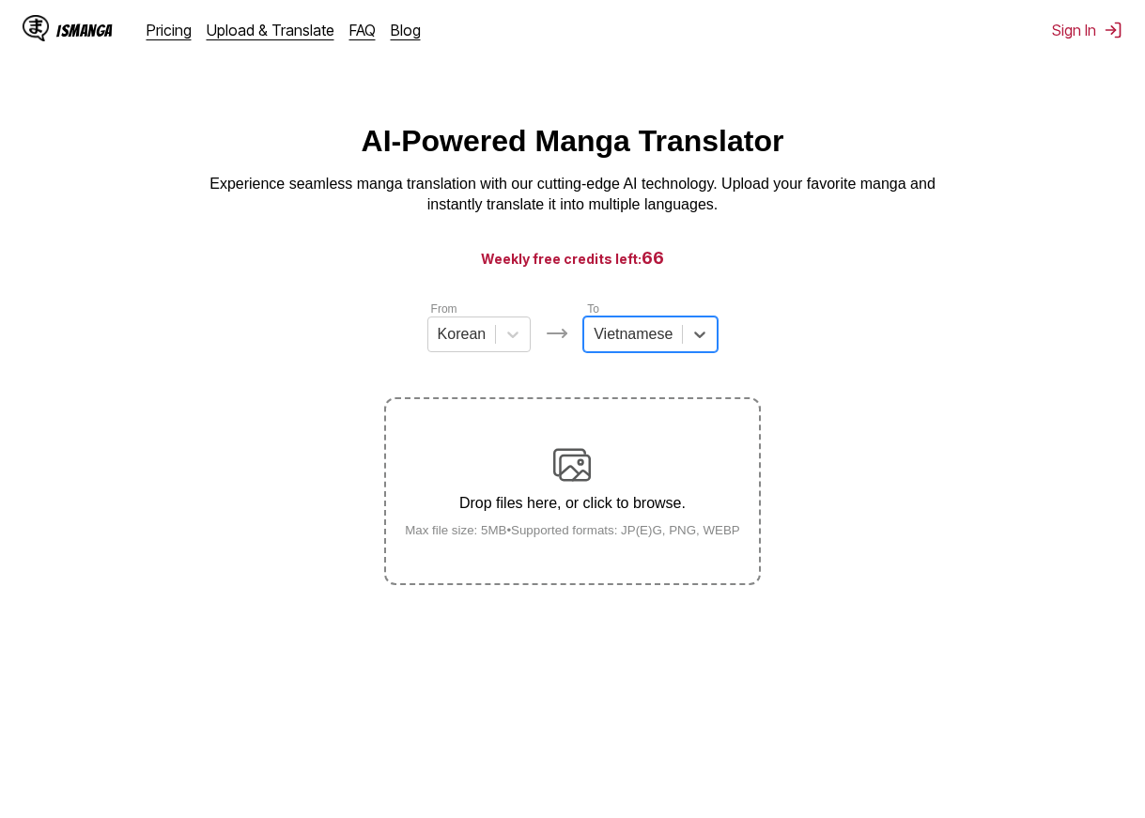
click at [583, 468] on img at bounding box center [572, 465] width 38 height 38
click at [0, 0] on input "Drop files here, or click to browse. Max file size: 5MB • Supported formats: JP…" at bounding box center [0, 0] width 0 height 0
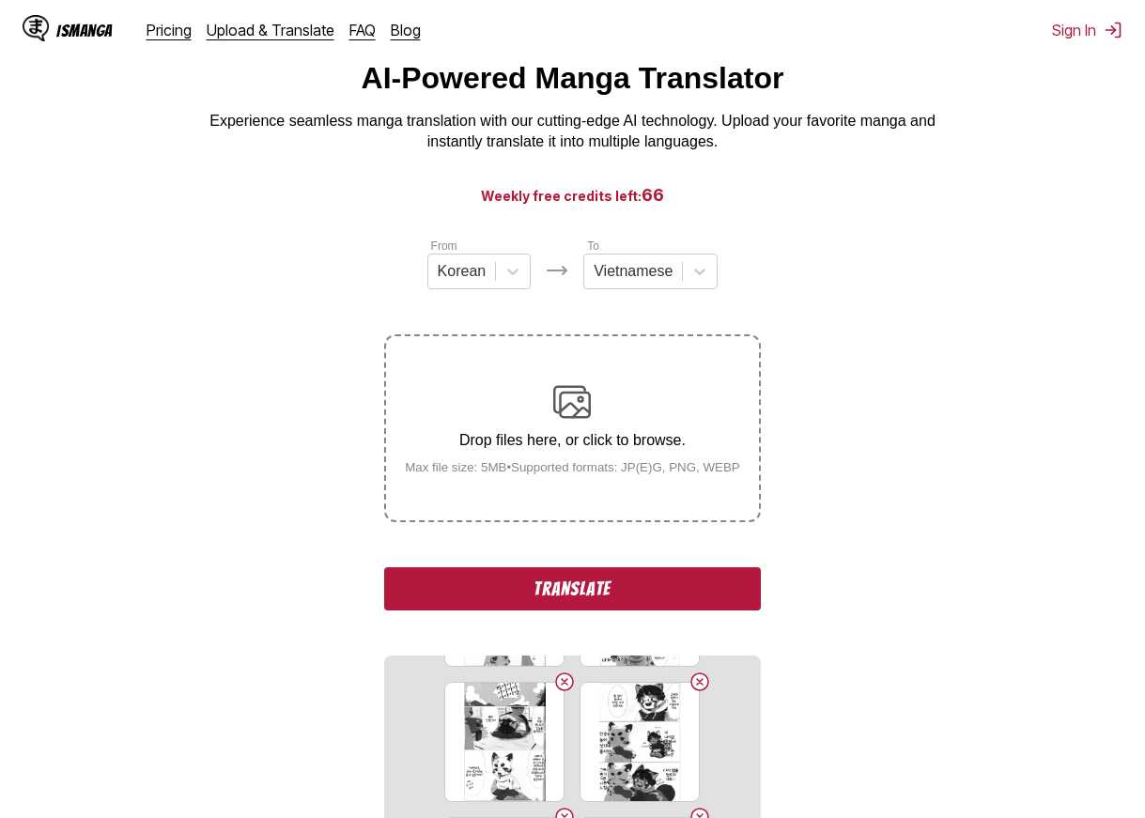
scroll to position [94, 0]
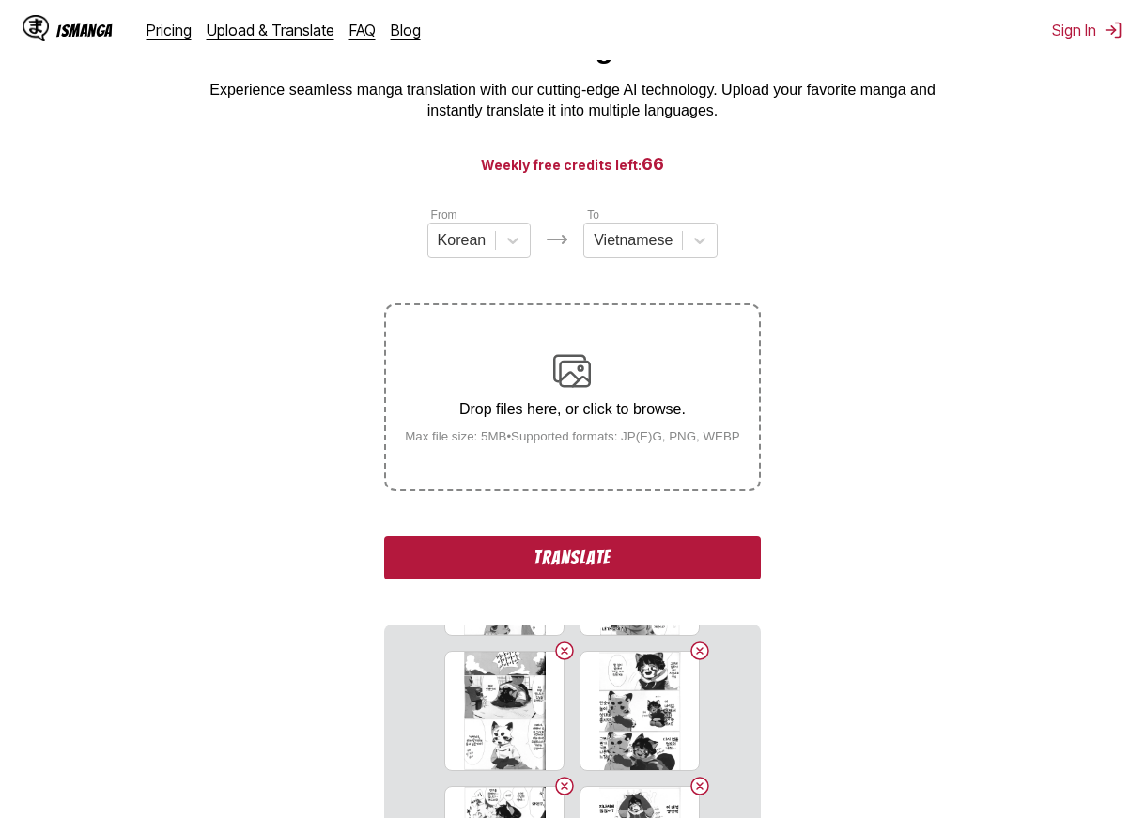
click at [705, 553] on button "Translate" at bounding box center [572, 557] width 376 height 43
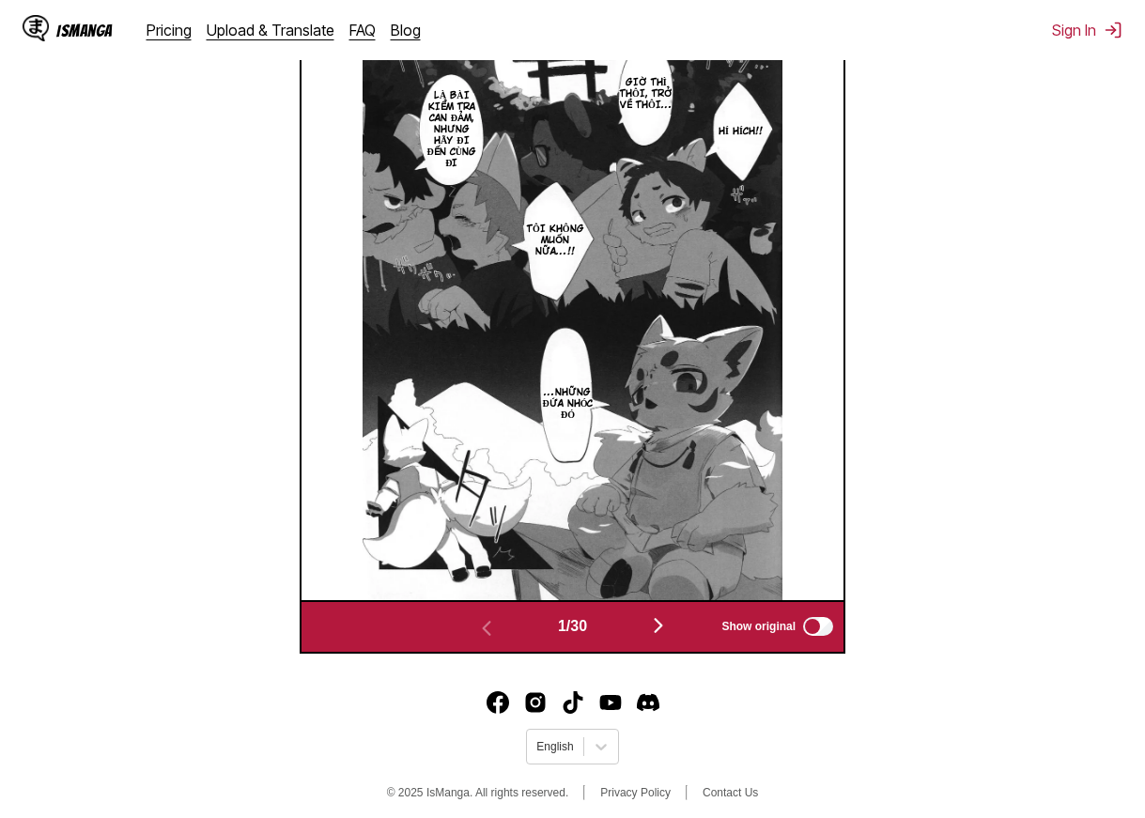
scroll to position [784, 0]
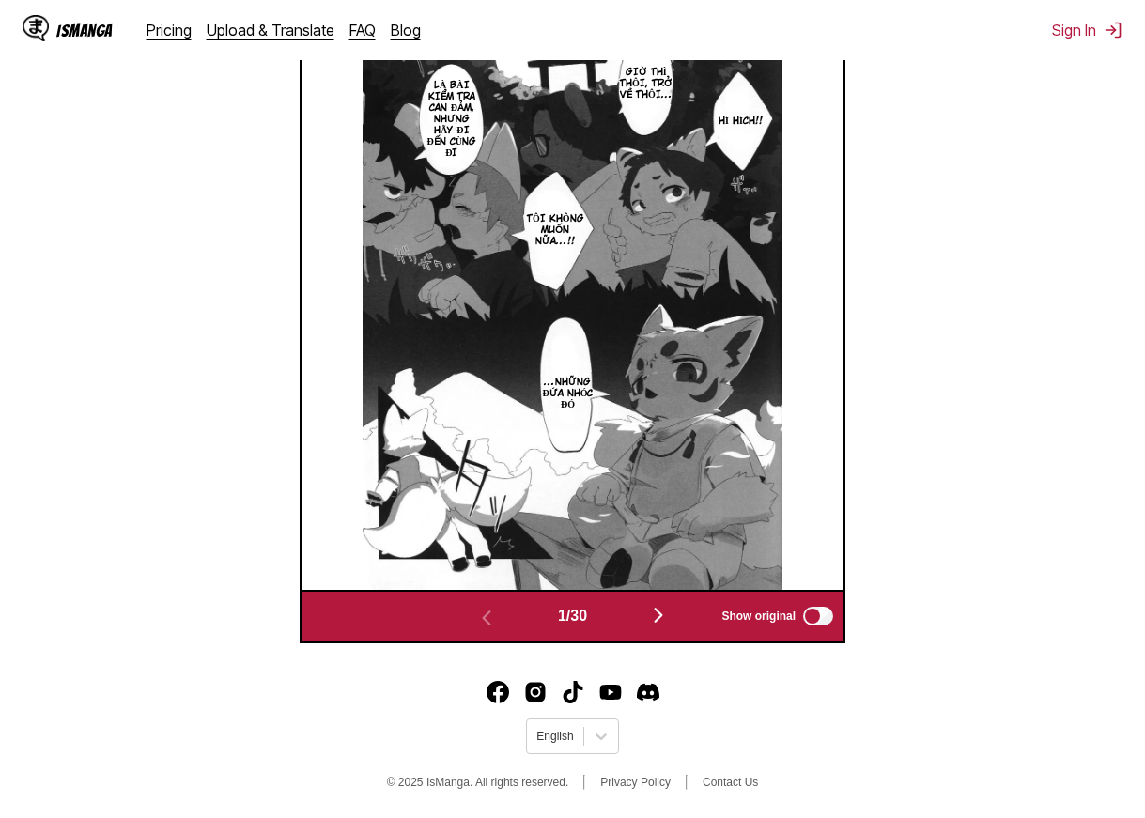
click at [655, 618] on img "button" at bounding box center [658, 615] width 23 height 23
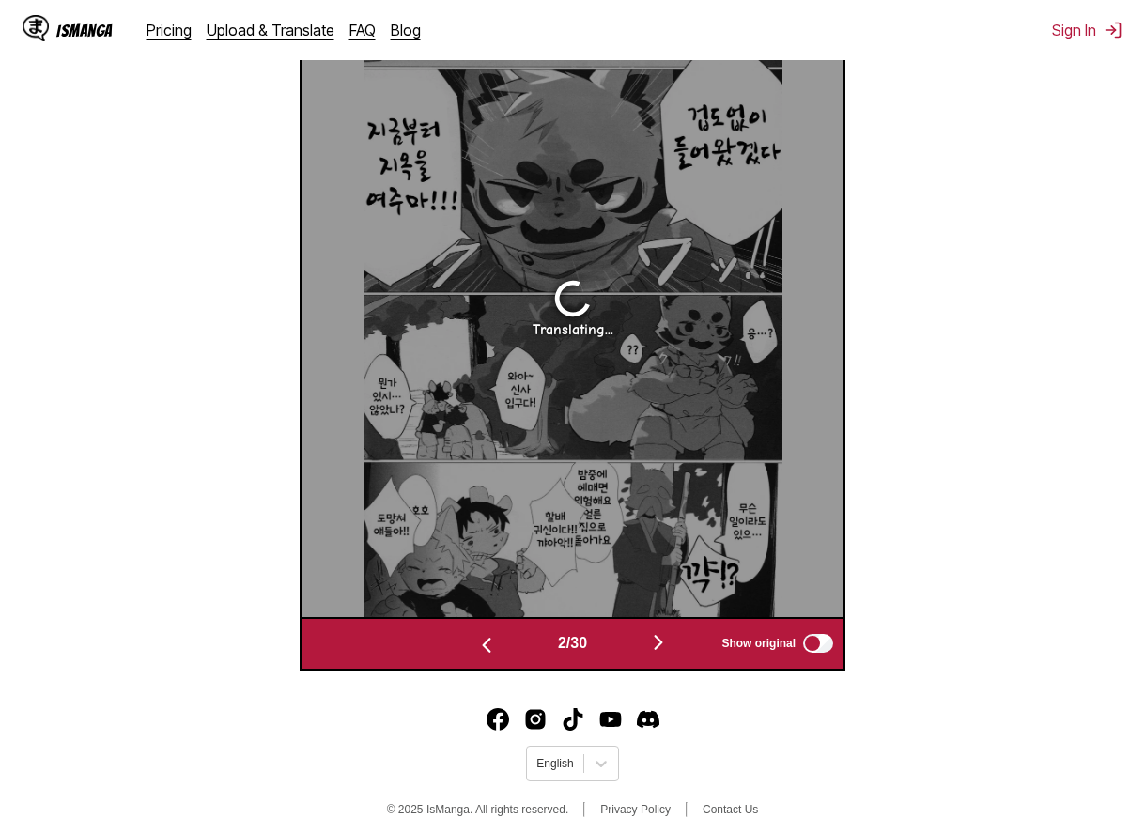
click at [667, 645] on img "button" at bounding box center [658, 642] width 23 height 23
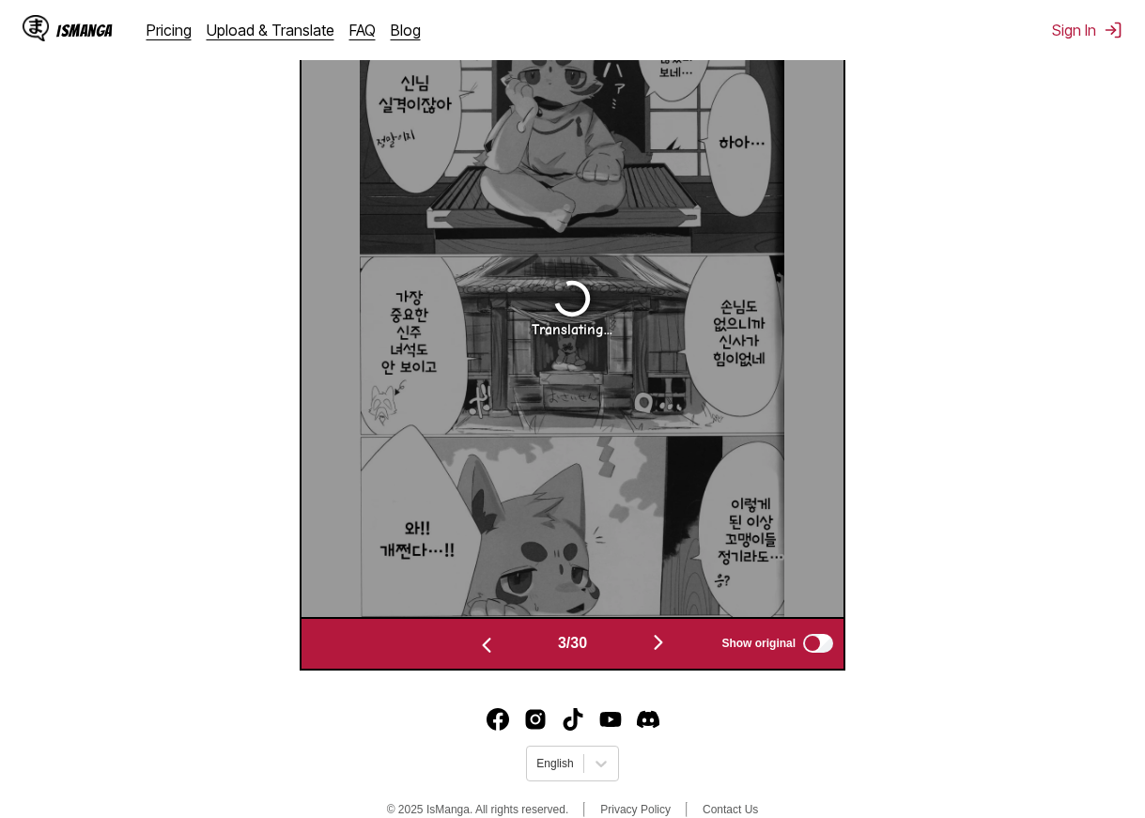
click at [667, 645] on img "button" at bounding box center [658, 642] width 23 height 23
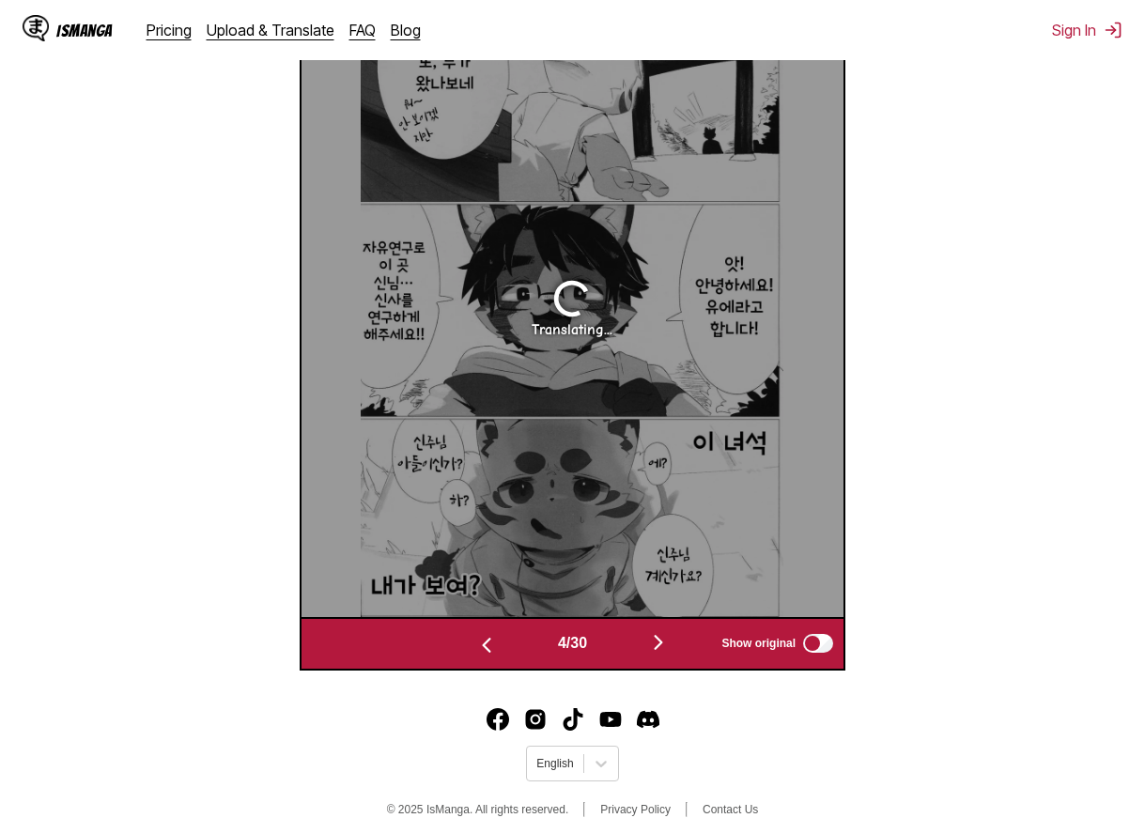
click at [667, 645] on img "button" at bounding box center [658, 642] width 23 height 23
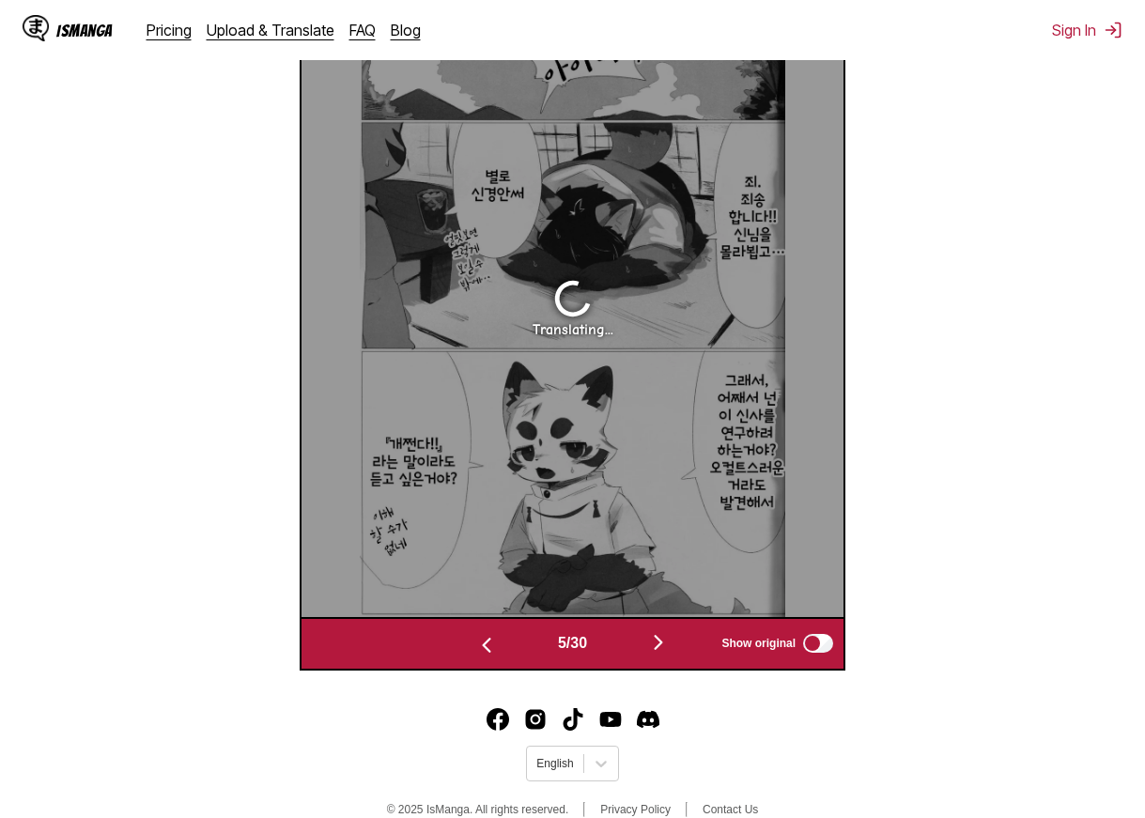
click at [667, 645] on img "button" at bounding box center [658, 642] width 23 height 23
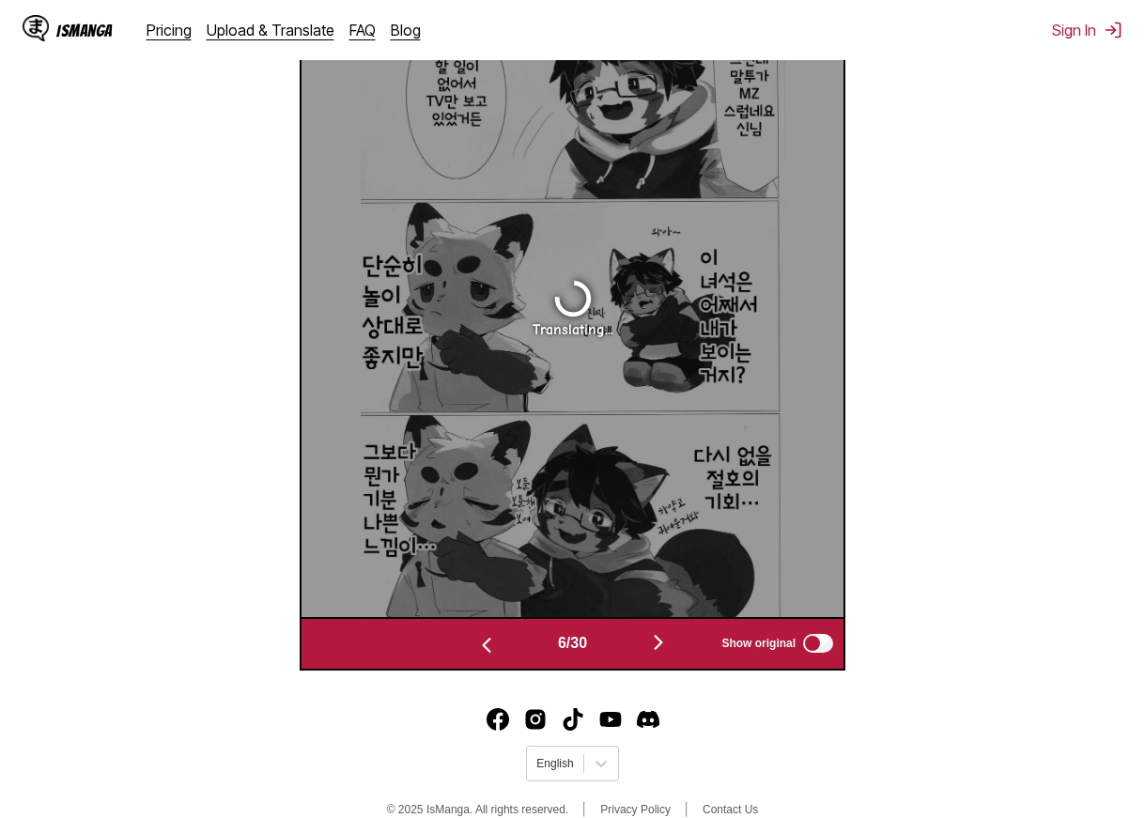
click at [667, 645] on img "button" at bounding box center [658, 642] width 23 height 23
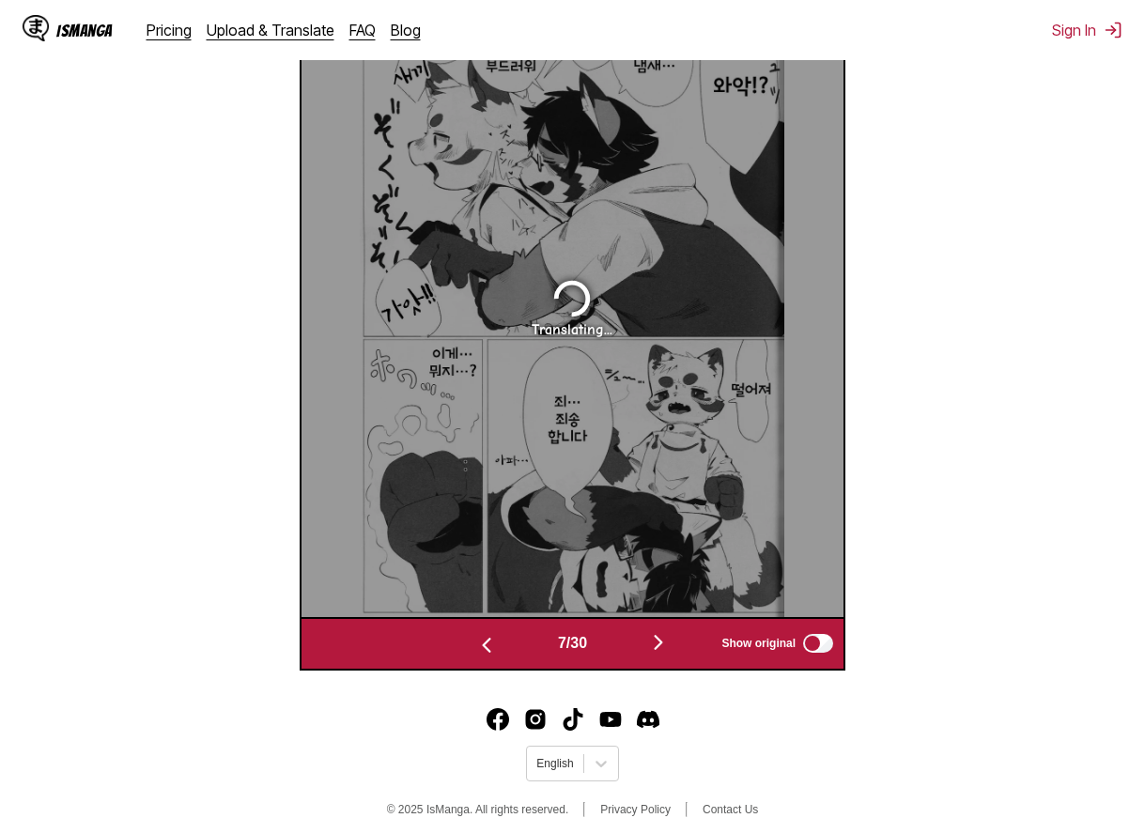
click at [667, 645] on img "button" at bounding box center [658, 642] width 23 height 23
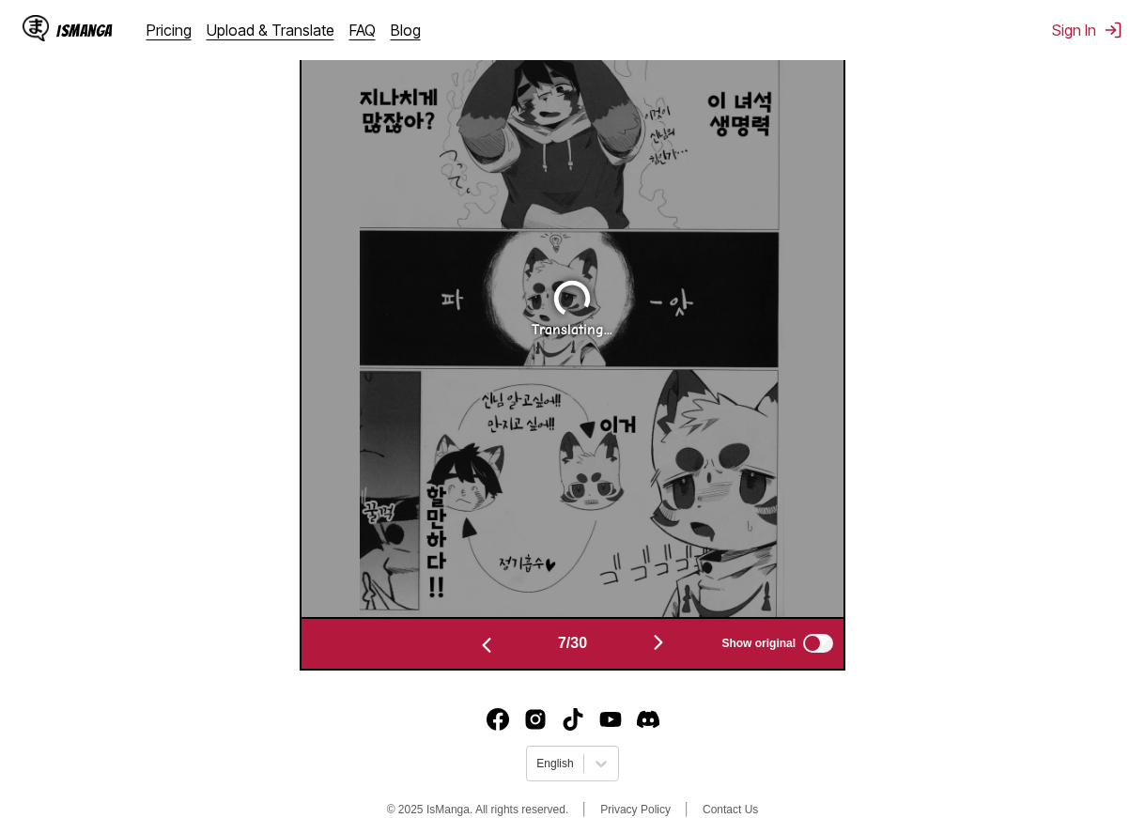
click at [667, 645] on img "button" at bounding box center [658, 642] width 23 height 23
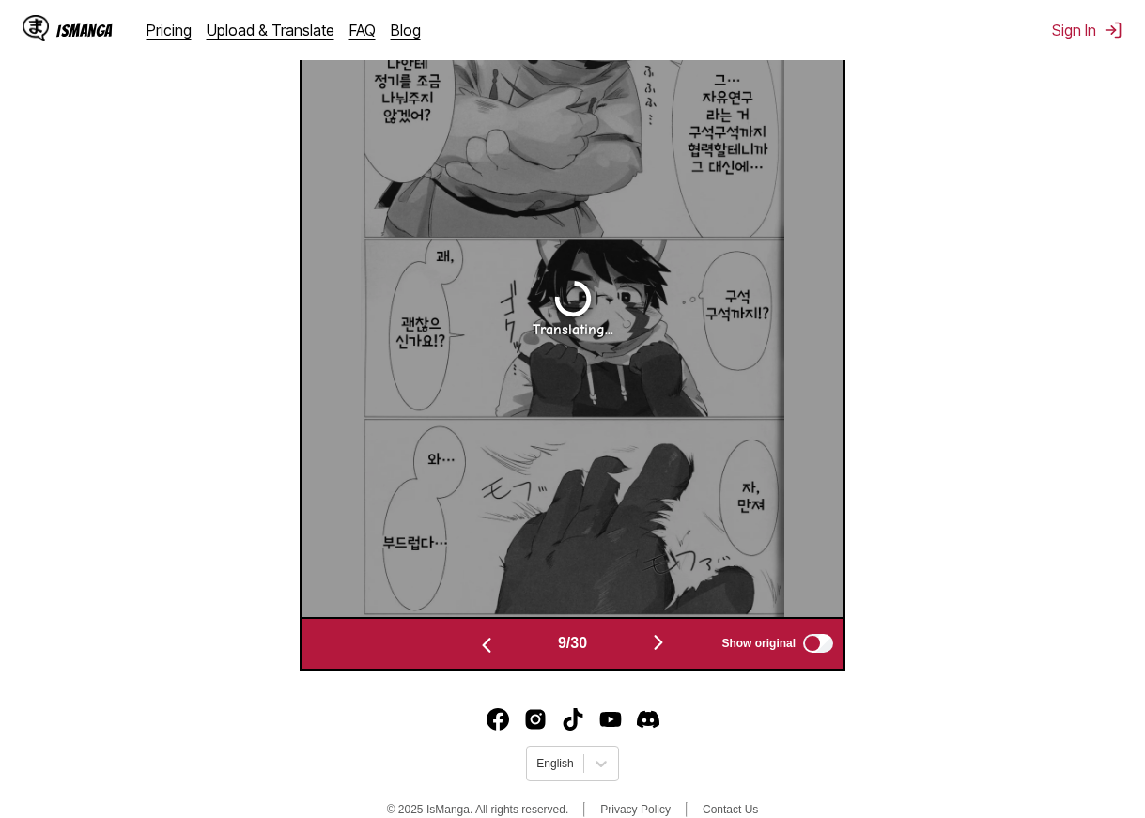
click at [667, 645] on img "button" at bounding box center [658, 642] width 23 height 23
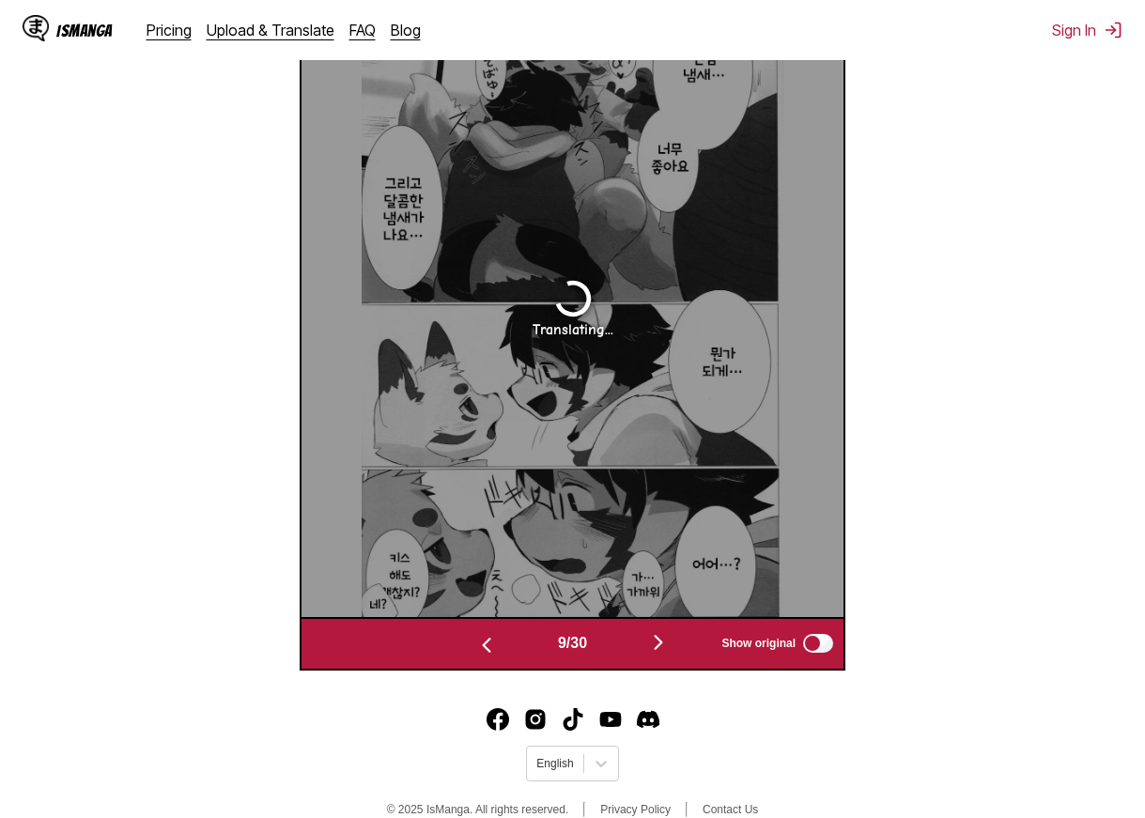
click at [667, 645] on img "button" at bounding box center [658, 642] width 23 height 23
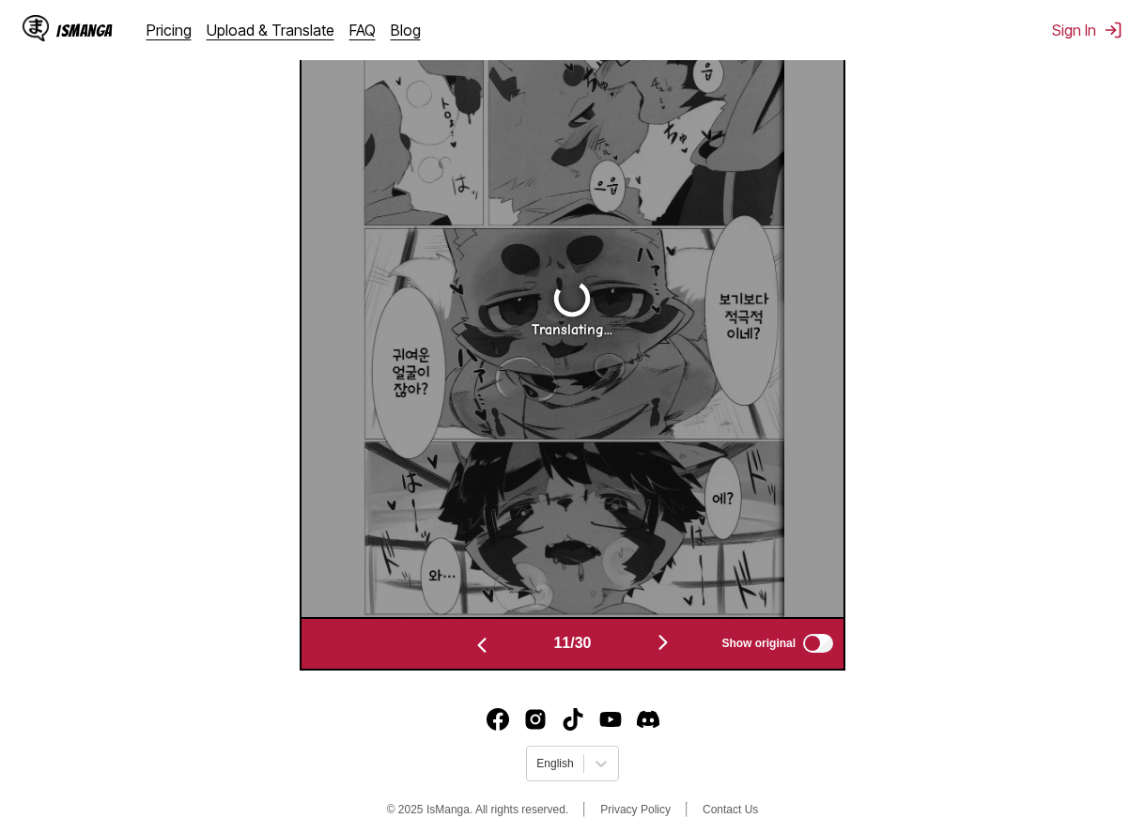
click at [667, 645] on img "button" at bounding box center [663, 642] width 23 height 23
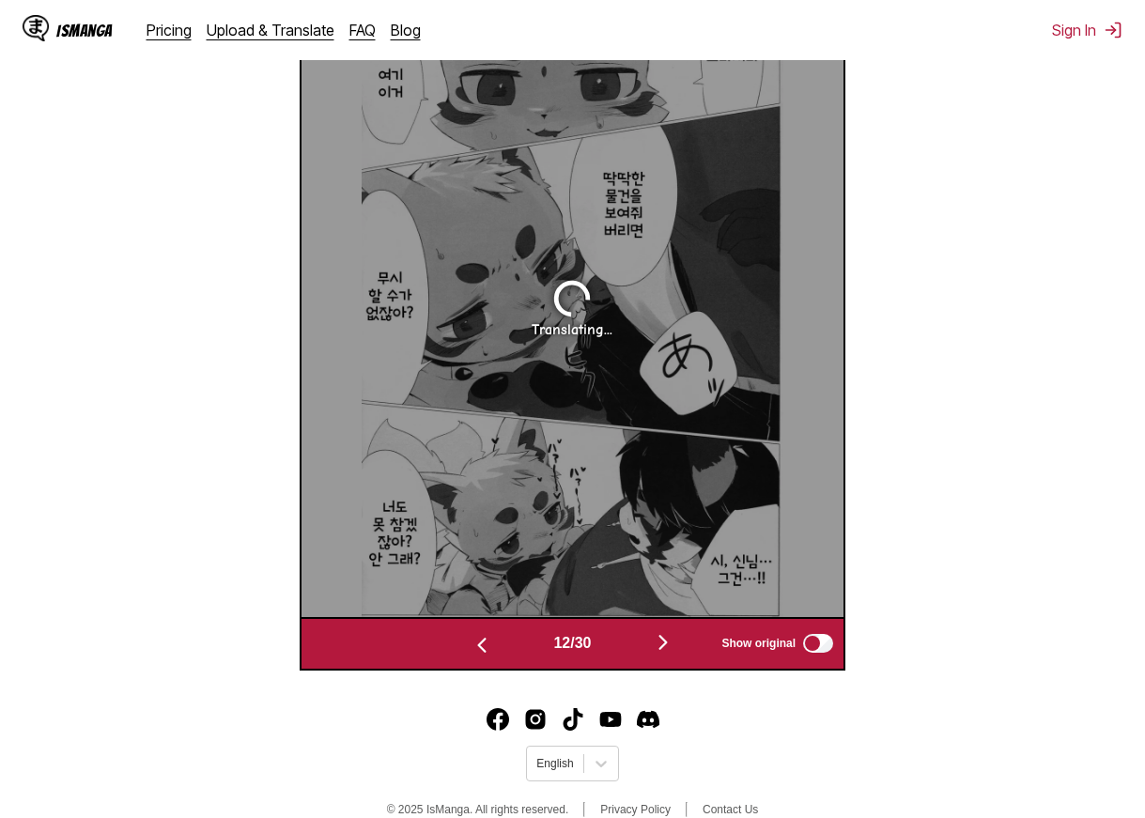
click at [667, 645] on img "button" at bounding box center [663, 642] width 23 height 23
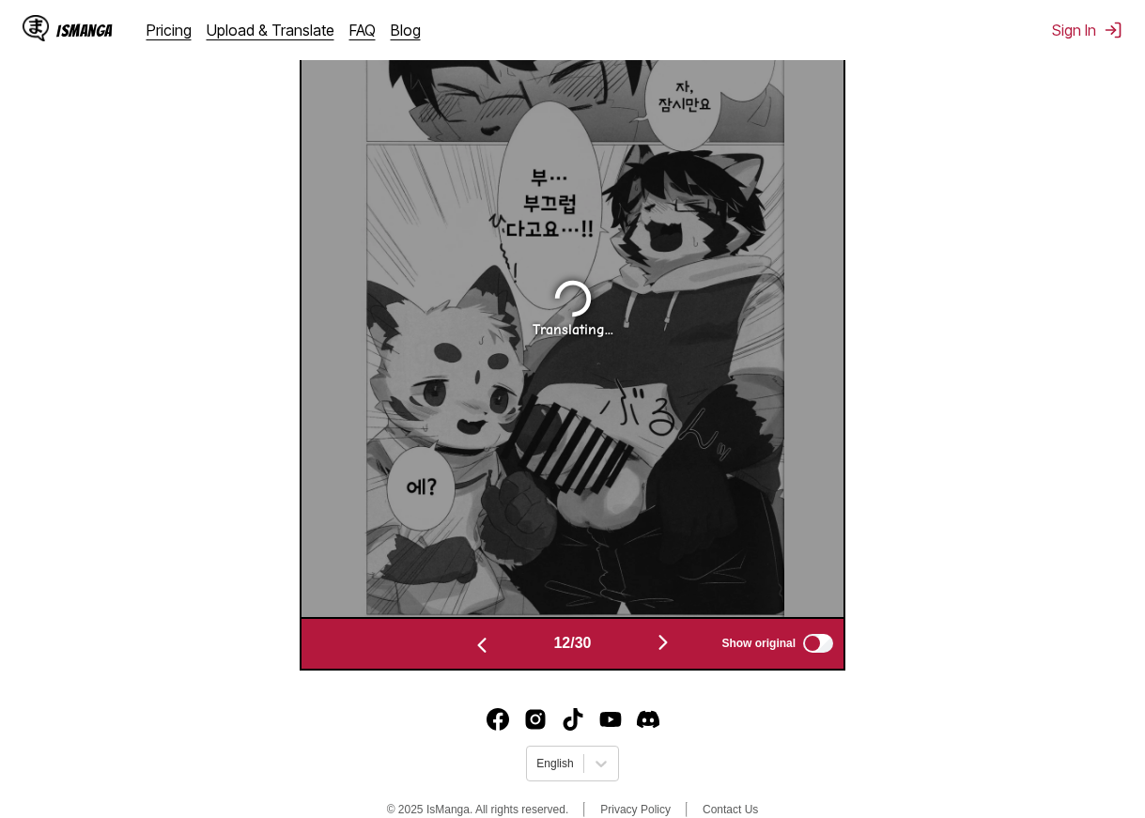
click at [667, 645] on img "button" at bounding box center [663, 642] width 23 height 23
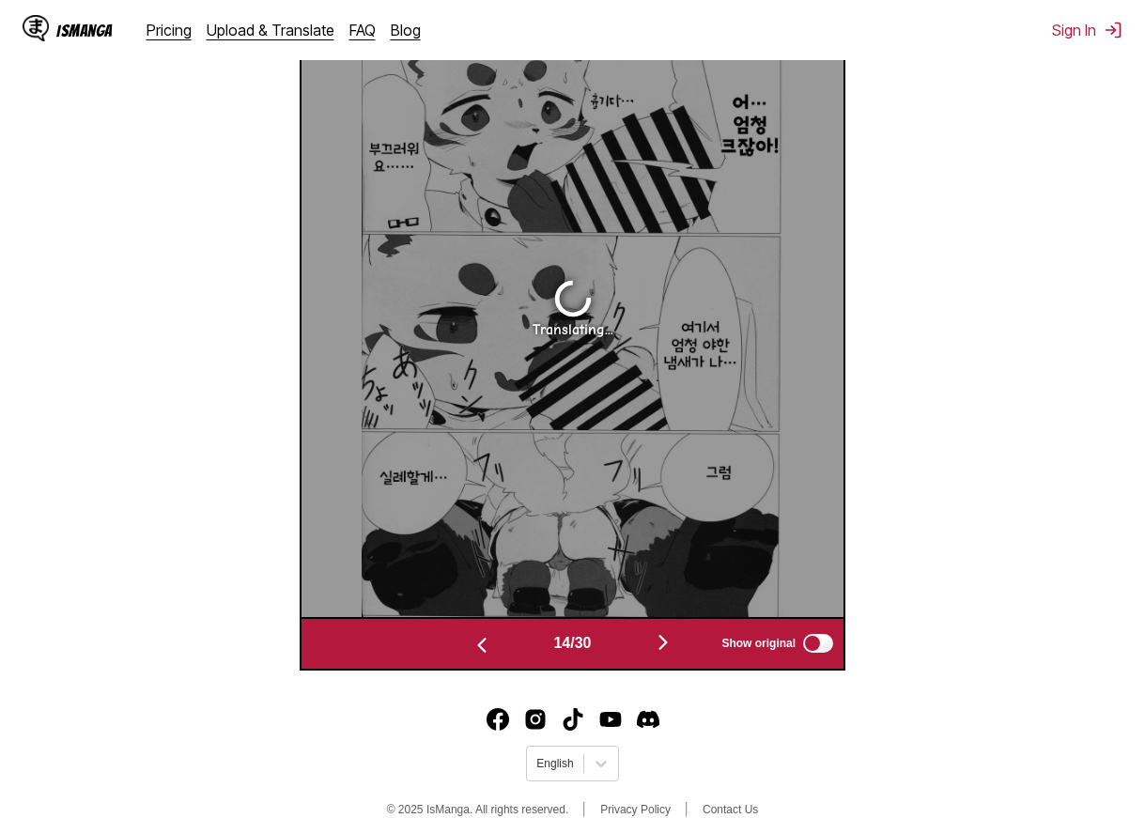
click at [667, 645] on img "button" at bounding box center [663, 642] width 23 height 23
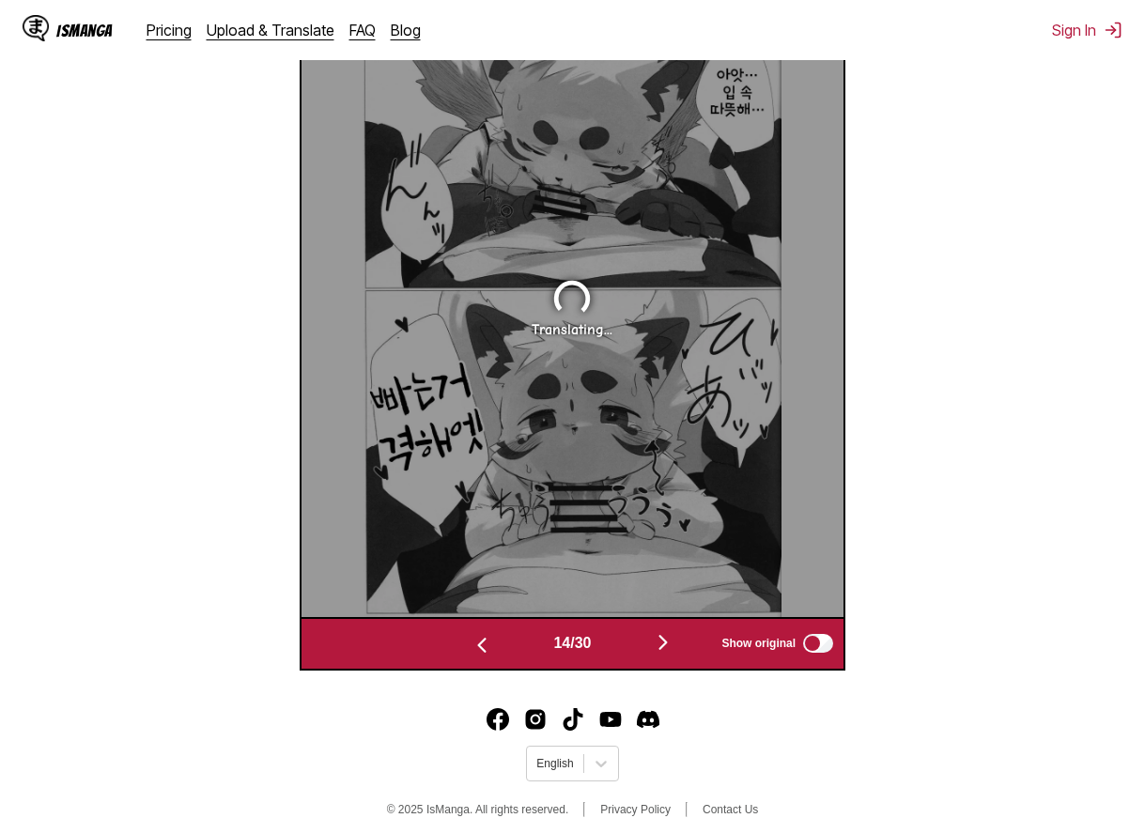
click at [667, 645] on img "button" at bounding box center [663, 642] width 23 height 23
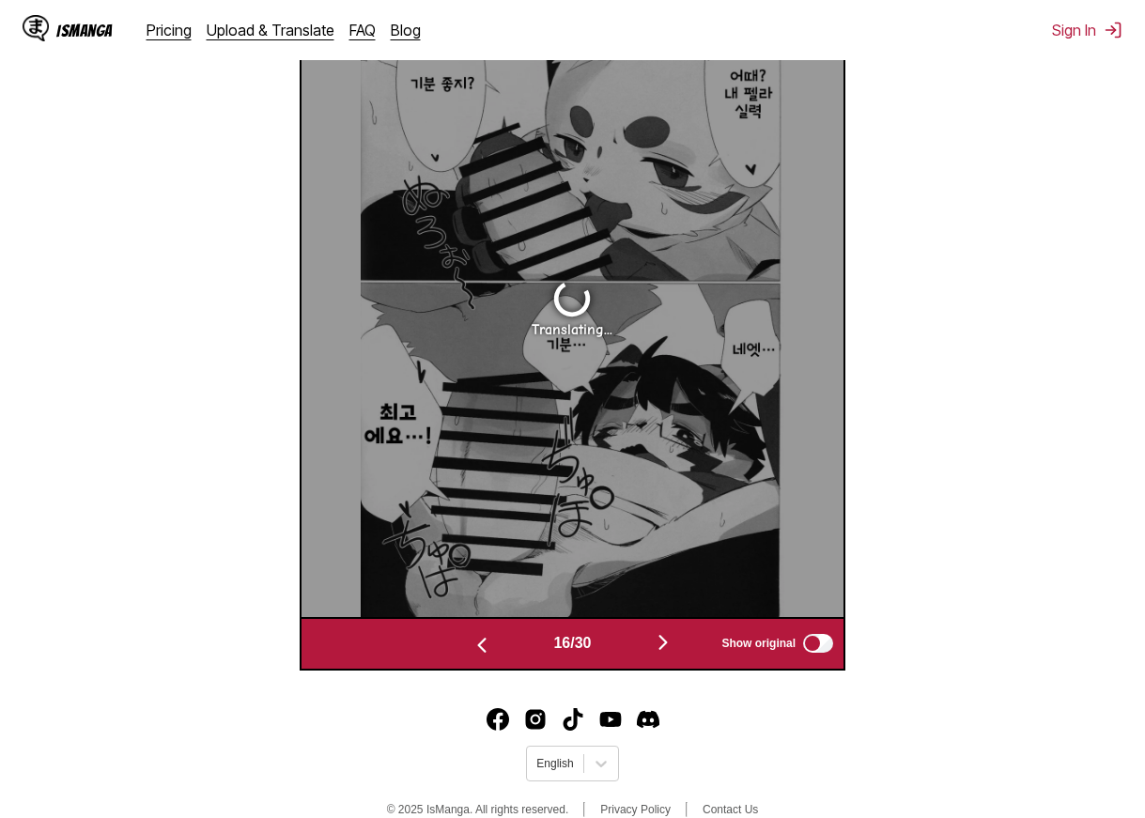
click at [667, 645] on img "button" at bounding box center [663, 642] width 23 height 23
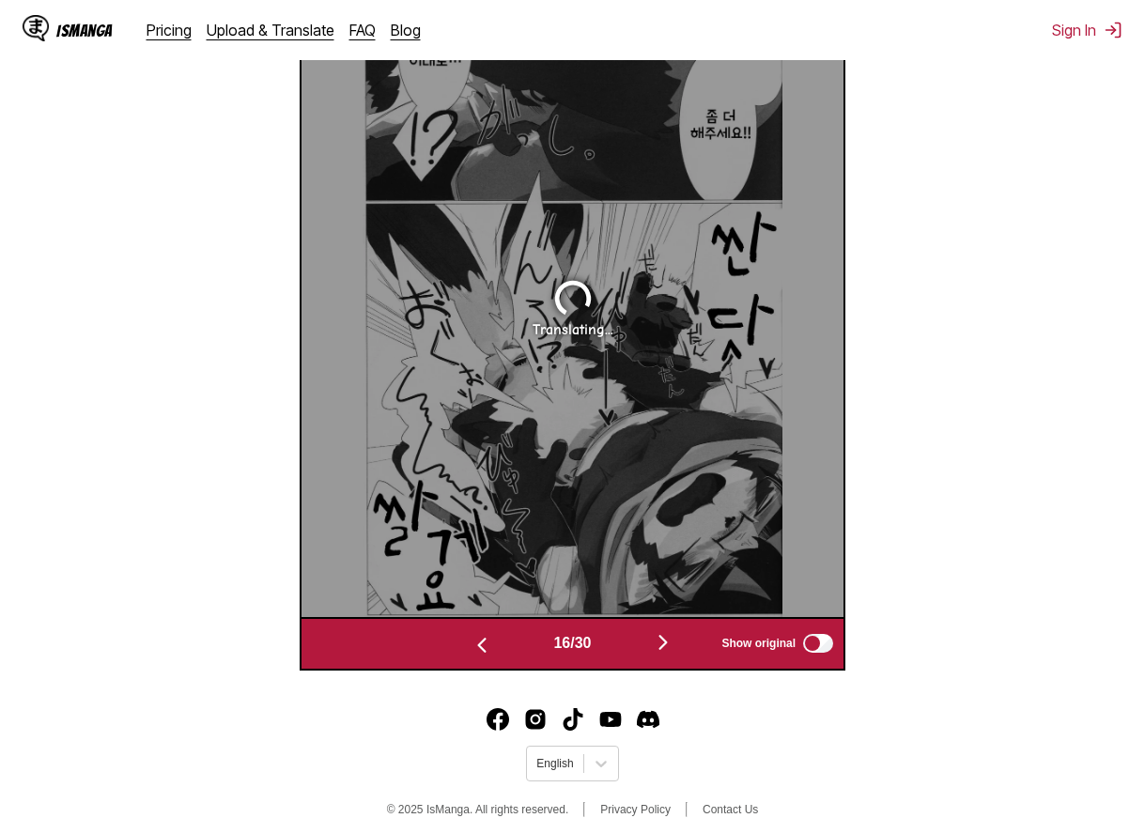
click at [667, 645] on img "button" at bounding box center [663, 642] width 23 height 23
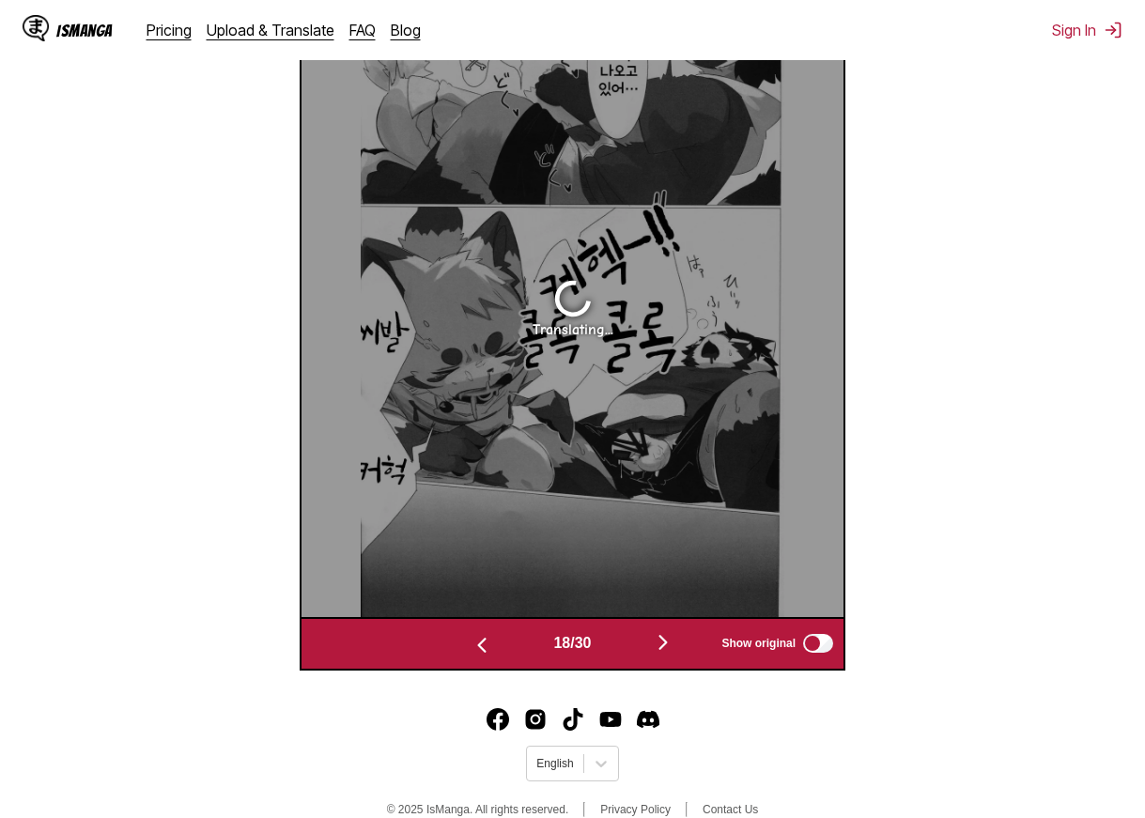
click at [667, 645] on img "button" at bounding box center [663, 642] width 23 height 23
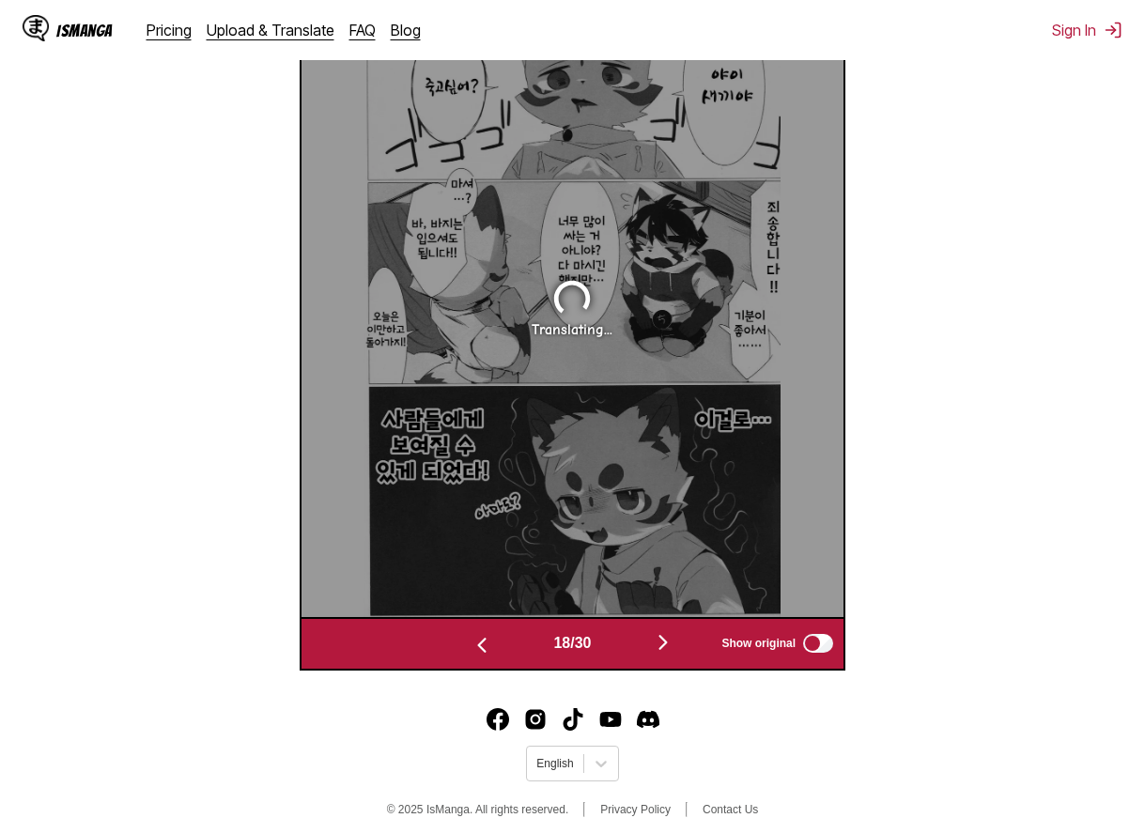
click at [667, 645] on img "button" at bounding box center [663, 642] width 23 height 23
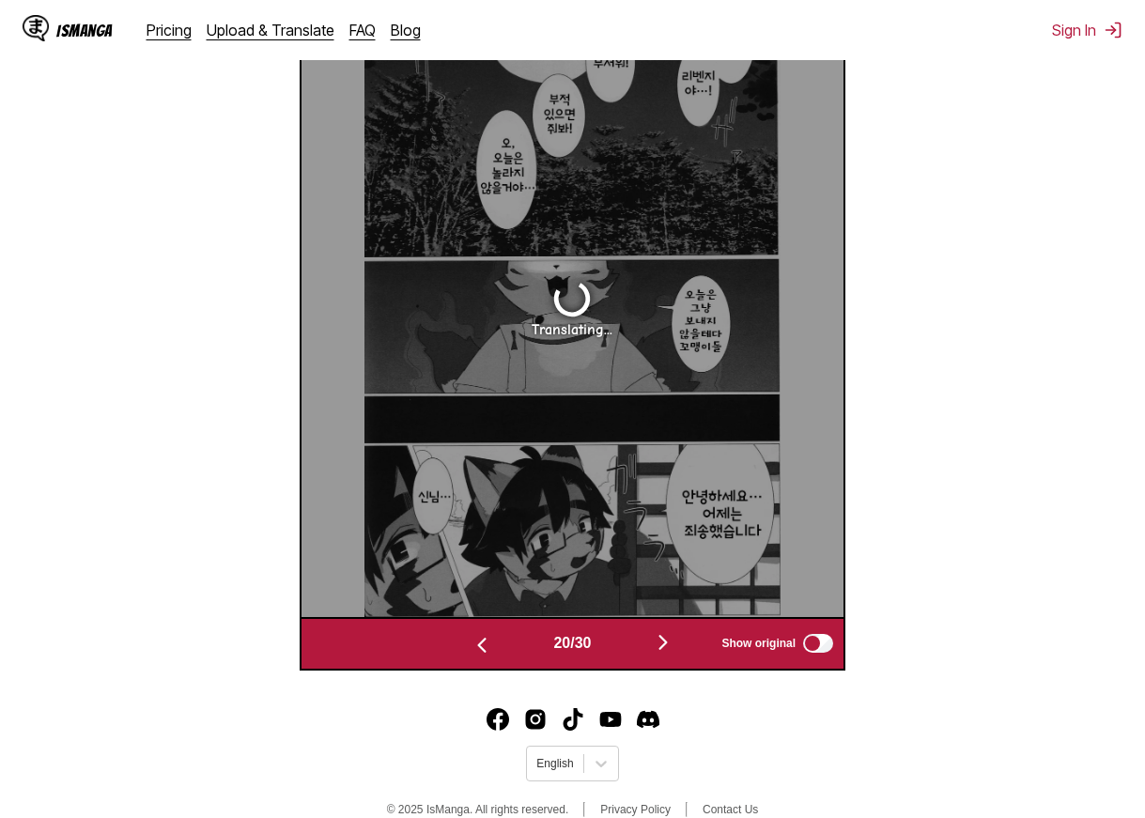
click at [667, 645] on img "button" at bounding box center [663, 642] width 23 height 23
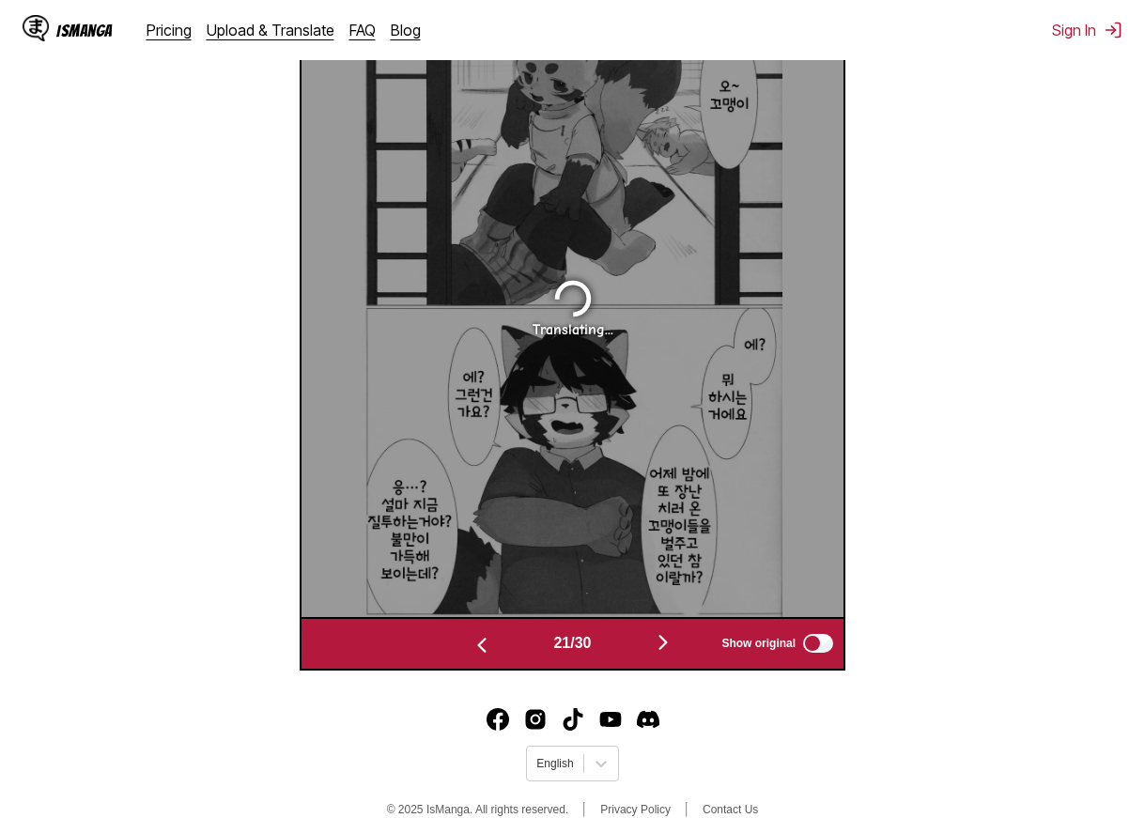
click at [485, 657] on img "button" at bounding box center [482, 645] width 23 height 23
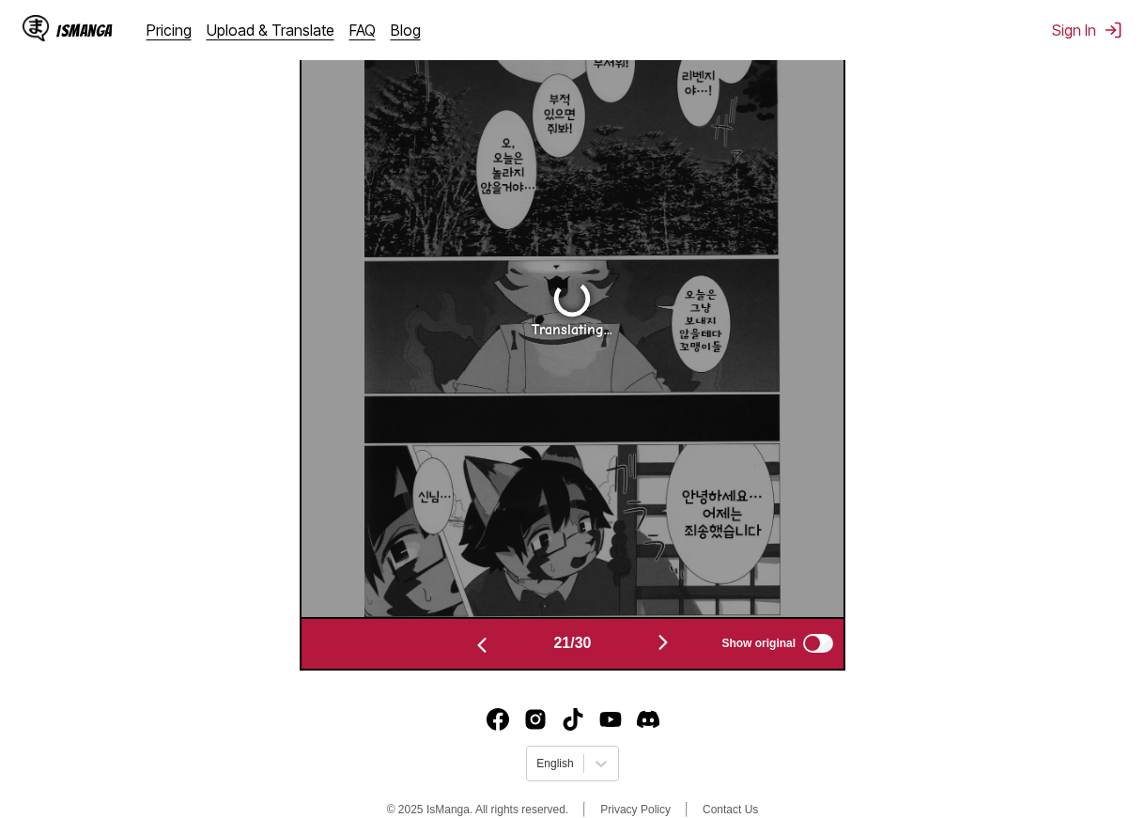
click at [485, 657] on img "button" at bounding box center [482, 645] width 23 height 23
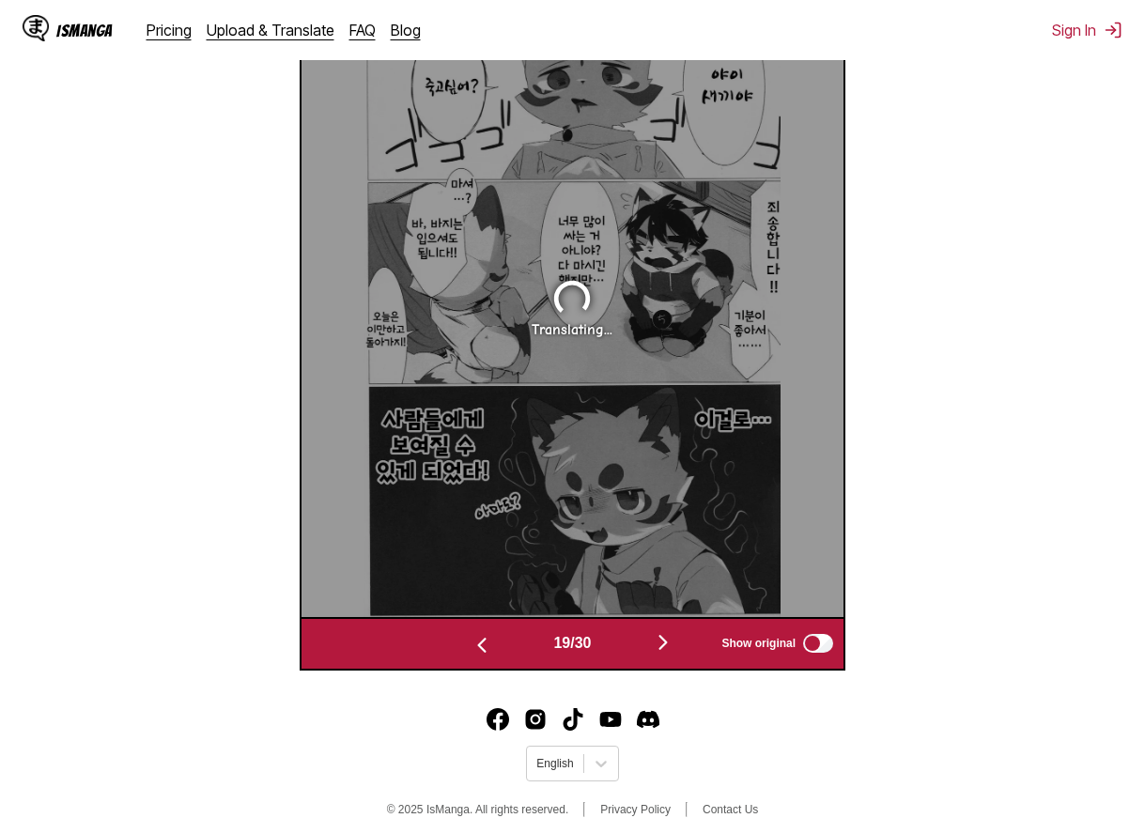
click at [484, 657] on img "button" at bounding box center [482, 645] width 23 height 23
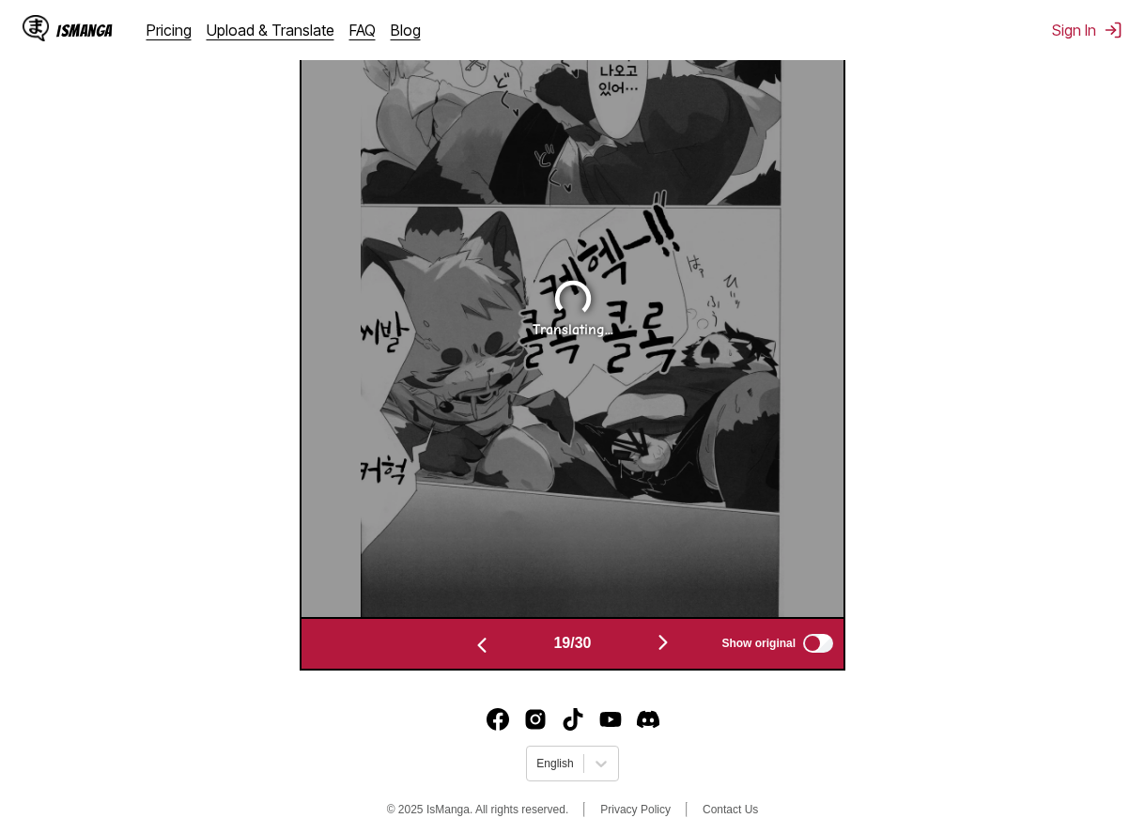
click at [484, 657] on img "button" at bounding box center [482, 645] width 23 height 23
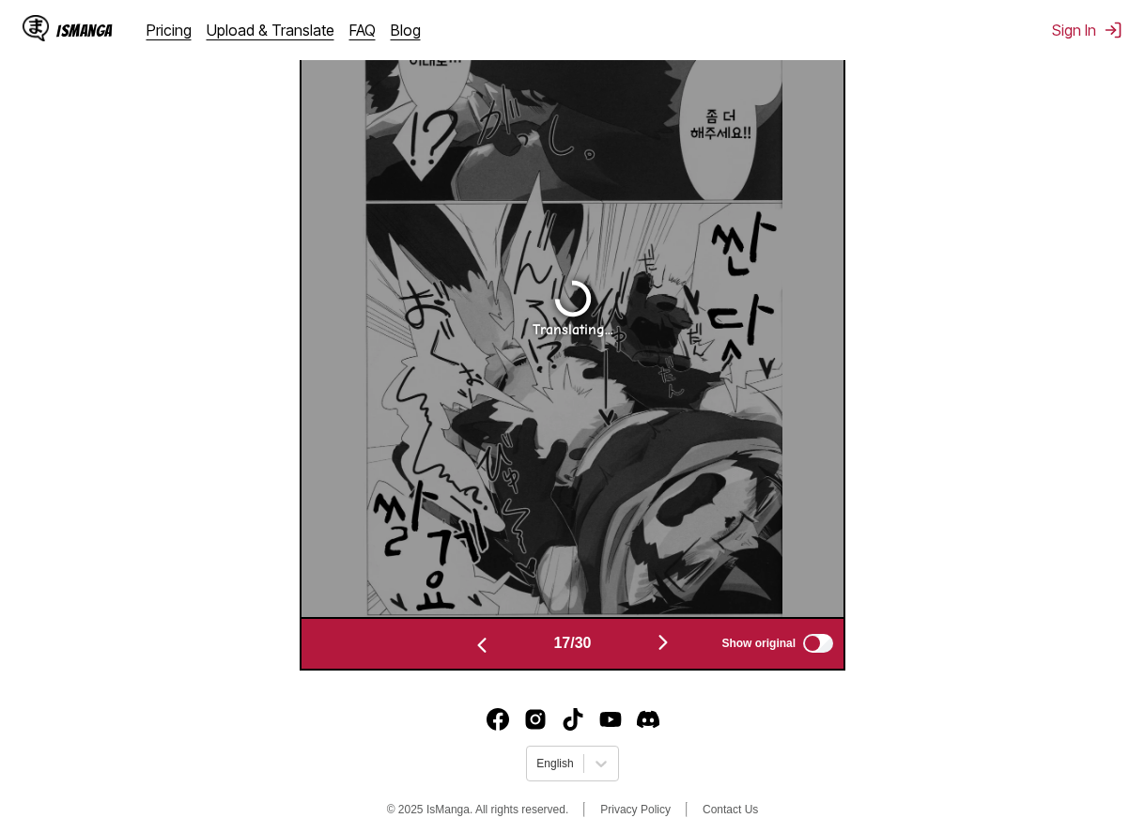
click at [484, 657] on img "button" at bounding box center [482, 645] width 23 height 23
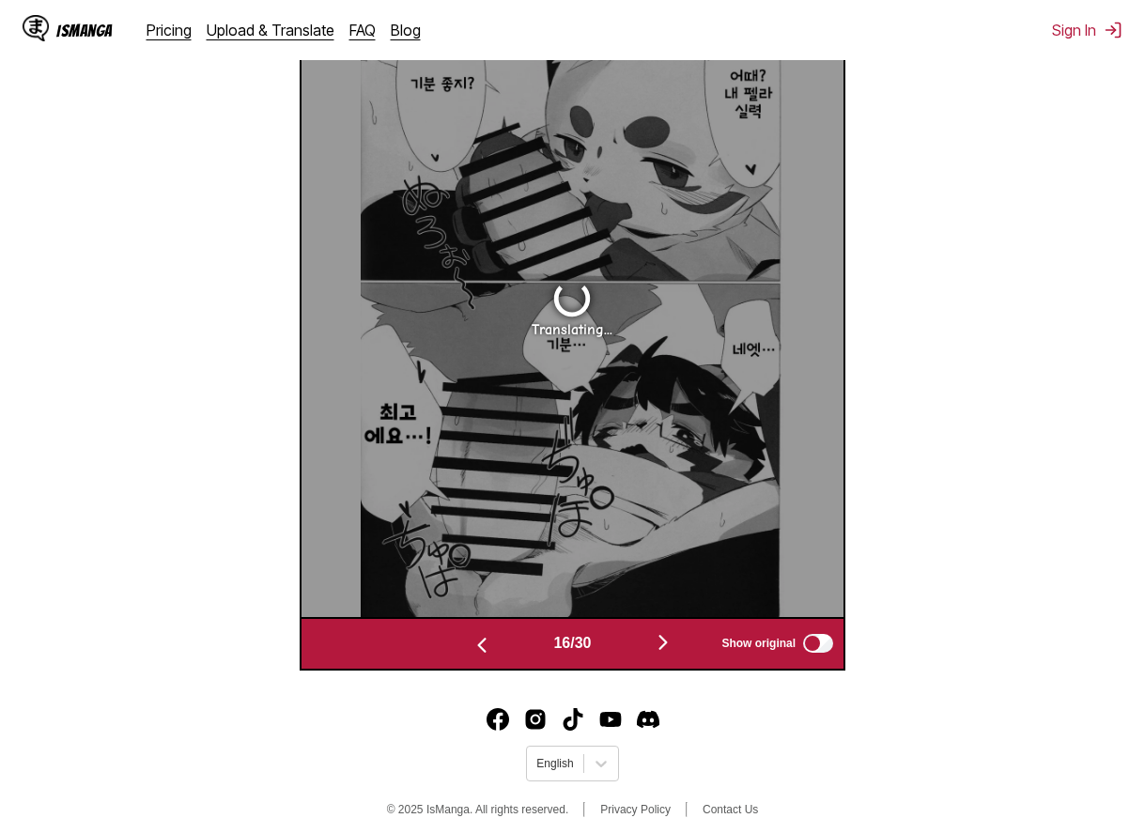
click at [484, 657] on img "button" at bounding box center [482, 645] width 23 height 23
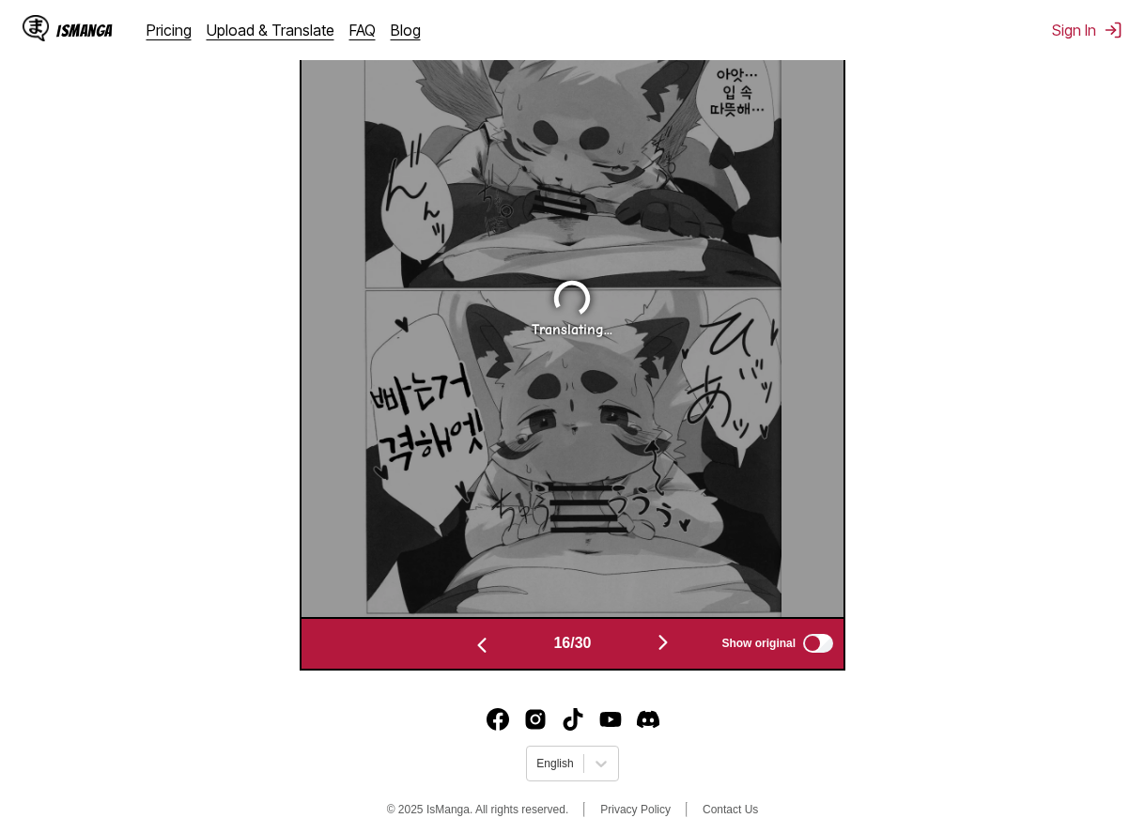
click at [484, 657] on img "button" at bounding box center [482, 645] width 23 height 23
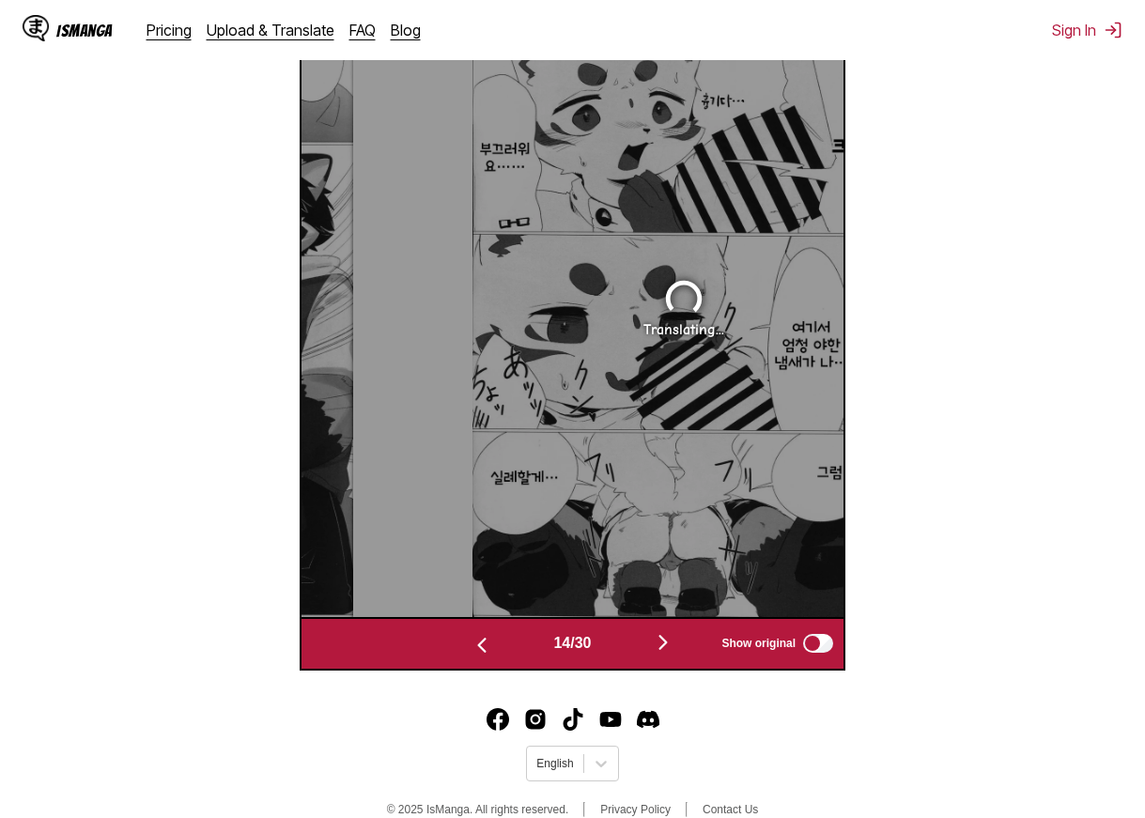
click at [484, 657] on img "button" at bounding box center [482, 645] width 23 height 23
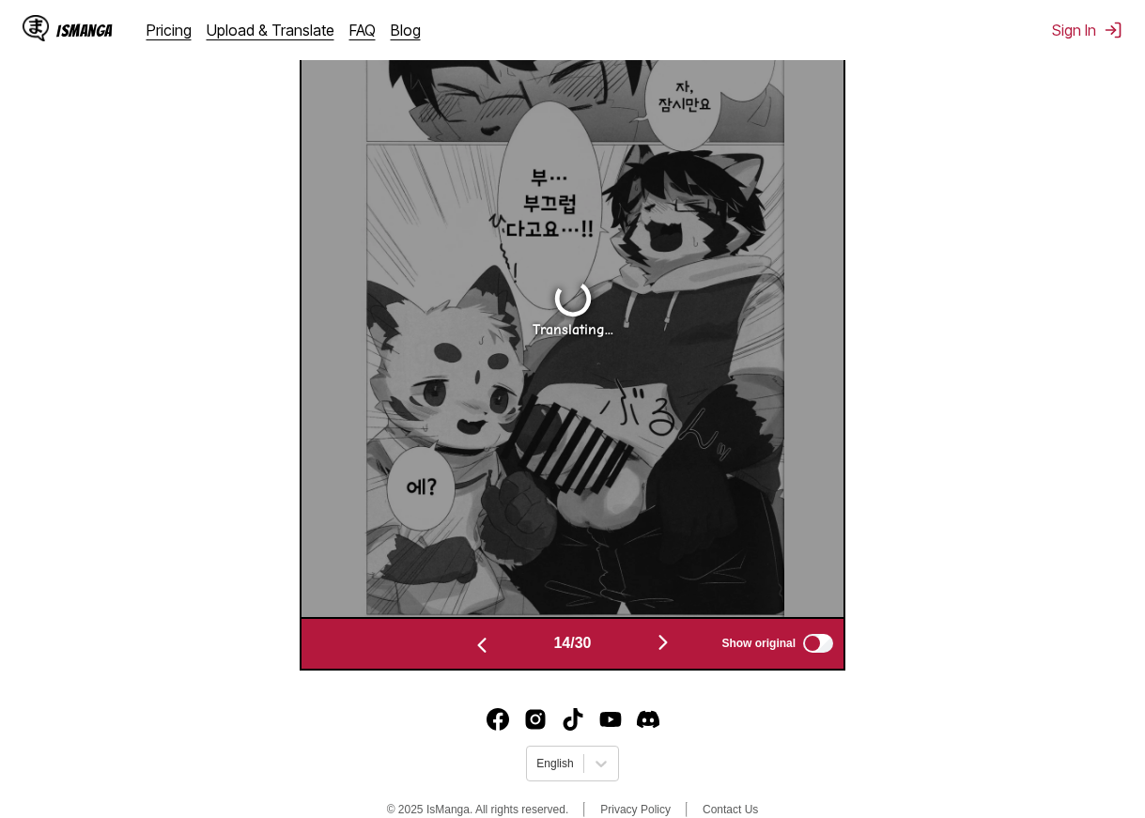
click at [484, 657] on img "button" at bounding box center [482, 645] width 23 height 23
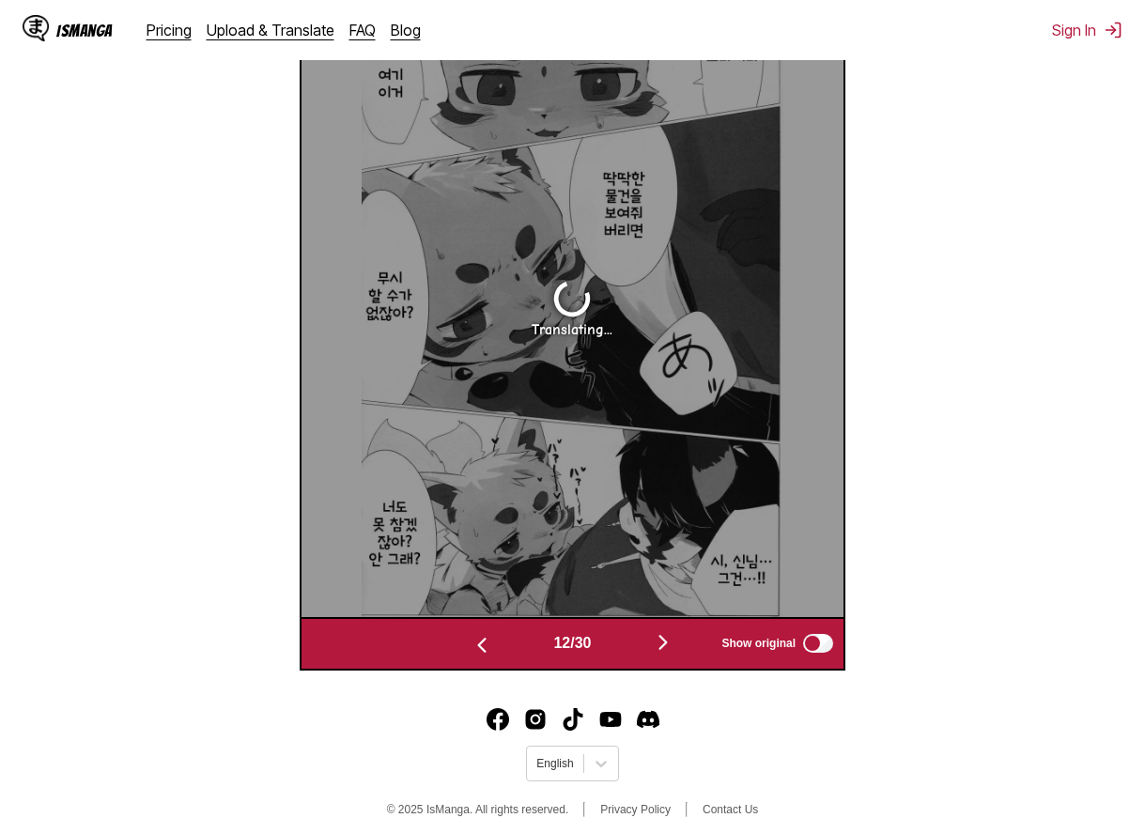
click at [484, 657] on img "button" at bounding box center [482, 645] width 23 height 23
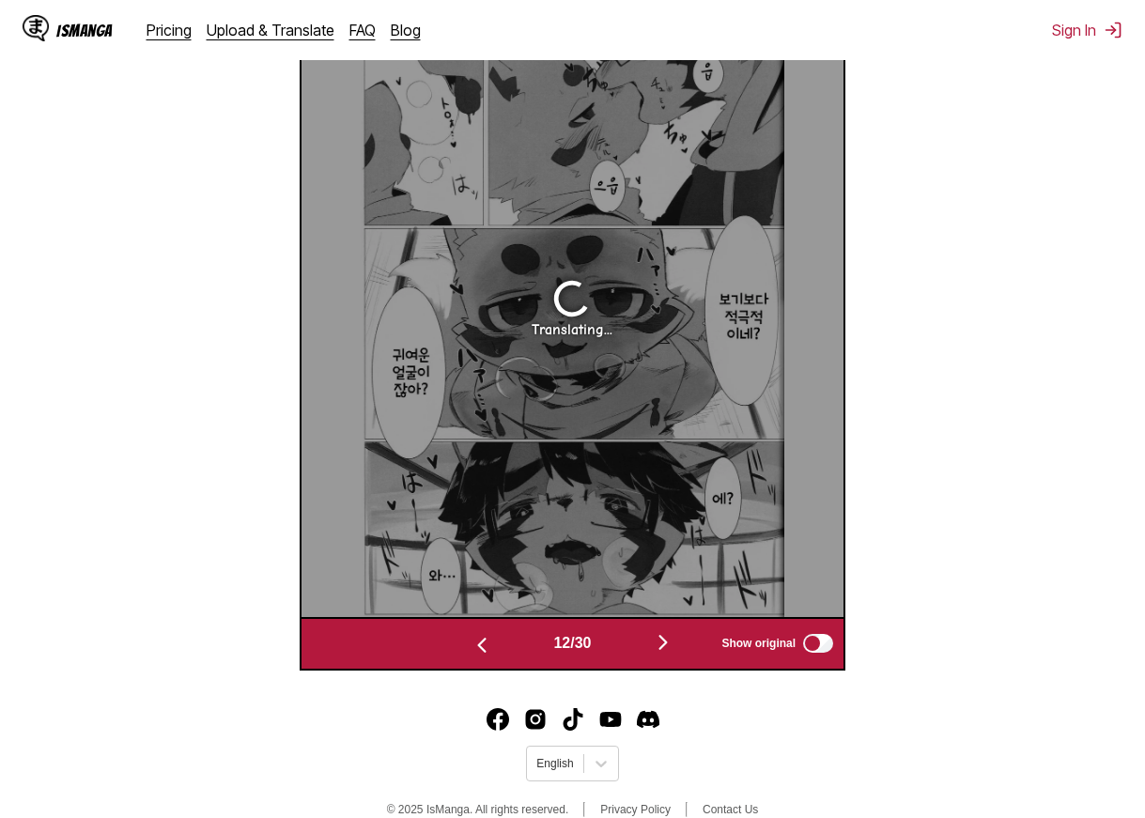
click at [484, 657] on img "button" at bounding box center [482, 645] width 23 height 23
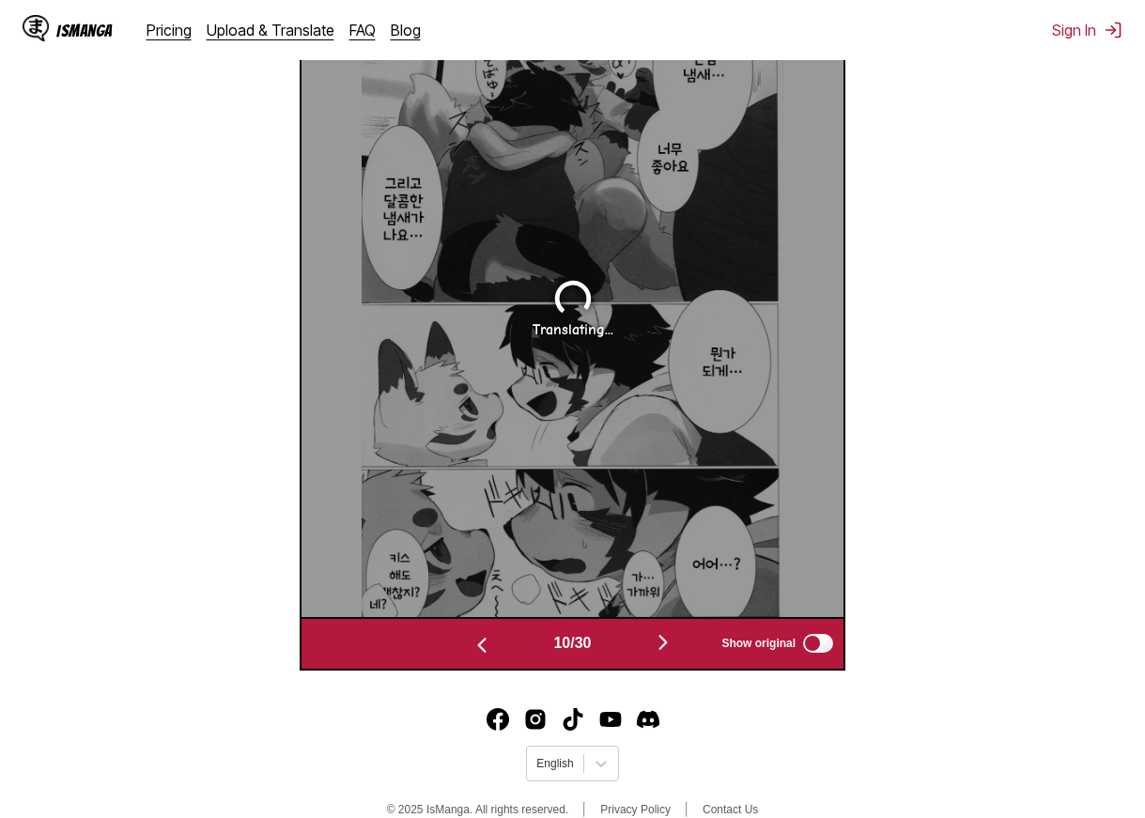
click at [484, 657] on img "button" at bounding box center [482, 645] width 23 height 23
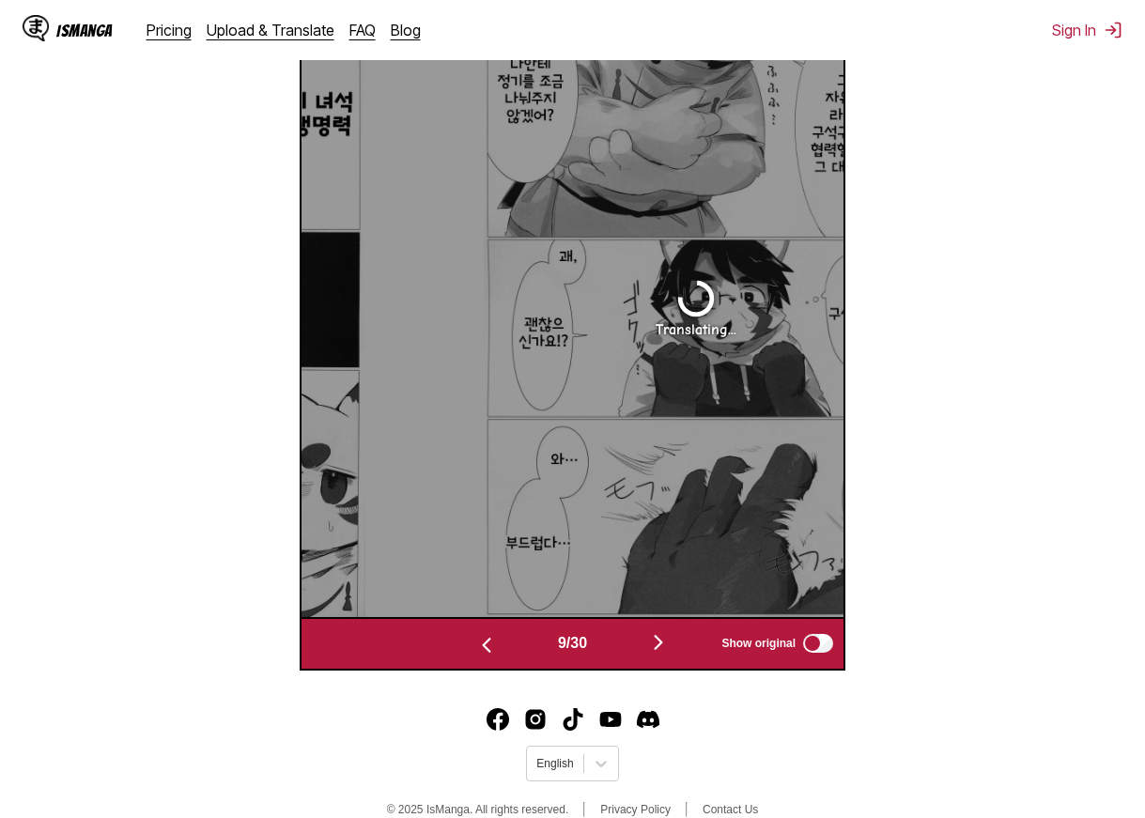
click at [484, 657] on img "button" at bounding box center [486, 645] width 23 height 23
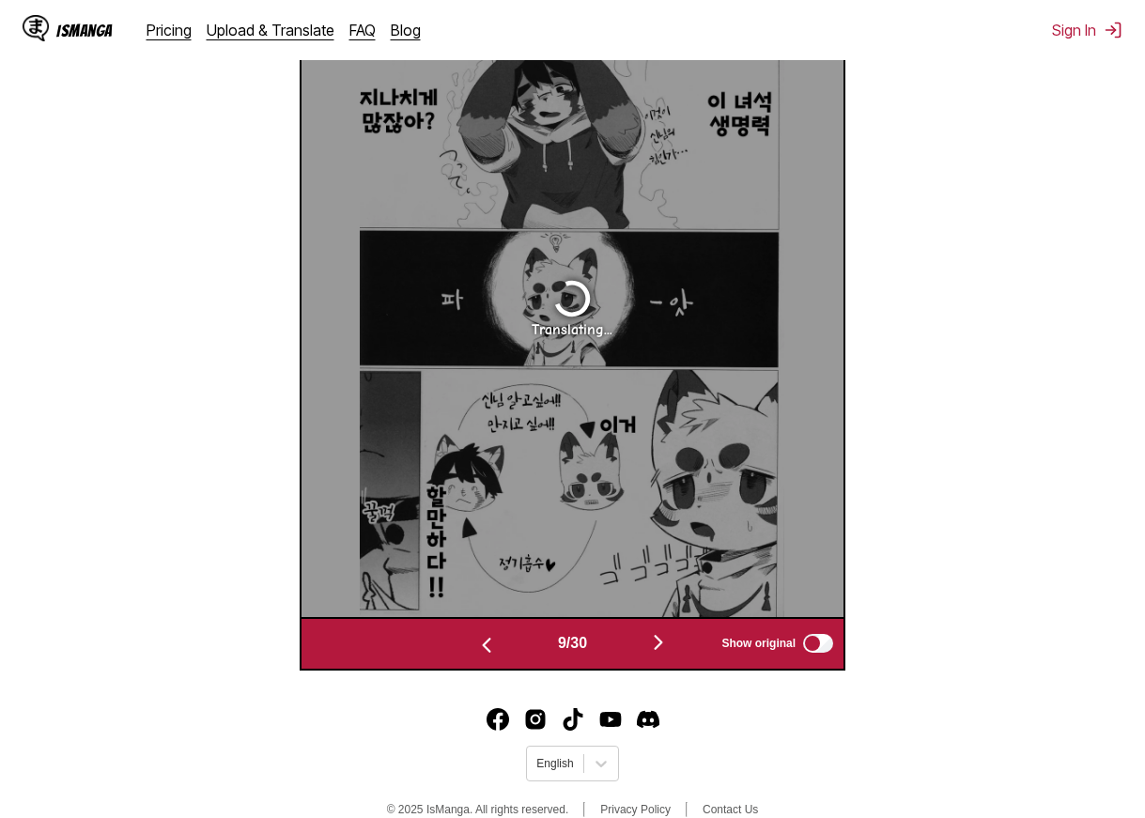
click at [484, 657] on img "button" at bounding box center [486, 645] width 23 height 23
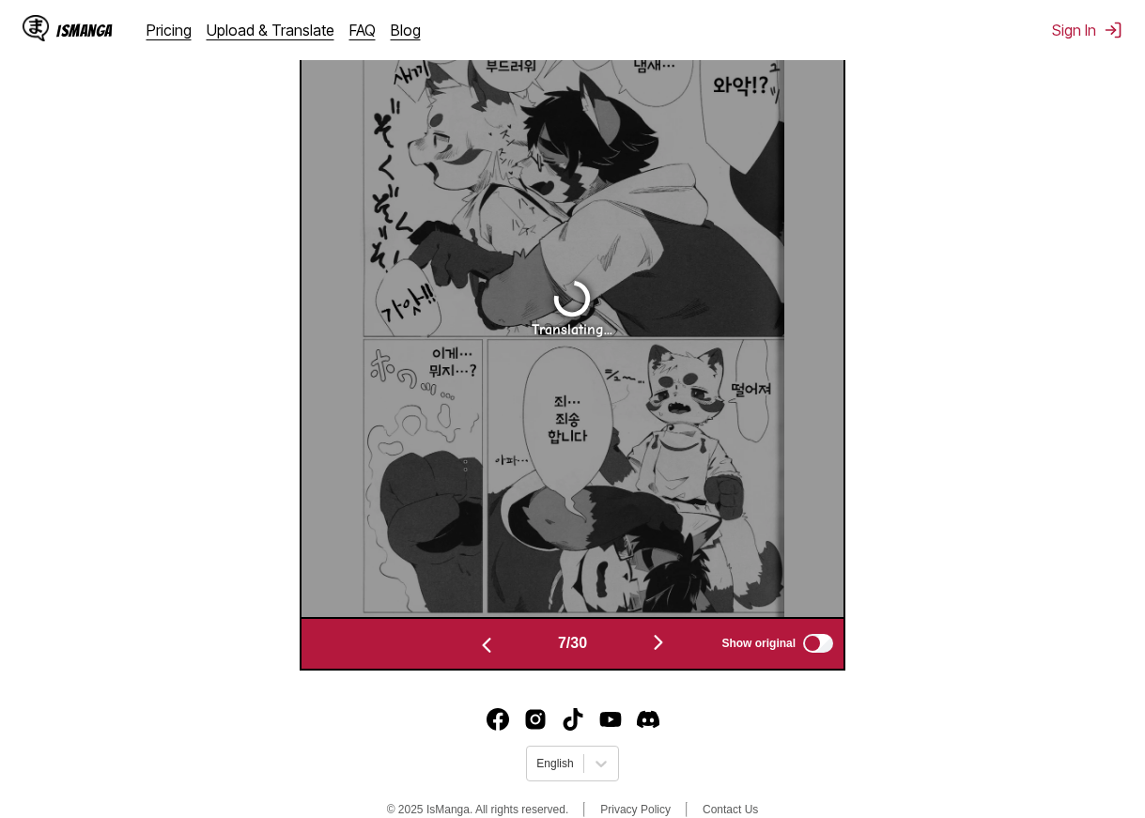
click at [484, 657] on img "button" at bounding box center [486, 645] width 23 height 23
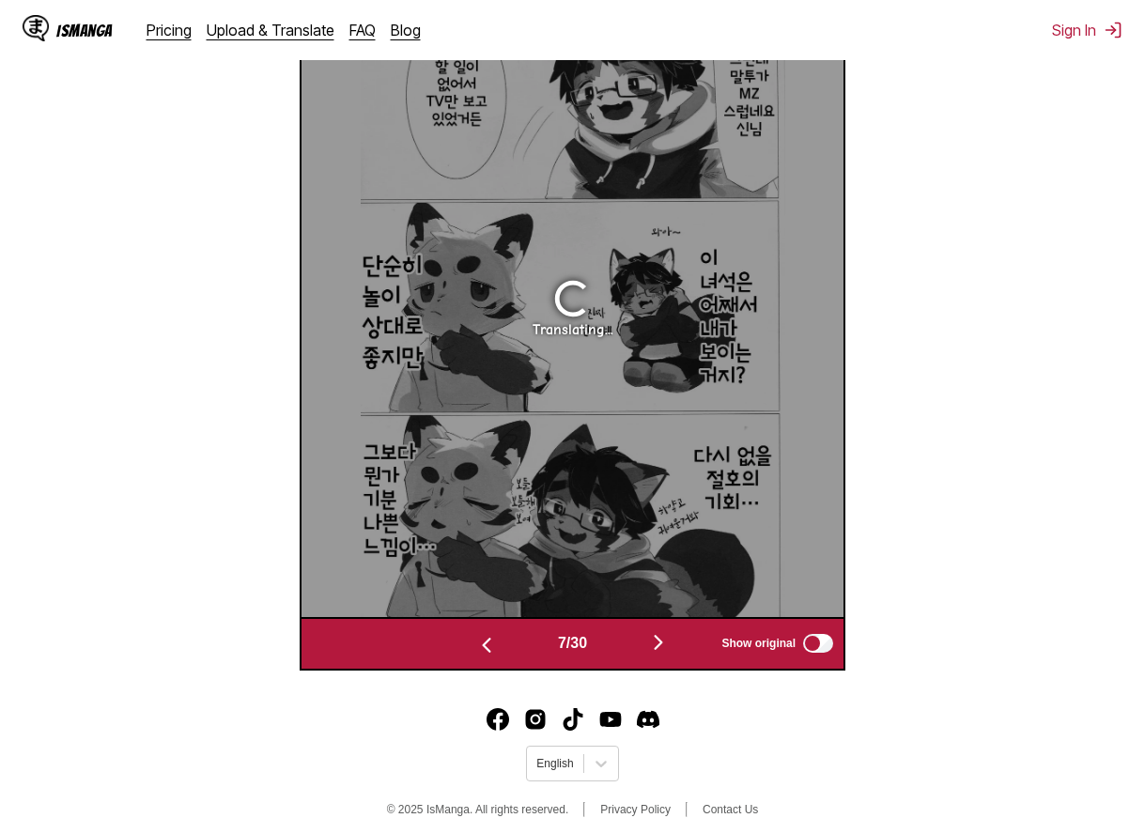
click at [484, 657] on img "button" at bounding box center [486, 645] width 23 height 23
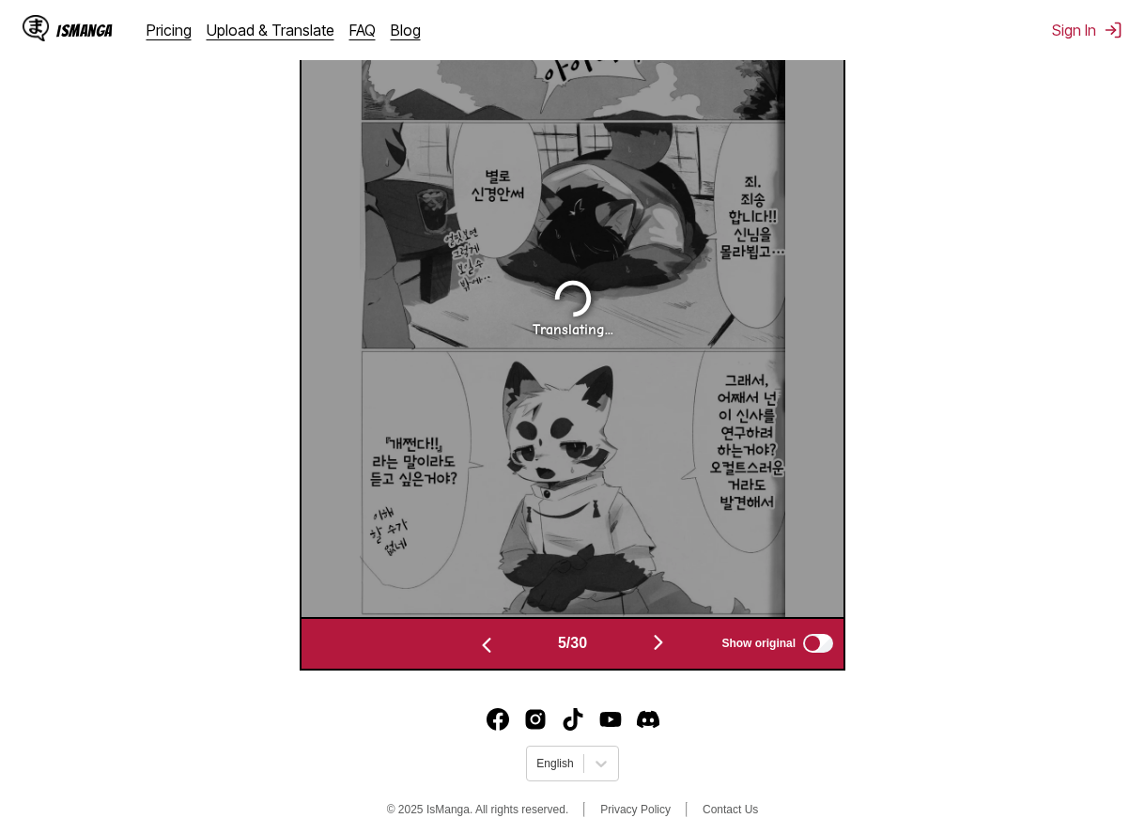
click at [484, 657] on img "button" at bounding box center [486, 645] width 23 height 23
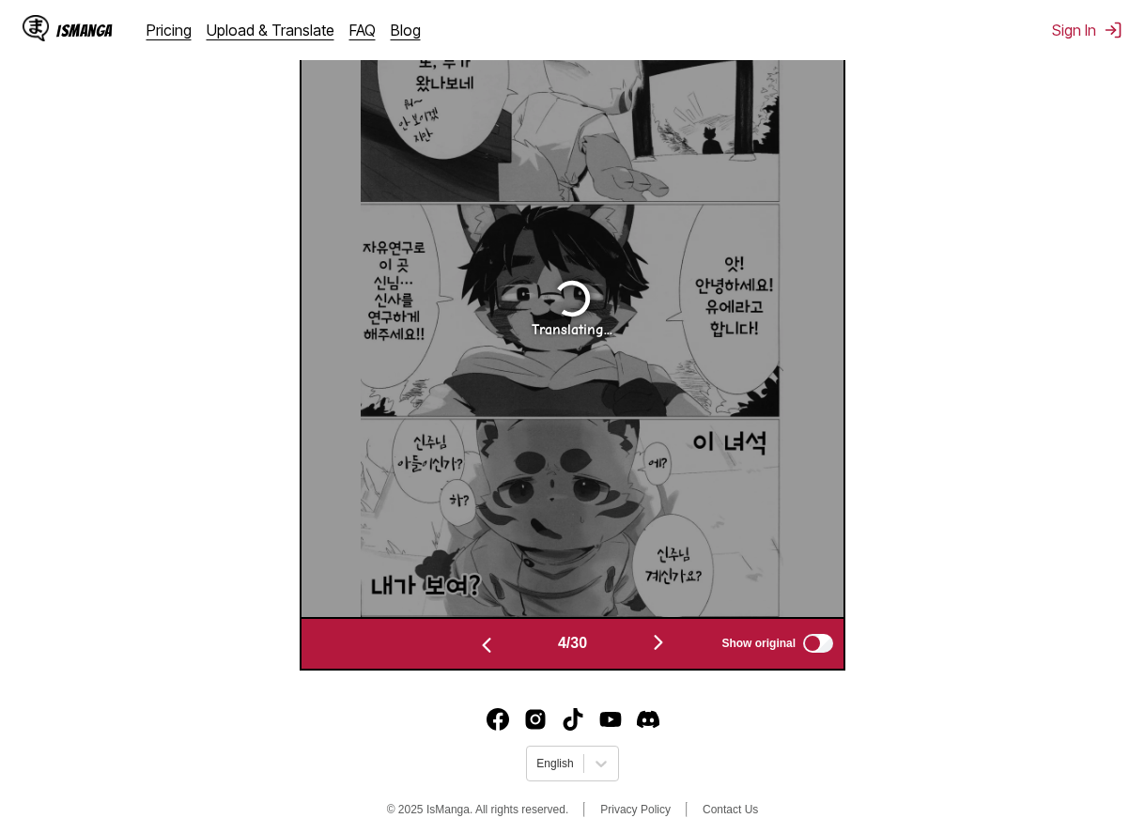
click at [484, 657] on img "button" at bounding box center [486, 645] width 23 height 23
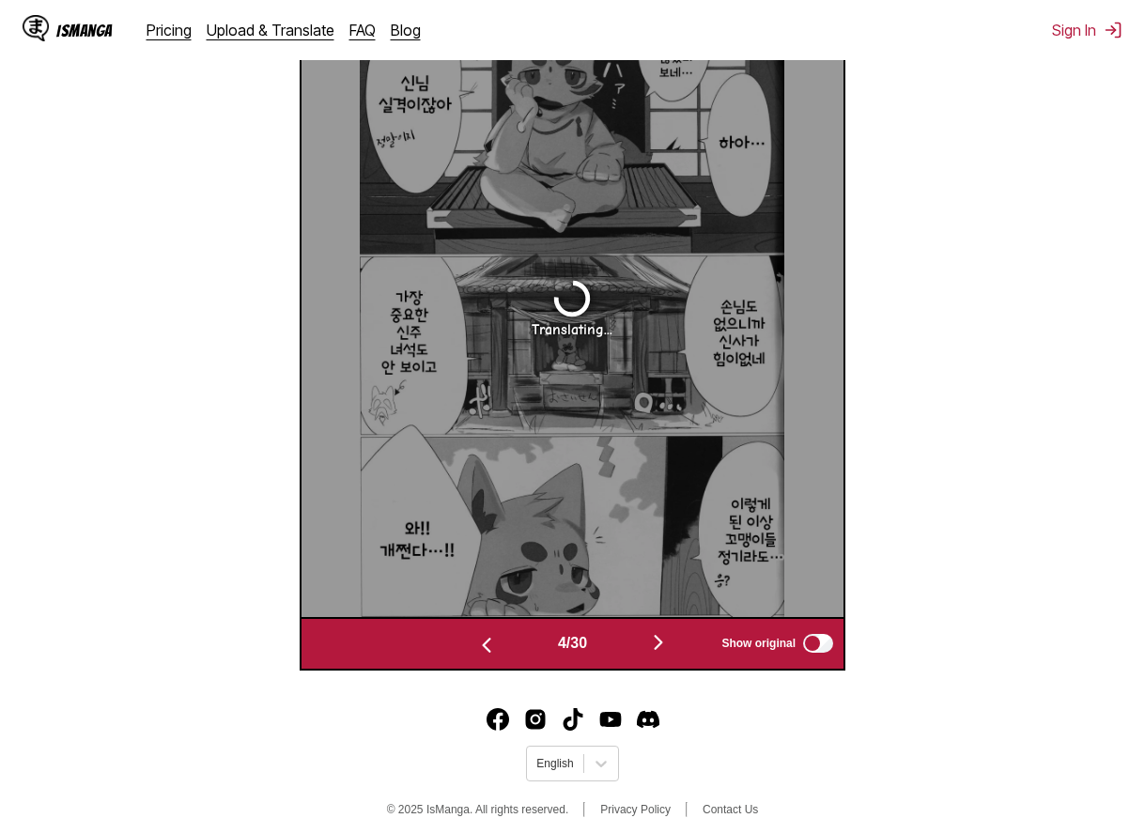
click at [484, 657] on img "button" at bounding box center [486, 645] width 23 height 23
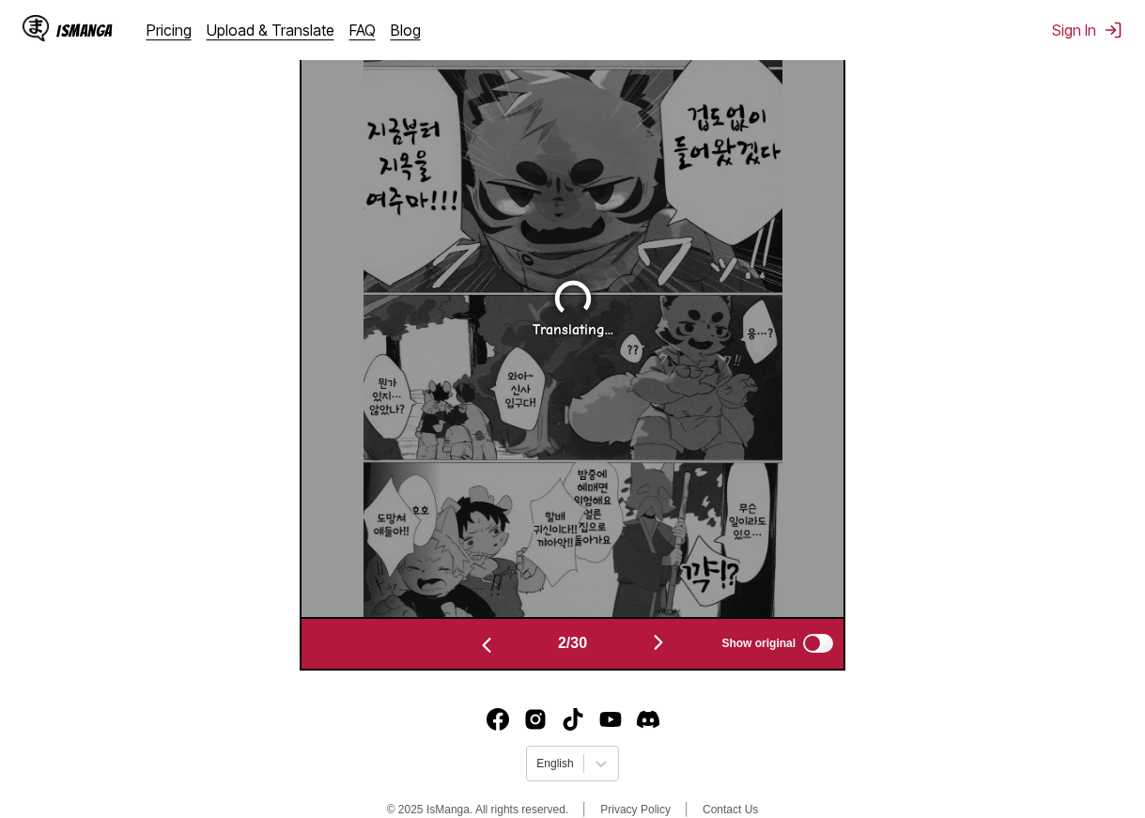
click at [484, 657] on img "button" at bounding box center [486, 645] width 23 height 23
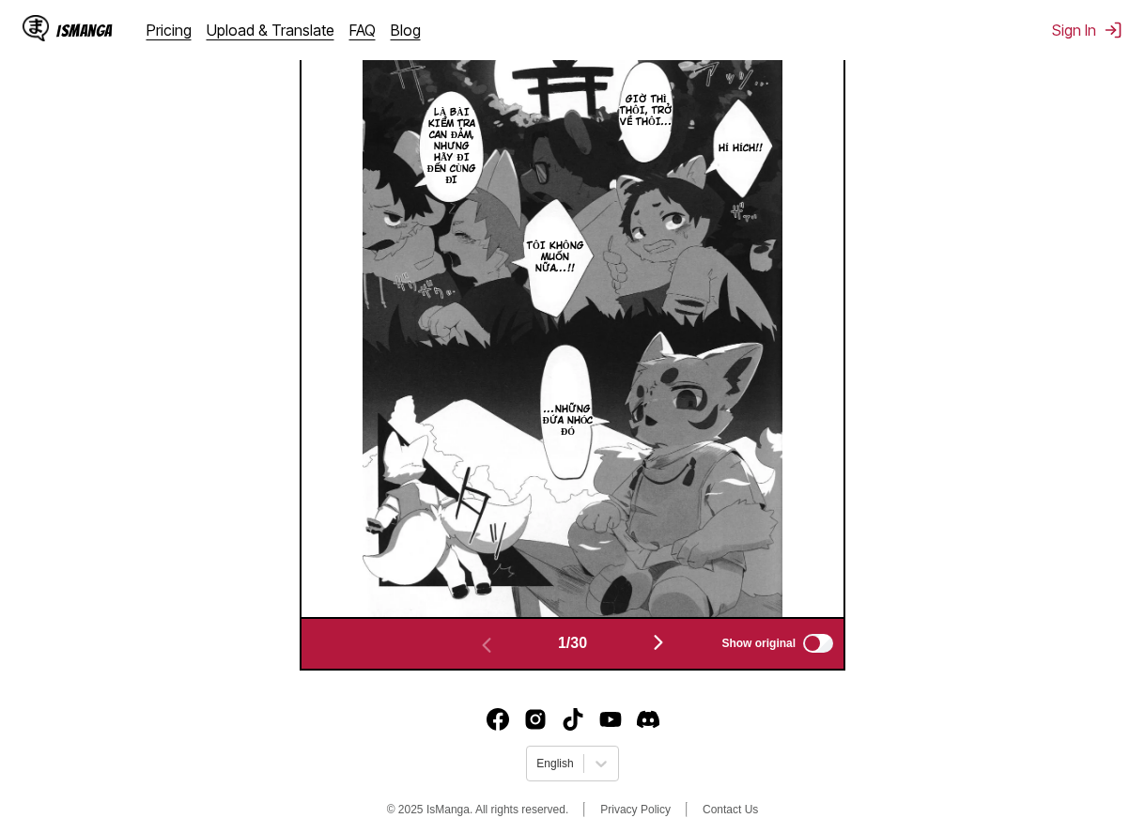
scroll to position [660, 0]
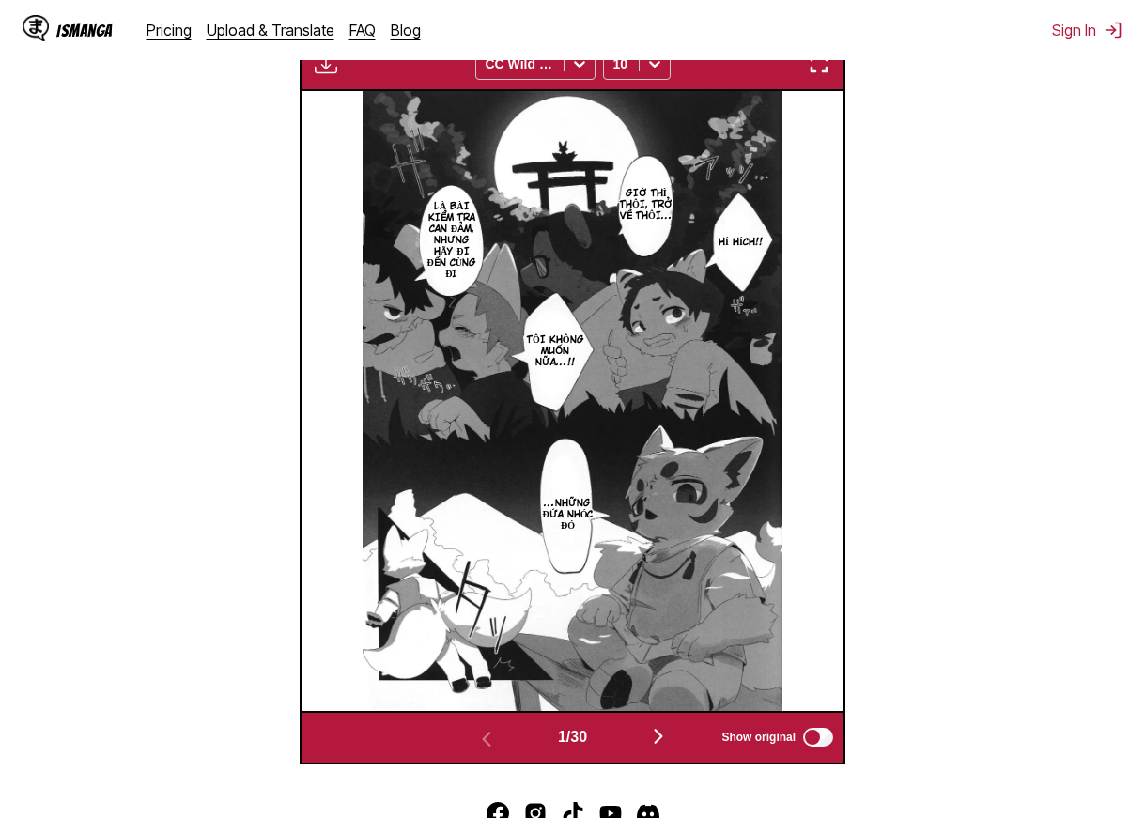
click at [654, 748] on img "button" at bounding box center [658, 736] width 23 height 23
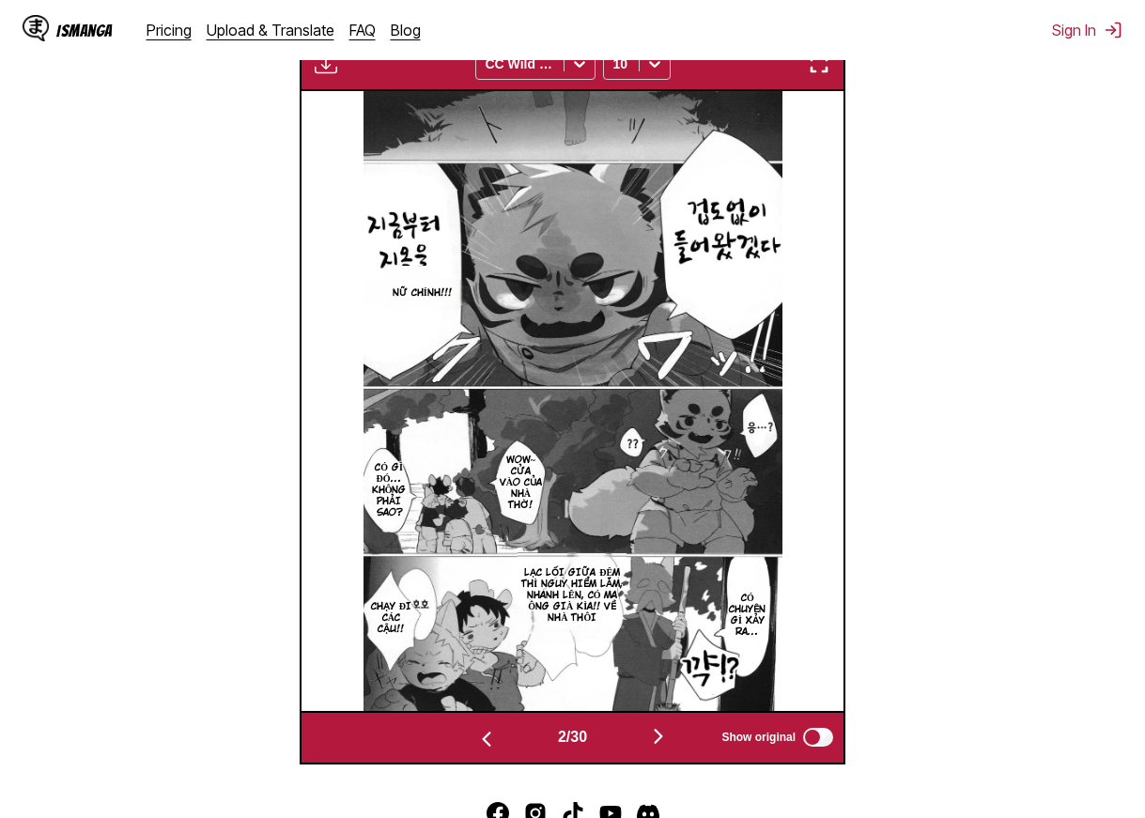
click at [667, 739] on img "button" at bounding box center [658, 736] width 23 height 23
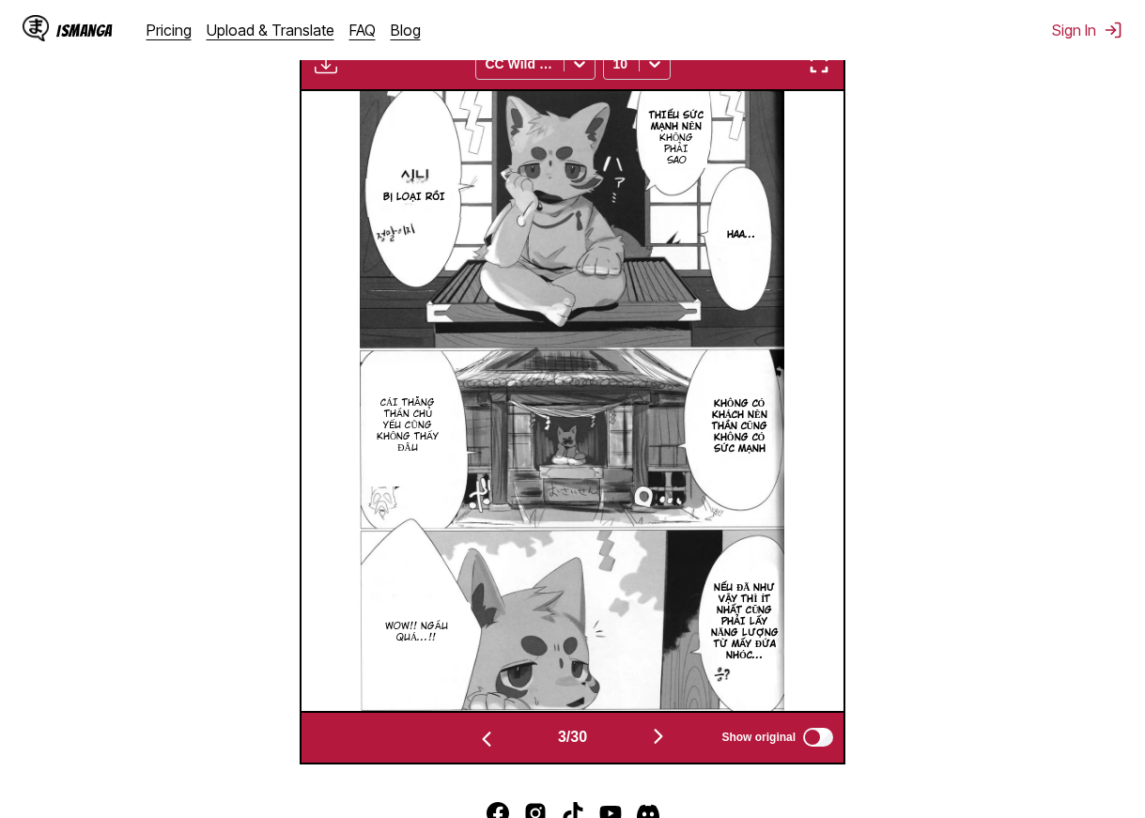
click at [487, 750] on img "button" at bounding box center [486, 739] width 23 height 23
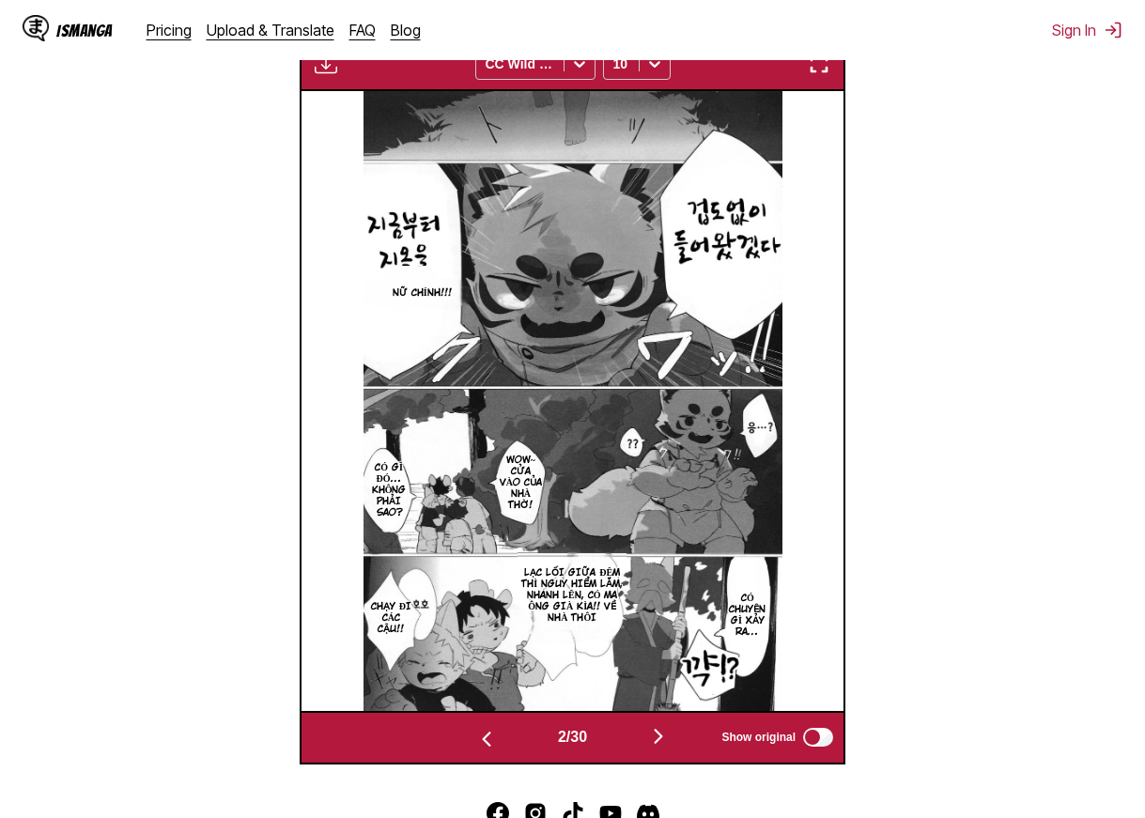
click at [665, 738] on img "button" at bounding box center [658, 736] width 23 height 23
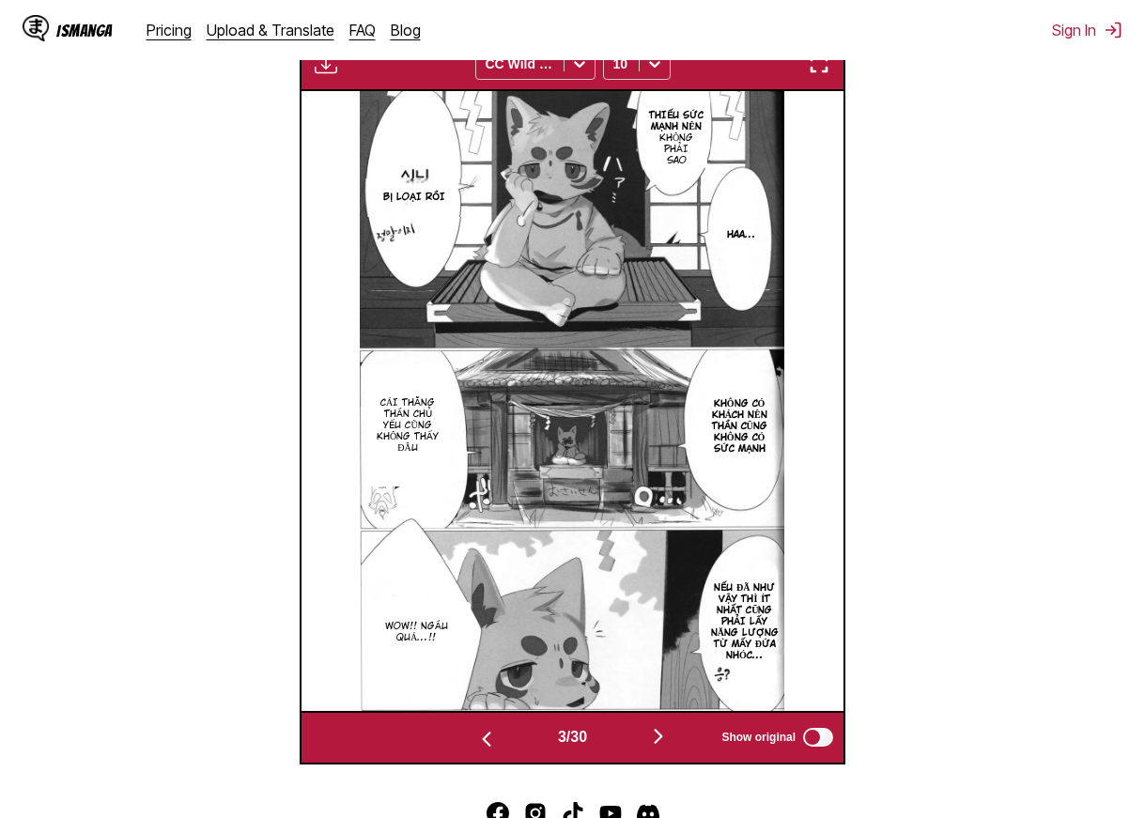
click at [665, 738] on img "button" at bounding box center [658, 736] width 23 height 23
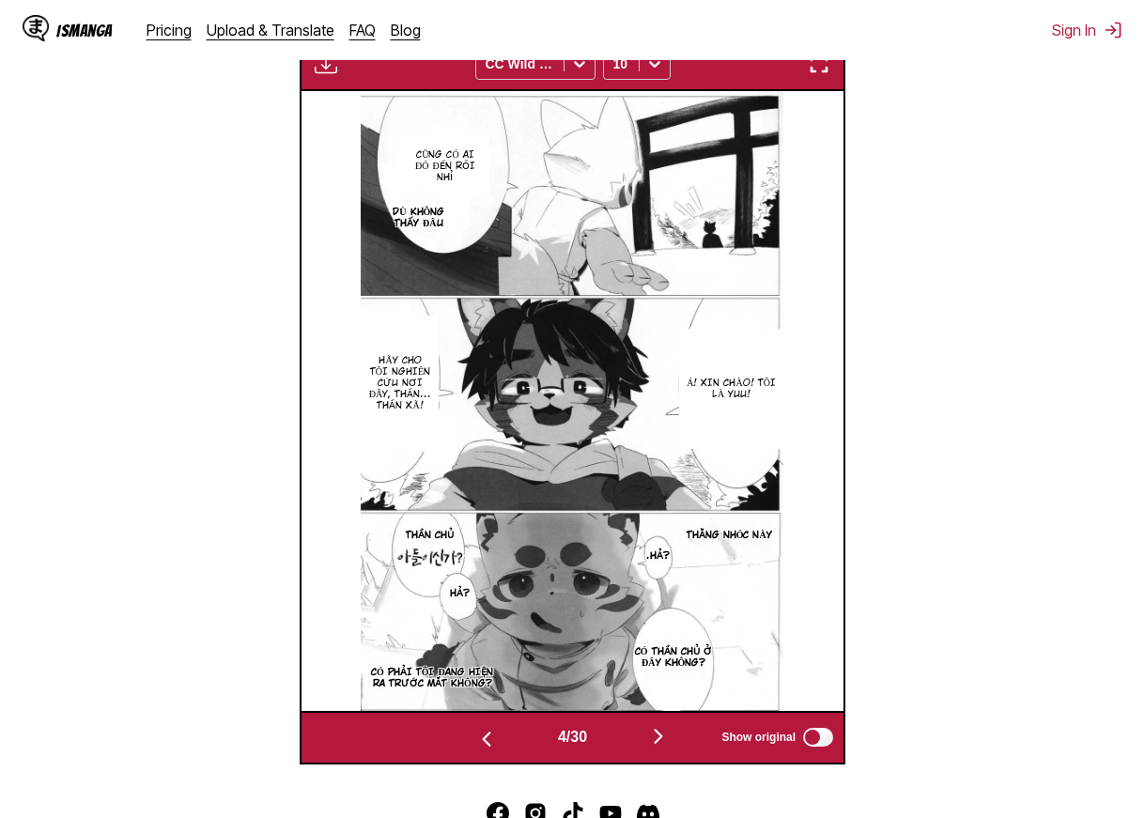
click at [665, 738] on img "button" at bounding box center [658, 736] width 23 height 23
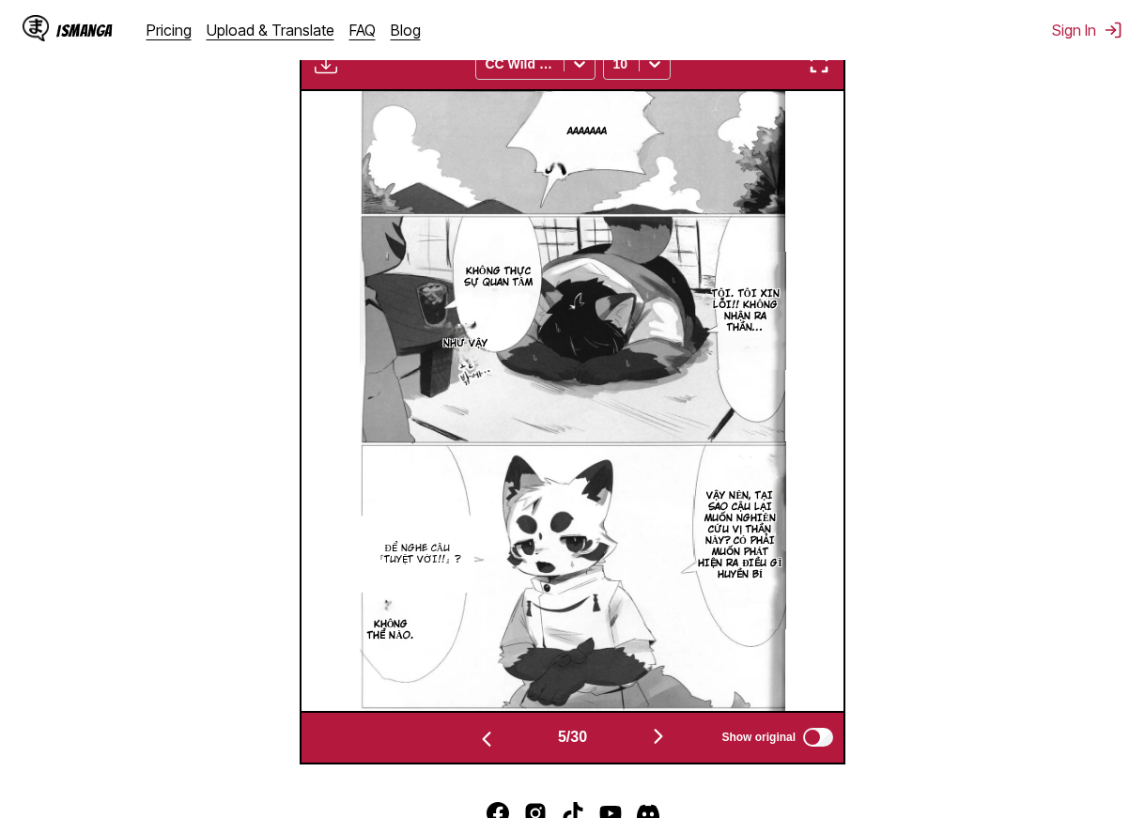
click at [663, 736] on img "button" at bounding box center [658, 736] width 23 height 23
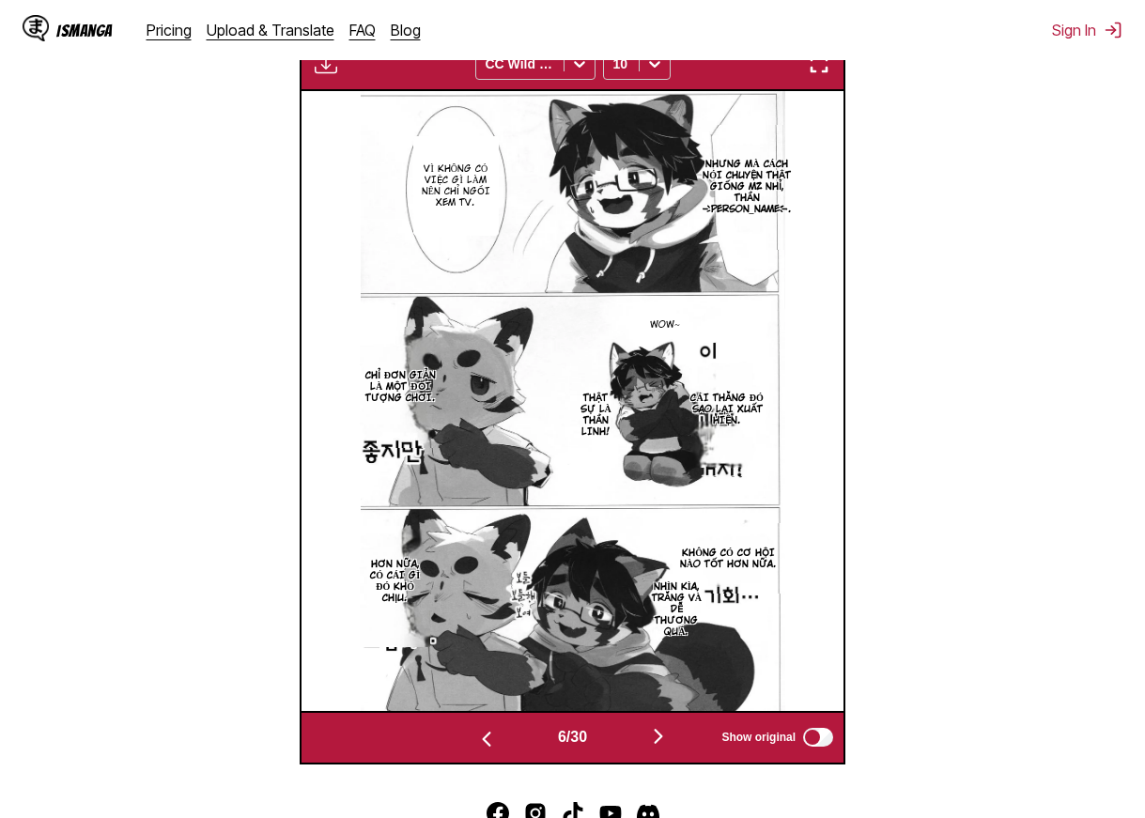
click at [663, 736] on img "button" at bounding box center [658, 736] width 23 height 23
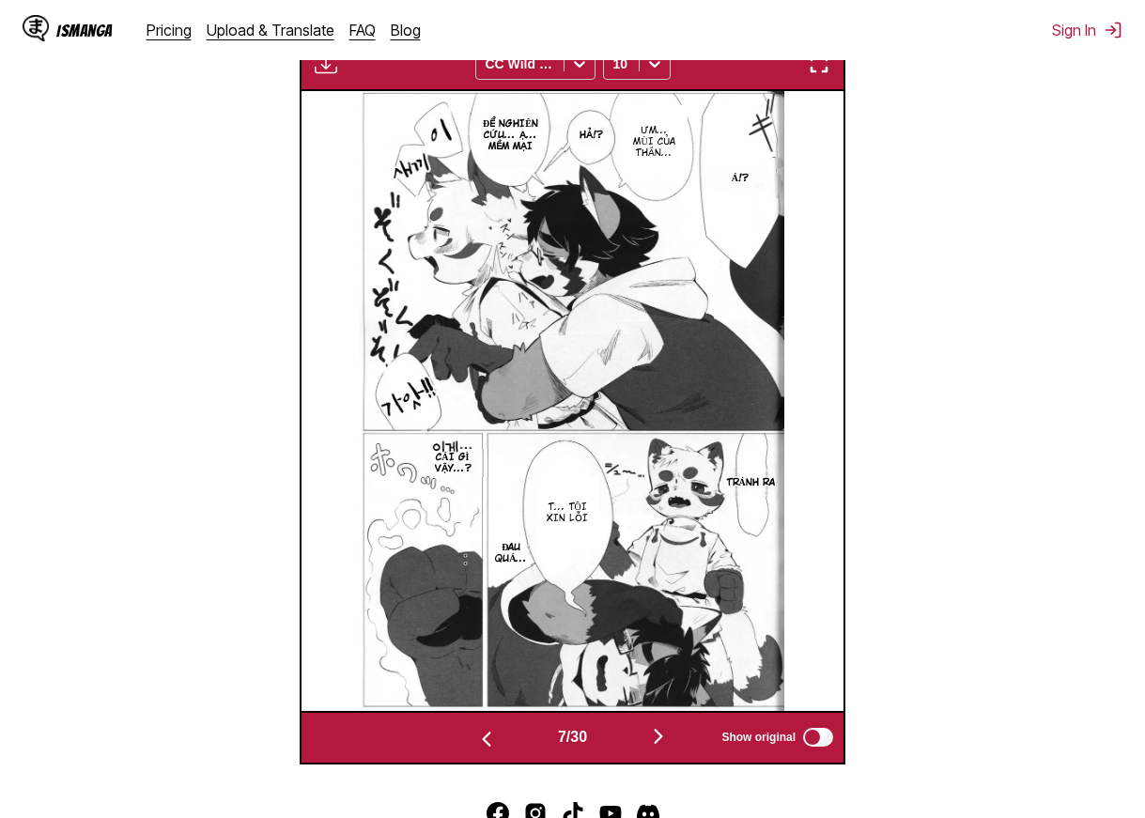
click at [664, 736] on img "button" at bounding box center [658, 736] width 23 height 23
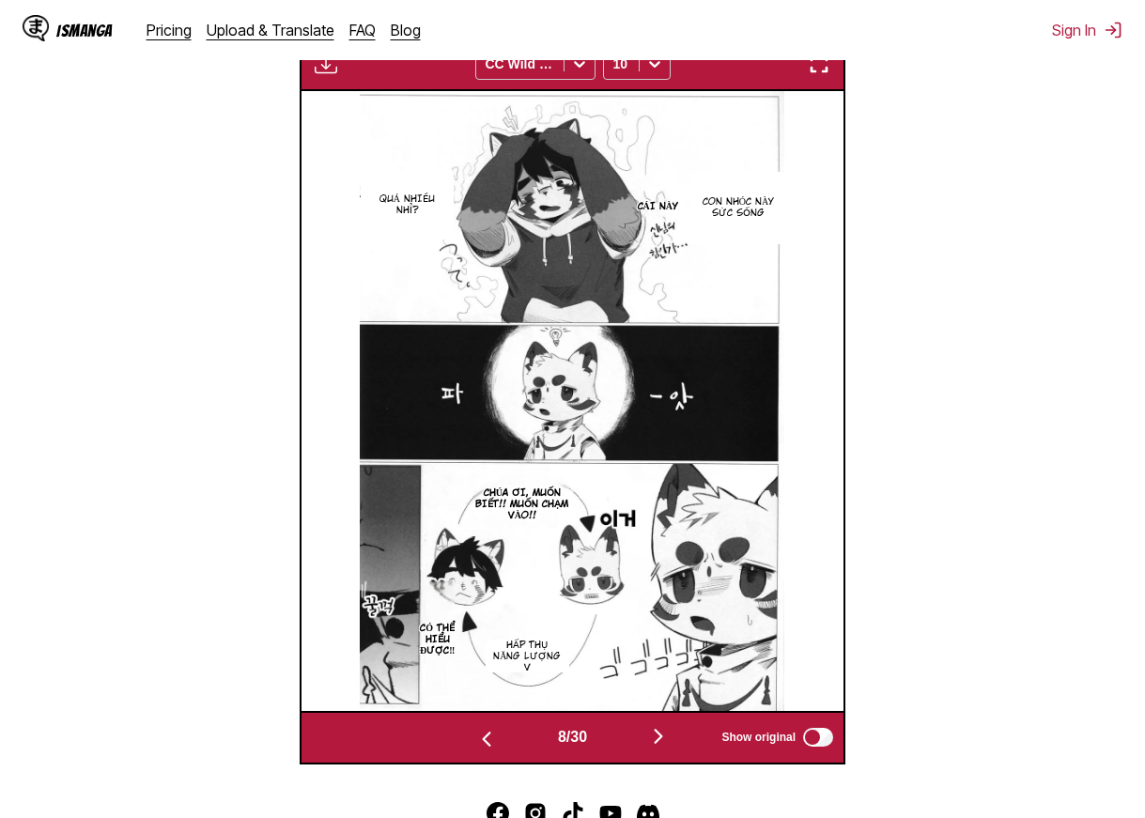
click at [670, 738] on img "button" at bounding box center [658, 736] width 23 height 23
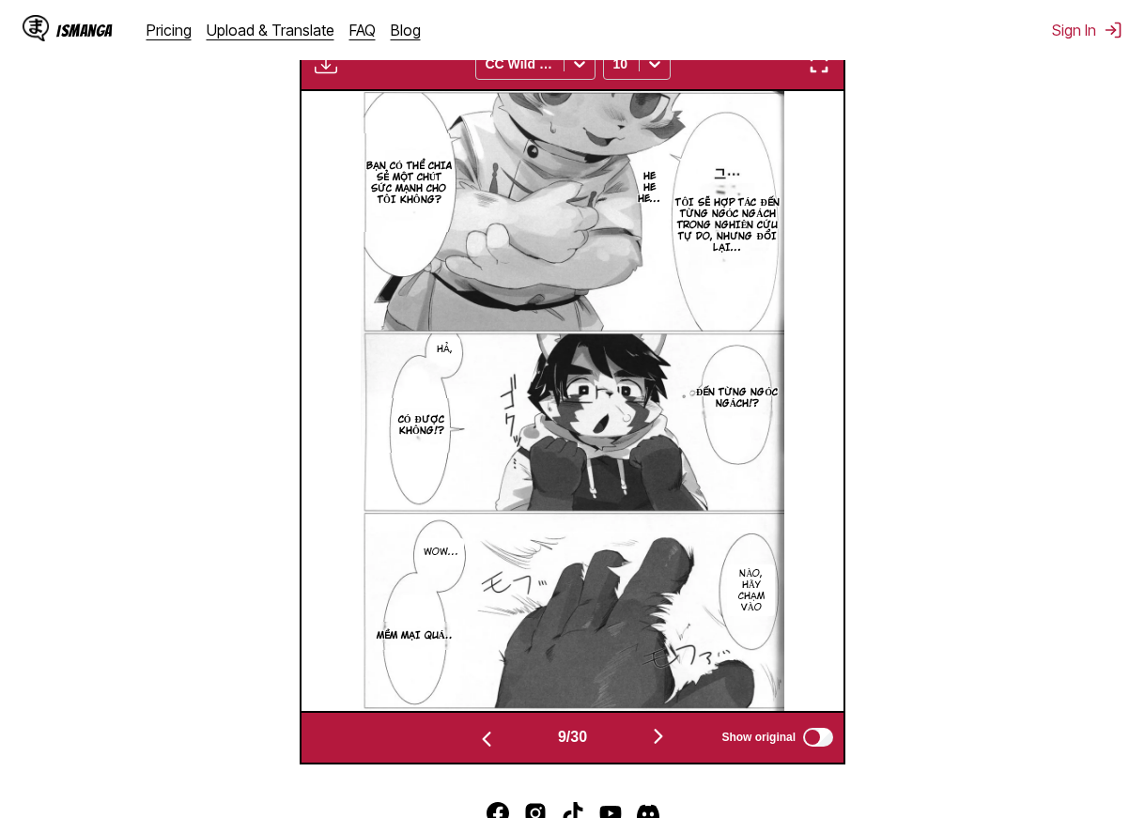
click at [670, 734] on img "button" at bounding box center [658, 736] width 23 height 23
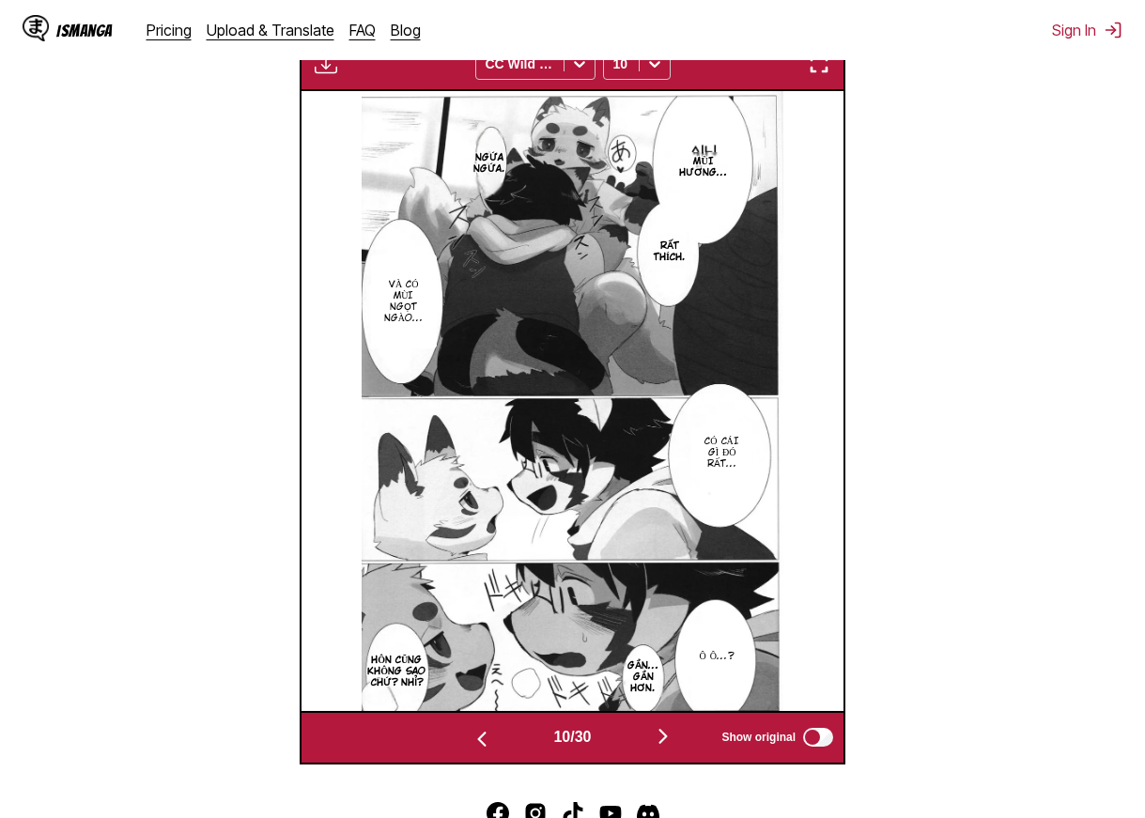
click at [669, 731] on img "button" at bounding box center [663, 736] width 23 height 23
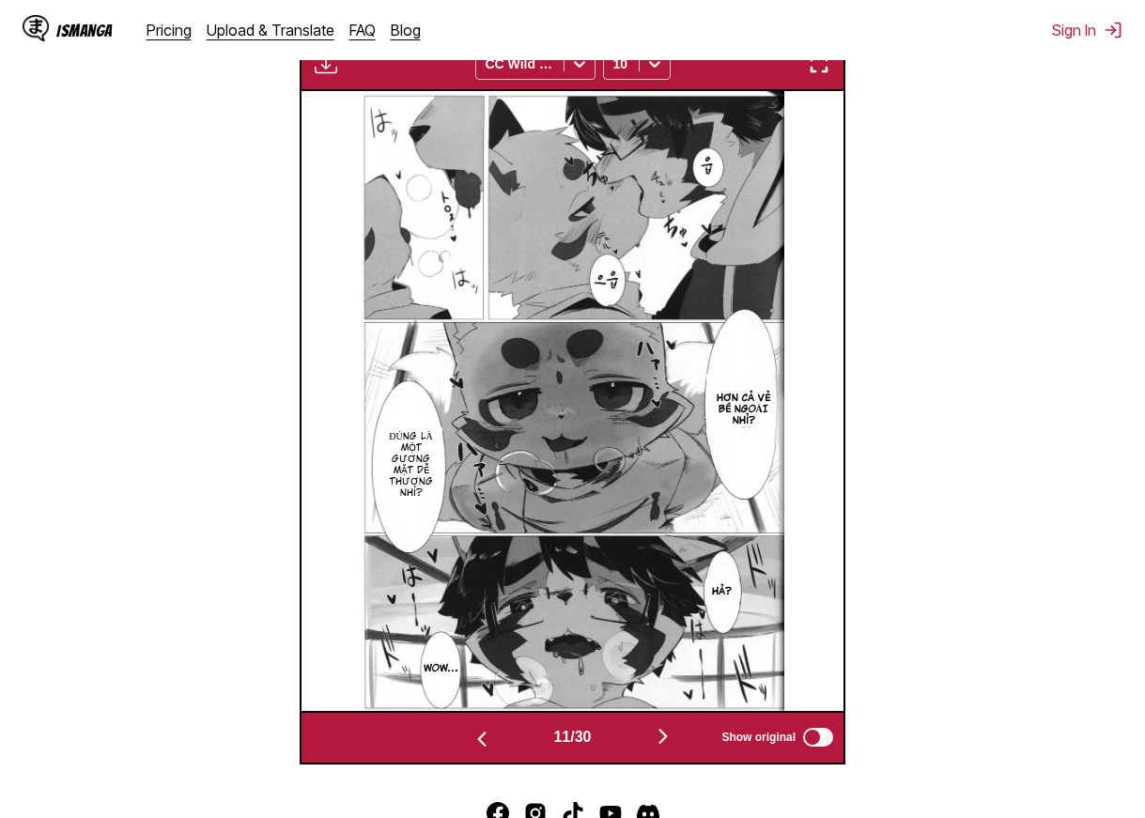
click at [669, 731] on img "button" at bounding box center [663, 736] width 23 height 23
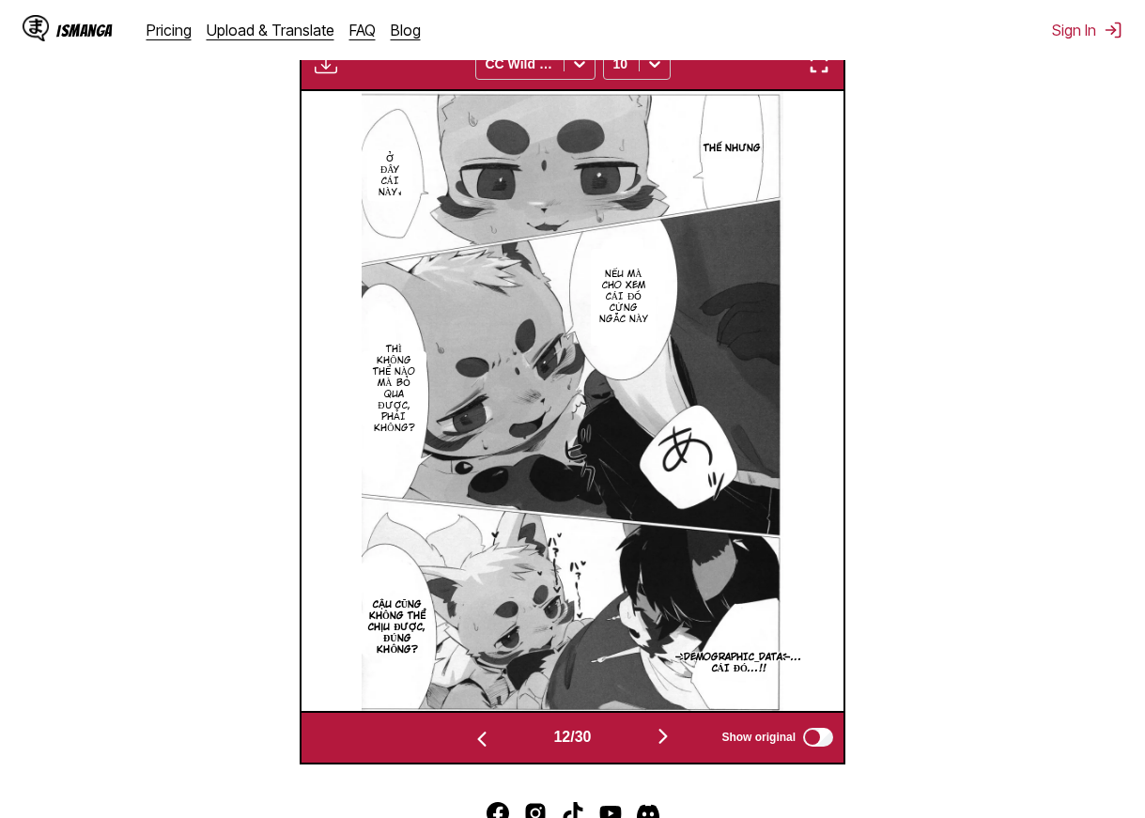
click at [660, 734] on img "button" at bounding box center [663, 736] width 23 height 23
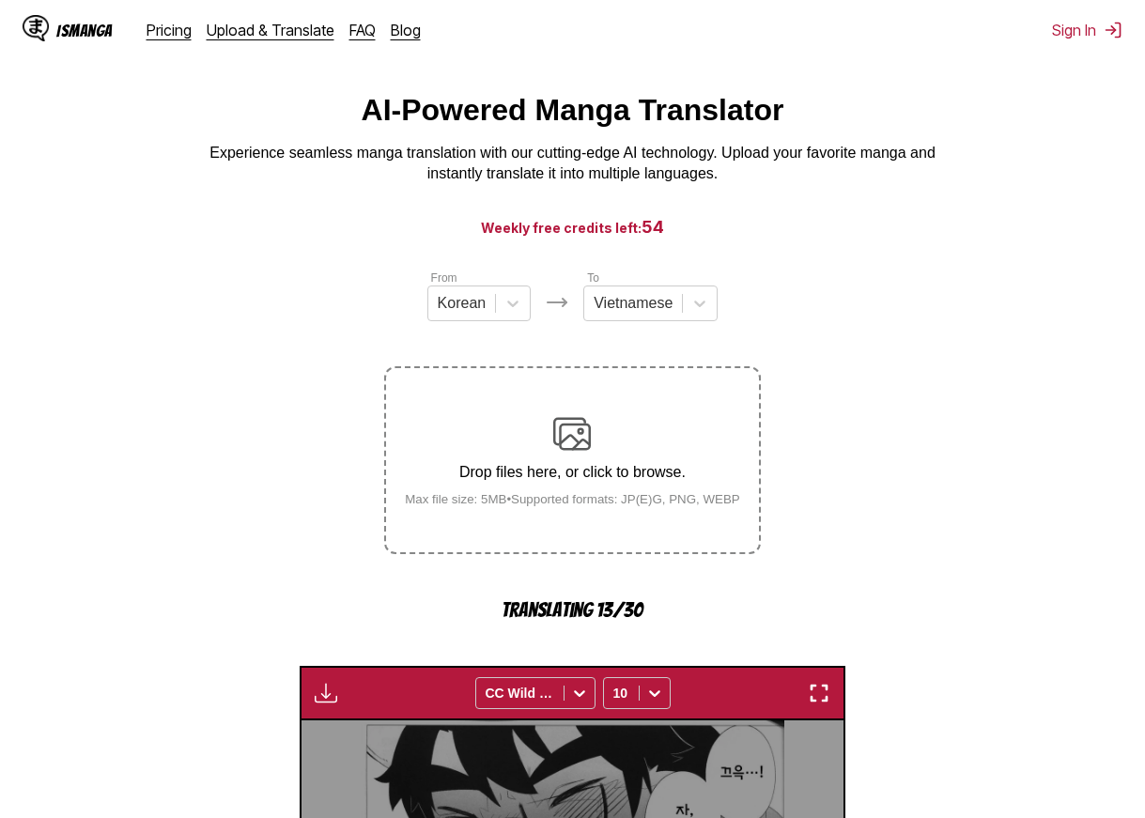
scroll to position [0, 0]
